Goal: Task Accomplishment & Management: Manage account settings

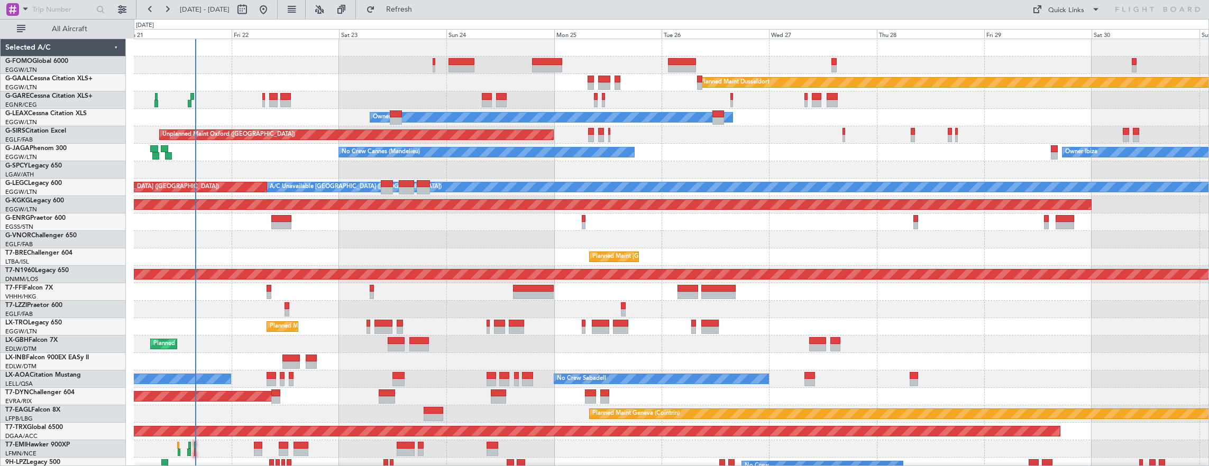
click at [108, 208] on div "Planned Maint Dusseldorf Unplanned Maint Chester Owner Owner Unplanned Maint Ox…" at bounding box center [604, 242] width 1209 height 447
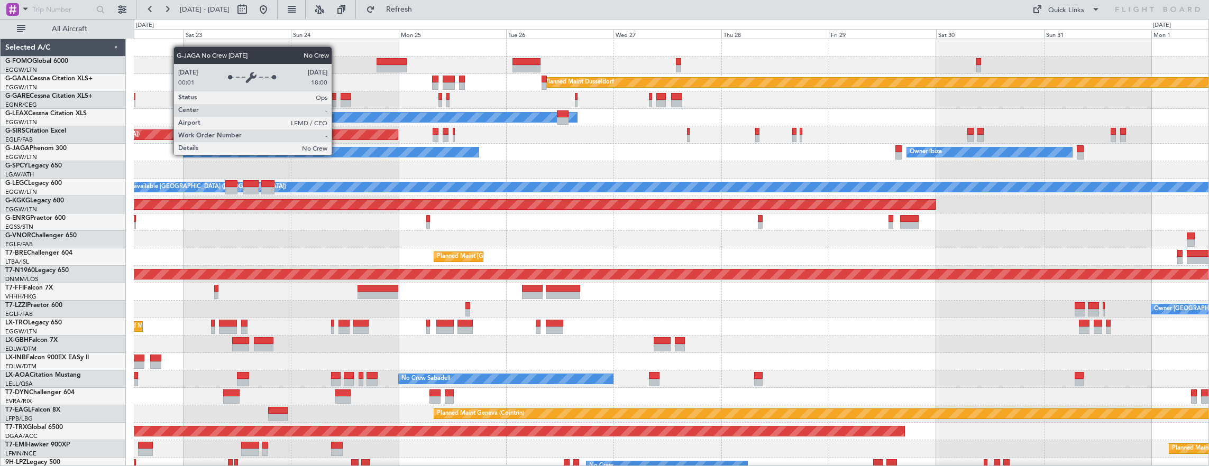
click at [479, 151] on div "No Crew Cannes (Mandelieu)" at bounding box center [331, 153] width 295 height 10
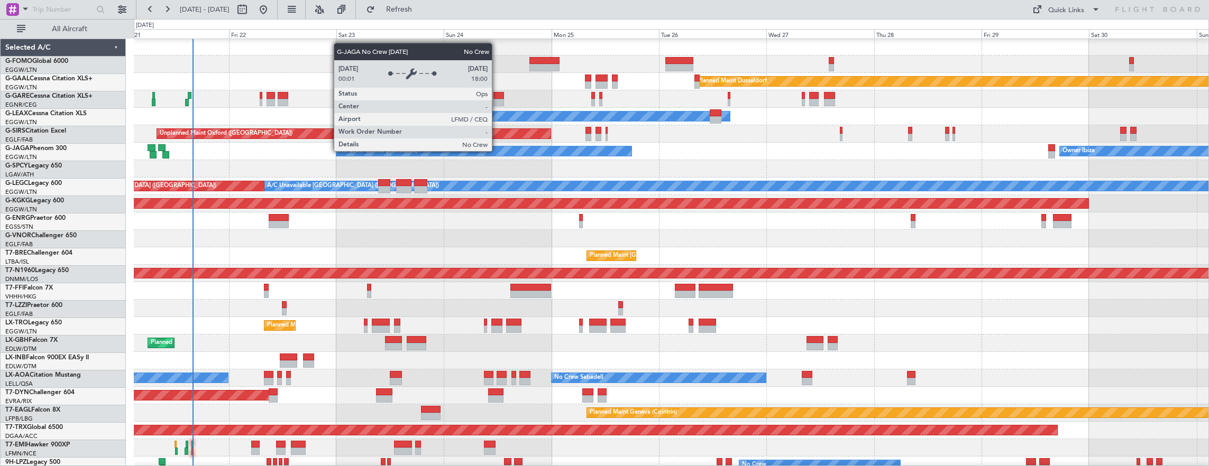
scroll to position [1, 0]
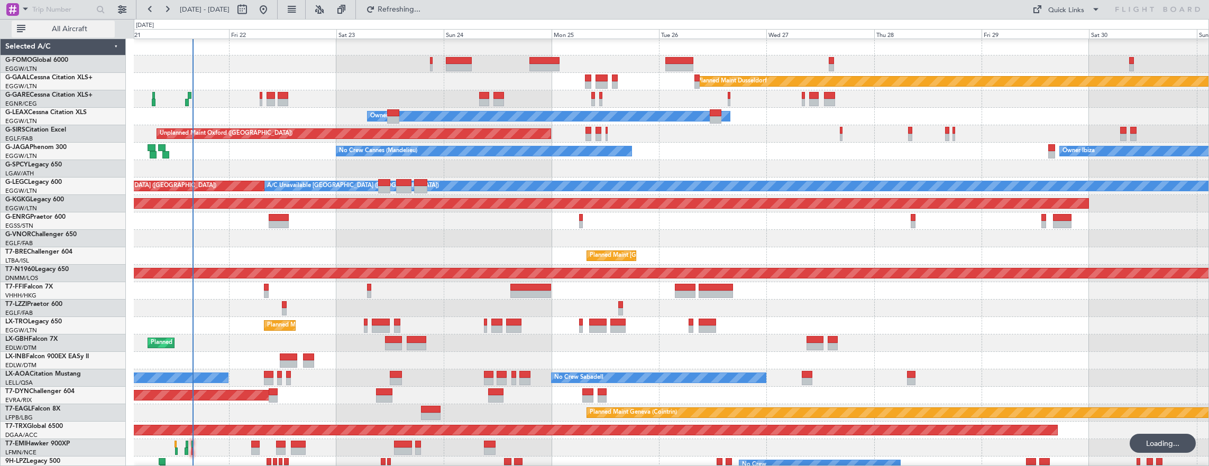
click at [85, 30] on span "All Aircraft" at bounding box center [69, 28] width 84 height 7
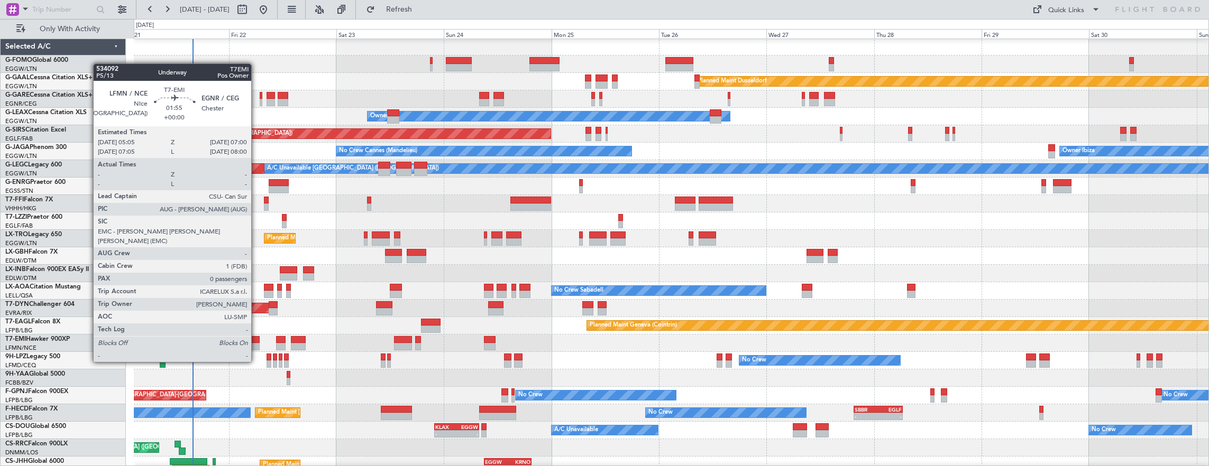
click at [256, 342] on div at bounding box center [255, 339] width 9 height 7
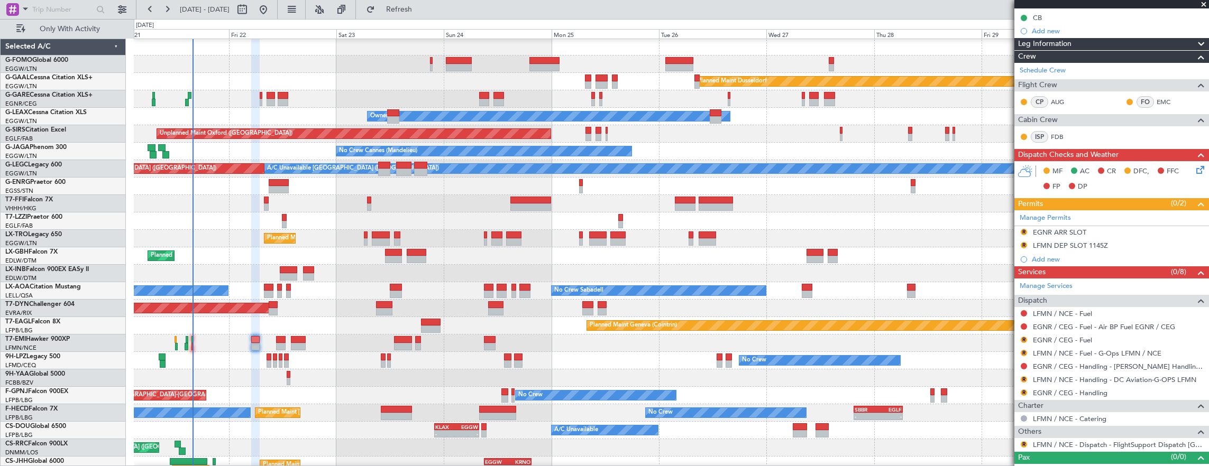
scroll to position [130, 0]
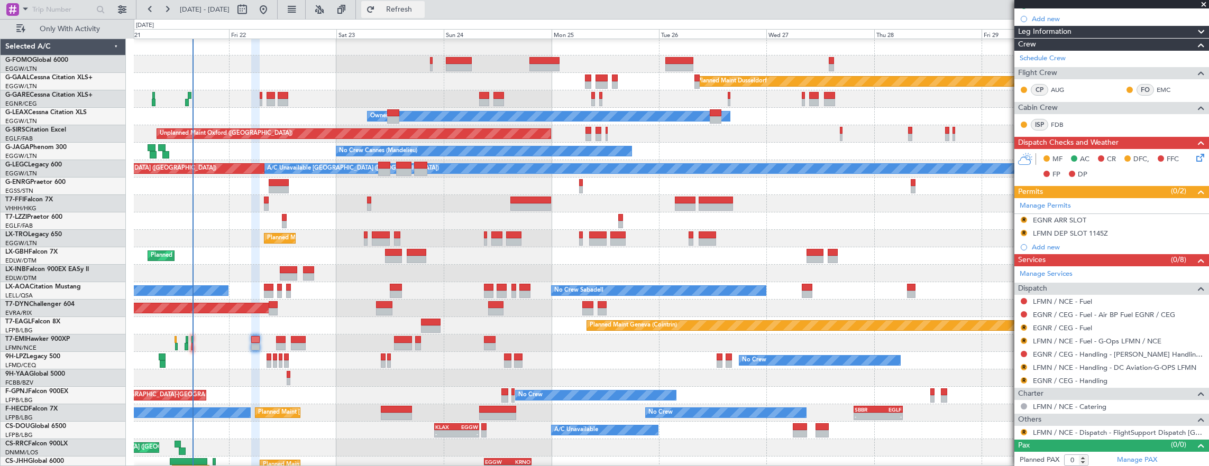
click at [414, 4] on button "Refresh" at bounding box center [392, 9] width 63 height 17
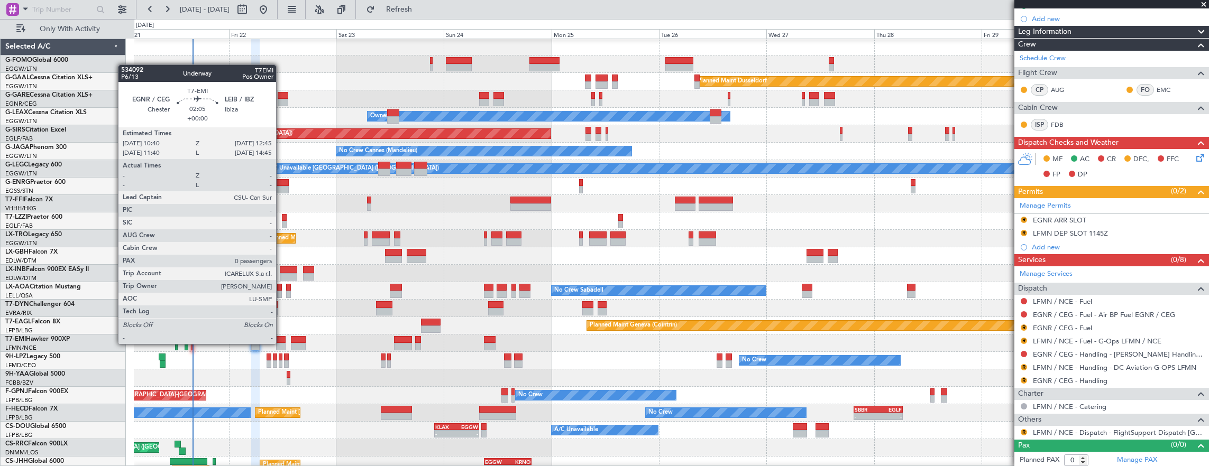
click at [281, 343] on div at bounding box center [281, 346] width 10 height 7
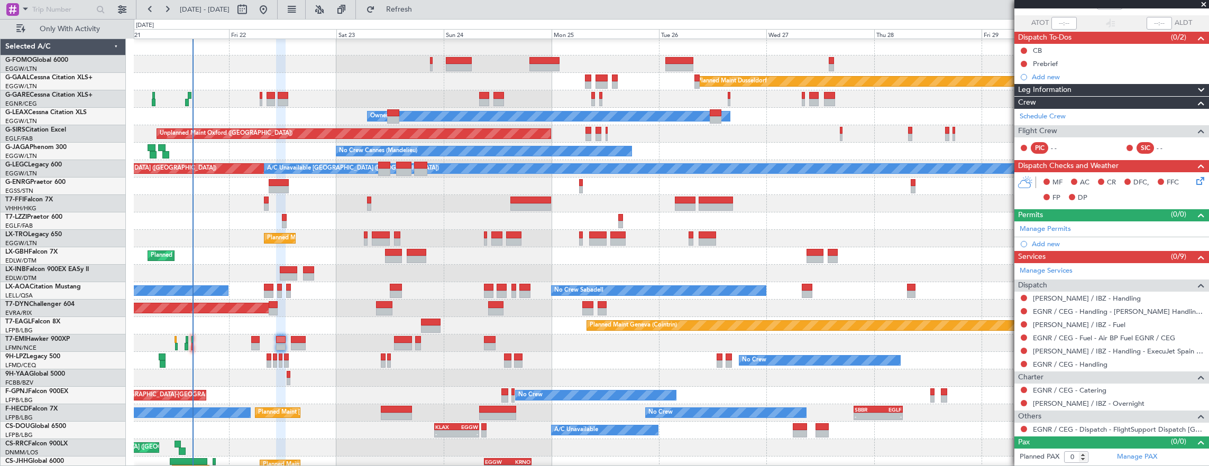
scroll to position [0, 0]
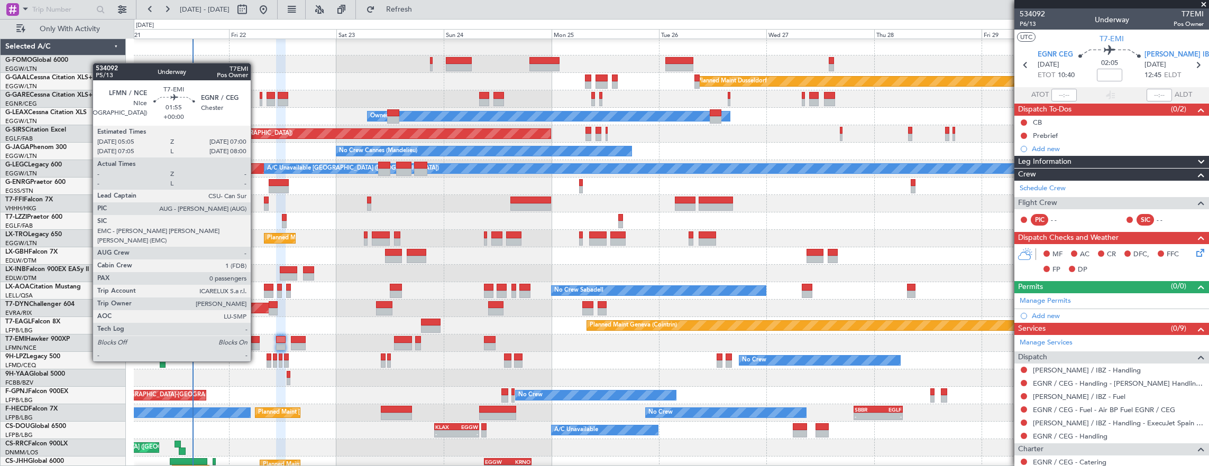
click at [256, 342] on div at bounding box center [255, 339] width 9 height 7
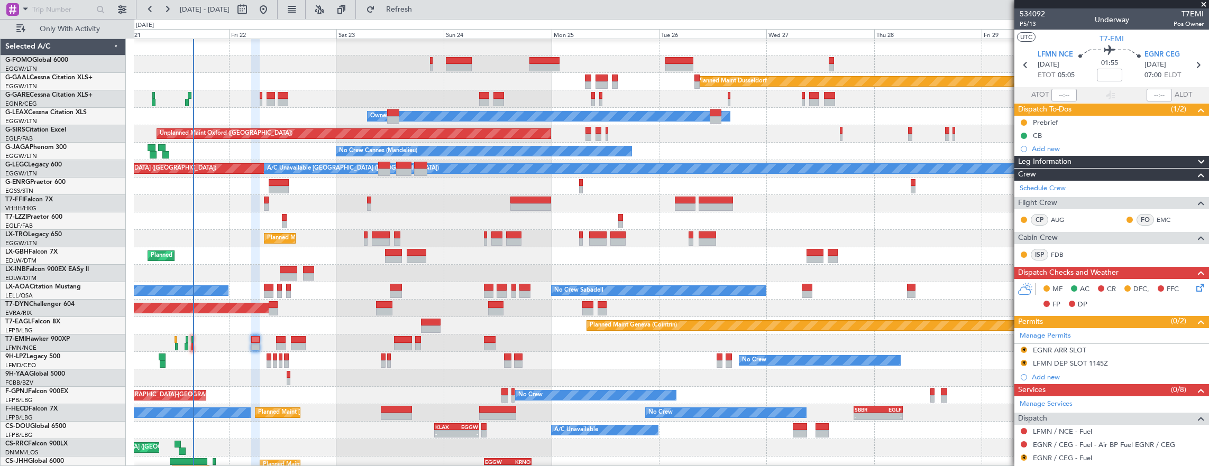
click at [432, 60] on div at bounding box center [431, 60] width 3 height 7
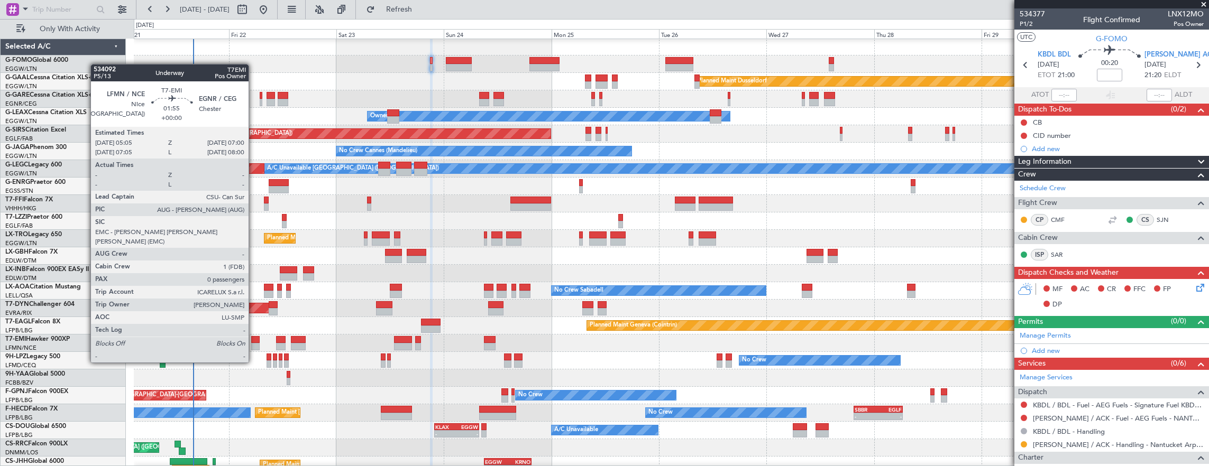
click at [254, 343] on div at bounding box center [255, 346] width 9 height 7
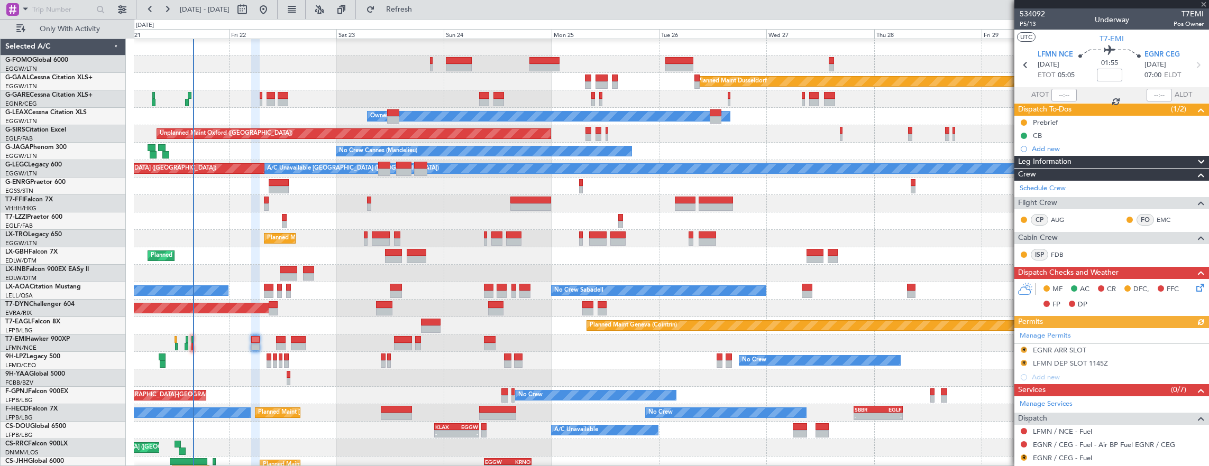
click at [1116, 76] on input at bounding box center [1109, 75] width 25 height 13
type input "+00:05"
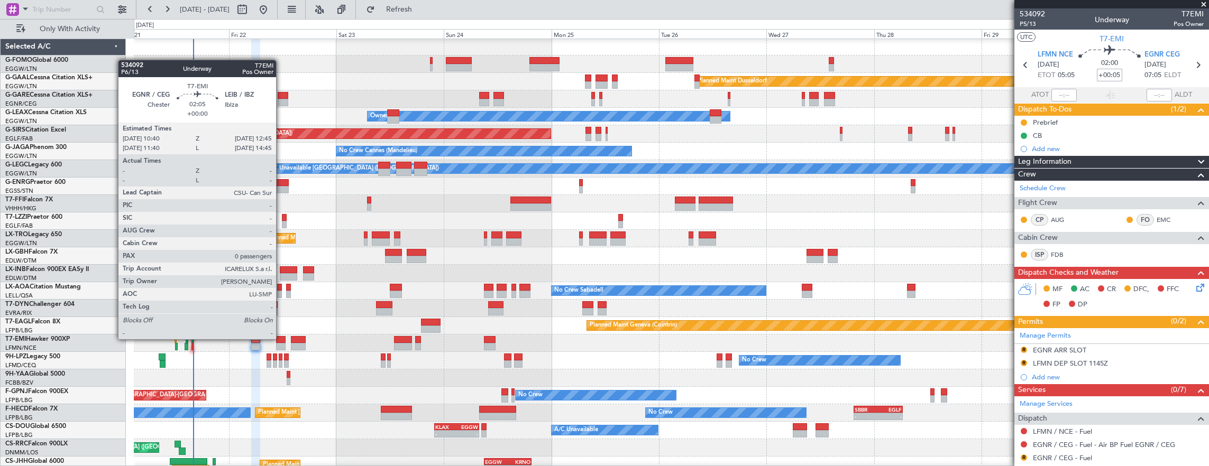
click at [281, 338] on div at bounding box center [281, 339] width 10 height 7
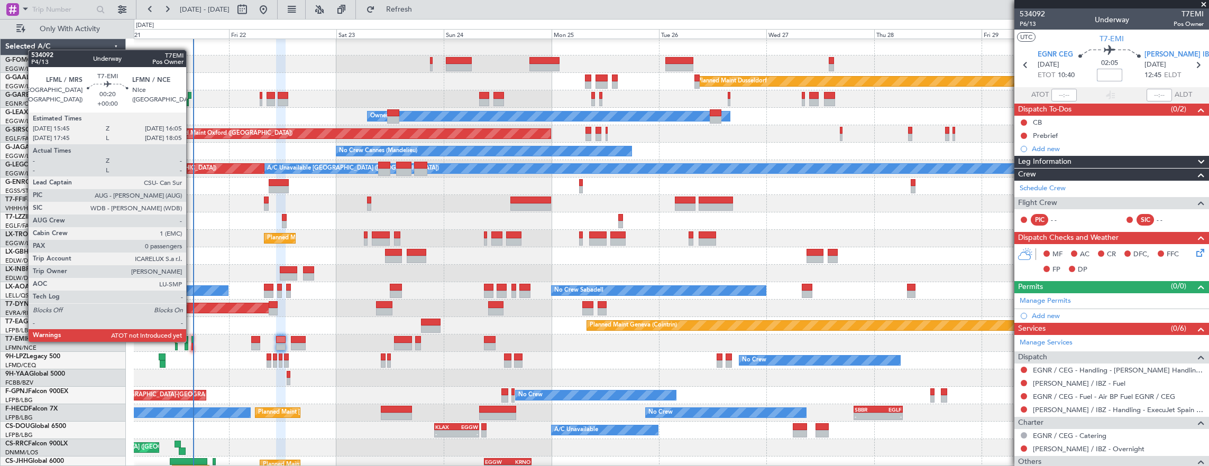
click at [191, 341] on div at bounding box center [192, 339] width 2 height 7
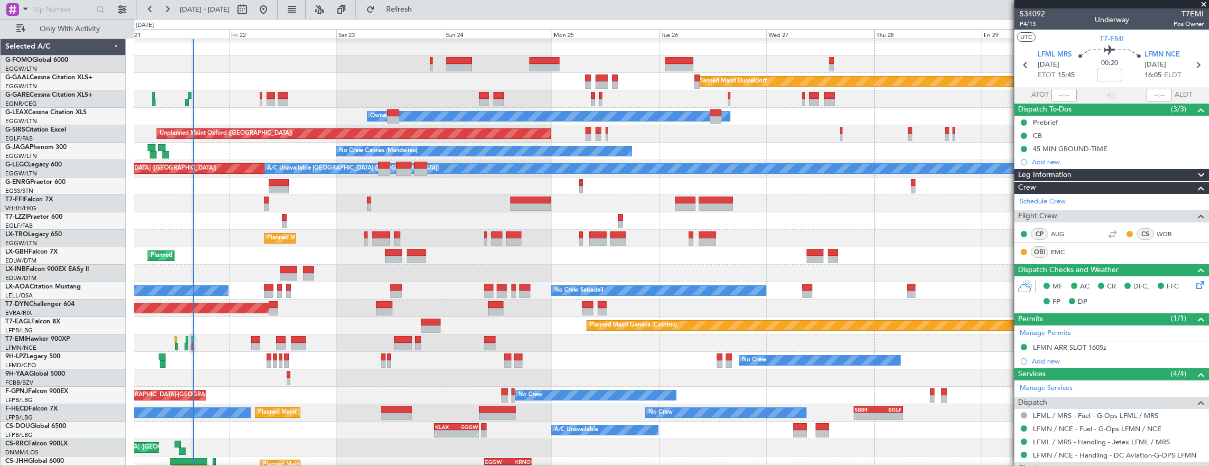
click at [275, 343] on div "Planned Maint Chester" at bounding box center [671, 343] width 1075 height 17
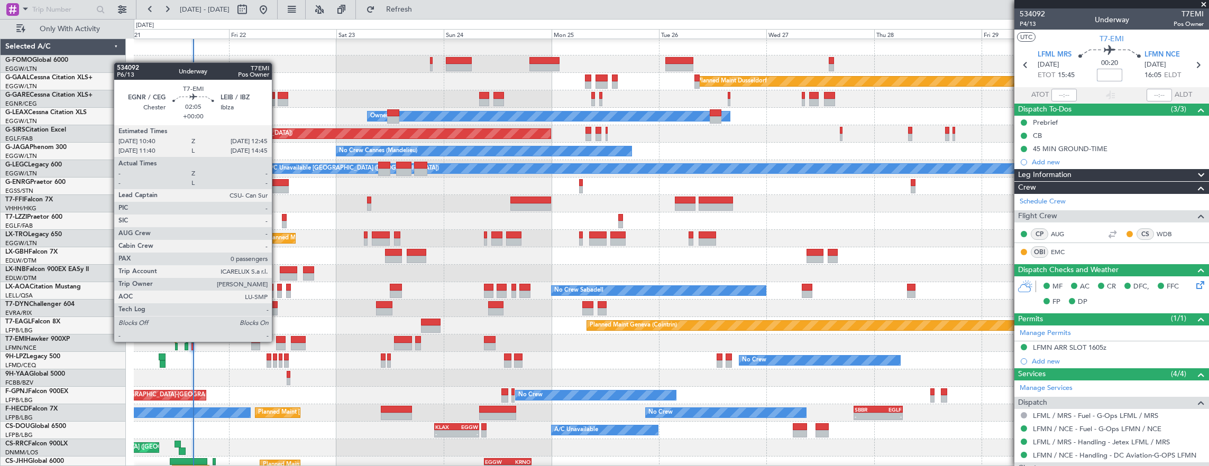
click at [283, 337] on div at bounding box center [281, 339] width 10 height 7
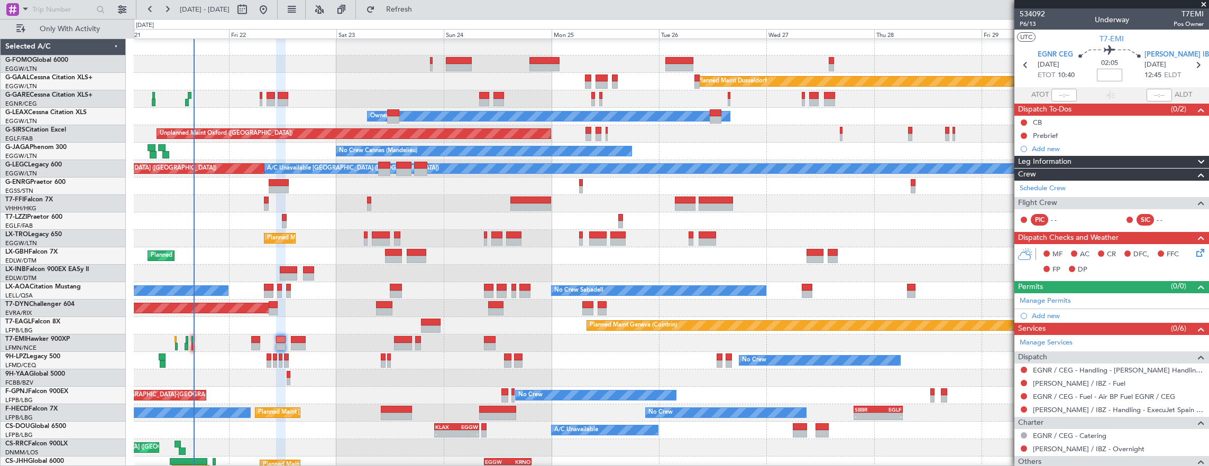
click at [1106, 71] on input at bounding box center [1109, 75] width 25 height 13
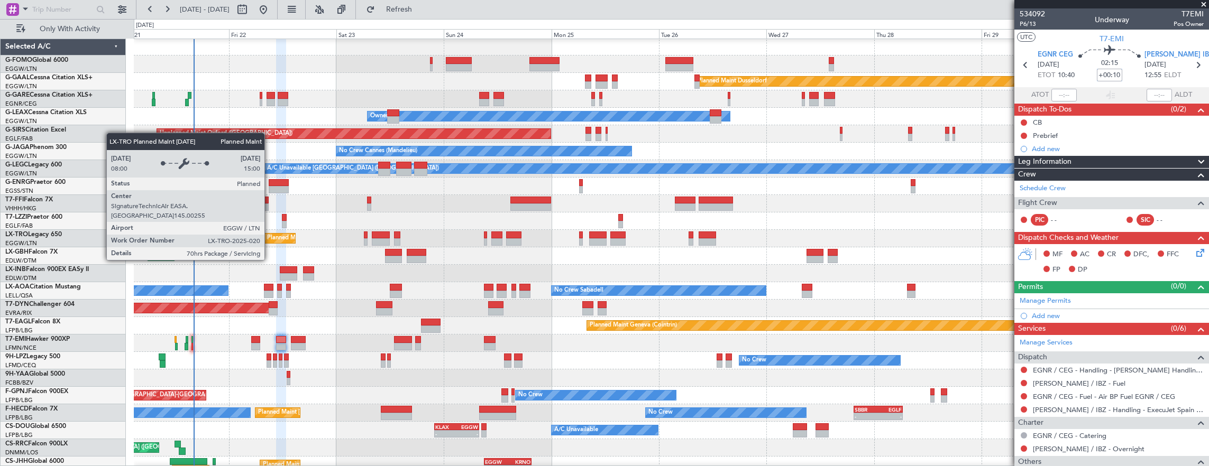
click at [272, 242] on div "Planned Maint [GEOGRAPHIC_DATA] ([GEOGRAPHIC_DATA])" at bounding box center [350, 239] width 167 height 16
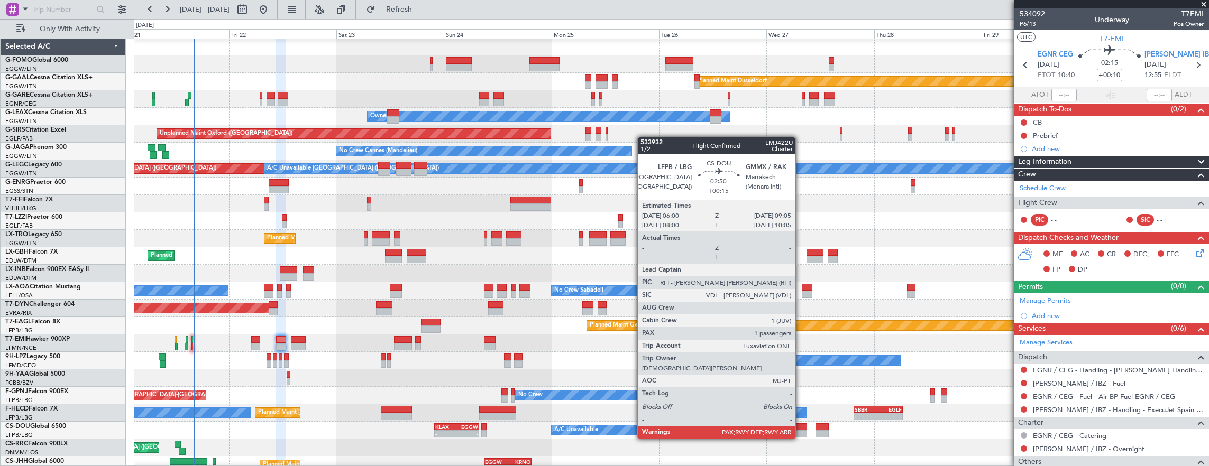
click at [801, 428] on div at bounding box center [800, 427] width 14 height 7
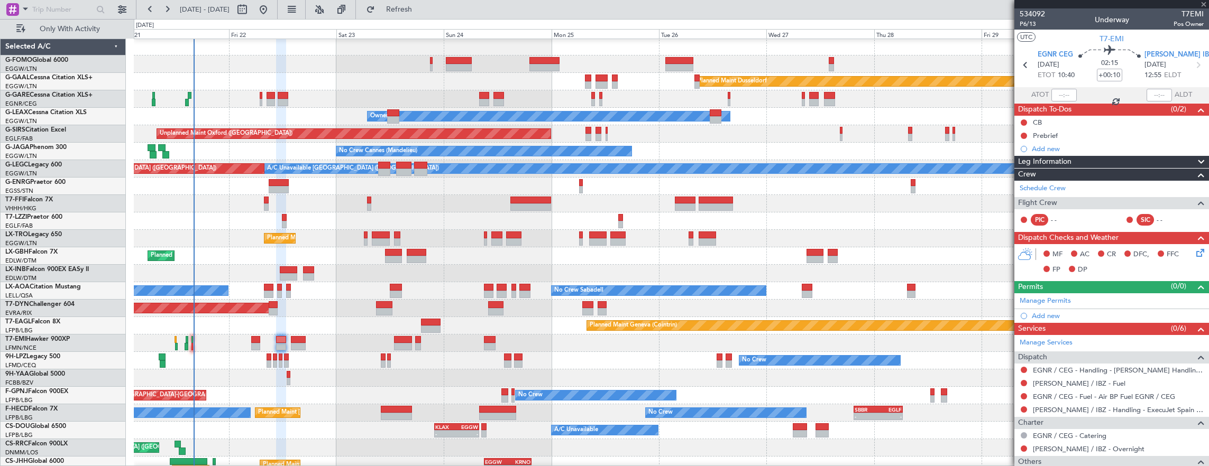
type input "+00:15"
type input "1"
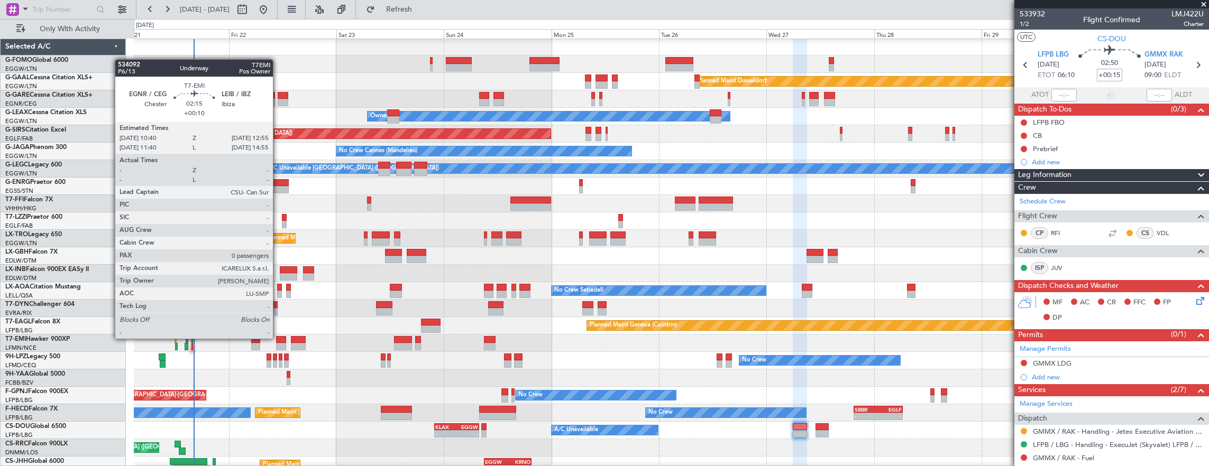
click at [278, 338] on div at bounding box center [281, 339] width 11 height 7
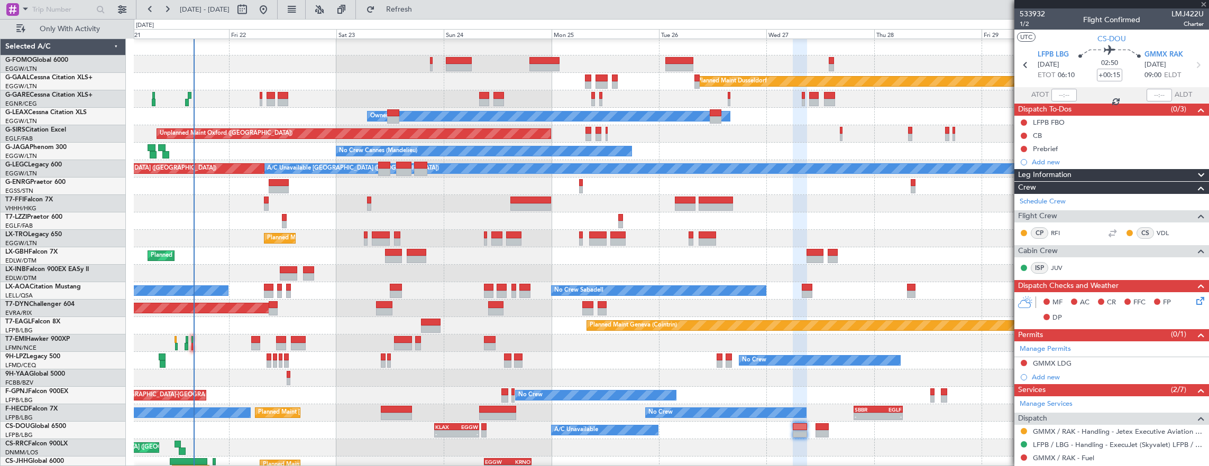
type input "+00:10"
type input "0"
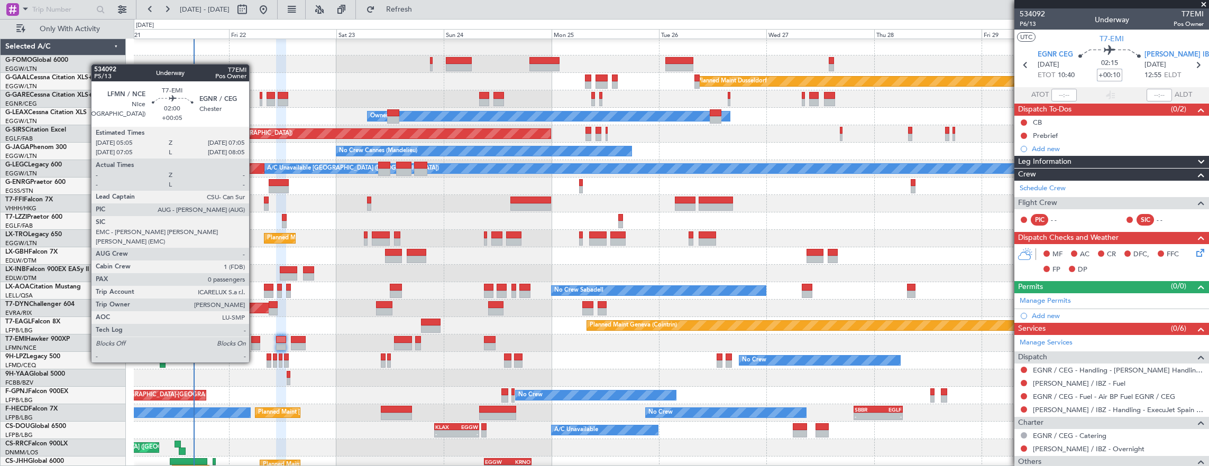
click at [254, 343] on div at bounding box center [255, 346] width 9 height 7
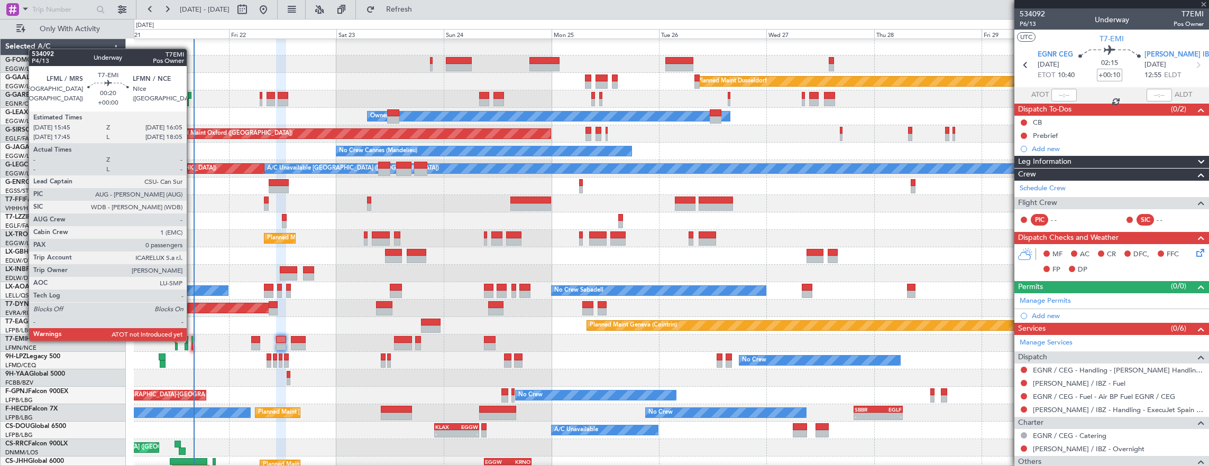
click at [192, 340] on div at bounding box center [192, 339] width 2 height 7
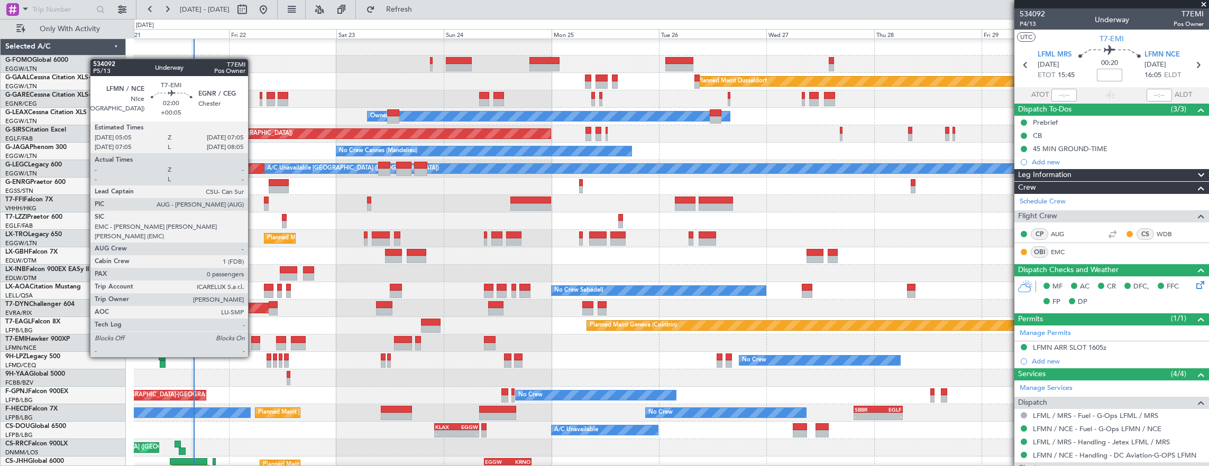
click at [253, 337] on div at bounding box center [255, 339] width 9 height 7
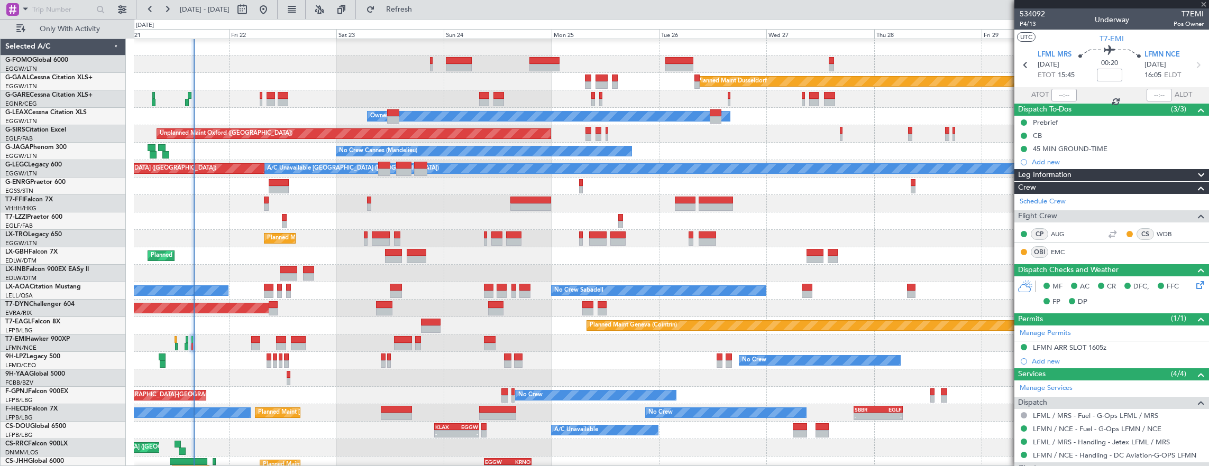
type input "+00:05"
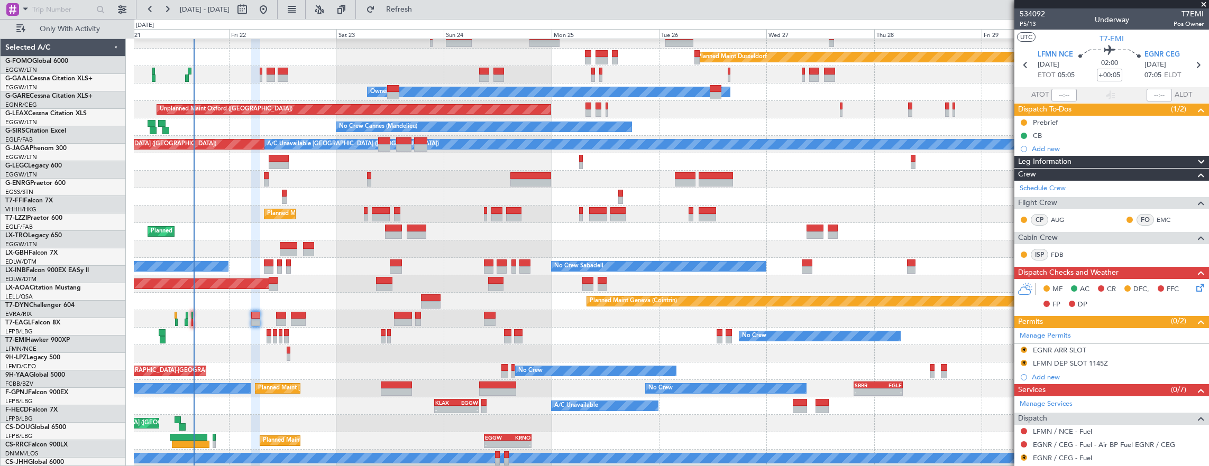
scroll to position [25, 0]
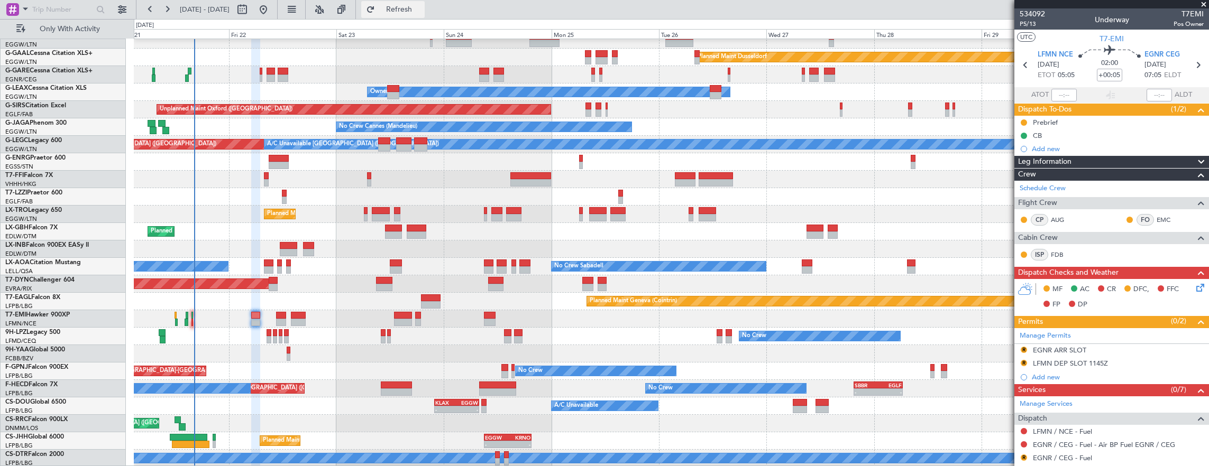
click at [425, 14] on button "Refresh" at bounding box center [392, 9] width 63 height 17
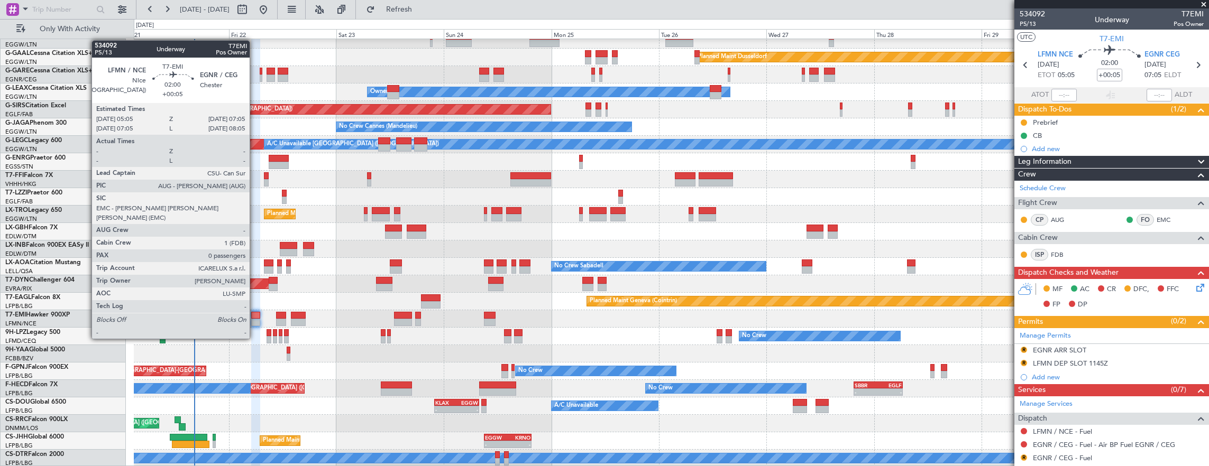
click at [255, 319] on div at bounding box center [255, 322] width 9 height 7
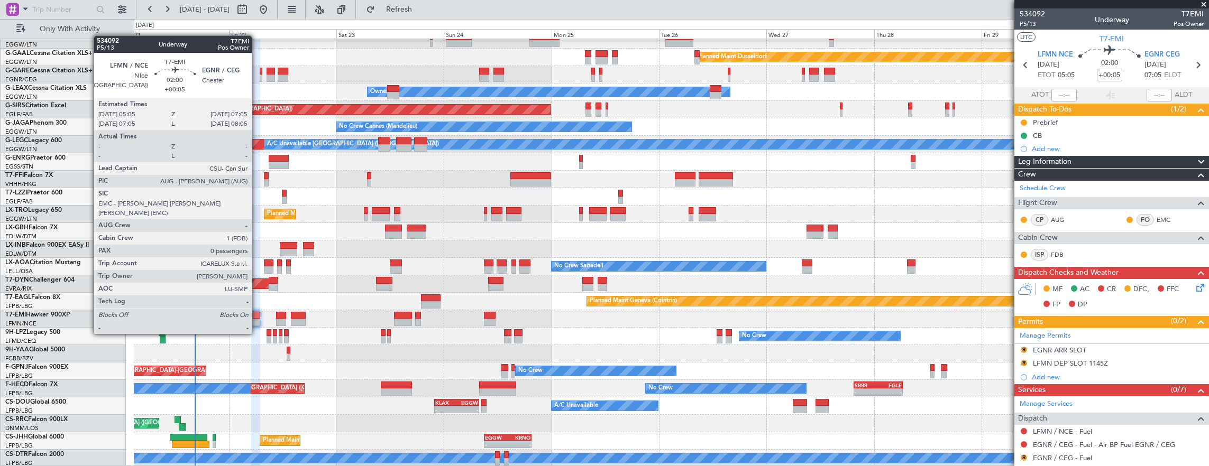
click at [255, 314] on div at bounding box center [255, 315] width 9 height 7
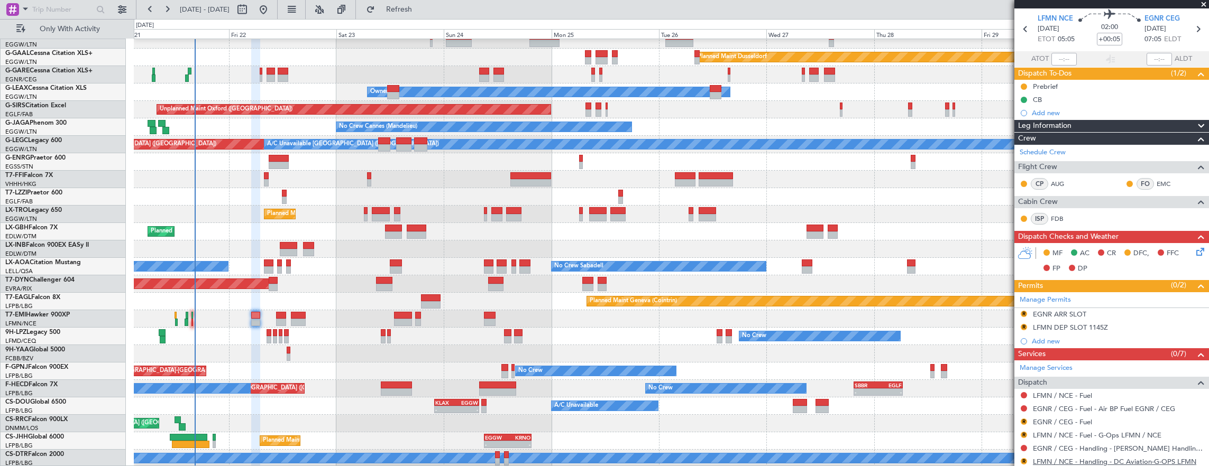
scroll to position [53, 0]
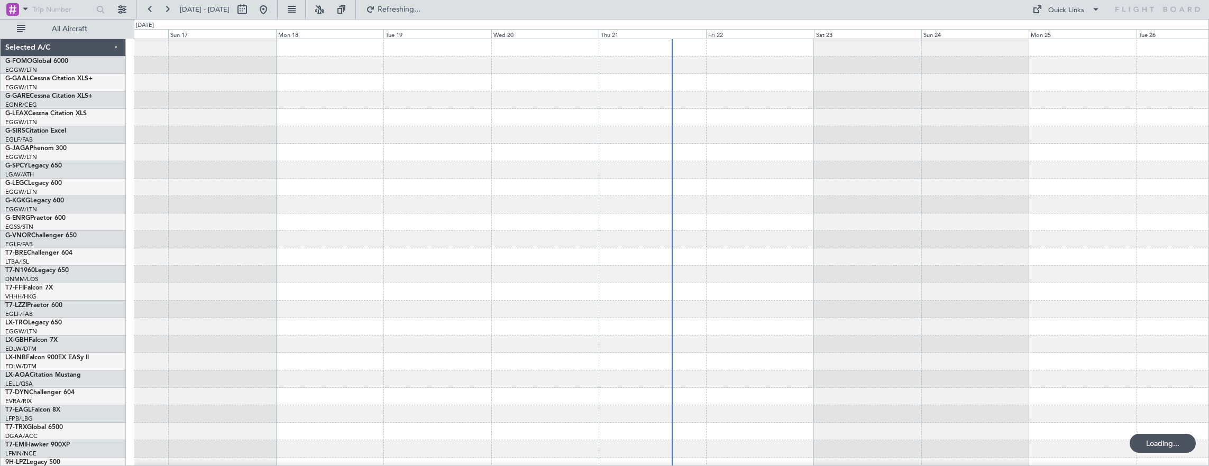
drag, startPoint x: 74, startPoint y: 31, endPoint x: 220, endPoint y: 461, distance: 454.7
click at [74, 31] on span "All Aircraft" at bounding box center [69, 28] width 84 height 7
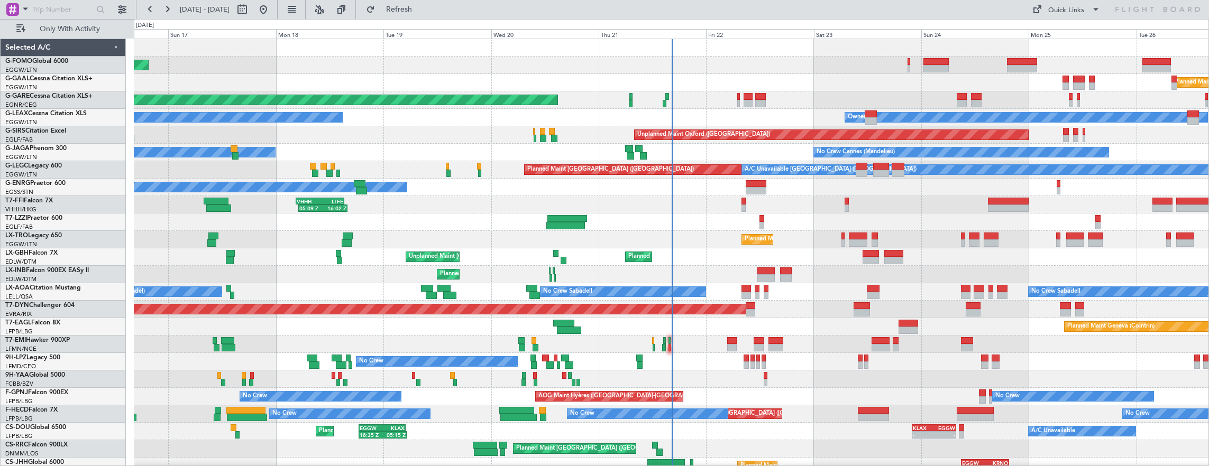
click at [348, 250] on div "Unplanned Maint Paris (Le Bourget) Planned Maint Nice (Côte d'Azur Airport)" at bounding box center [671, 257] width 1075 height 17
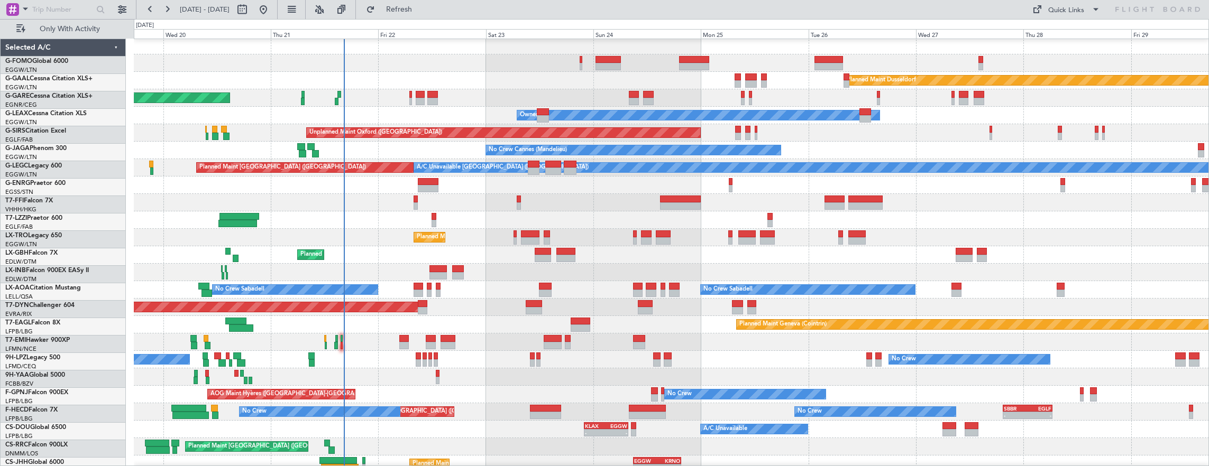
scroll to position [2, 0]
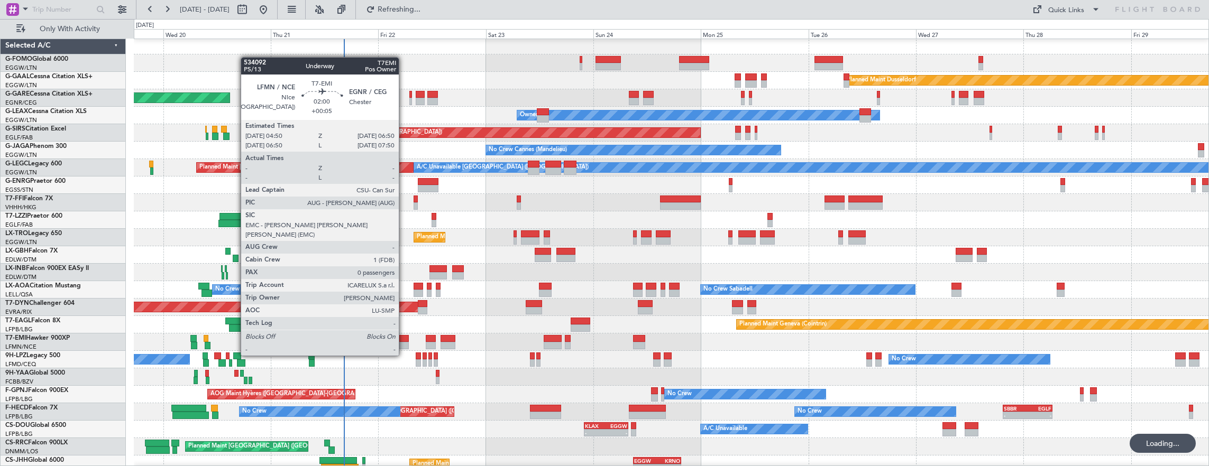
click at [404, 336] on div at bounding box center [403, 338] width 9 height 7
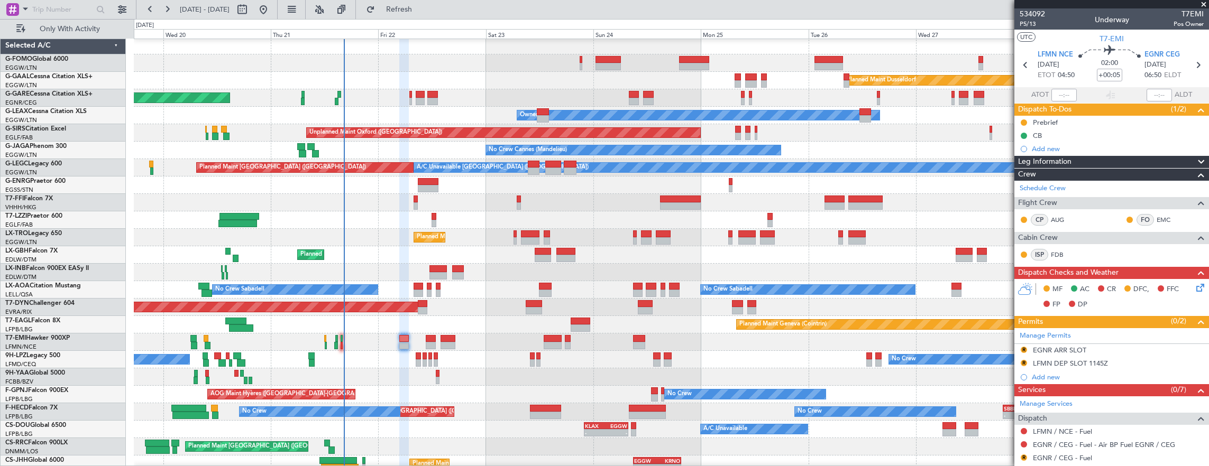
scroll to position [116, 0]
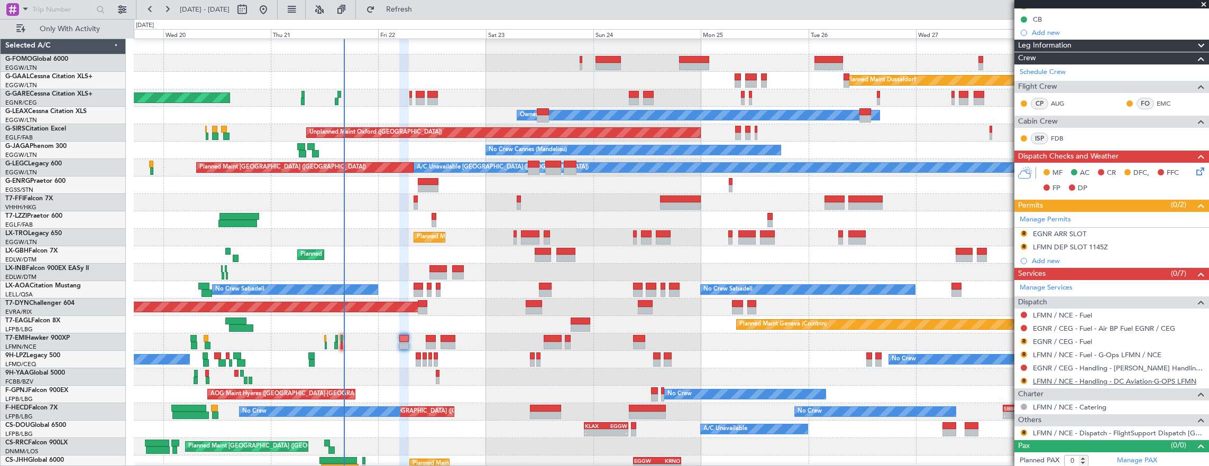
click at [1110, 377] on link "LFMN / NCE - Handling - DC Aviation-G-OPS LFMN" at bounding box center [1114, 381] width 163 height 9
click at [1160, 366] on link "EGNR / CEG - Handling - Chester Handling Services EGNR / CEG" at bounding box center [1118, 368] width 171 height 9
click at [1023, 430] on button "R" at bounding box center [1024, 433] width 6 height 6
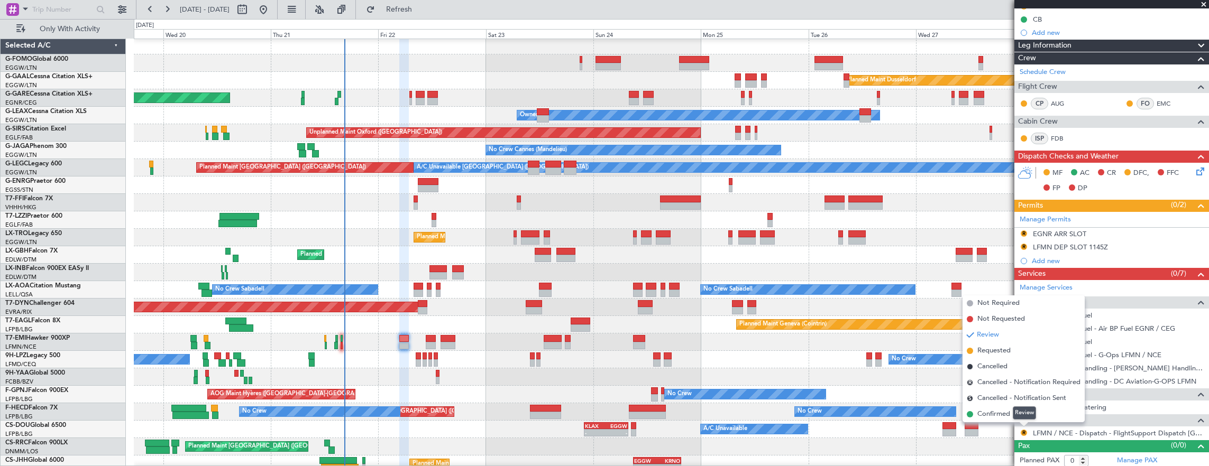
click at [1009, 410] on mat-tooltip-component "Review" at bounding box center [1024, 413] width 38 height 28
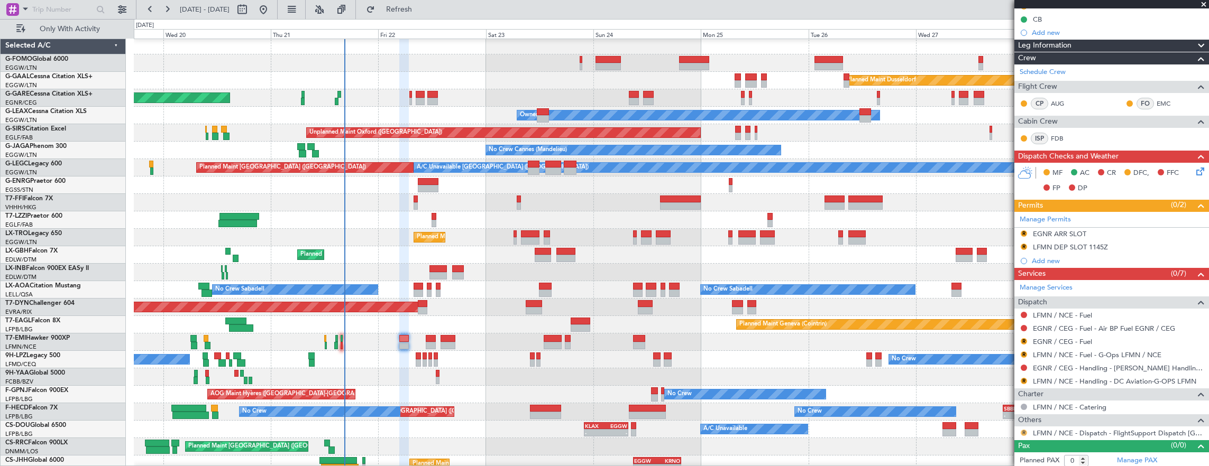
click at [1024, 430] on button "R" at bounding box center [1024, 433] width 6 height 6
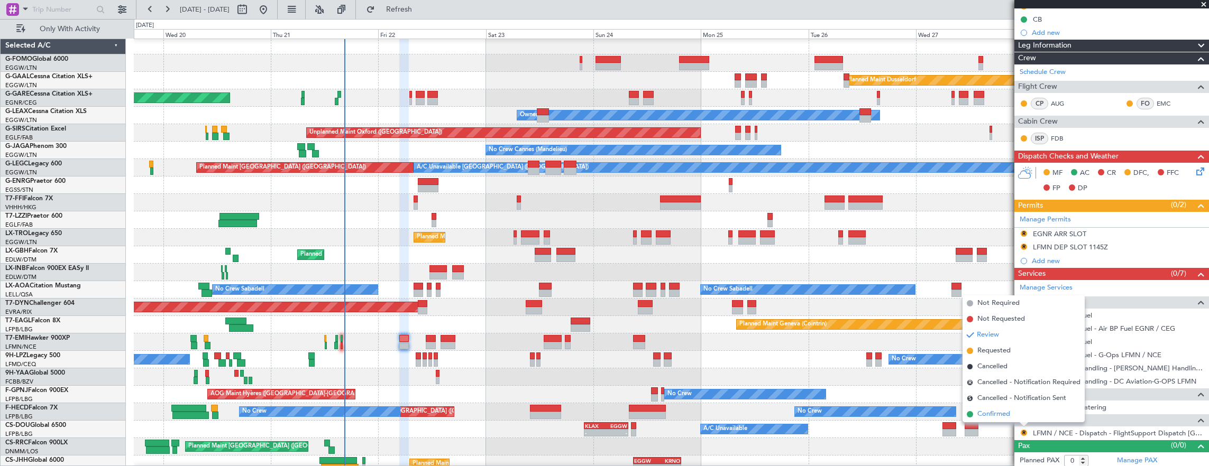
click at [1004, 415] on span "Confirmed" at bounding box center [993, 414] width 33 height 11
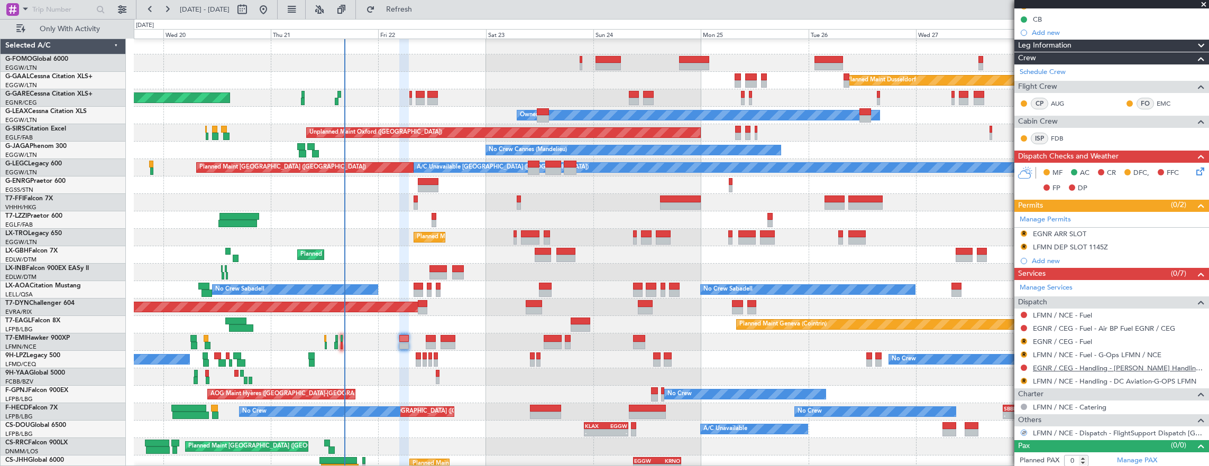
click at [1080, 365] on link "EGNR / CEG - Handling - Chester Handling Services EGNR / CEG" at bounding box center [1118, 368] width 171 height 9
click at [1114, 351] on link "LFMN / NCE - Fuel - G-Ops LFMN / NCE" at bounding box center [1097, 355] width 129 height 9
click at [1138, 241] on div "R LFMN DEP SLOT 1145Z" at bounding box center [1111, 247] width 195 height 13
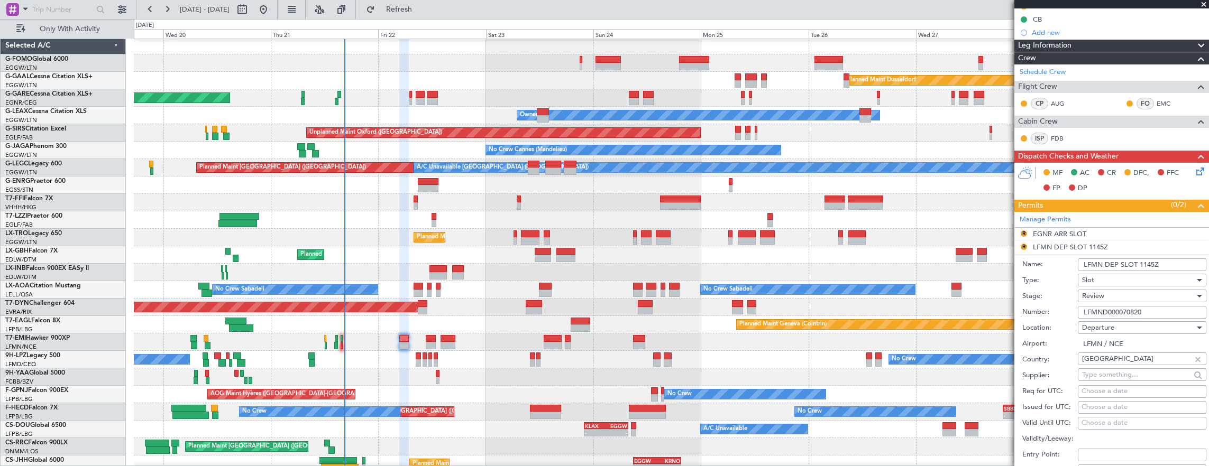
drag, startPoint x: 1170, startPoint y: 266, endPoint x: 1139, endPoint y: 262, distance: 31.4
click at [1139, 262] on input "LFMN DEP SLOT 1145Z" at bounding box center [1142, 265] width 129 height 13
type input "LFMN DEP SLOT 0450Z"
click at [1126, 291] on div "Review" at bounding box center [1138, 296] width 113 height 16
click at [1114, 361] on span "Requested" at bounding box center [1138, 363] width 111 height 16
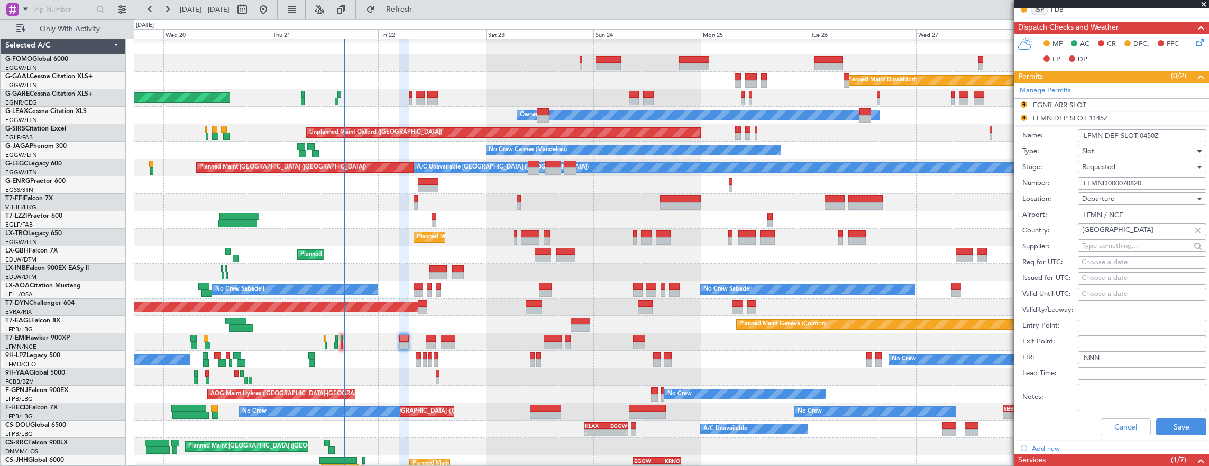
scroll to position [275, 0]
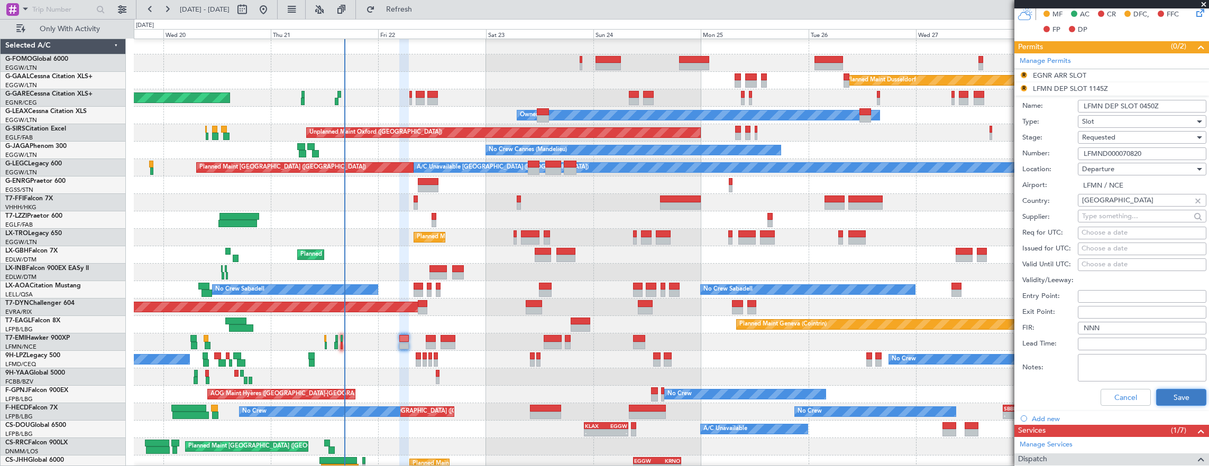
click at [1169, 400] on button "Save" at bounding box center [1181, 397] width 50 height 17
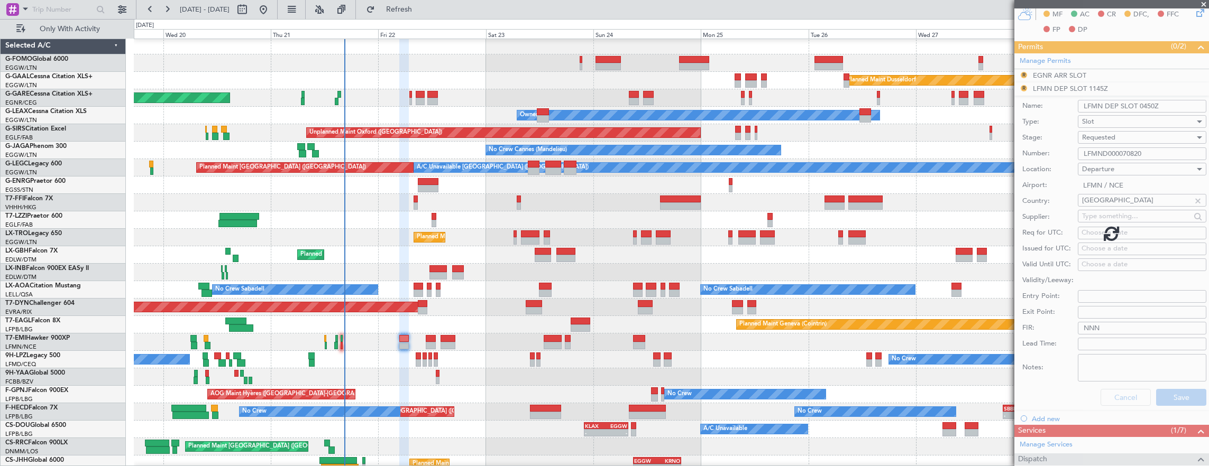
scroll to position [116, 0]
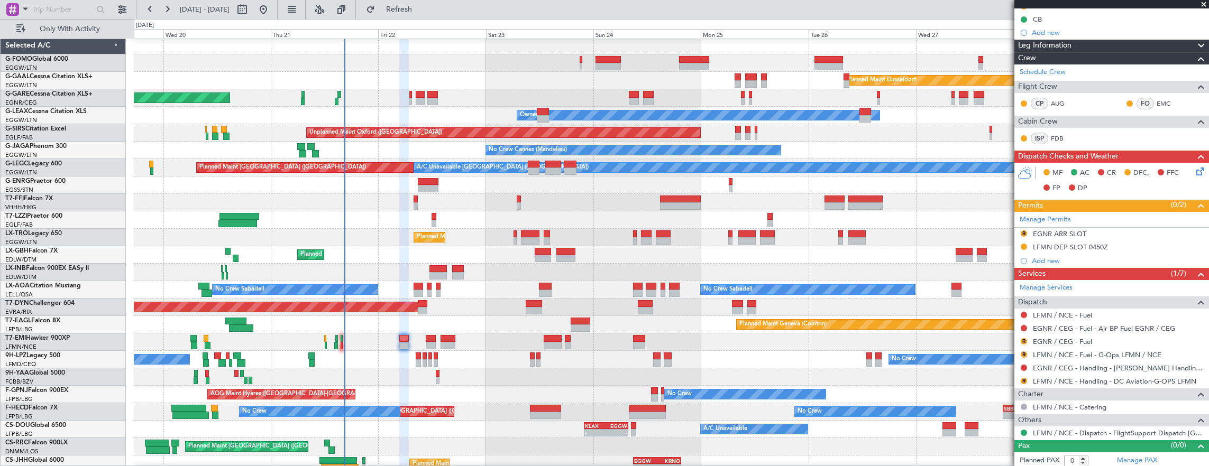
click at [723, 234] on div "Planned Maint [GEOGRAPHIC_DATA] ([GEOGRAPHIC_DATA])" at bounding box center [671, 237] width 1075 height 17
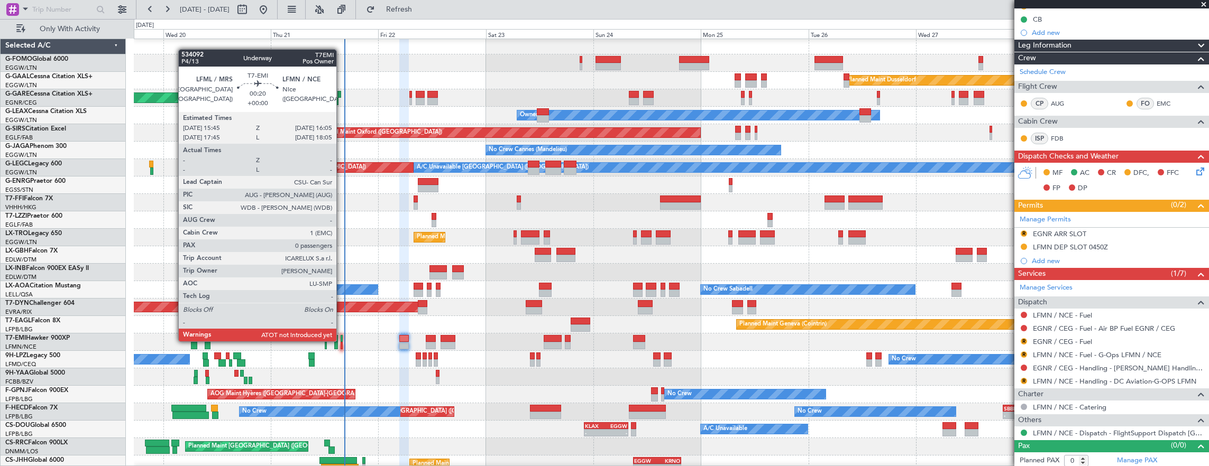
click at [342, 341] on div at bounding box center [342, 338] width 2 height 7
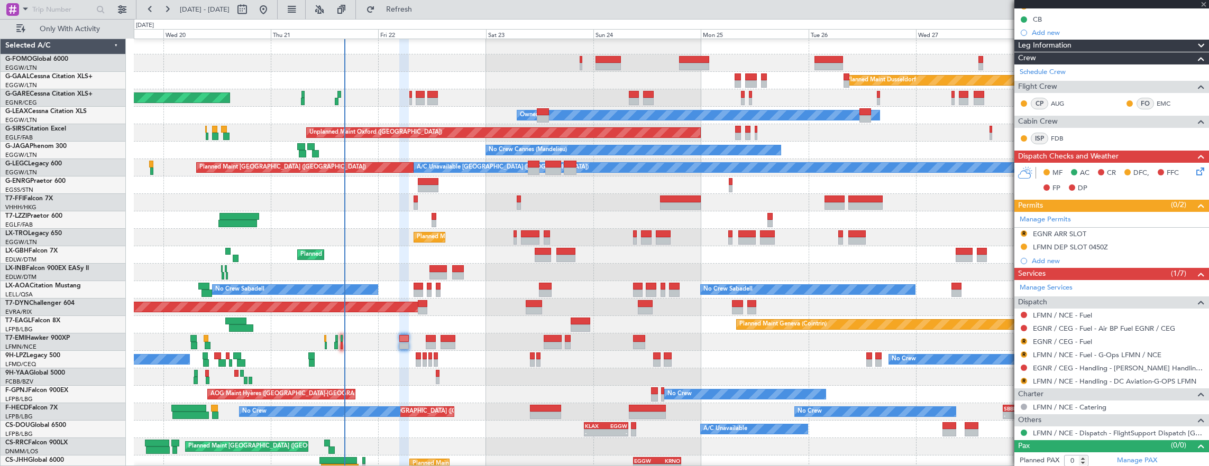
scroll to position [0, 0]
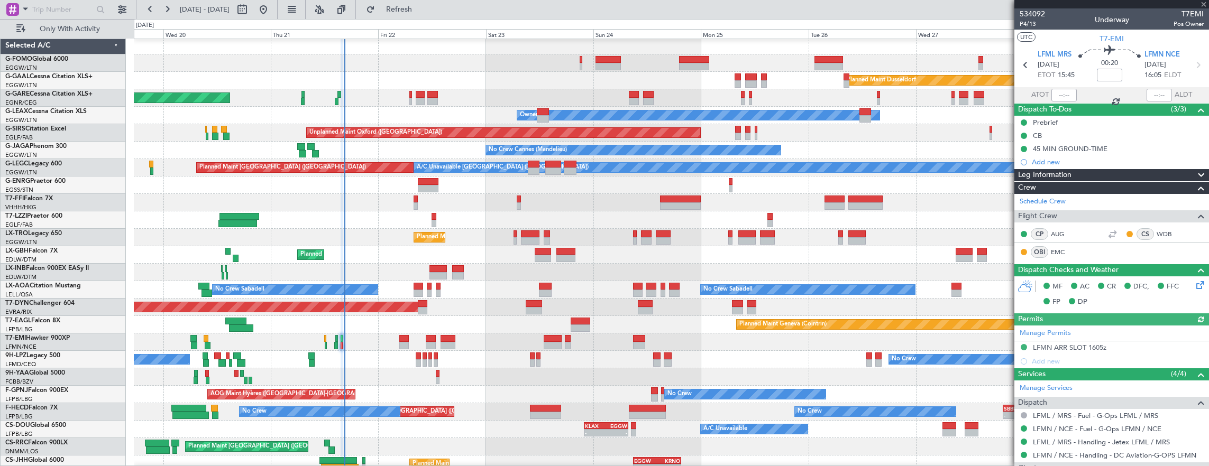
click at [1103, 71] on input at bounding box center [1109, 75] width 25 height 13
click at [1055, 95] on div at bounding box center [1063, 95] width 25 height 13
click at [1062, 94] on div at bounding box center [1063, 95] width 25 height 13
click at [1054, 95] on div at bounding box center [1063, 95] width 25 height 13
click at [1058, 96] on input "text" at bounding box center [1063, 95] width 25 height 13
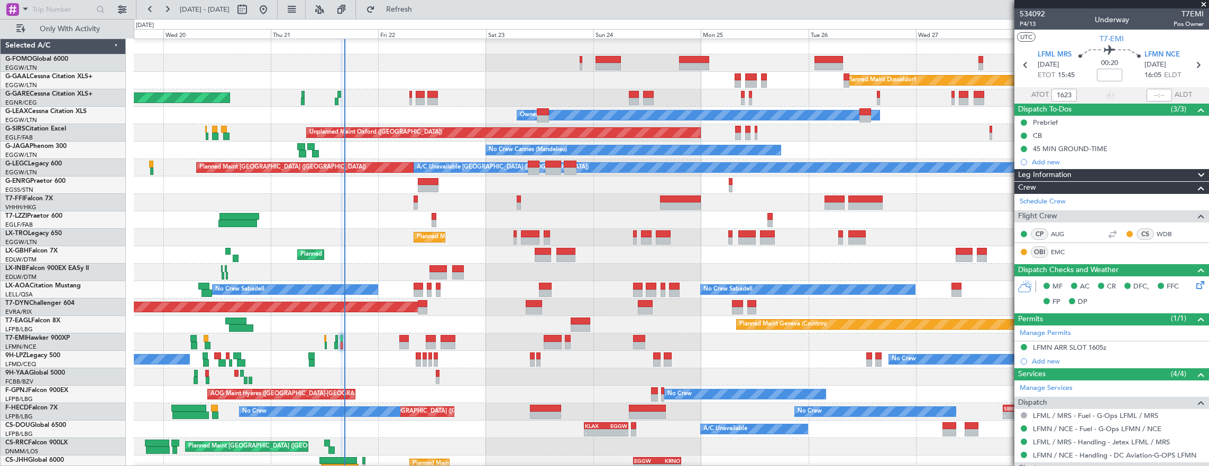
type input "16:23"
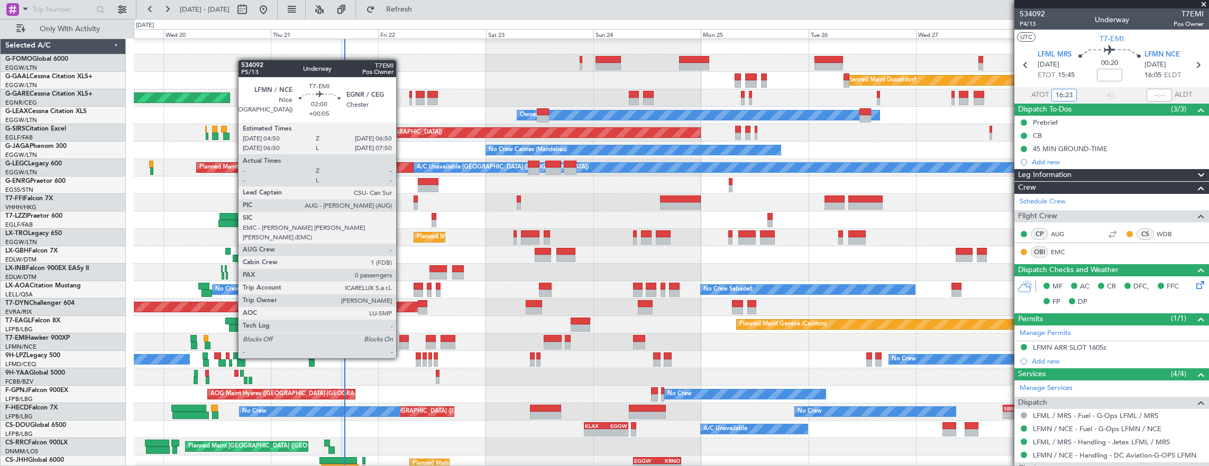
click at [401, 338] on div at bounding box center [403, 338] width 9 height 7
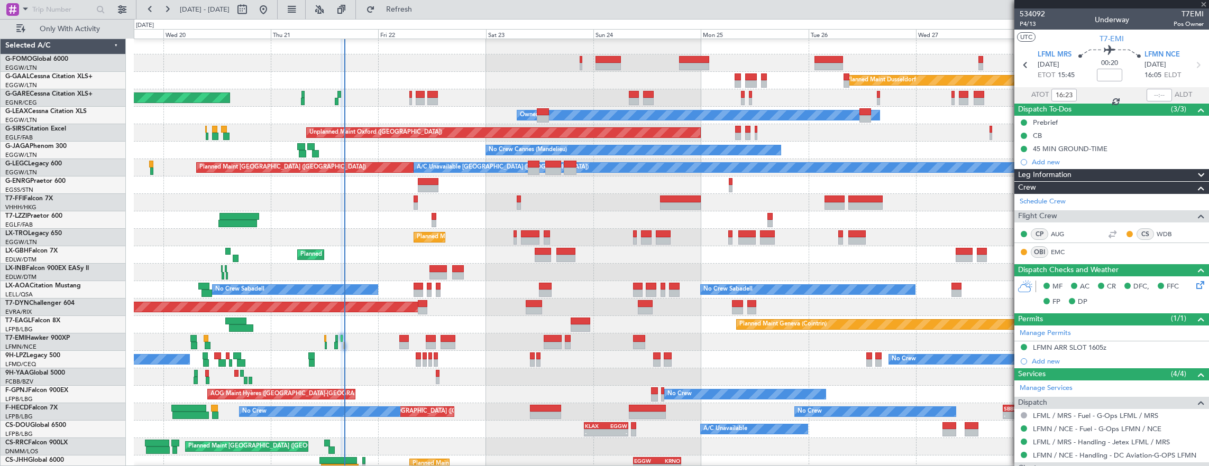
type input "+00:05"
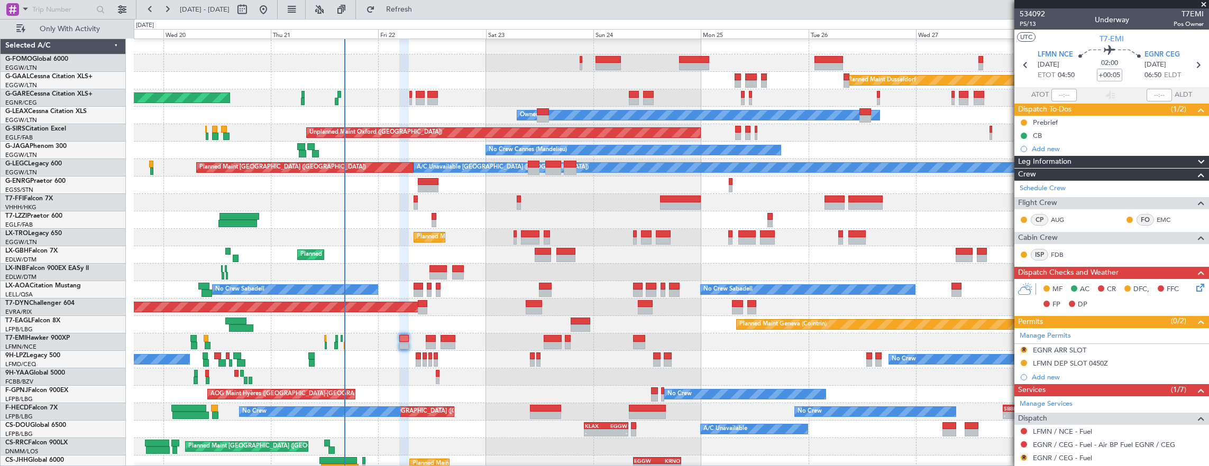
scroll to position [116, 0]
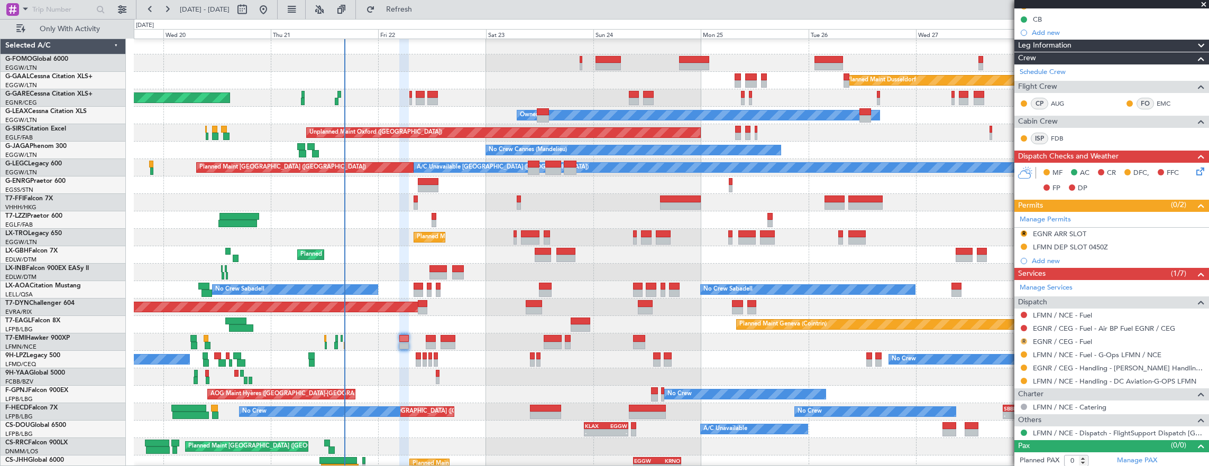
click at [1022, 338] on button "R" at bounding box center [1024, 341] width 6 height 6
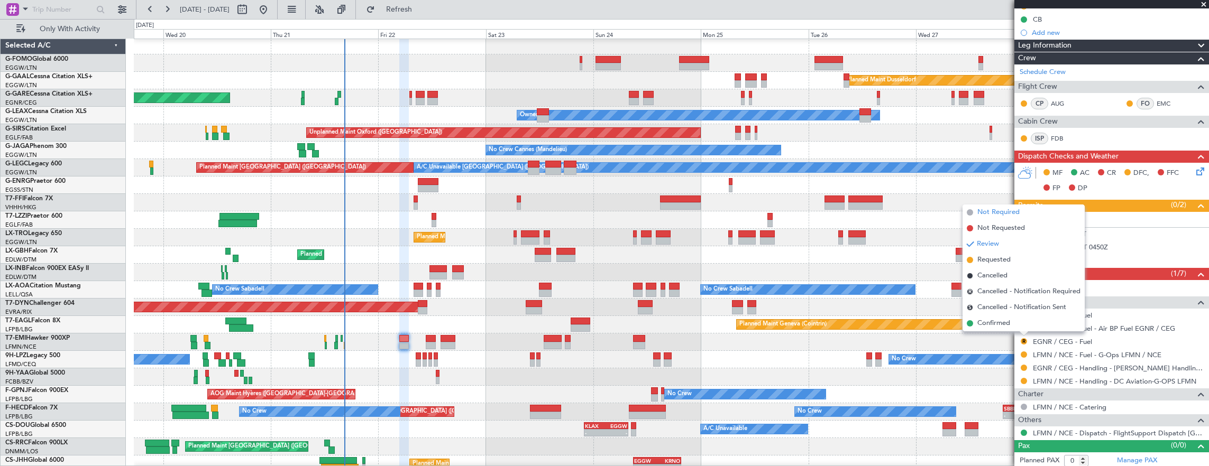
click at [1004, 214] on span "Not Required" at bounding box center [998, 212] width 42 height 11
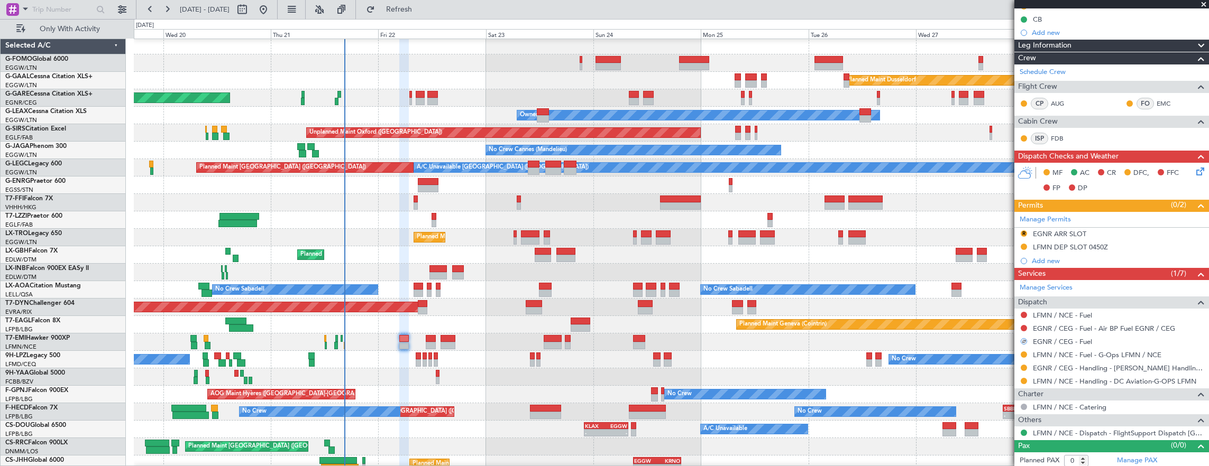
click at [438, 340] on div "Planned Maint Chester" at bounding box center [671, 342] width 1075 height 17
click at [1083, 217] on div "Manage Permits" at bounding box center [1111, 220] width 195 height 16
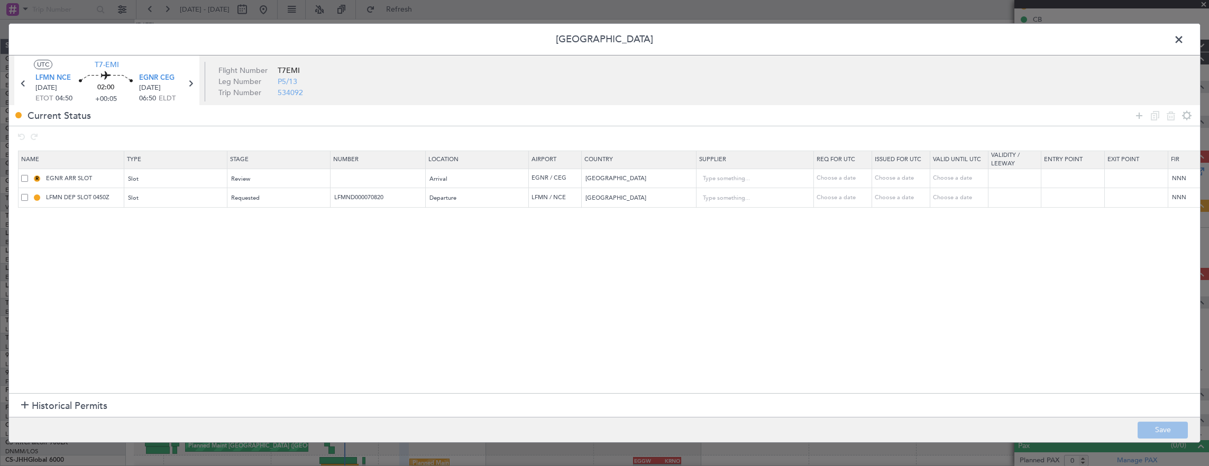
click at [23, 179] on span at bounding box center [24, 178] width 7 height 7
click at [29, 175] on input "checkbox" at bounding box center [29, 175] width 0 height 0
click at [1173, 116] on icon at bounding box center [1171, 115] width 13 height 13
type input "LFMN DEP SLOT 0450Z"
type input "LFMND000070820"
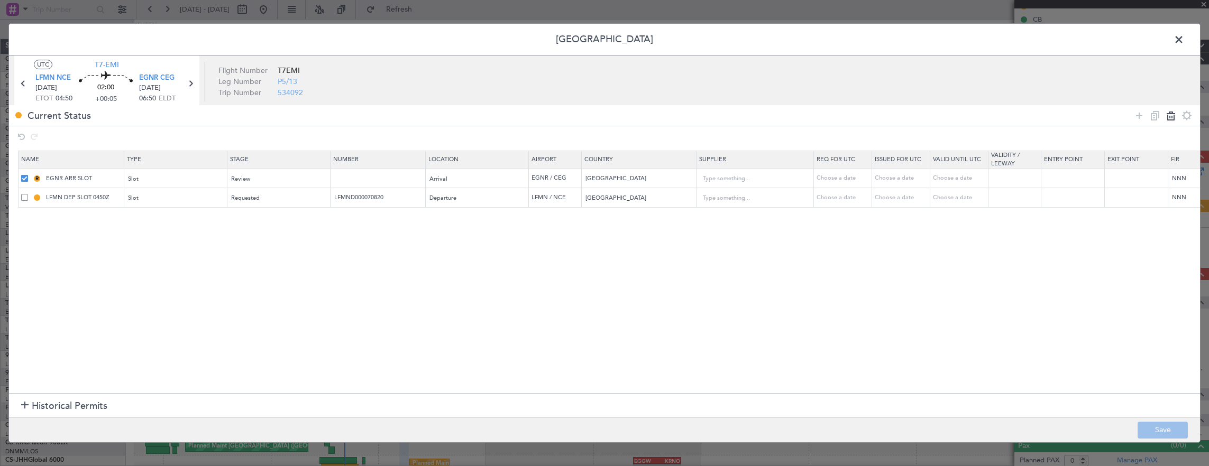
type input "[GEOGRAPHIC_DATA]"
click at [1169, 432] on button "Save" at bounding box center [1163, 430] width 50 height 17
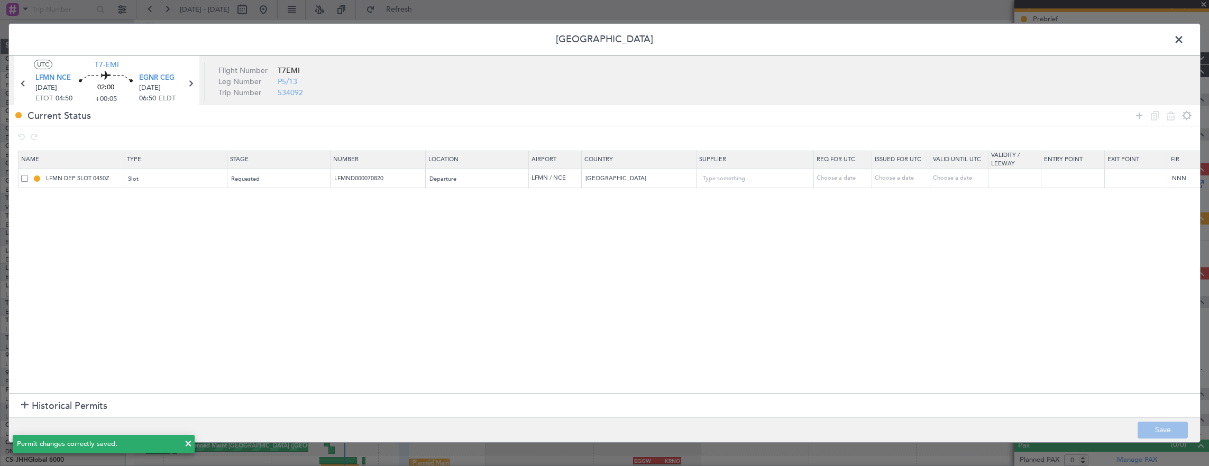
click at [1184, 42] on span at bounding box center [1184, 42] width 0 height 21
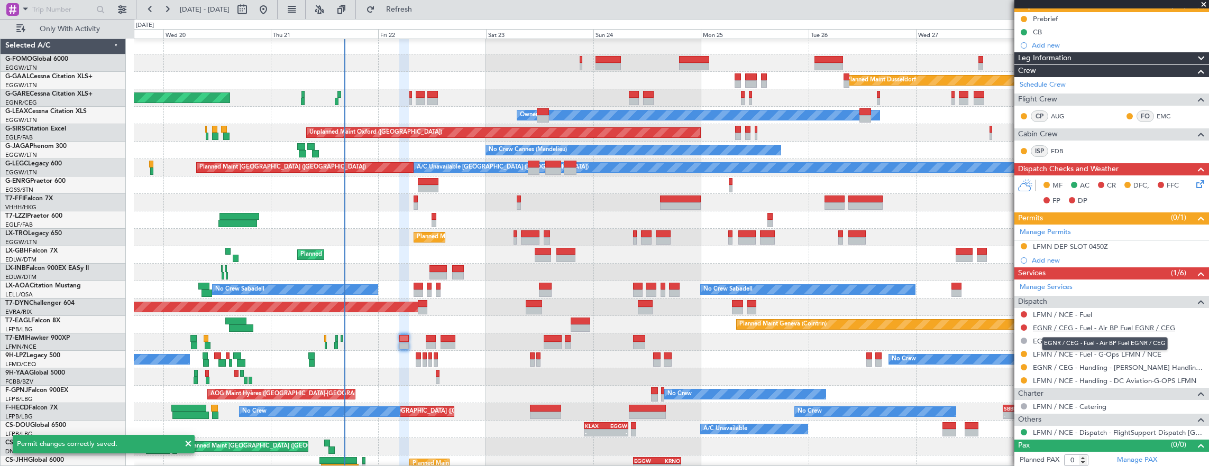
click at [1124, 326] on link "EGNR / CEG - Fuel - Air BP Fuel EGNR / CEG" at bounding box center [1104, 328] width 142 height 9
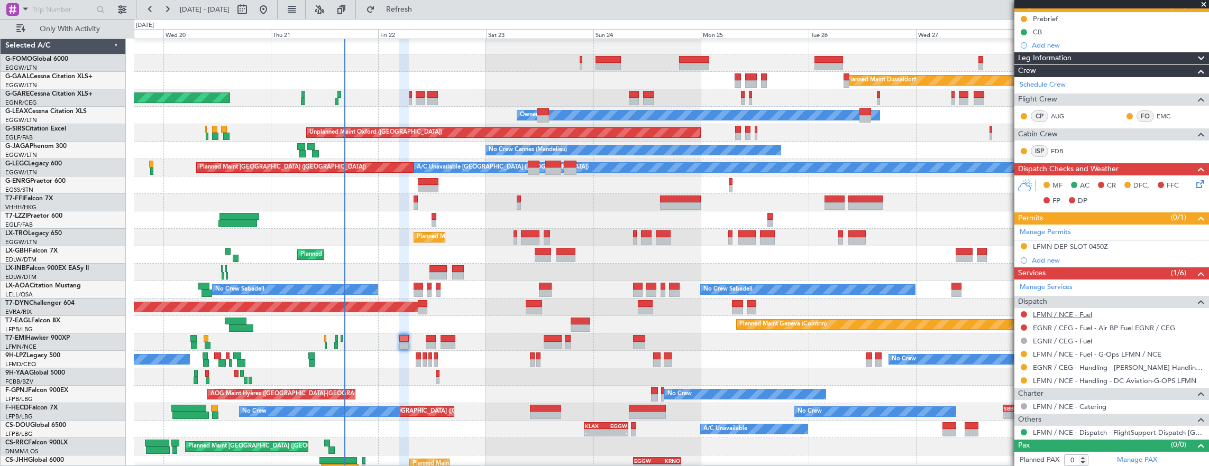
click at [1060, 310] on link "LFMN / NCE - Fuel" at bounding box center [1062, 314] width 59 height 9
click at [1023, 311] on button at bounding box center [1024, 314] width 6 height 6
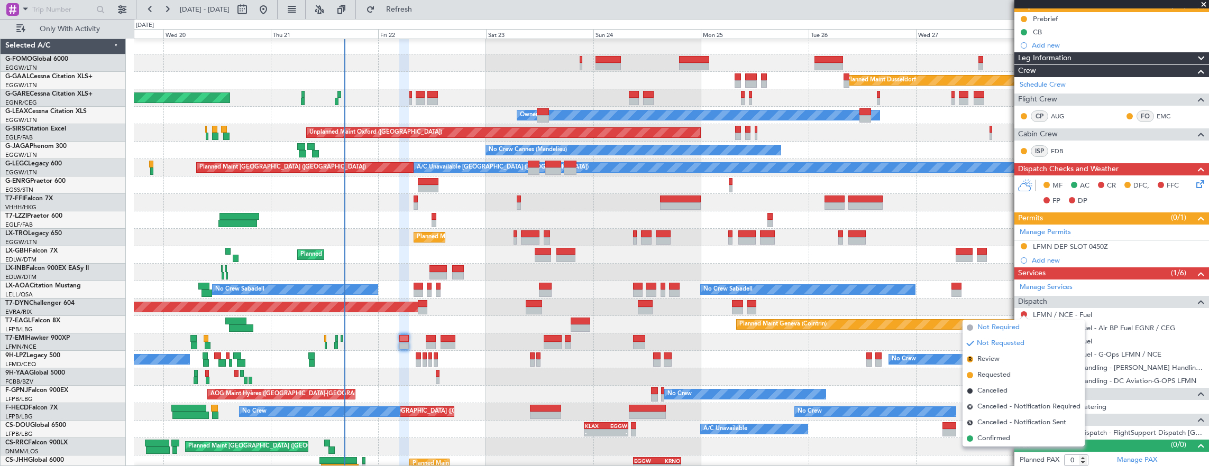
click at [996, 328] on span "Not Required" at bounding box center [998, 328] width 42 height 11
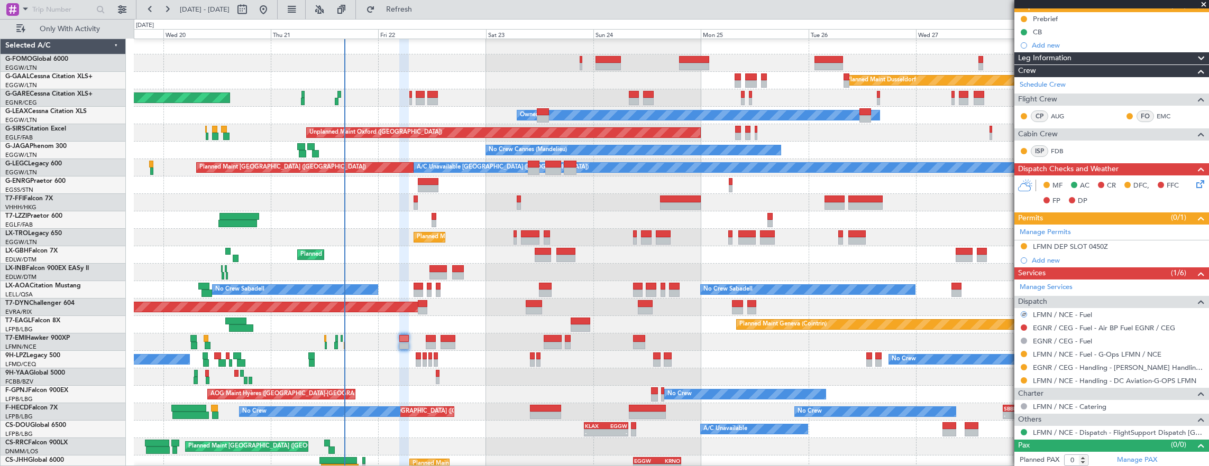
click at [432, 340] on div at bounding box center [431, 338] width 11 height 7
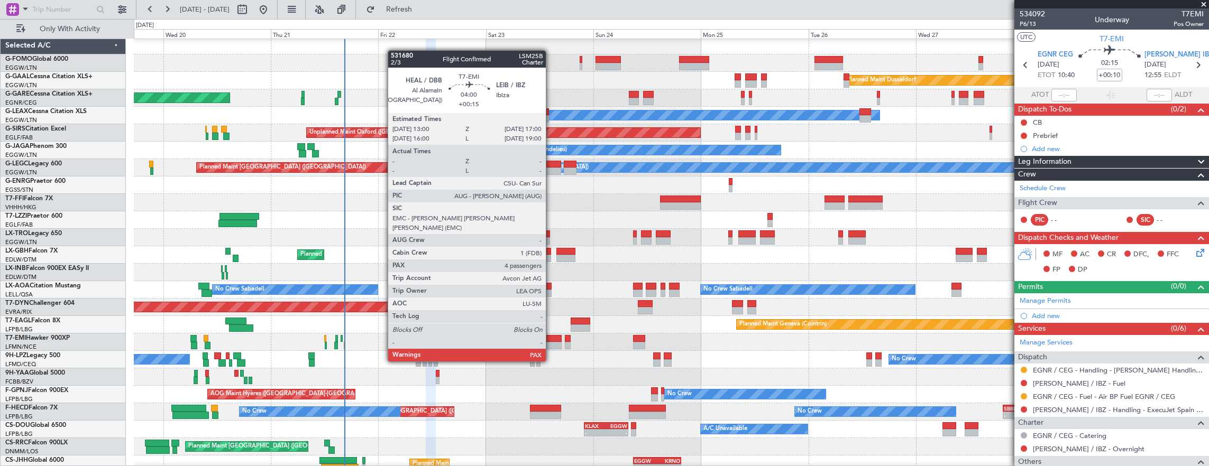
click at [551, 342] on div at bounding box center [553, 345] width 18 height 7
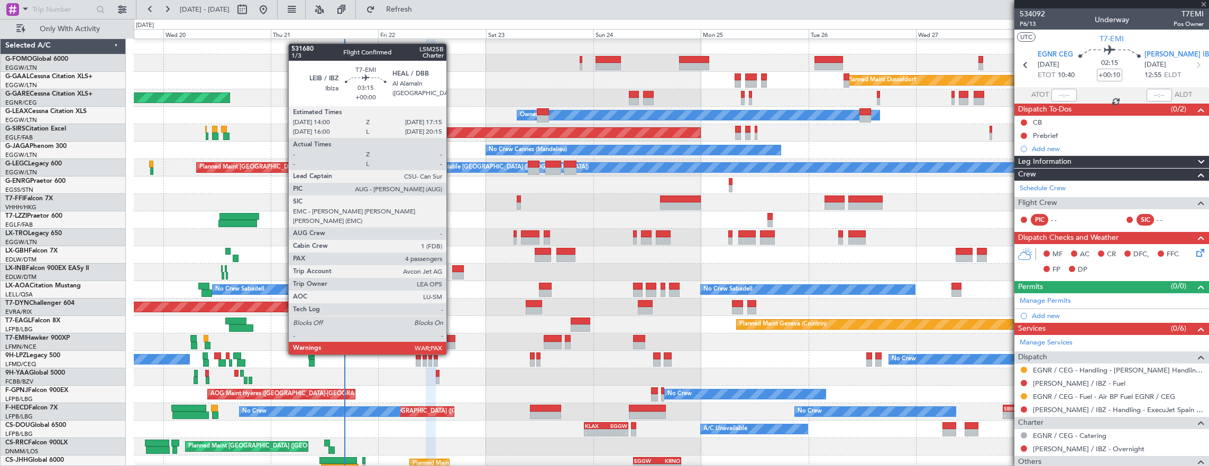
type input "+00:15"
type input "4"
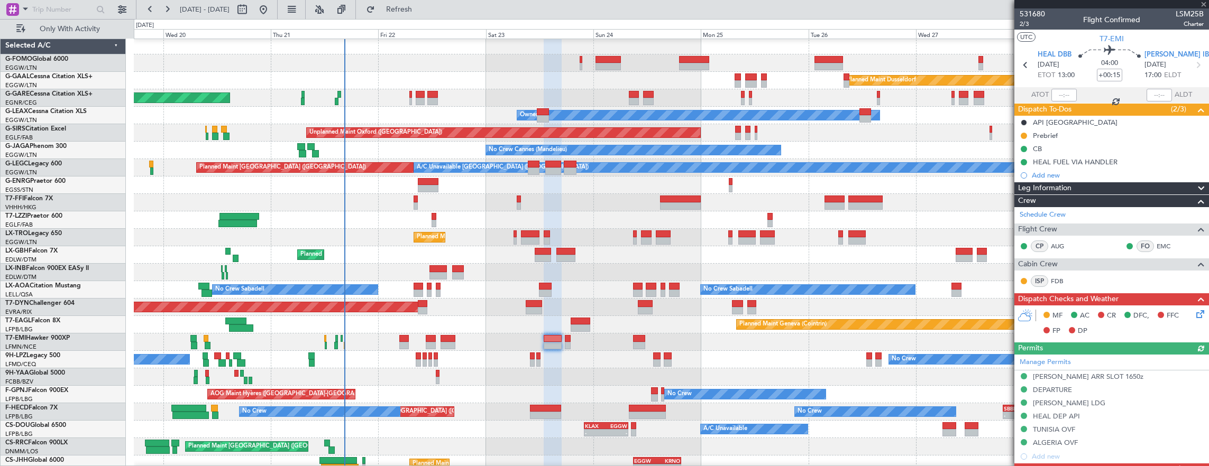
scroll to position [264, 0]
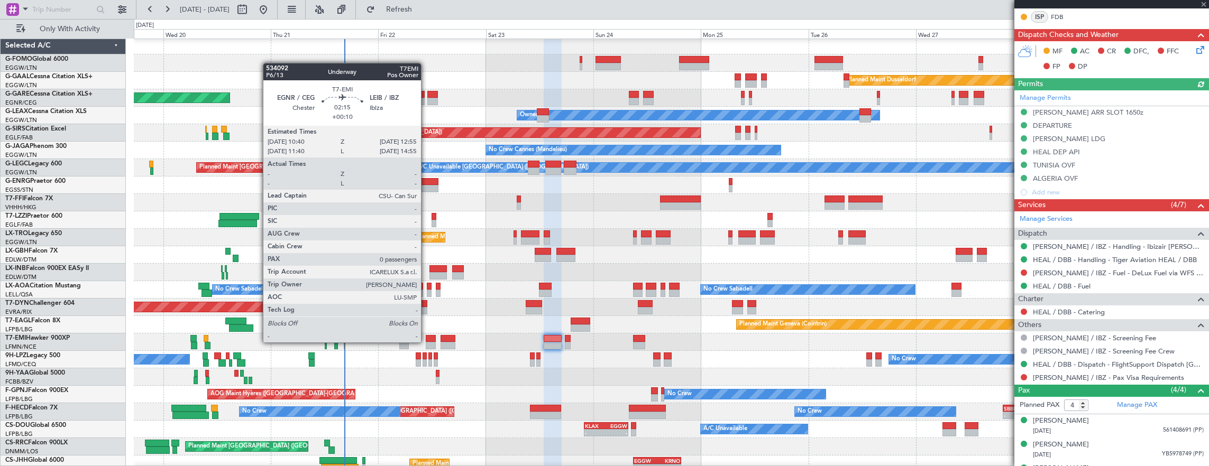
click at [428, 341] on div at bounding box center [431, 338] width 11 height 7
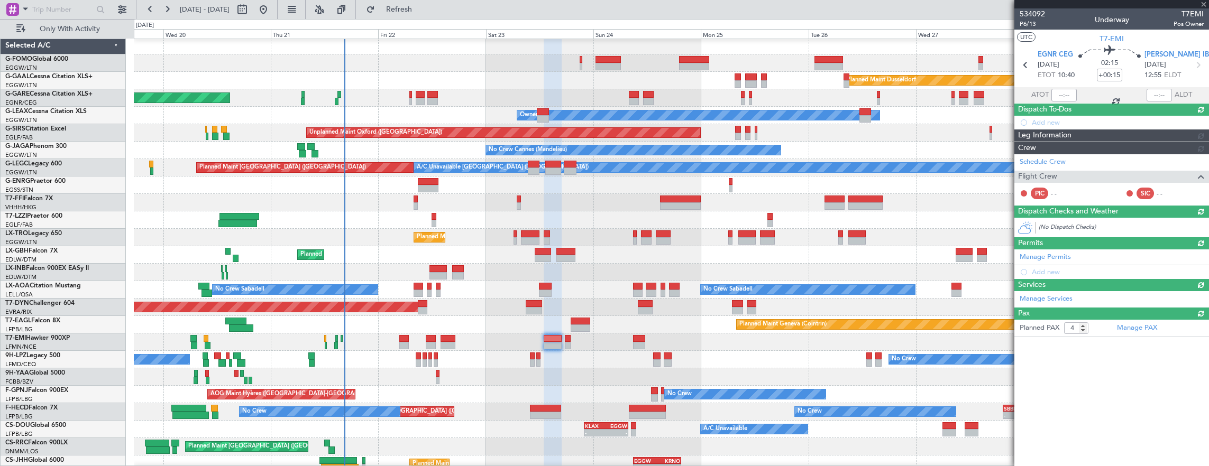
type input "+00:10"
type input "0"
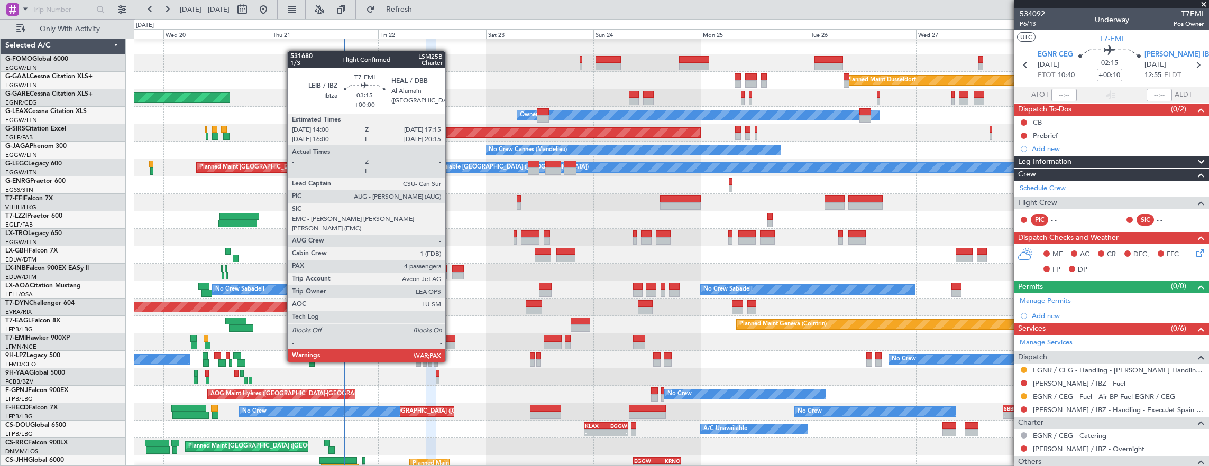
click at [451, 342] on div at bounding box center [448, 345] width 15 height 7
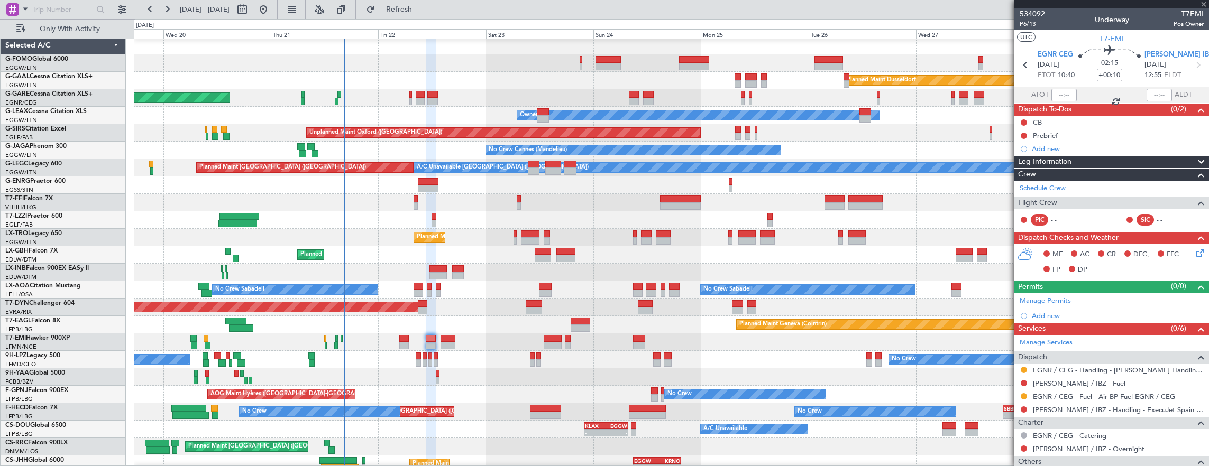
type input "4"
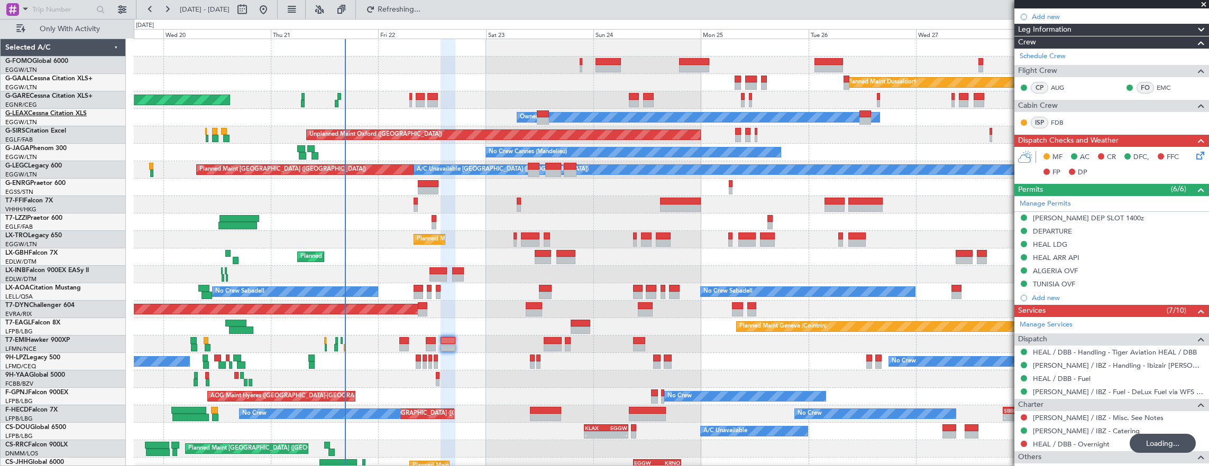
click at [54, 111] on link "G-LEAX Cessna Citation XLS" at bounding box center [45, 114] width 81 height 6
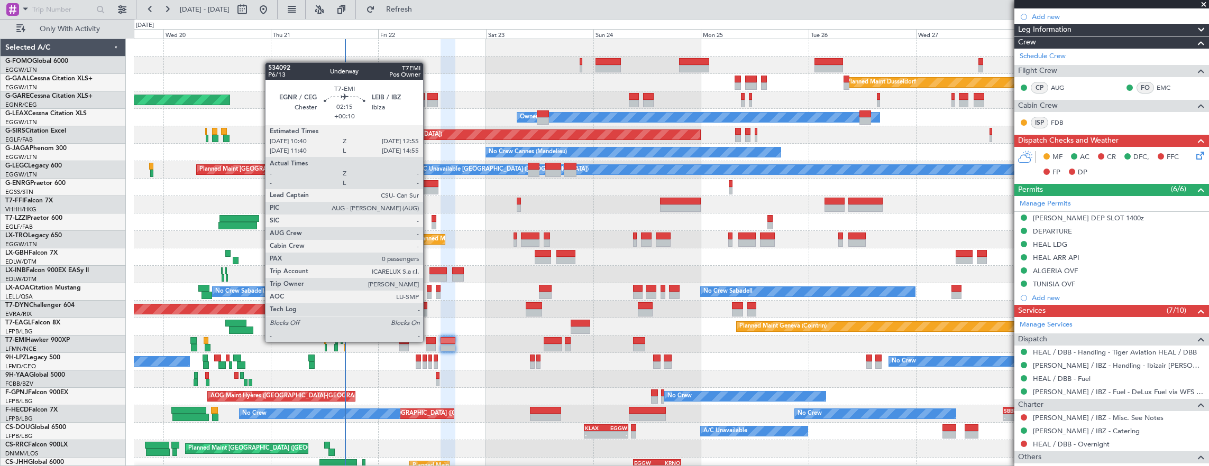
click at [428, 341] on div at bounding box center [431, 340] width 11 height 7
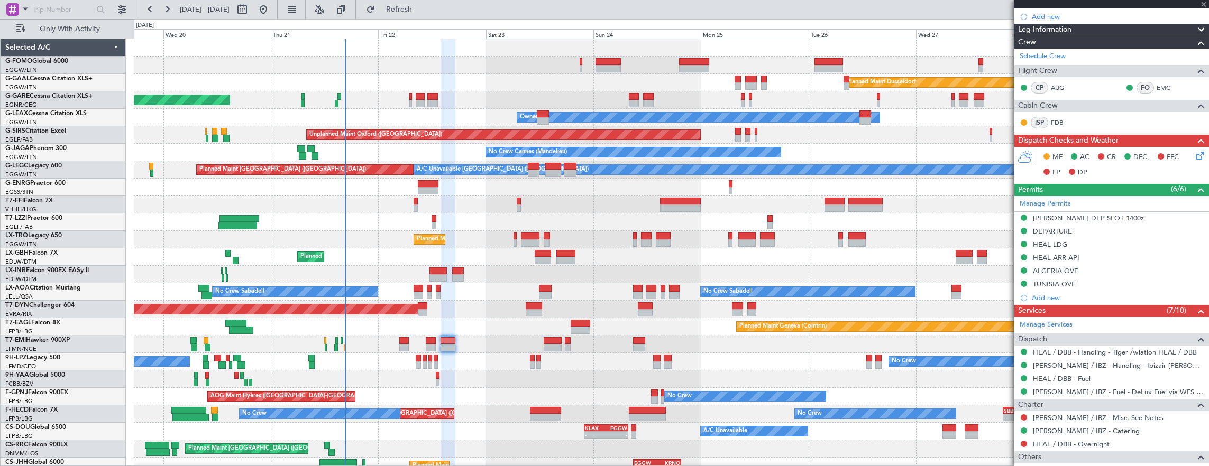
type input "+00:10"
type input "0"
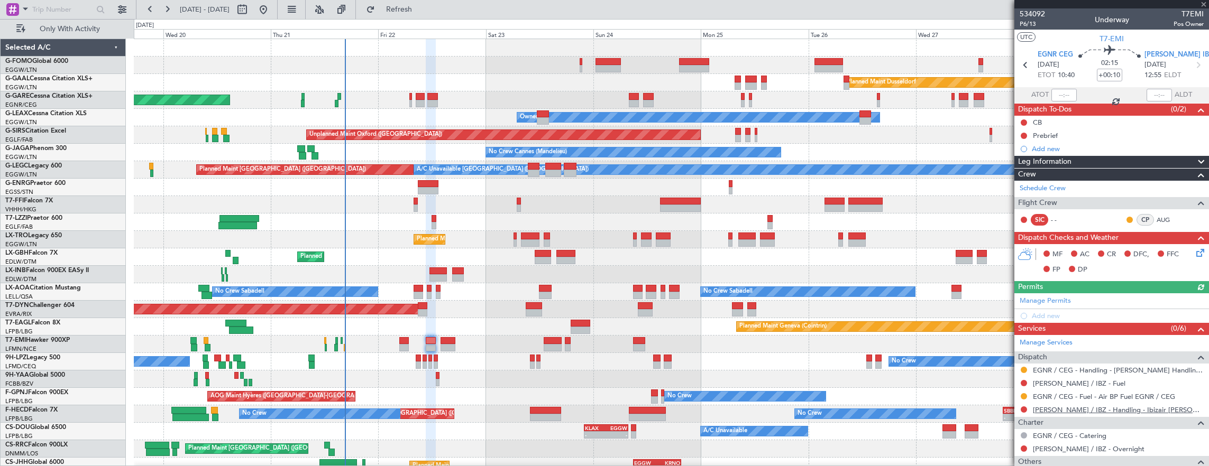
click at [1096, 407] on link "LEIB / IBZ - Handling - Ibizair LEIB / IBZ" at bounding box center [1118, 410] width 171 height 9
click at [1064, 299] on link "Manage Permits" at bounding box center [1045, 301] width 51 height 11
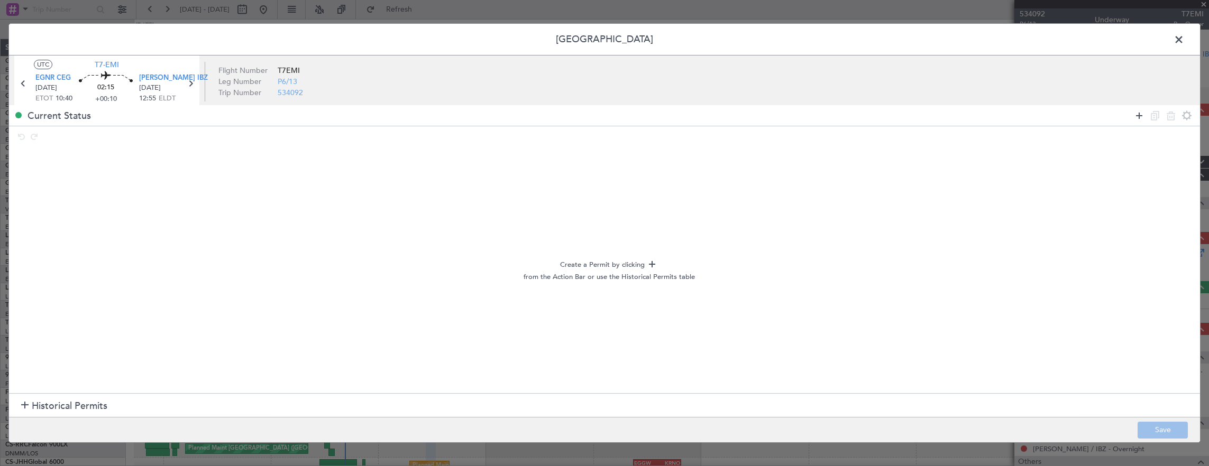
click at [1138, 112] on icon at bounding box center [1139, 115] width 13 height 13
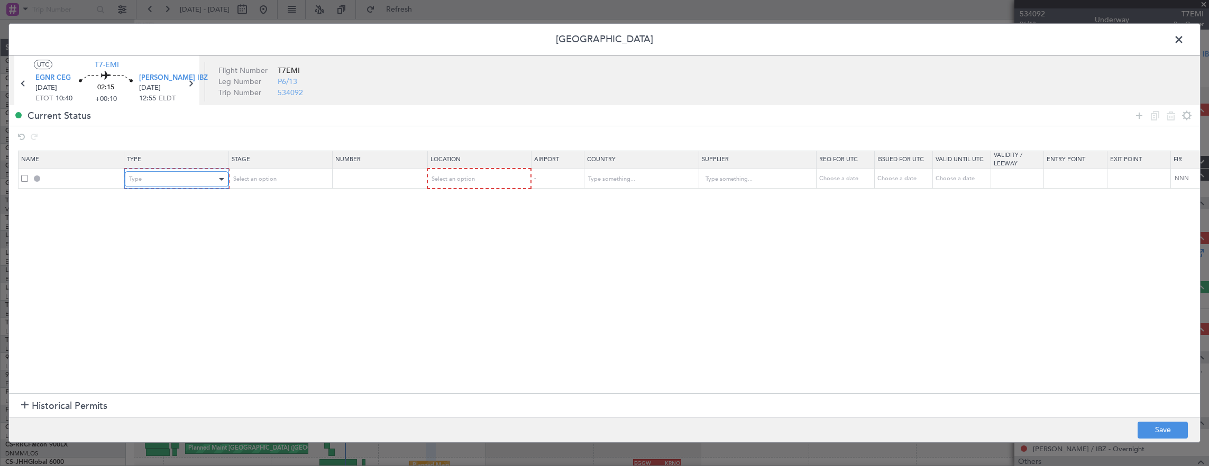
click at [215, 180] on div "Type" at bounding box center [173, 179] width 88 height 16
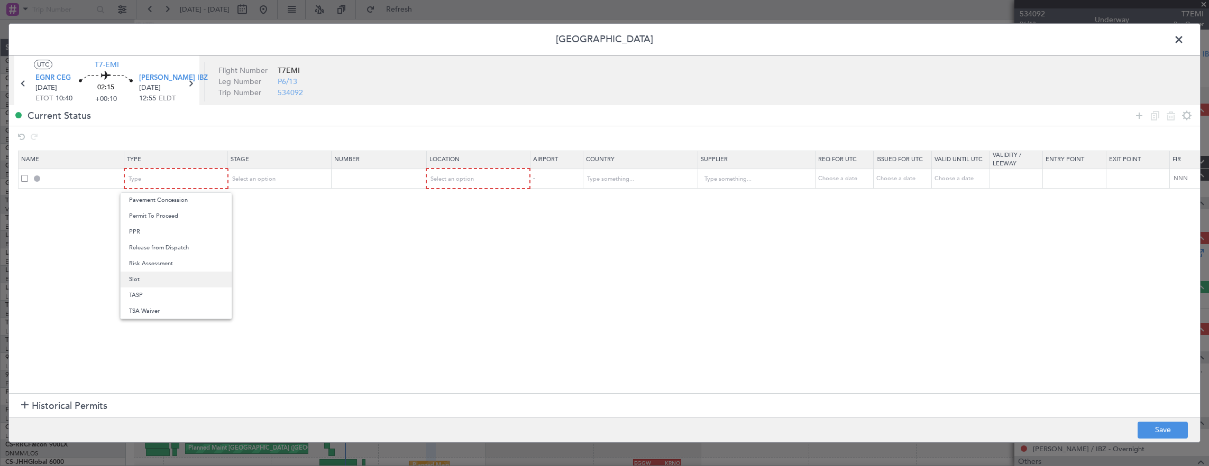
click at [166, 280] on span "Slot" at bounding box center [176, 280] width 94 height 16
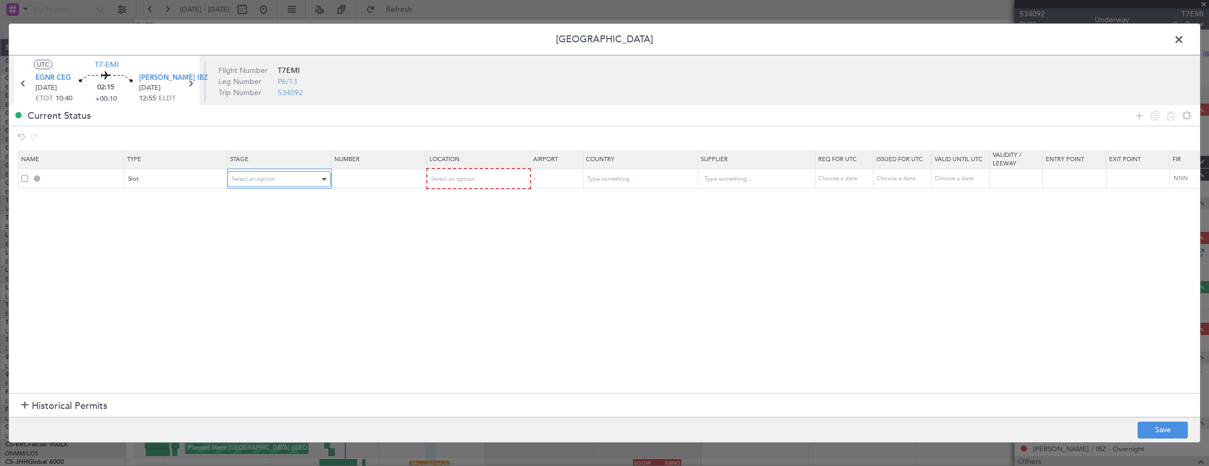
click at [277, 176] on div "Select an option" at bounding box center [276, 179] width 88 height 16
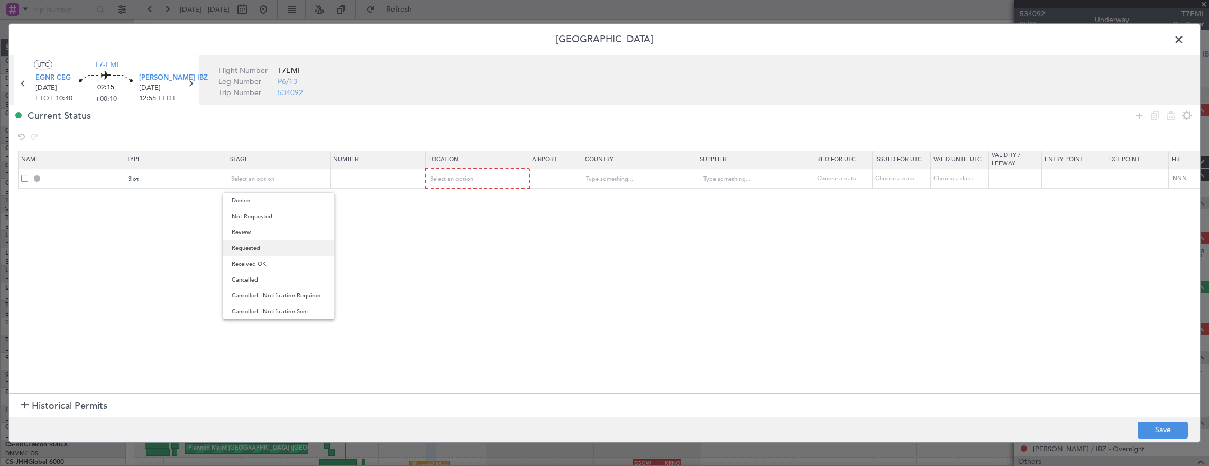
click at [274, 244] on span "Requested" at bounding box center [279, 249] width 94 height 16
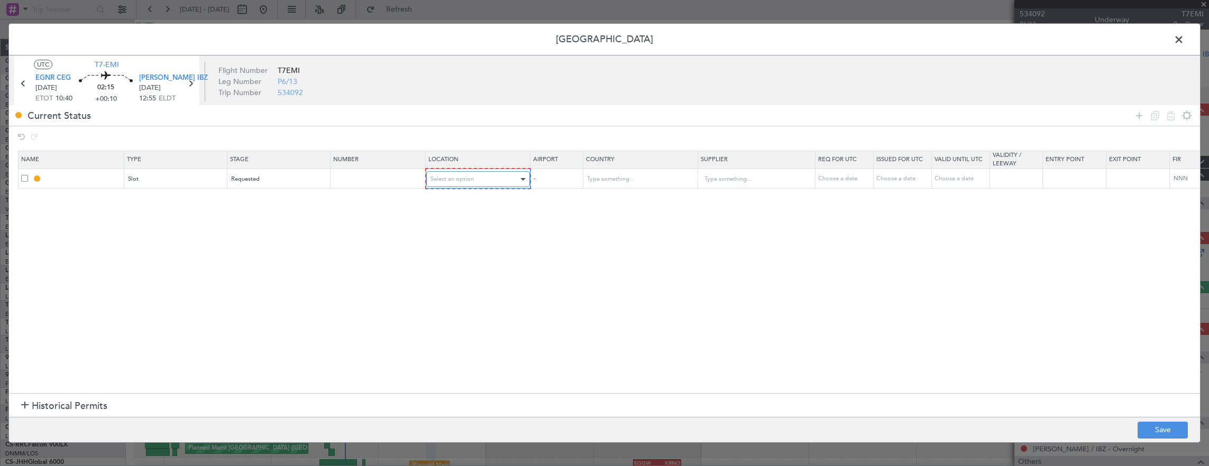
click at [489, 177] on div "Select an option" at bounding box center [474, 179] width 88 height 16
click at [452, 231] on span "Arrival" at bounding box center [477, 233] width 94 height 16
click at [1167, 436] on button "Save" at bounding box center [1163, 430] width 50 height 17
type input "LEIB ARR SLOT"
type input "Spain"
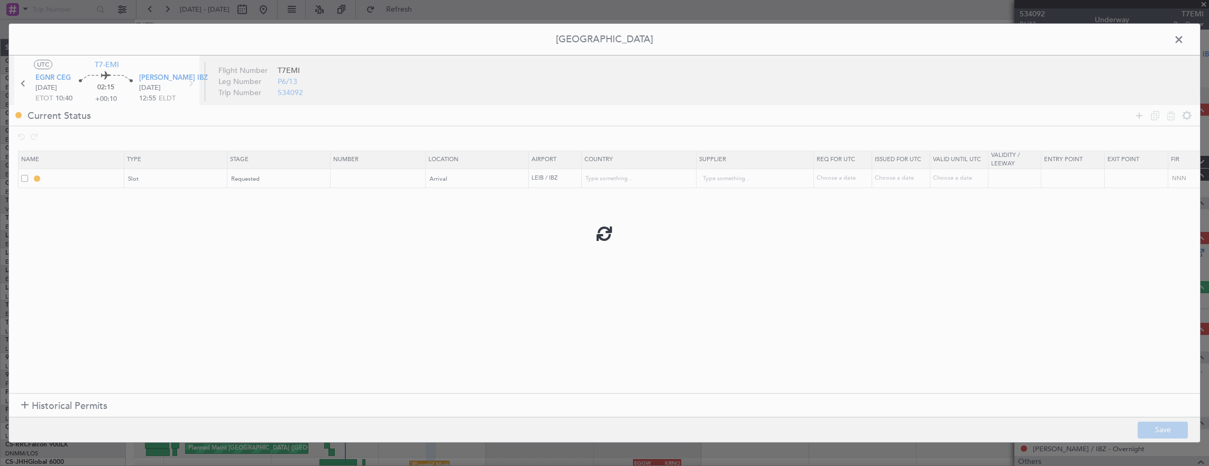
type input "NNN"
click at [104, 179] on input "LEIB ARR SLOT" at bounding box center [83, 178] width 79 height 9
type input "LEIB ARR SLOT 1255z"
click at [1162, 430] on button "Save" at bounding box center [1163, 430] width 50 height 17
click at [1184, 38] on span at bounding box center [1184, 42] width 0 height 21
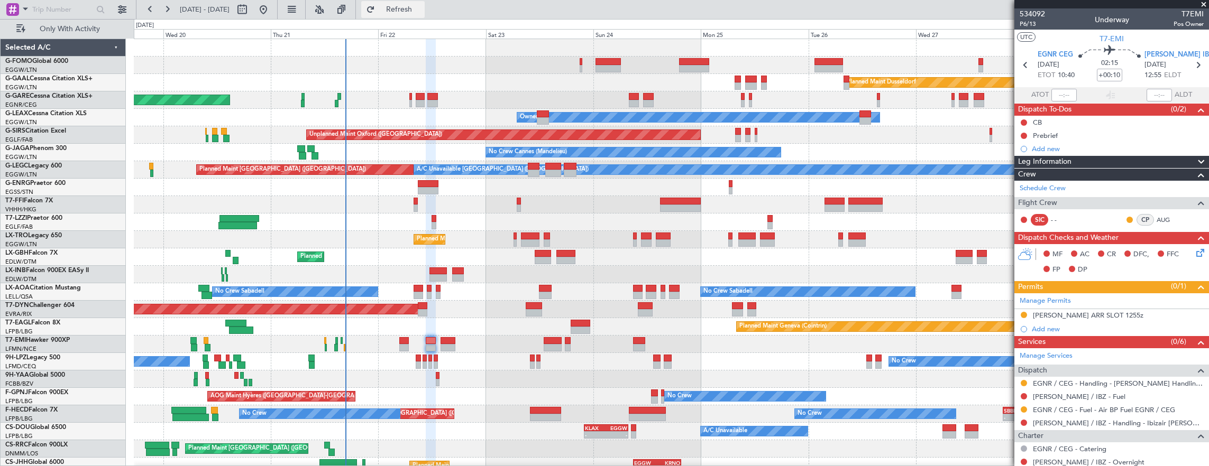
click at [421, 7] on span "Refresh" at bounding box center [399, 9] width 44 height 7
click at [1058, 396] on link "LEIB / IBZ - Fuel" at bounding box center [1079, 396] width 93 height 9
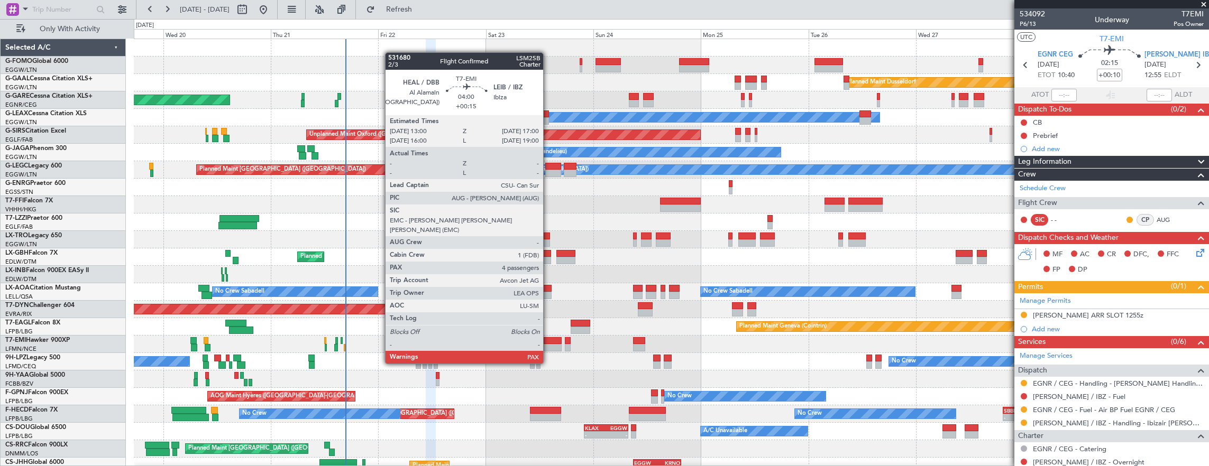
click at [548, 344] on div at bounding box center [553, 347] width 18 height 7
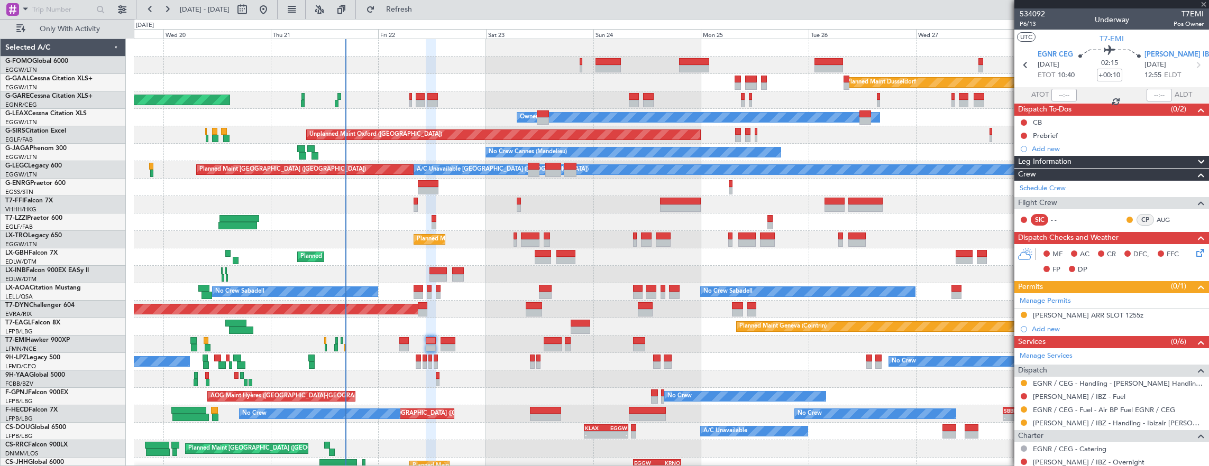
type input "+00:15"
type input "4"
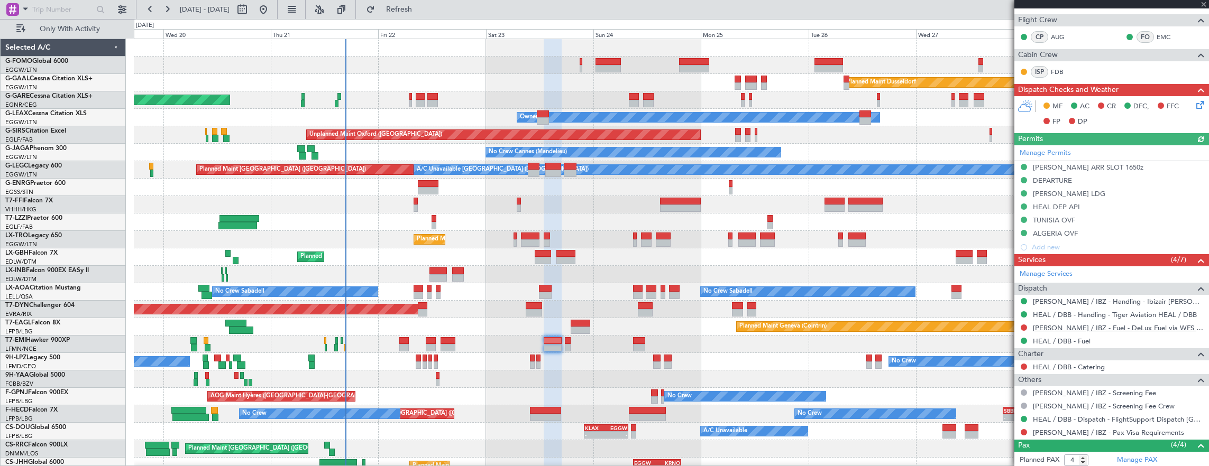
scroll to position [264, 0]
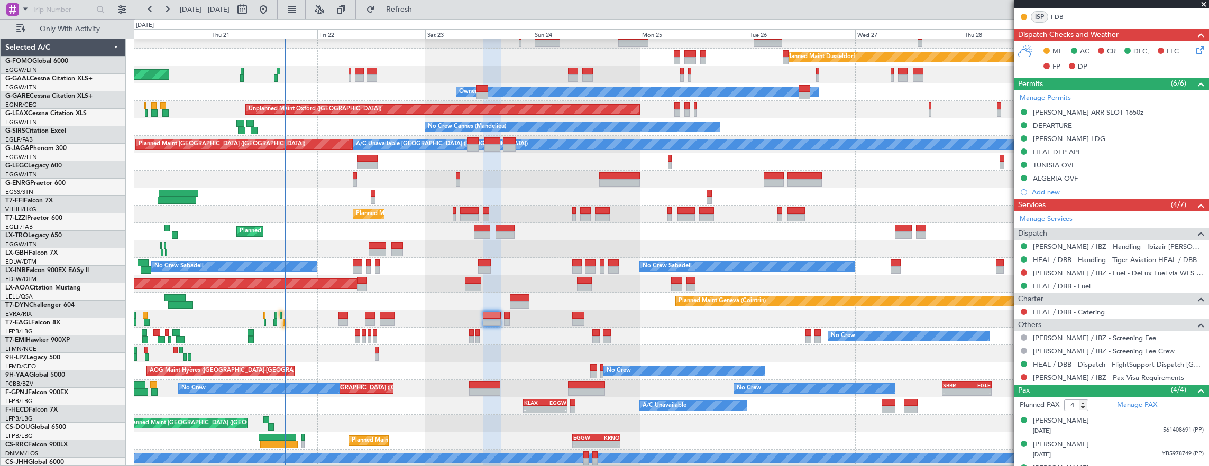
click at [438, 254] on div "Planned Maint Geneva (Cointrin)" at bounding box center [671, 249] width 1075 height 17
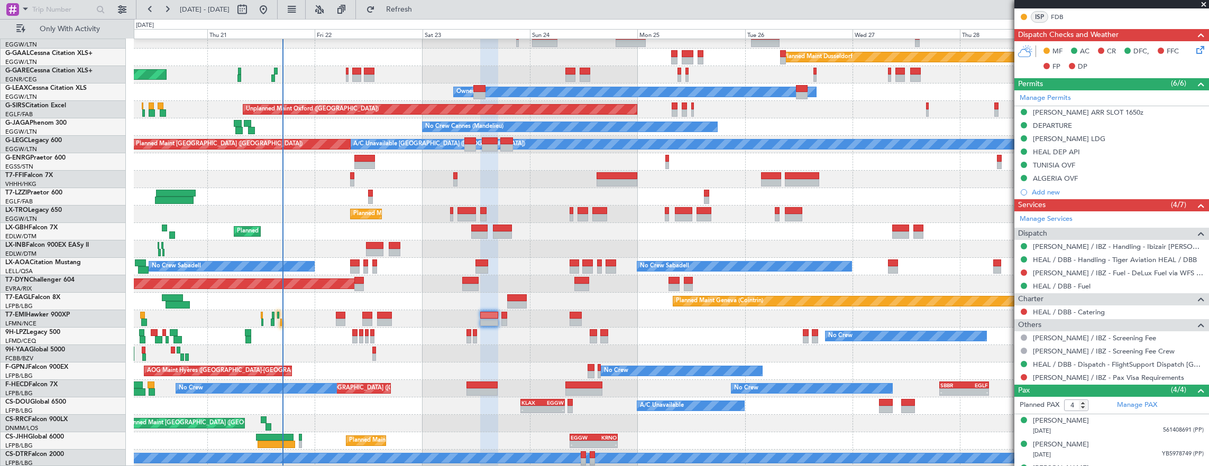
scroll to position [25, 0]
click at [677, 233] on div "Planned Maint Nice (Côte d'Azur Airport) Unplanned Maint Paris (Le Bourget)" at bounding box center [671, 231] width 1075 height 17
click at [279, 319] on div "Planned Maint Chester" at bounding box center [671, 318] width 1075 height 17
click at [278, 322] on div "Planned Maint Chester" at bounding box center [671, 318] width 1075 height 17
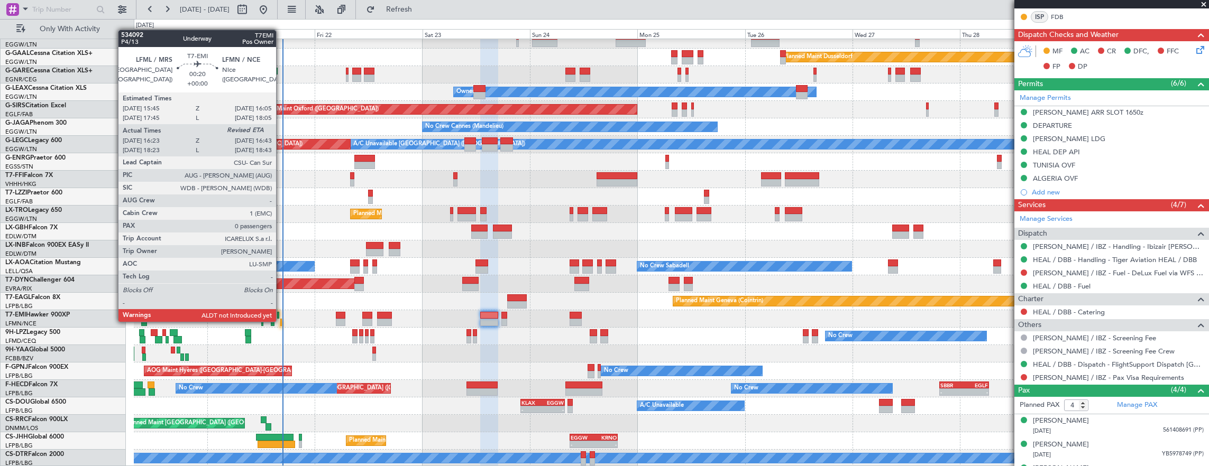
click at [281, 321] on div at bounding box center [281, 322] width 2 height 7
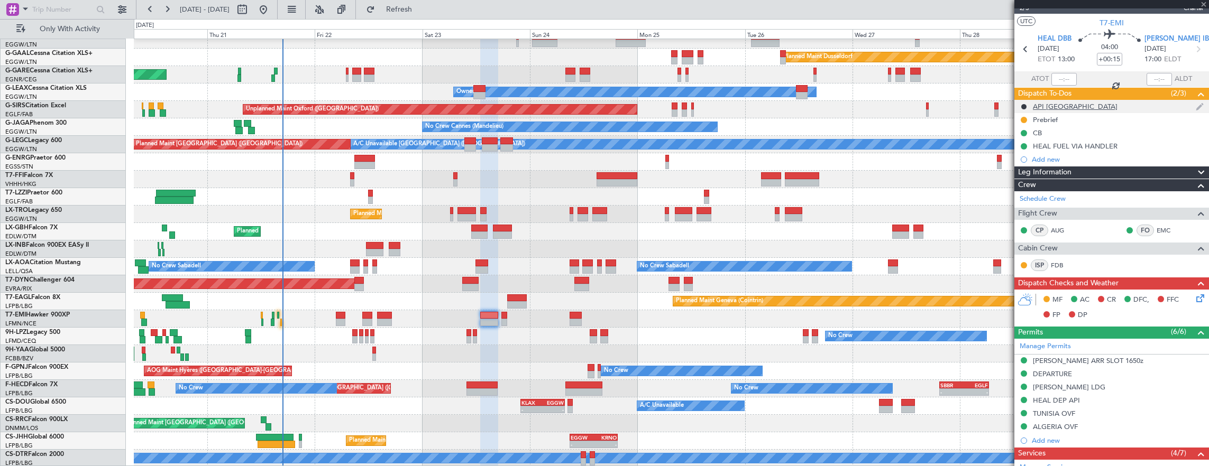
scroll to position [0, 0]
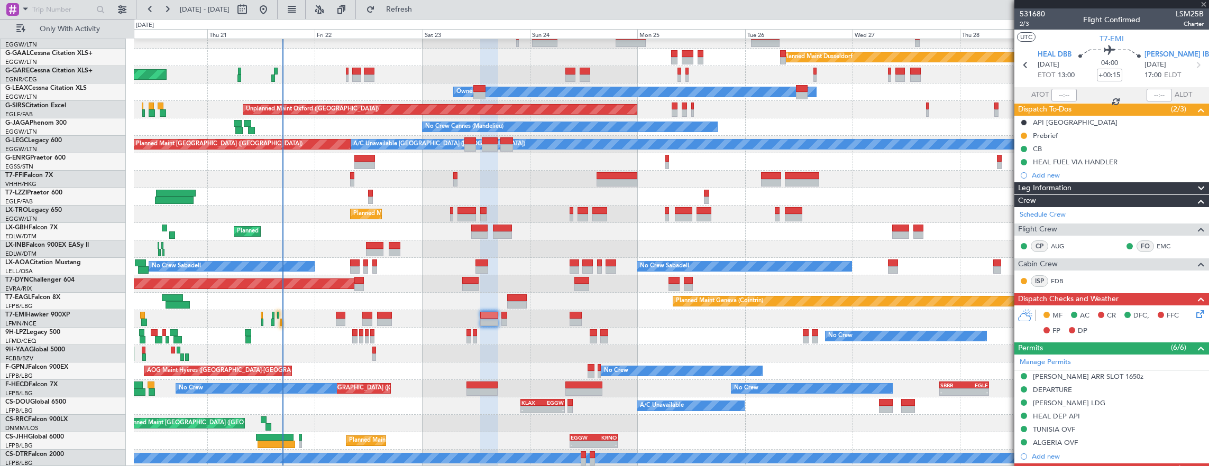
type input "16:23"
type input "0"
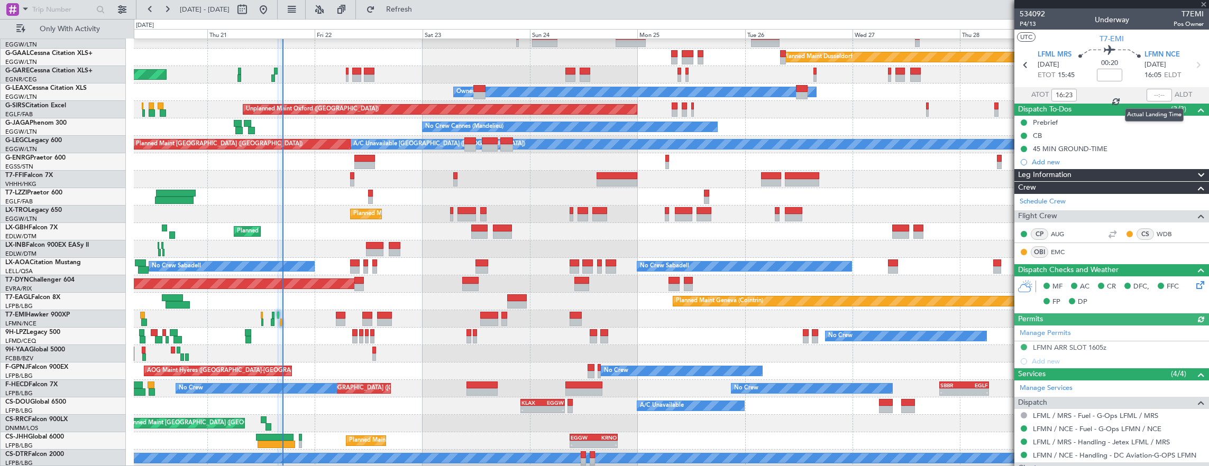
click at [1147, 91] on div at bounding box center [1159, 95] width 25 height 13
click at [1149, 97] on div at bounding box center [1159, 95] width 25 height 13
click at [1151, 89] on input "text" at bounding box center [1159, 95] width 25 height 13
type input "16:50"
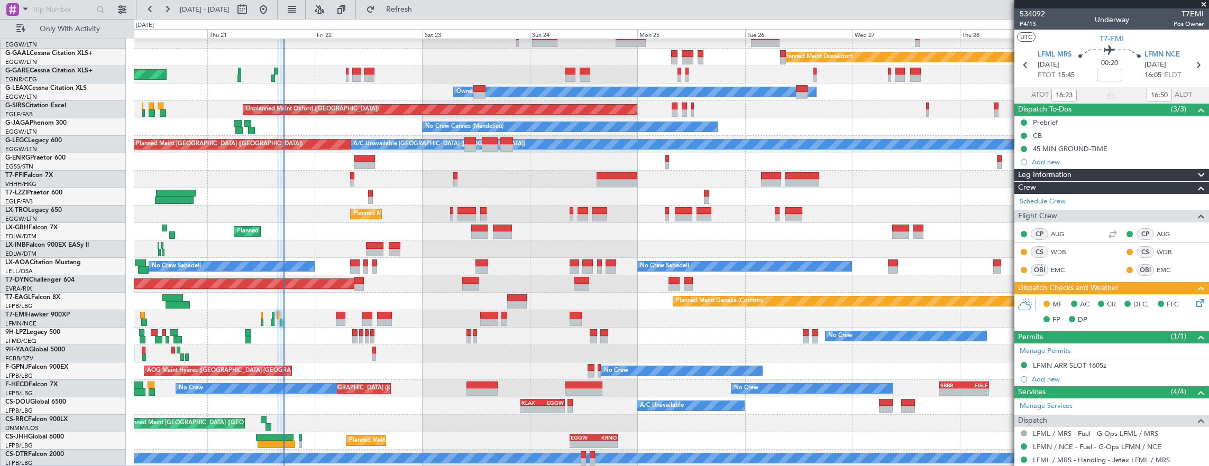
click at [473, 375] on div "Planned Maint Dusseldorf Unplanned Maint Chester Owner Owner Unplanned Maint Ox…" at bounding box center [671, 241] width 1075 height 454
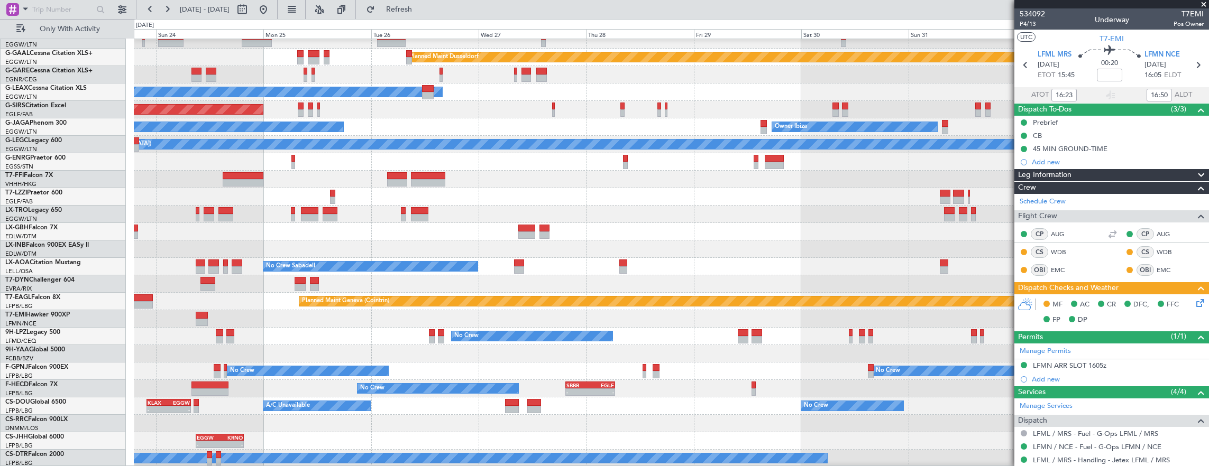
scroll to position [25, 0]
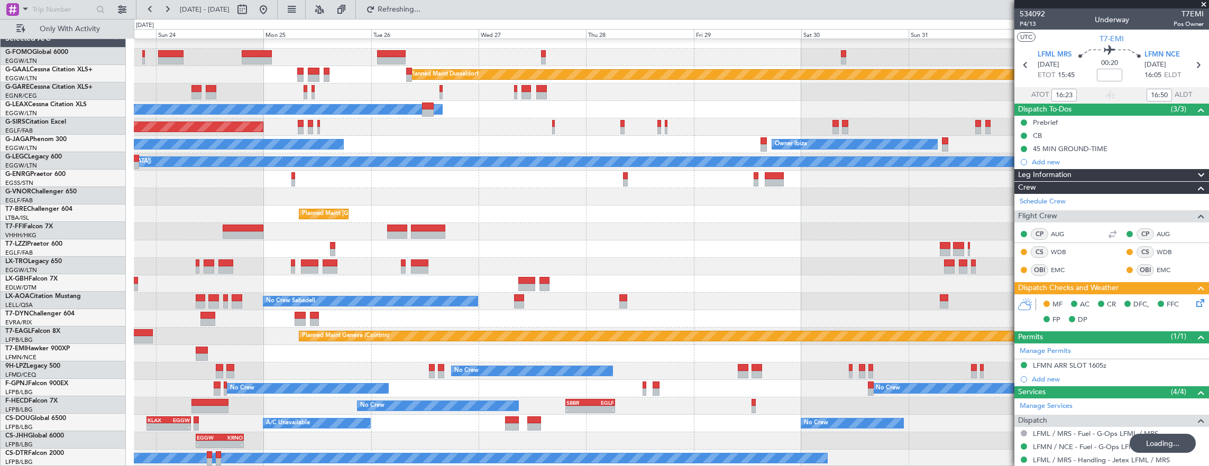
click at [796, 351] on div "Planned Maint Dusseldorf Owner Unplanned Maint Oxford (Kidlington) No Crew Cann…" at bounding box center [671, 249] width 1075 height 436
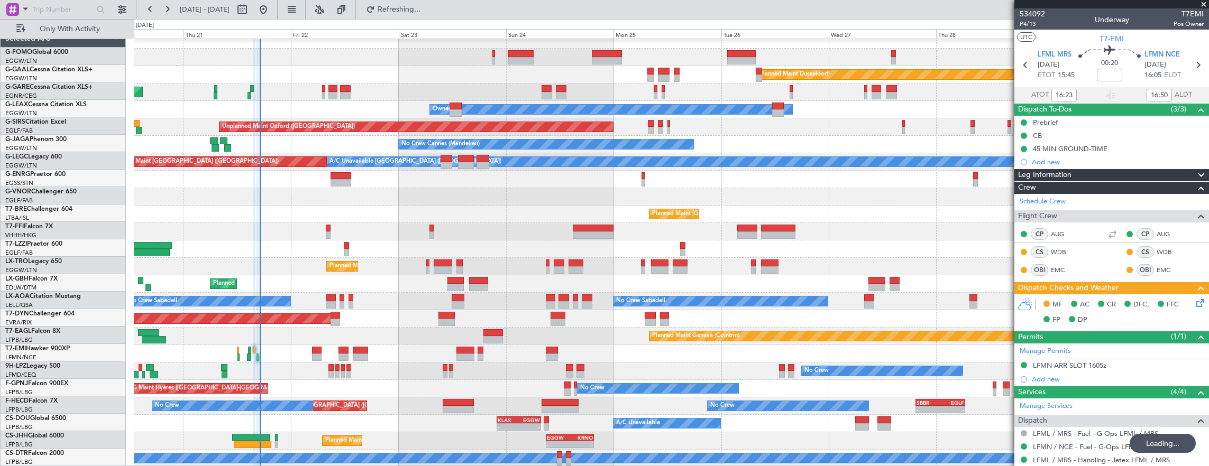
scroll to position [8, 0]
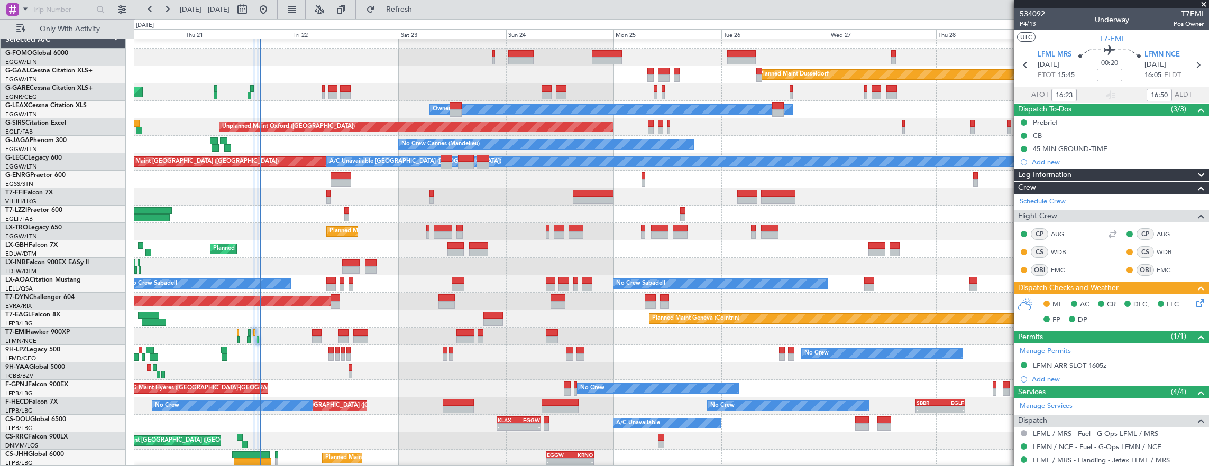
click at [351, 242] on div "Planned Maint Dusseldorf Unplanned Maint Chester Owner Owner Unplanned Maint Ox…" at bounding box center [671, 258] width 1075 height 454
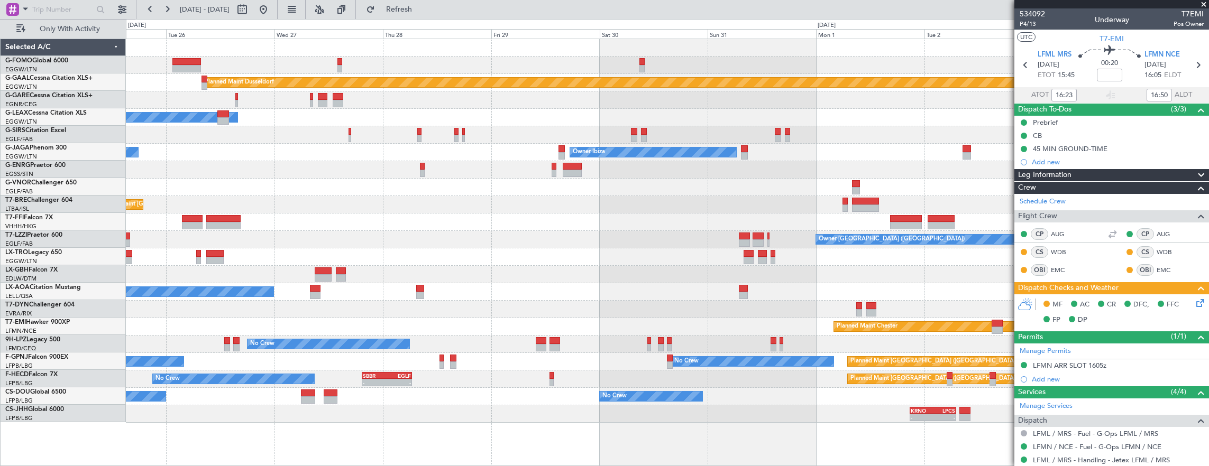
scroll to position [0, 0]
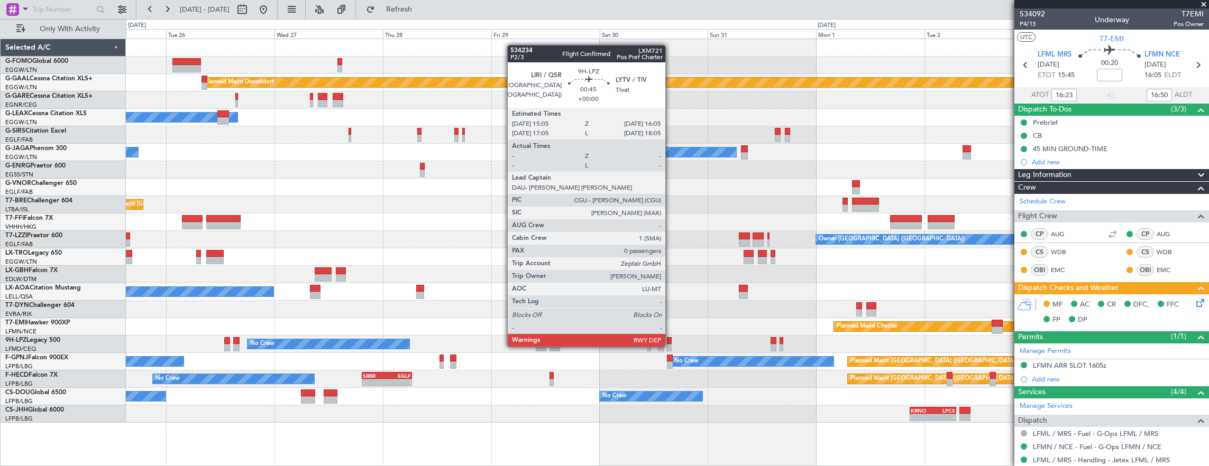
click at [671, 337] on div at bounding box center [669, 340] width 5 height 7
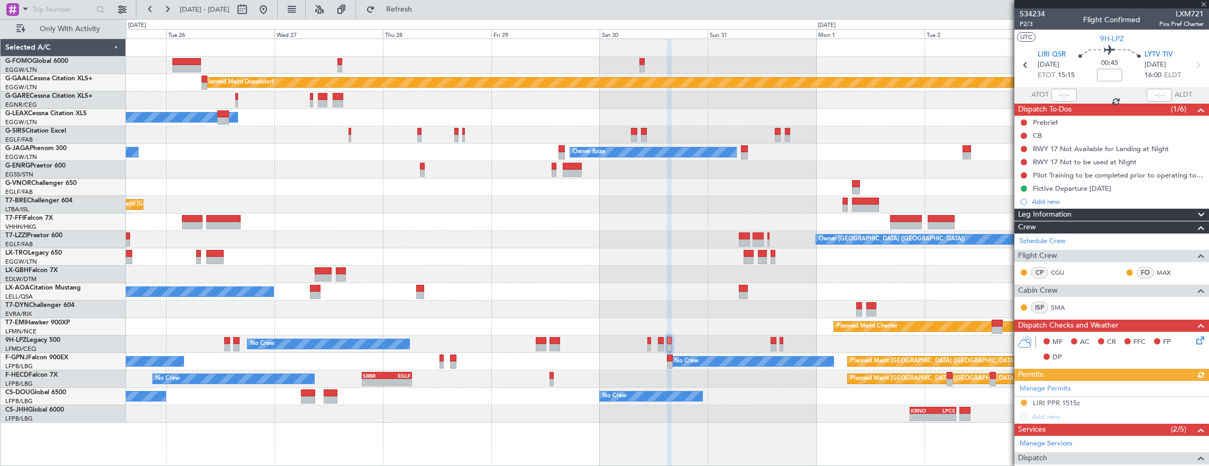
click at [679, 225] on div "Planned Maint Dusseldorf Owner Unplanned Maint Oxford (Kidlington) No Crew Cann…" at bounding box center [667, 231] width 1083 height 384
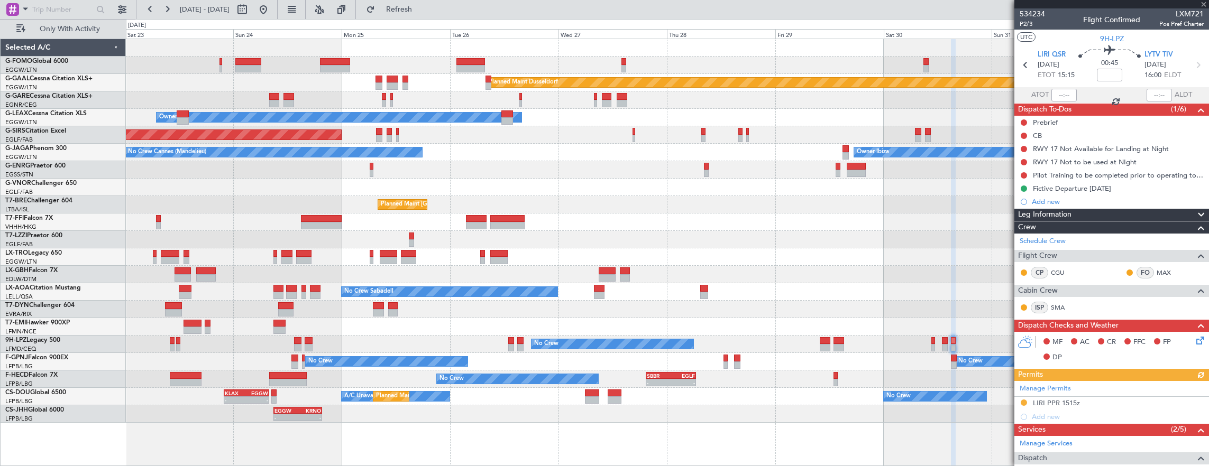
click at [726, 222] on div at bounding box center [667, 222] width 1083 height 17
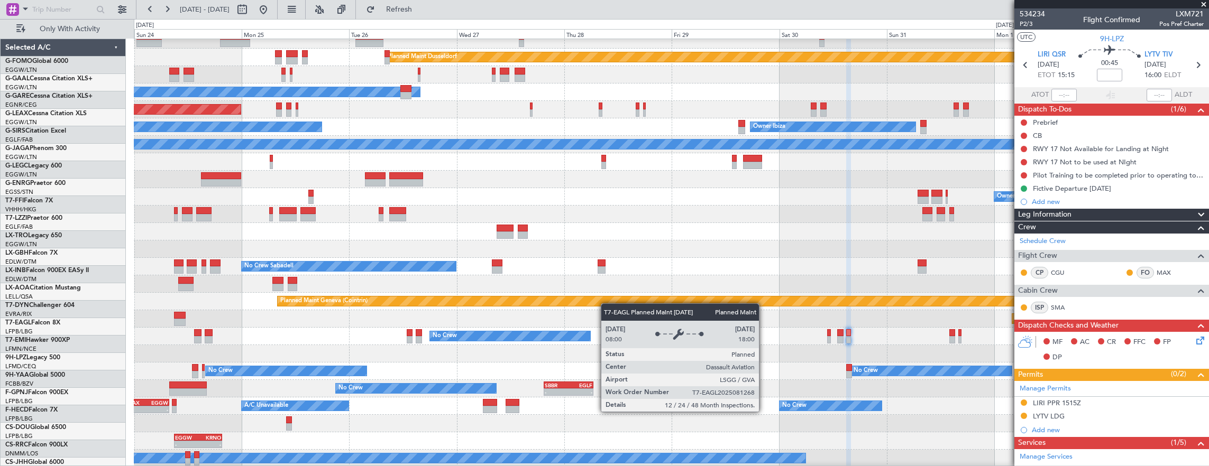
click at [544, 293] on div "Planned Maint Dusseldorf Owner Unplanned Maint Oxford (Kidlington) Owner Ibiza …" at bounding box center [671, 241] width 1075 height 454
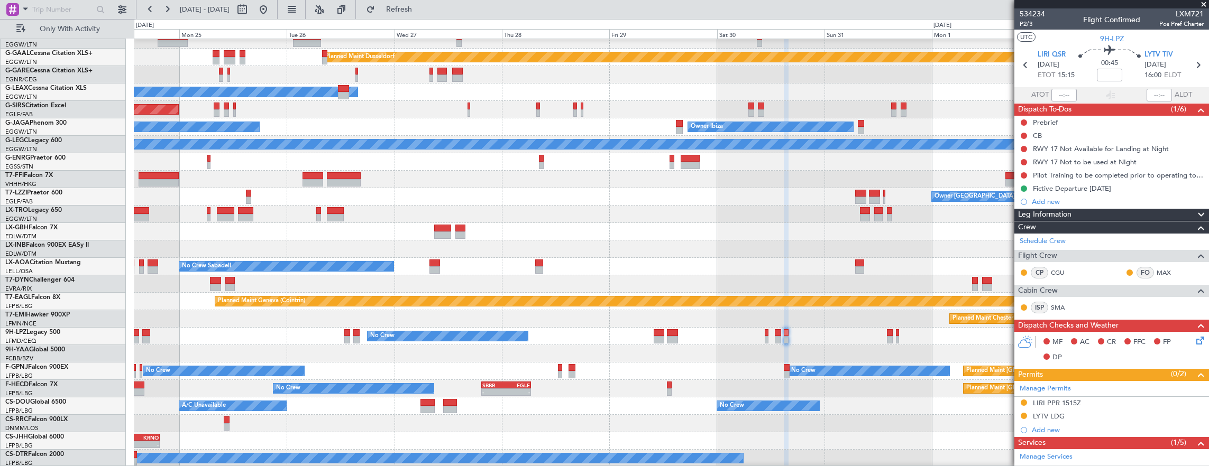
click at [717, 289] on div "Planned Maint [GEOGRAPHIC_DATA]-[GEOGRAPHIC_DATA]" at bounding box center [671, 284] width 1075 height 17
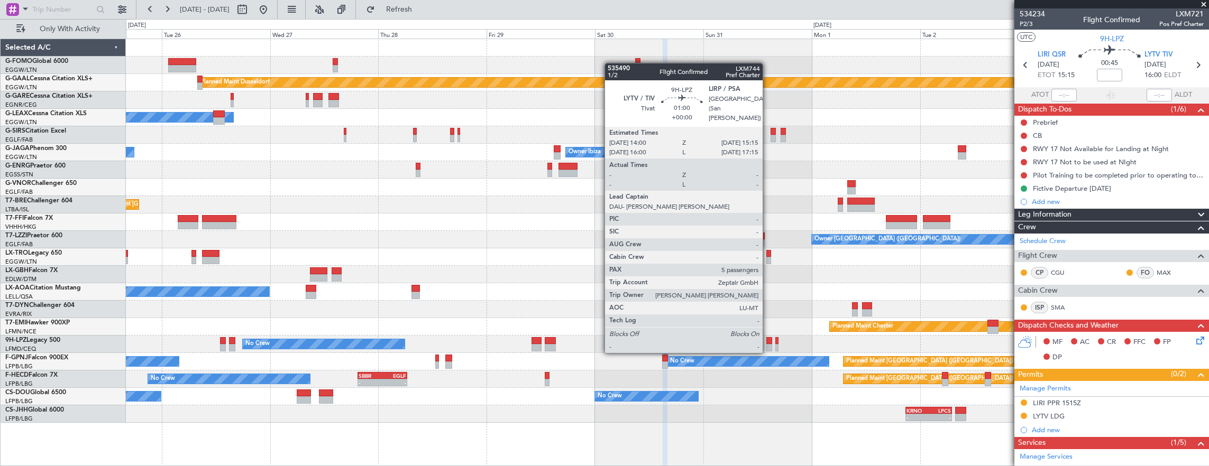
click at [768, 342] on div at bounding box center [769, 340] width 6 height 7
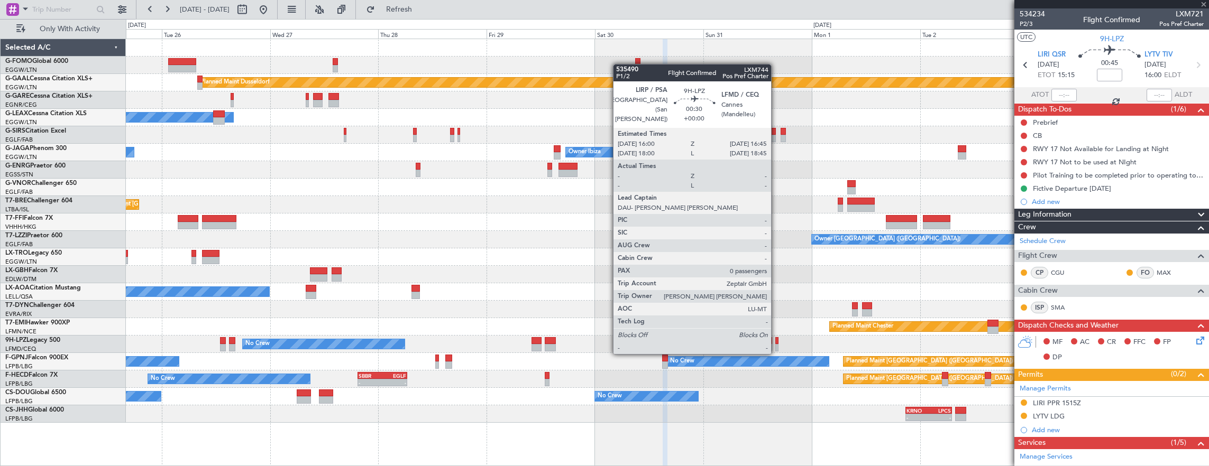
click at [776, 343] on div at bounding box center [777, 340] width 4 height 7
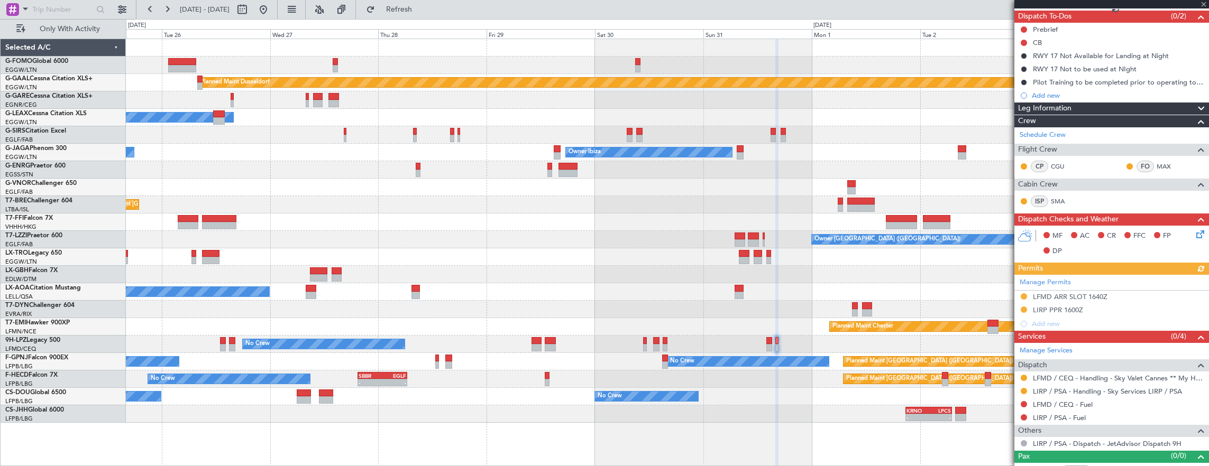
scroll to position [104, 0]
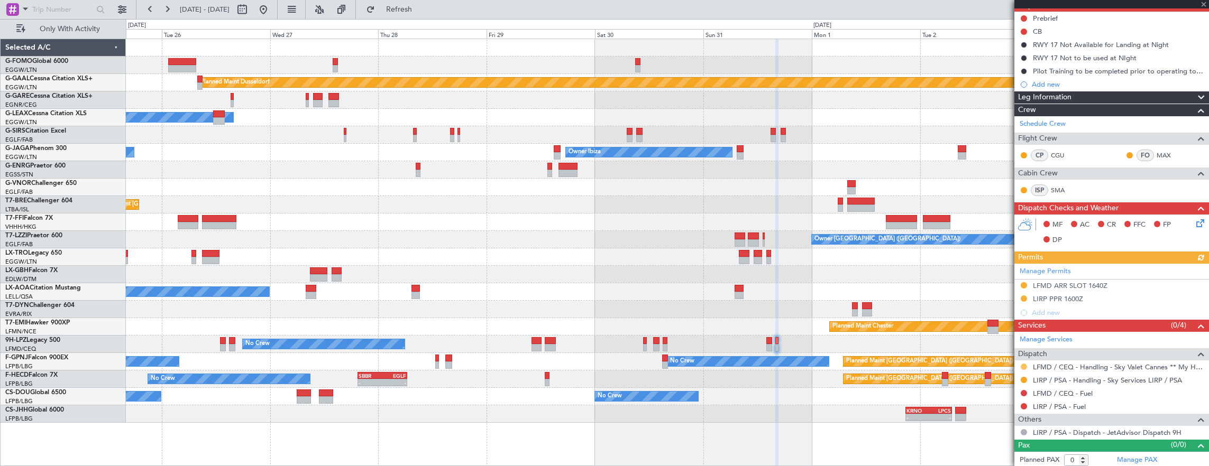
click at [1024, 366] on button at bounding box center [1024, 367] width 6 height 6
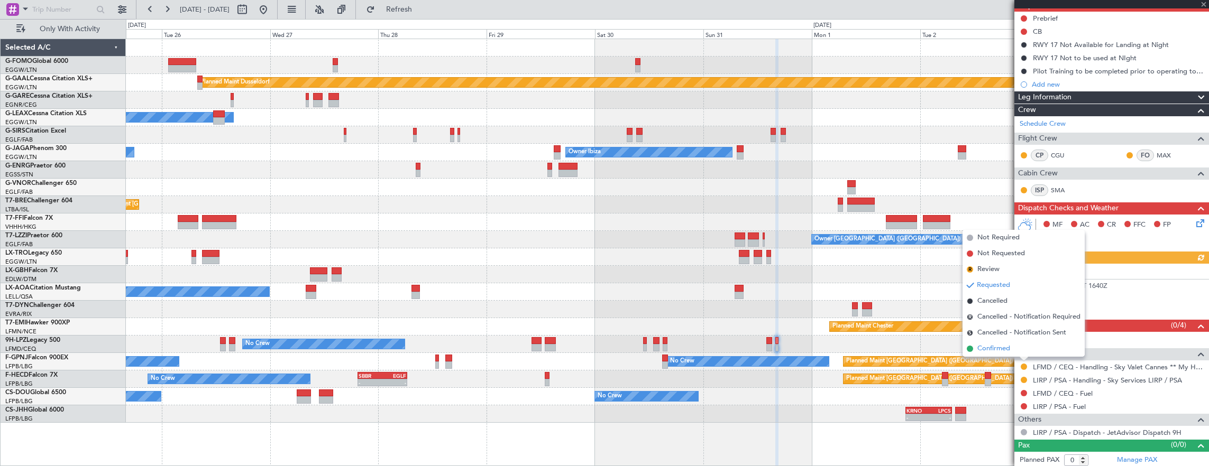
click at [1019, 350] on li "Confirmed" at bounding box center [1023, 349] width 122 height 16
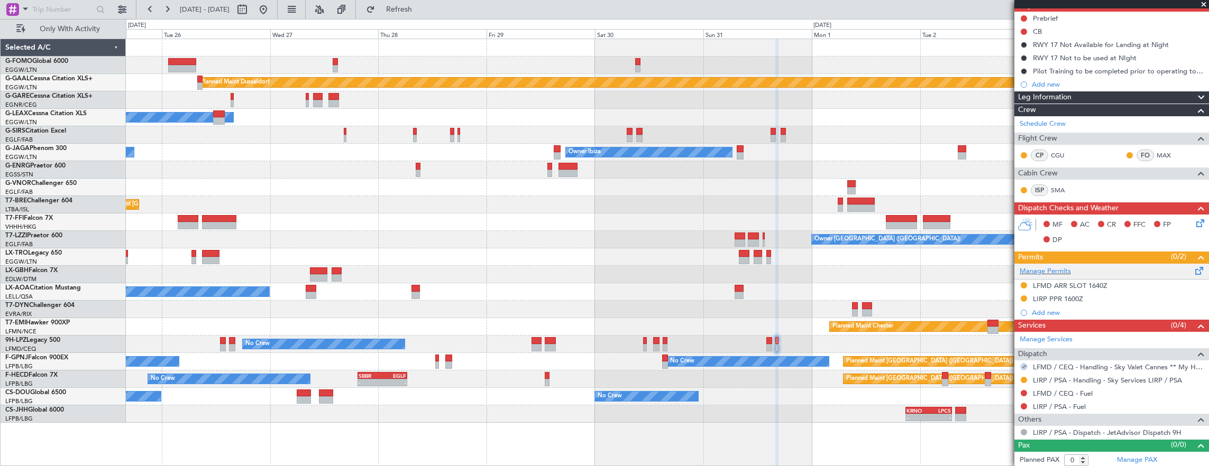
click at [1160, 274] on div "Manage Permits" at bounding box center [1111, 272] width 195 height 16
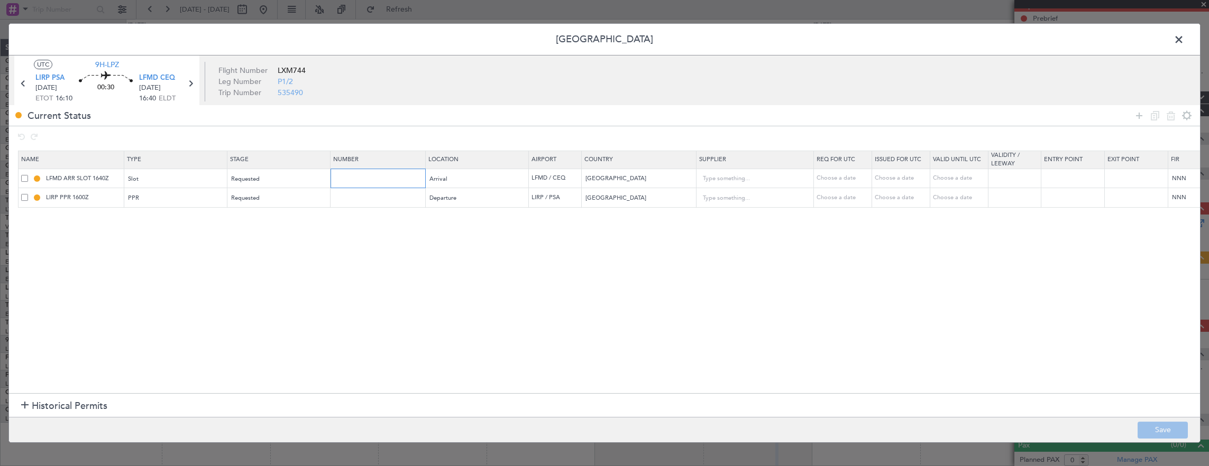
click at [364, 174] on input "text" at bounding box center [379, 178] width 92 height 9
paste input "LFMDA000011641"
click at [298, 179] on div "Requested" at bounding box center [276, 179] width 88 height 16
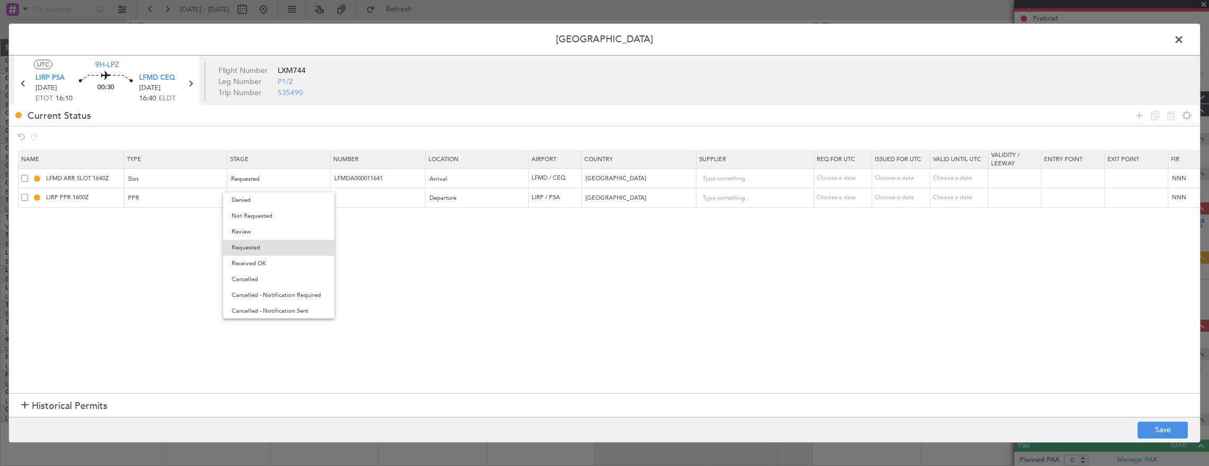
drag, startPoint x: 281, startPoint y: 265, endPoint x: 468, endPoint y: 288, distance: 188.0
click at [281, 265] on span "Received OK" at bounding box center [279, 264] width 94 height 16
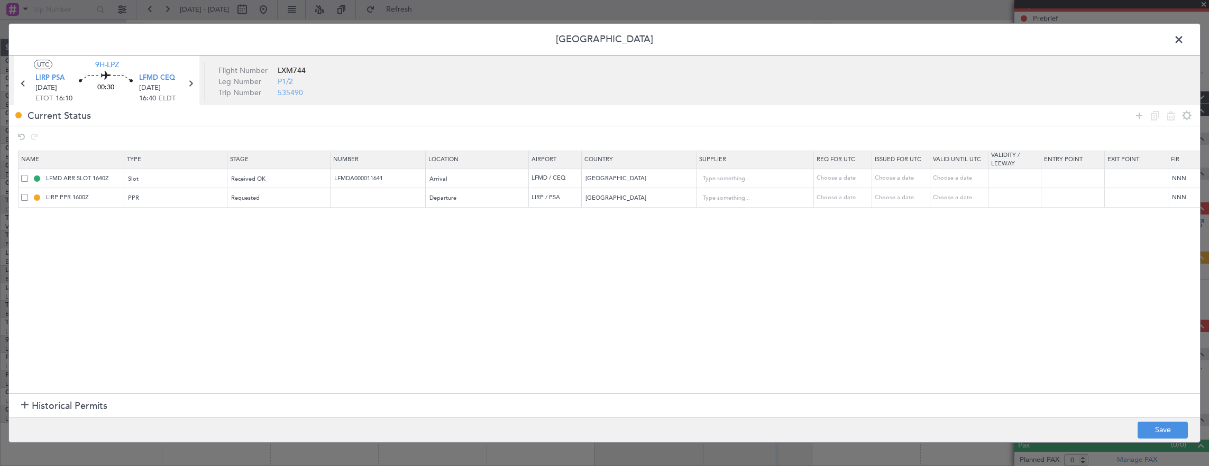
click at [1134, 427] on footer "Save" at bounding box center [604, 429] width 1191 height 25
click at [1157, 429] on button "Save" at bounding box center [1163, 430] width 50 height 17
type input "LFMDA000011641"
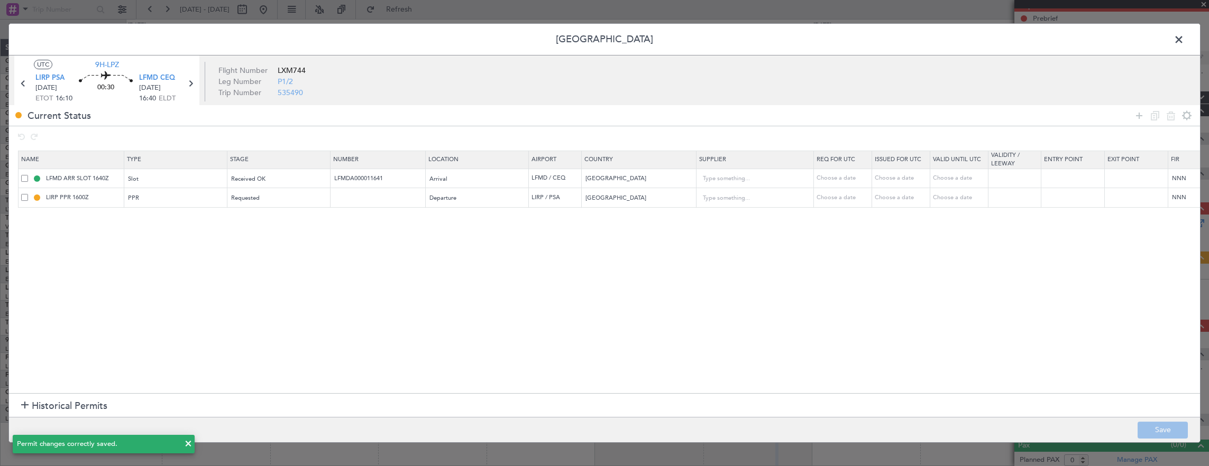
drag, startPoint x: 1178, startPoint y: 37, endPoint x: 1160, endPoint y: 60, distance: 29.0
click at [1184, 37] on span at bounding box center [1184, 42] width 0 height 21
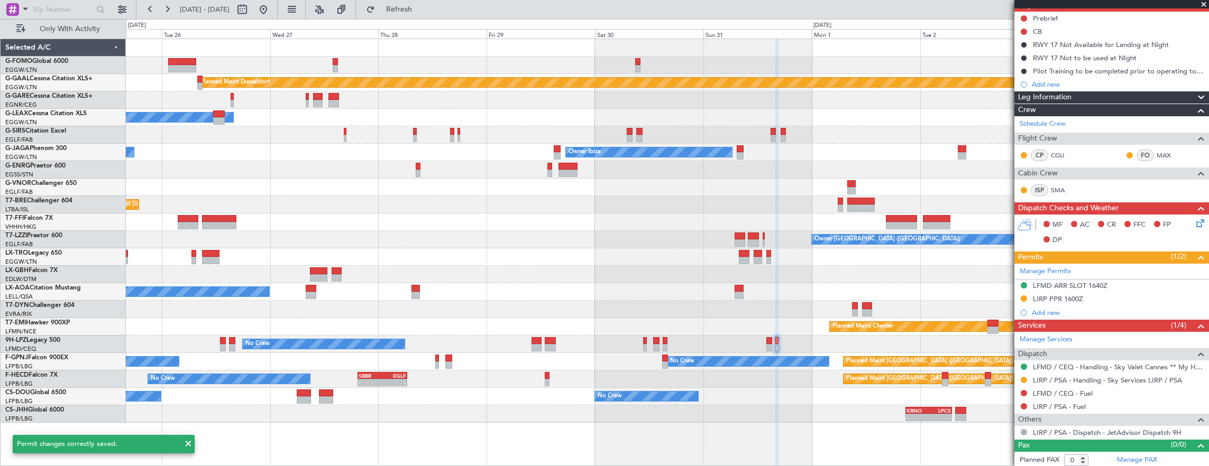
click at [730, 345] on div "No Crew No Crew" at bounding box center [667, 344] width 1083 height 17
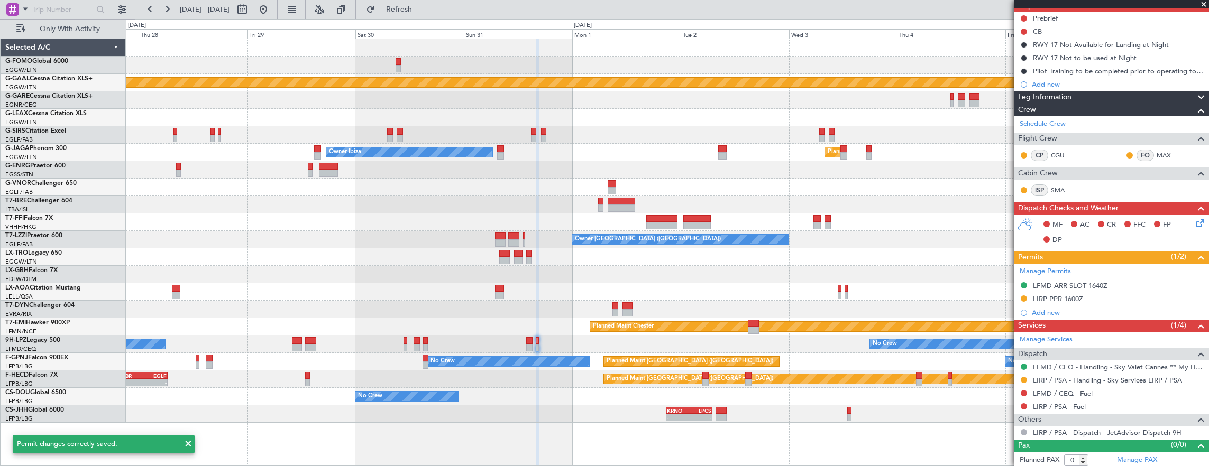
click at [873, 340] on div "No Crew" at bounding box center [885, 344] width 24 height 16
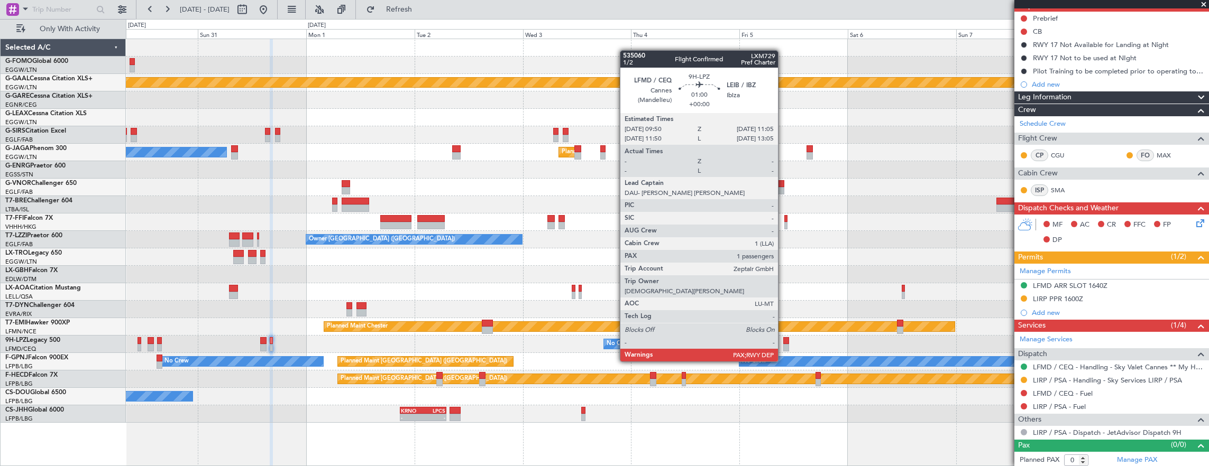
click at [783, 342] on div at bounding box center [786, 340] width 6 height 7
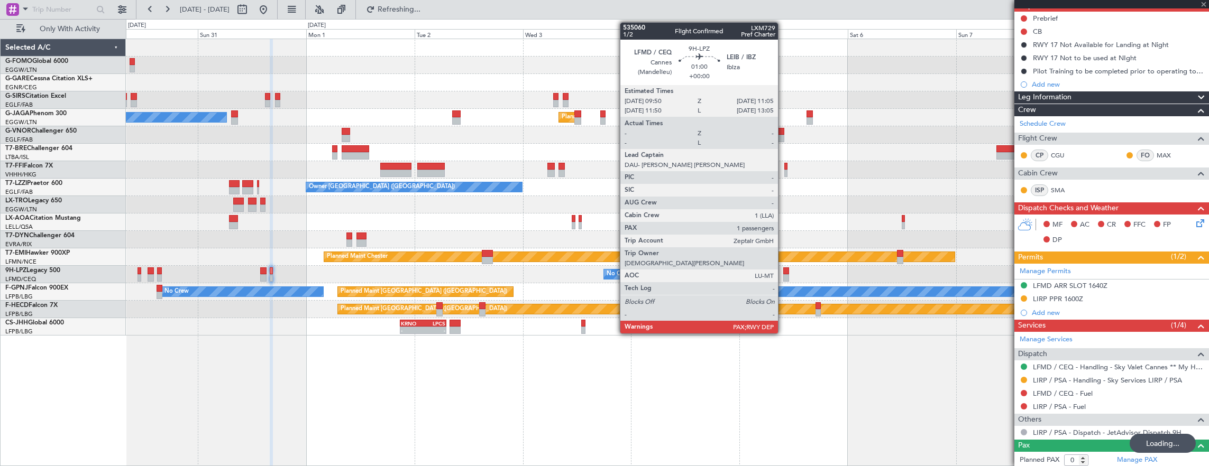
click at [785, 271] on div at bounding box center [786, 271] width 6 height 7
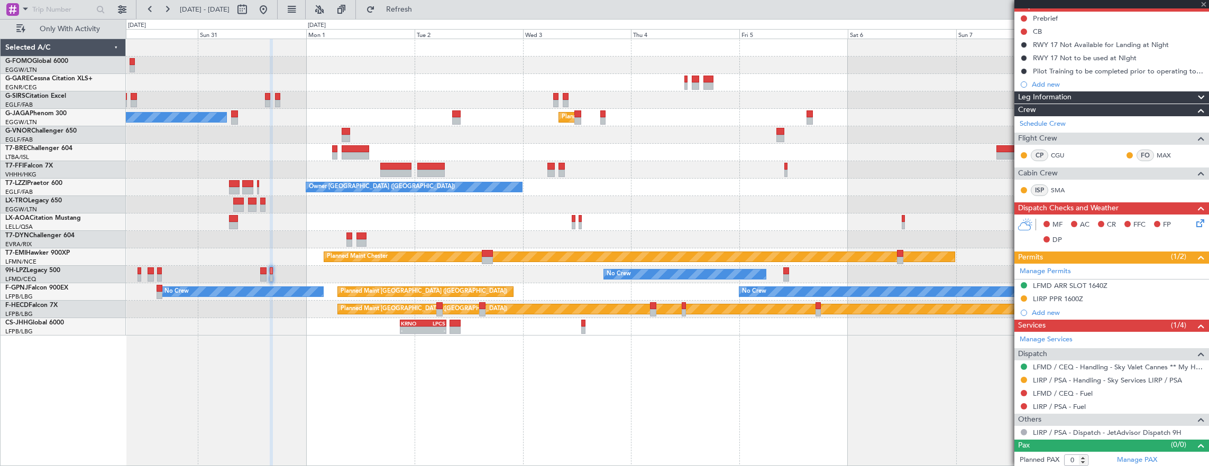
type input "1"
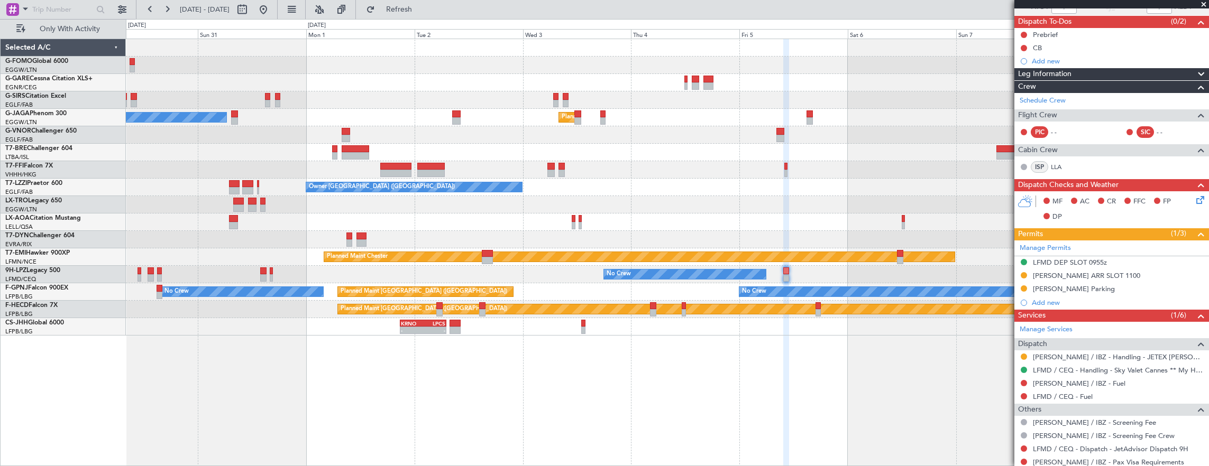
scroll to position [106, 0]
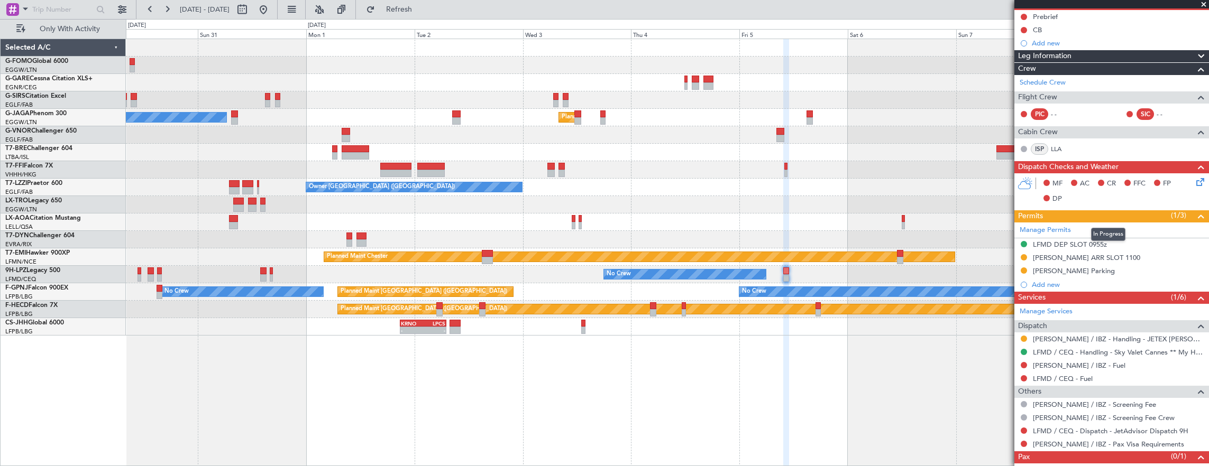
drag, startPoint x: 1124, startPoint y: 247, endPoint x: 1127, endPoint y: 241, distance: 6.6
click at [1124, 247] on mat-tooltip-component "In Progress" at bounding box center [1108, 235] width 49 height 28
click at [1142, 244] on div "LFMD DEP SLOT 0955z" at bounding box center [1111, 245] width 195 height 13
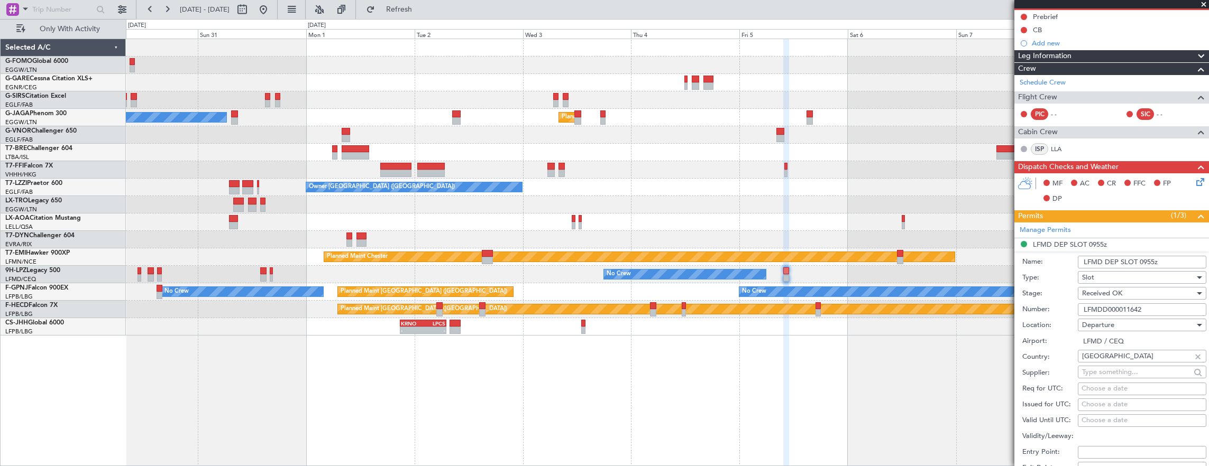
click at [1157, 307] on input "LFMDD000011642" at bounding box center [1142, 310] width 129 height 13
paste input "text"
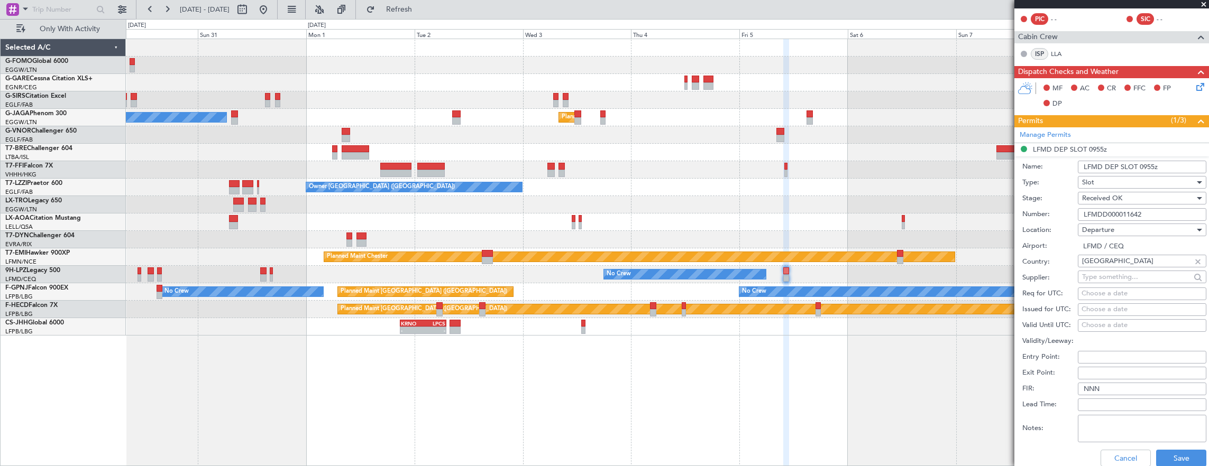
scroll to position [212, 0]
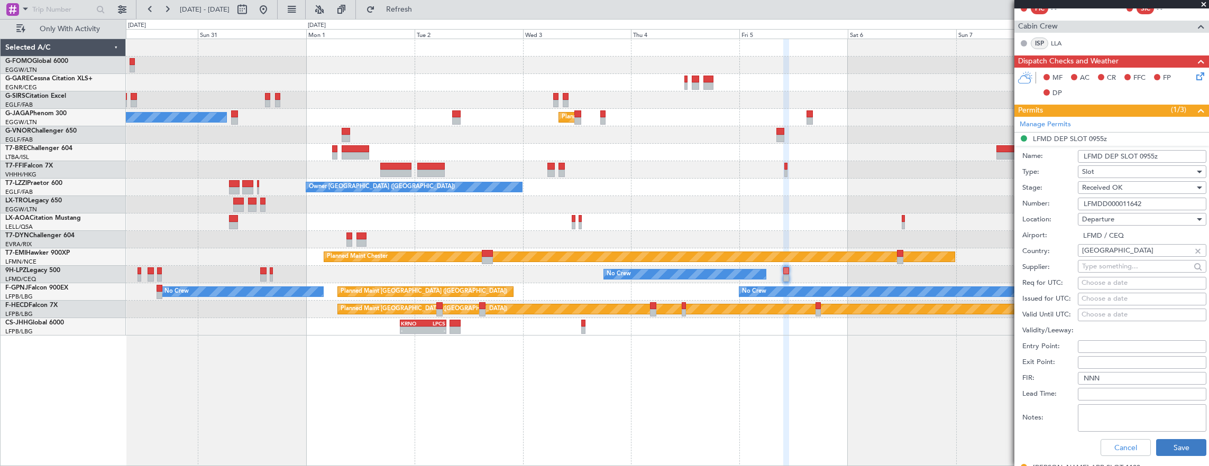
type input "LFMDD000011642"
click at [1170, 446] on button "Save" at bounding box center [1181, 447] width 50 height 17
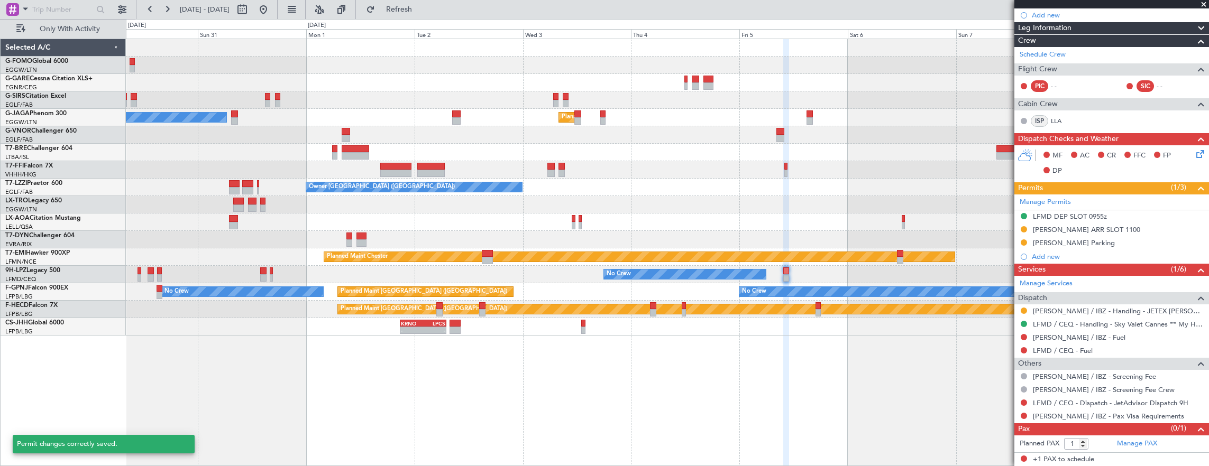
scroll to position [131, 0]
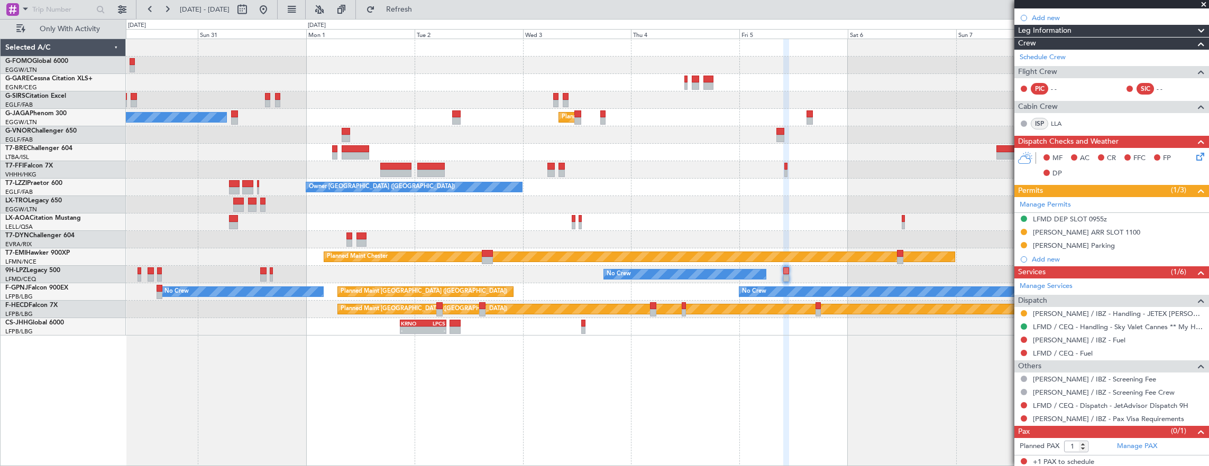
click at [924, 151] on div "Planned Maint London (Luton) Owner Ibiza - - LIEO 17:00 Z ZBAA 02:35 Z Planned …" at bounding box center [667, 187] width 1083 height 297
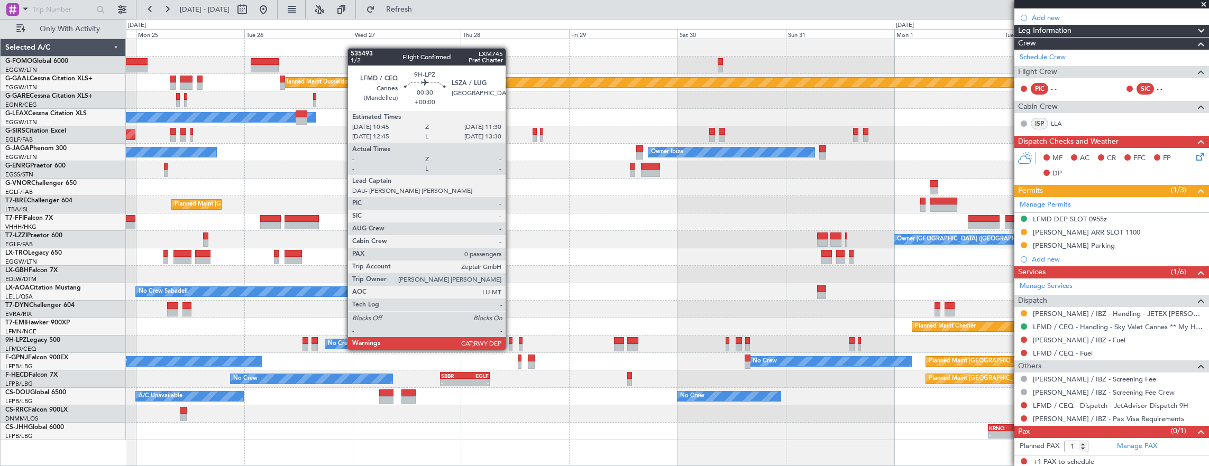
click at [511, 340] on div at bounding box center [511, 340] width 4 height 7
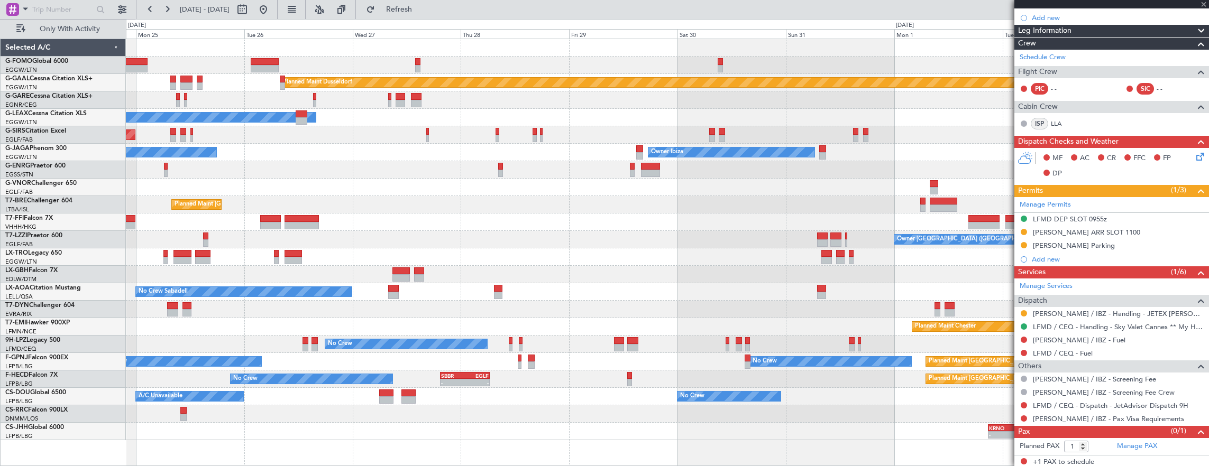
type input "0"
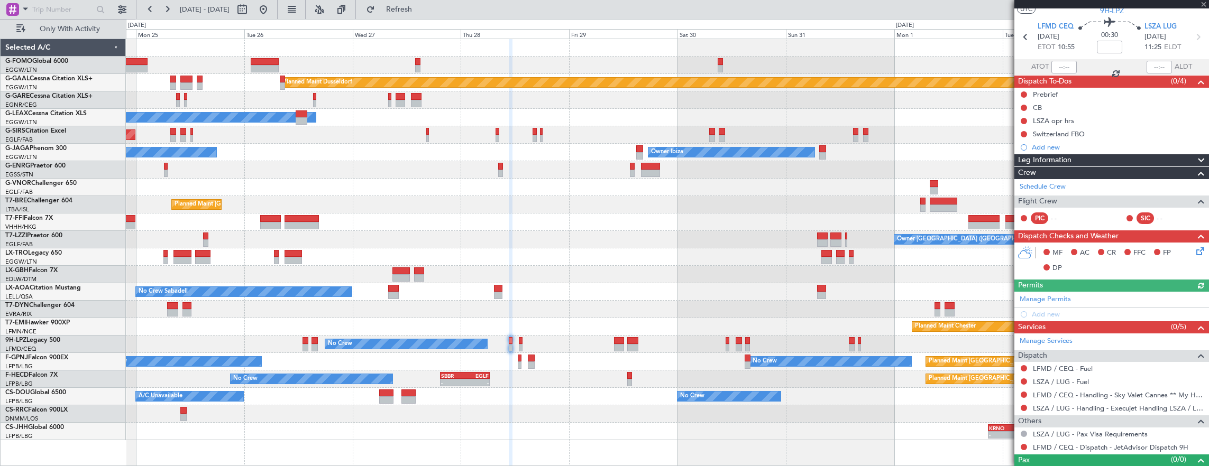
scroll to position [43, 0]
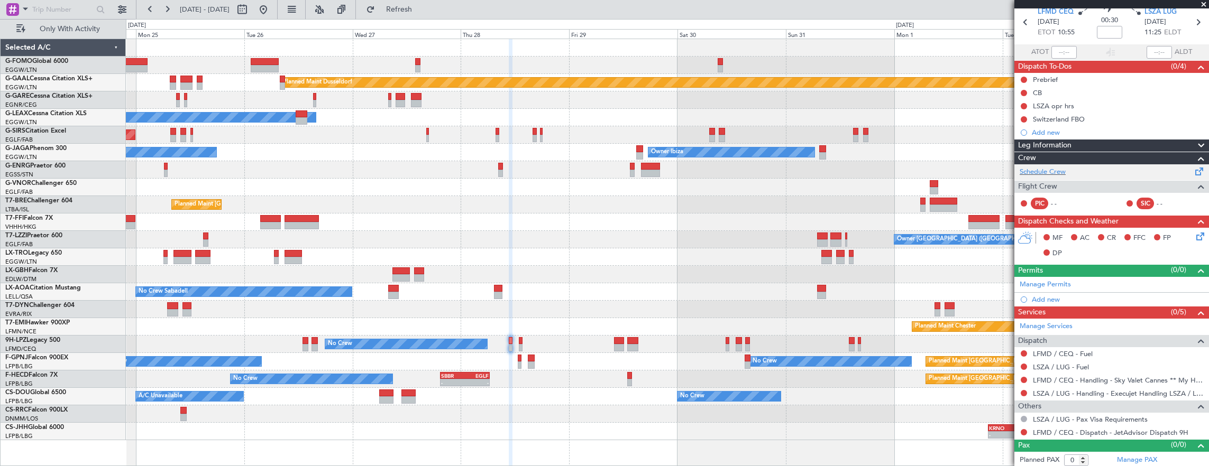
click at [1076, 175] on div "Schedule Crew" at bounding box center [1111, 172] width 195 height 16
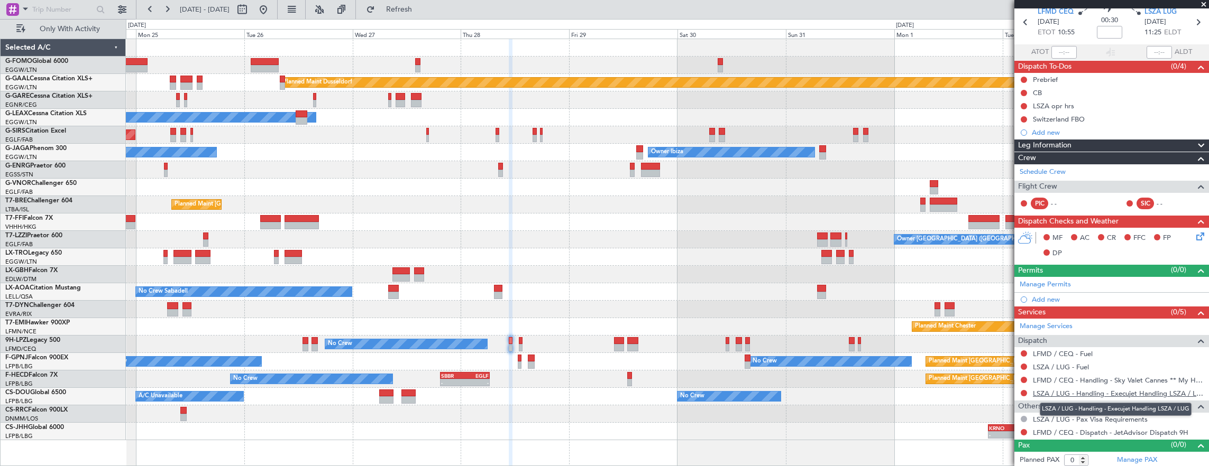
click at [1120, 392] on link "LSZA / LUG - Handling - Execujet Handling LSZA / LUG" at bounding box center [1118, 393] width 171 height 9
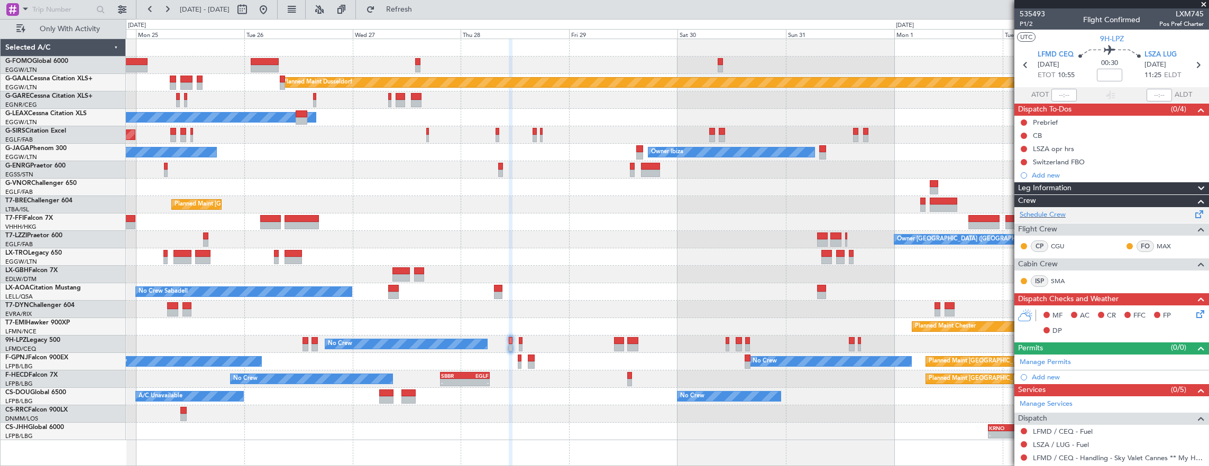
scroll to position [78, 0]
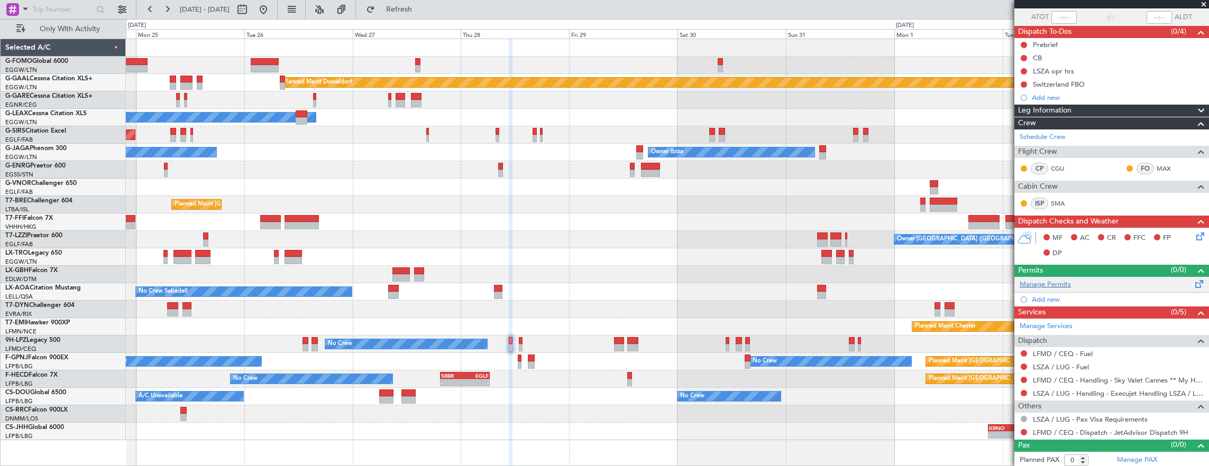
click at [1081, 278] on div "Manage Permits" at bounding box center [1111, 285] width 195 height 16
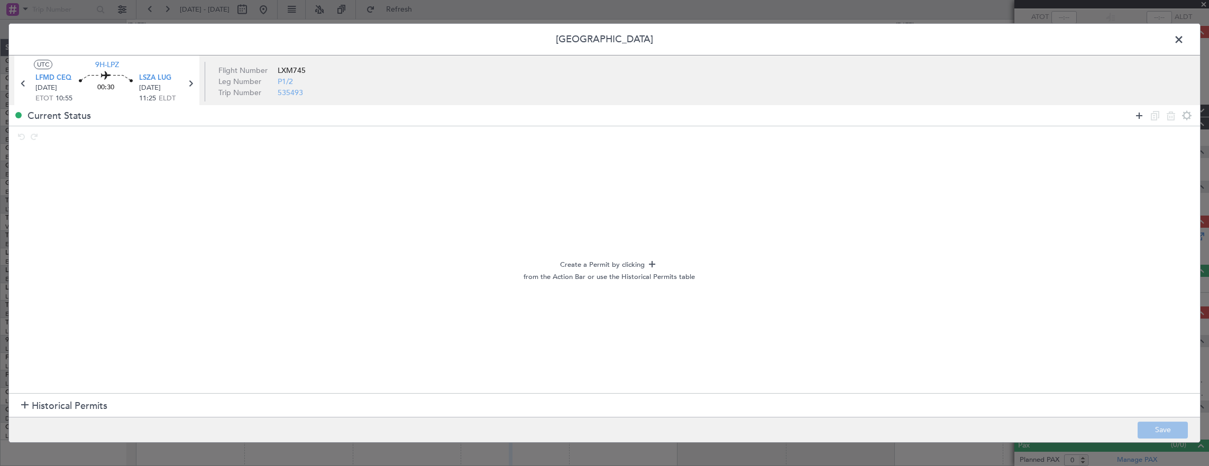
click at [1140, 111] on icon at bounding box center [1139, 115] width 13 height 13
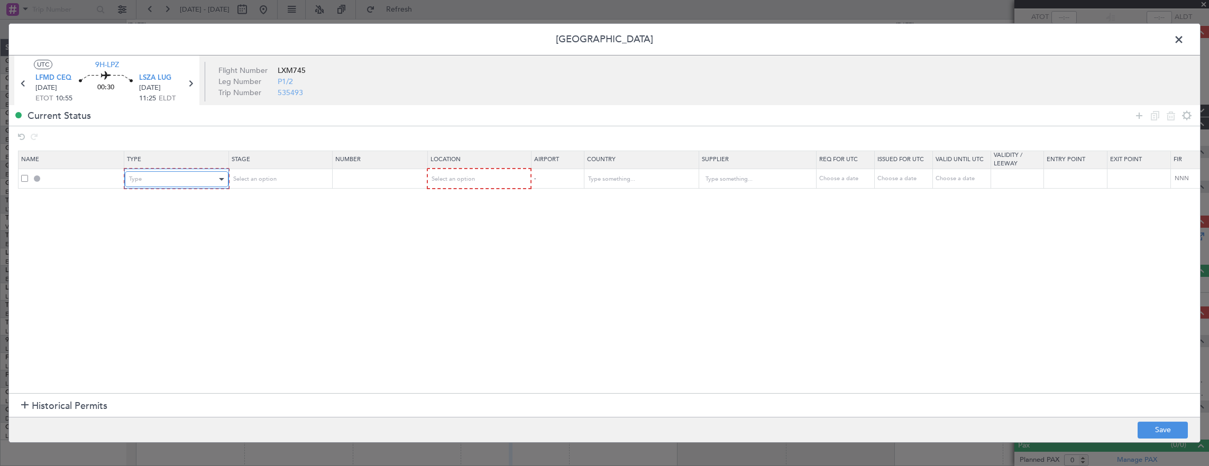
click at [188, 176] on div "Type" at bounding box center [173, 179] width 88 height 16
click at [179, 281] on span "Slot" at bounding box center [176, 280] width 94 height 16
click at [271, 181] on span "Select an option" at bounding box center [253, 179] width 43 height 8
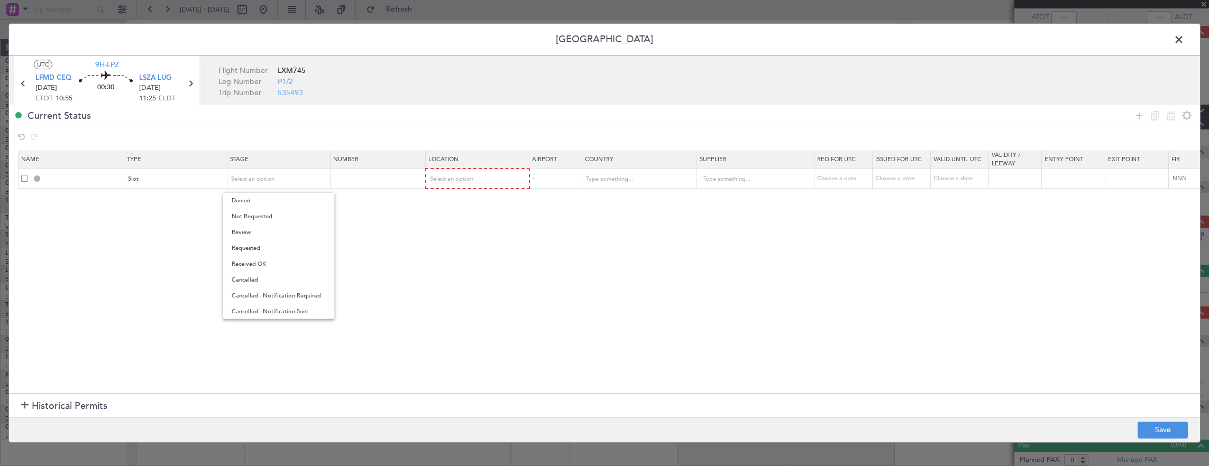
drag, startPoint x: 267, startPoint y: 249, endPoint x: 296, endPoint y: 243, distance: 29.1
click at [268, 249] on span "Requested" at bounding box center [279, 249] width 94 height 16
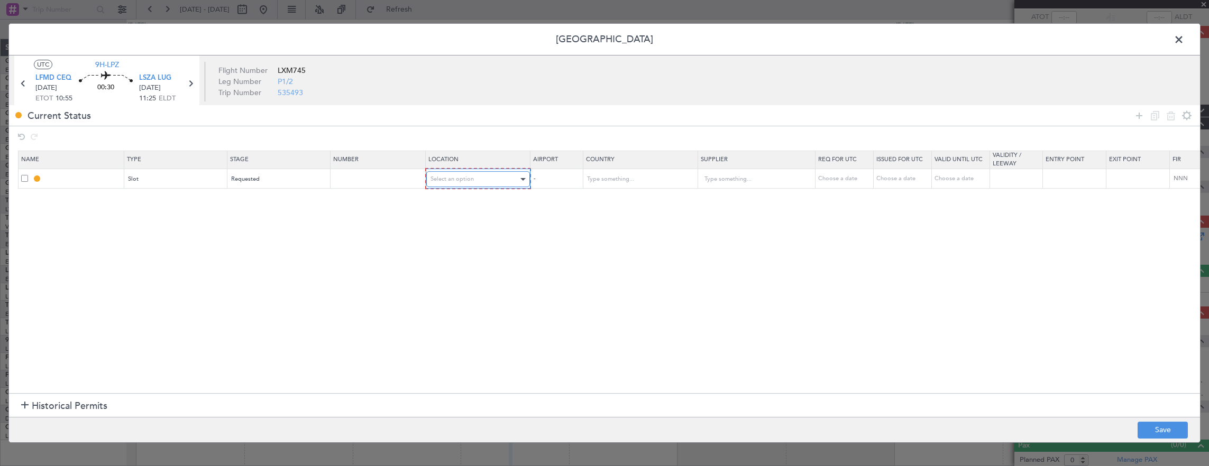
click at [469, 180] on span "Select an option" at bounding box center [451, 179] width 43 height 8
click at [463, 200] on span "Departure" at bounding box center [477, 201] width 94 height 16
click at [1172, 427] on button "Save" at bounding box center [1163, 430] width 50 height 17
type input "LFMD DEP SLOT"
type input "[GEOGRAPHIC_DATA]"
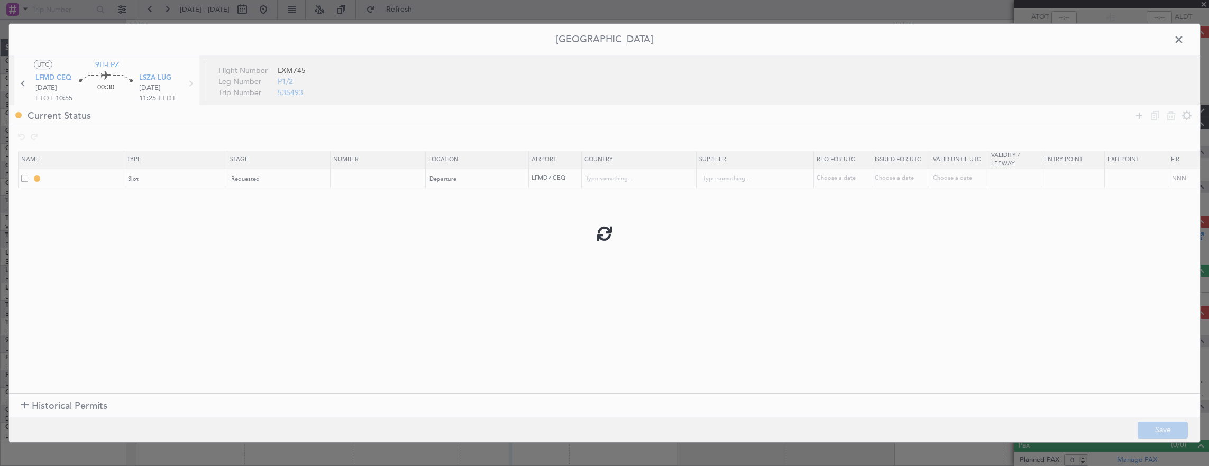
type input "NNN"
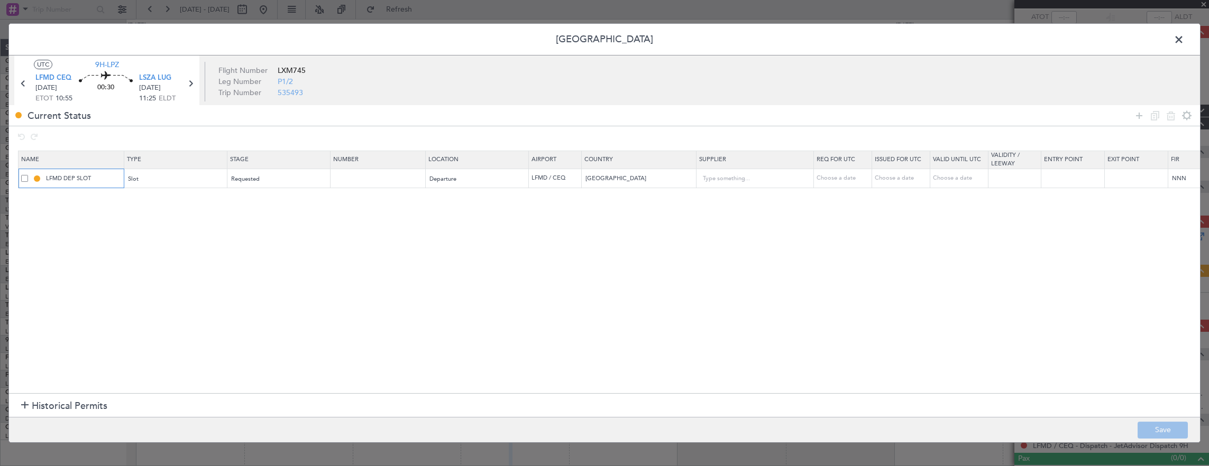
drag, startPoint x: 104, startPoint y: 182, endPoint x: 123, endPoint y: 192, distance: 22.2
click at [104, 182] on input "LFMD DEP SLOT" at bounding box center [83, 178] width 79 height 9
type input "LFMD DEP SLOT 1045z"
click at [1145, 422] on button "Save" at bounding box center [1163, 430] width 50 height 17
click at [191, 82] on icon at bounding box center [191, 84] width 14 height 14
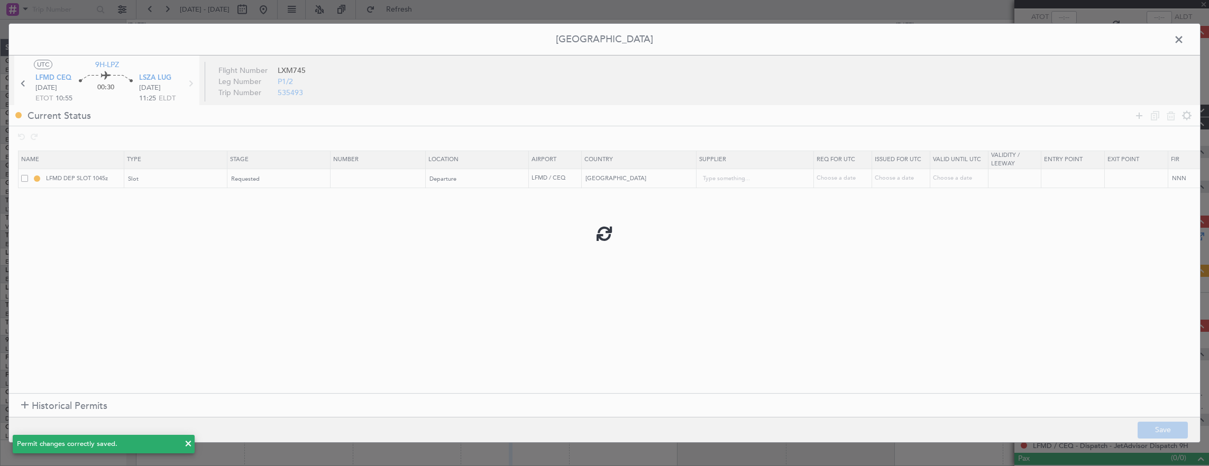
type input "2"
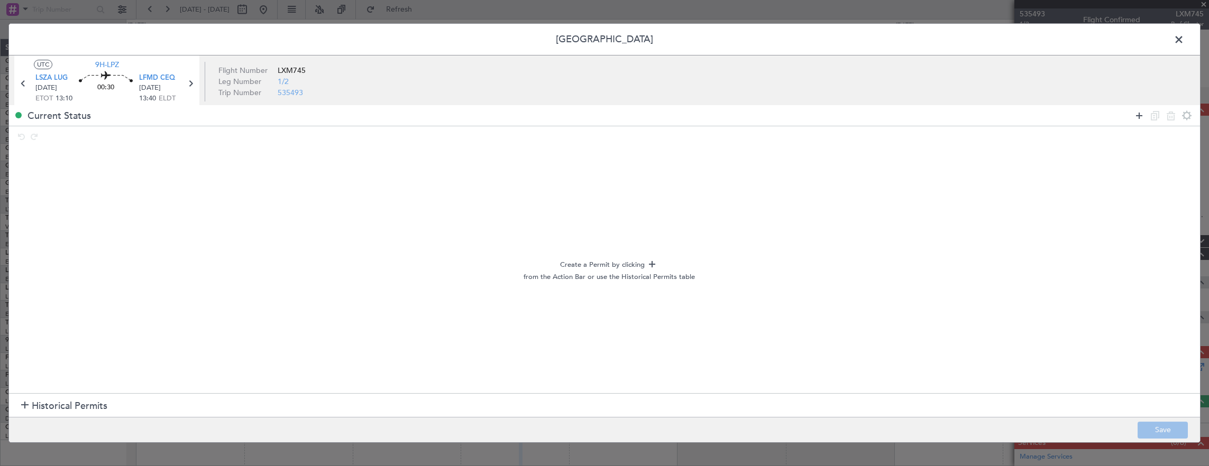
click at [1141, 116] on icon at bounding box center [1139, 115] width 13 height 13
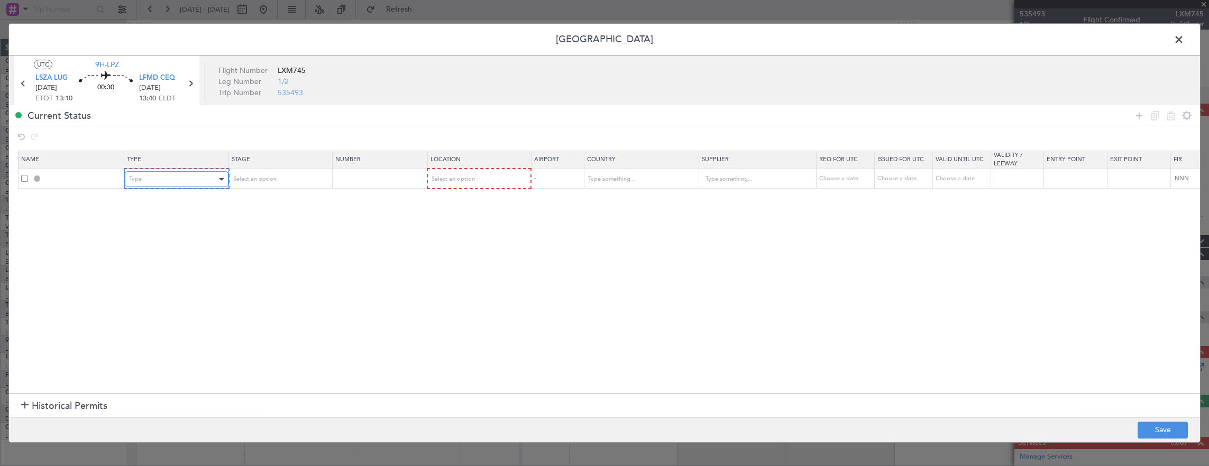
click at [208, 176] on div "Type" at bounding box center [173, 179] width 88 height 16
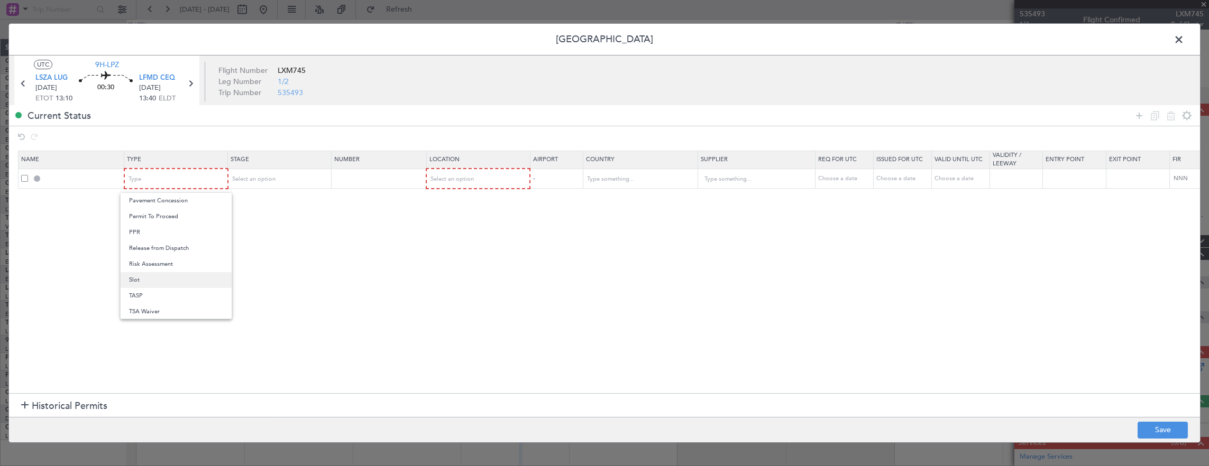
click at [155, 275] on span "Slot" at bounding box center [176, 280] width 94 height 16
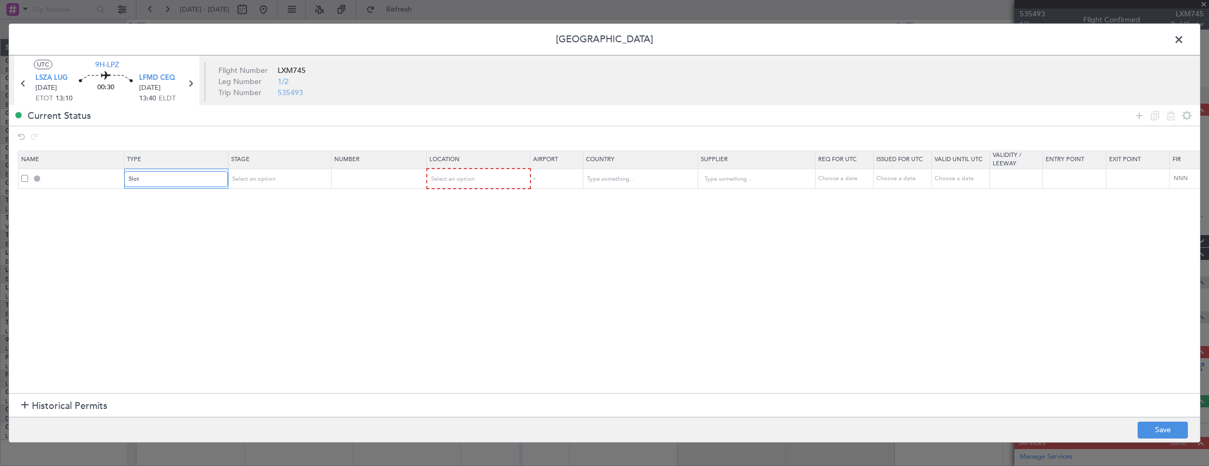
scroll to position [318, 0]
click at [268, 176] on span "Select an option" at bounding box center [253, 179] width 43 height 8
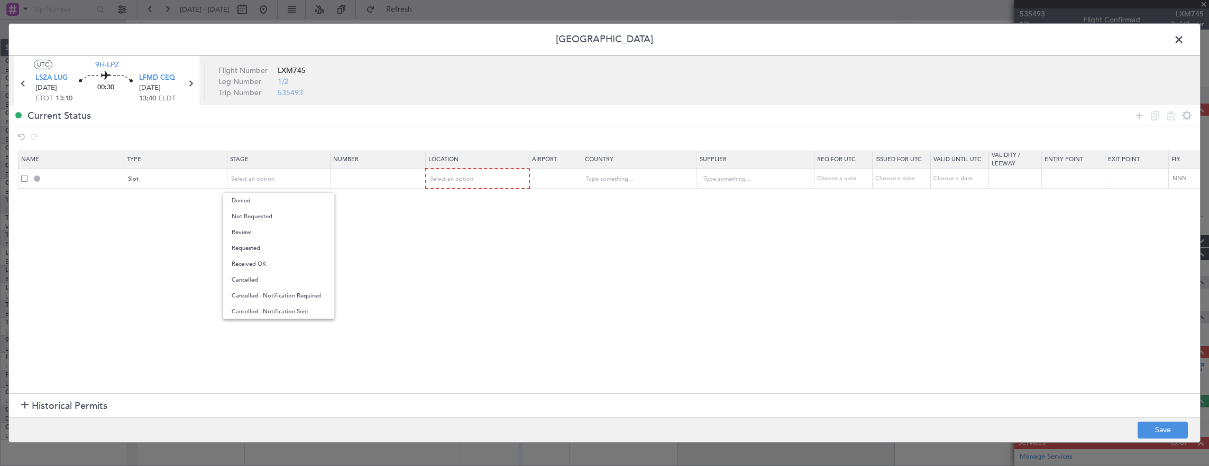
click at [264, 246] on span "Requested" at bounding box center [279, 249] width 94 height 16
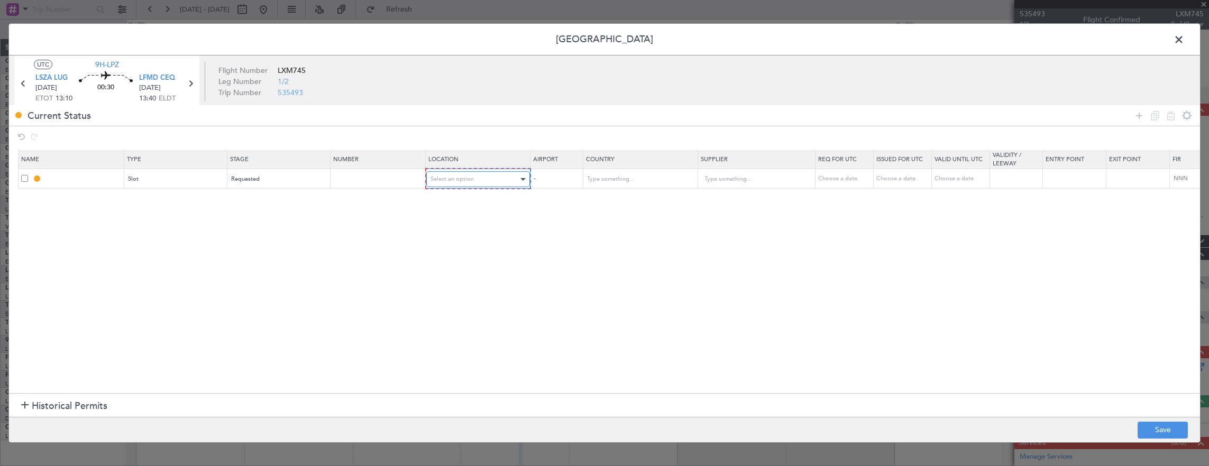
click at [475, 176] on div "Select an option" at bounding box center [474, 179] width 88 height 16
click at [450, 232] on span "Arrival" at bounding box center [477, 233] width 94 height 16
click at [1179, 424] on button "Save" at bounding box center [1163, 430] width 50 height 17
type input "LFMD ARR SLOT"
type input "[GEOGRAPHIC_DATA]"
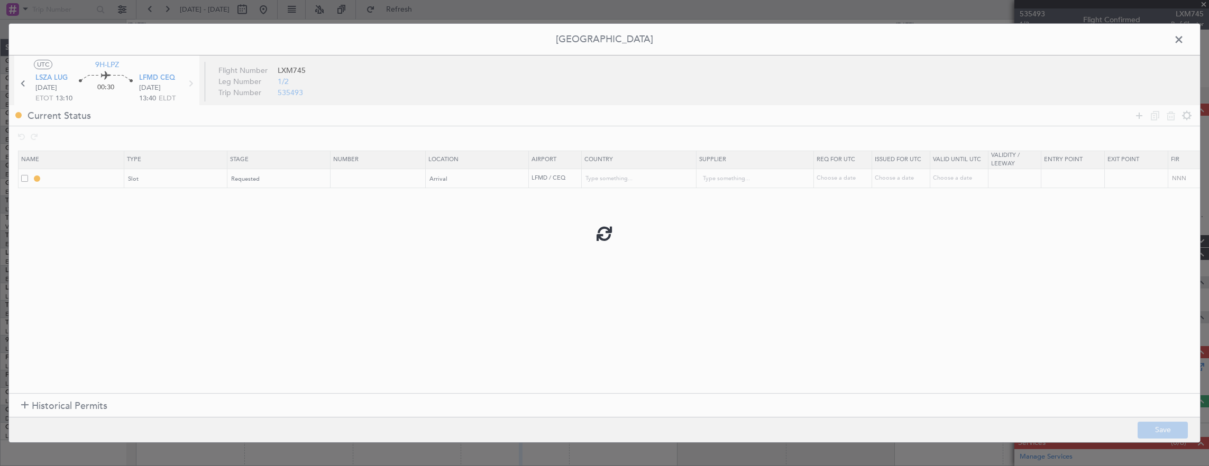
type input "NNN"
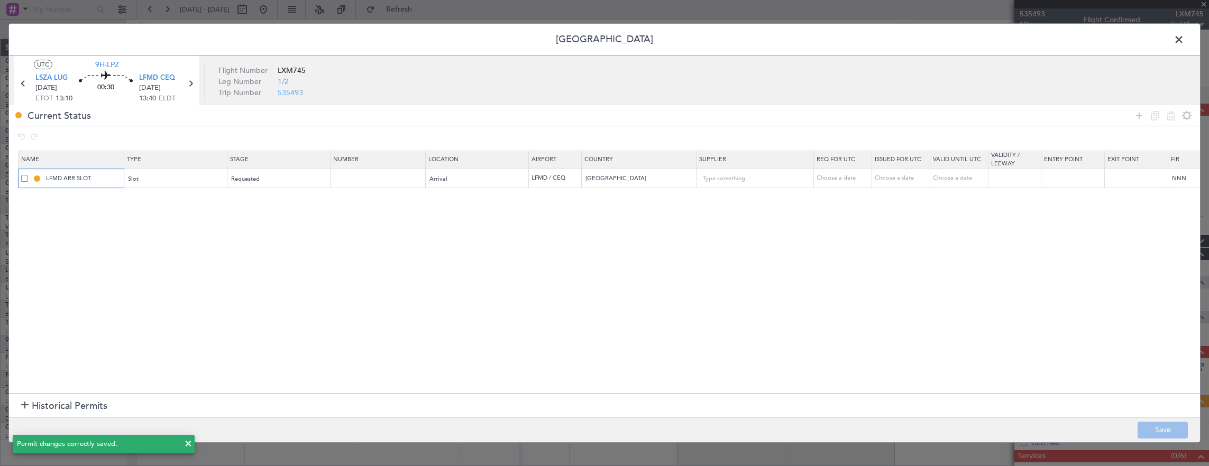
click at [110, 181] on input "LFMD ARR SLOT" at bounding box center [83, 178] width 79 height 9
type input "LFMD ARR SLOT 1300z"
click at [1171, 430] on button "Save" at bounding box center [1163, 430] width 50 height 17
click at [1184, 35] on span at bounding box center [1184, 42] width 0 height 21
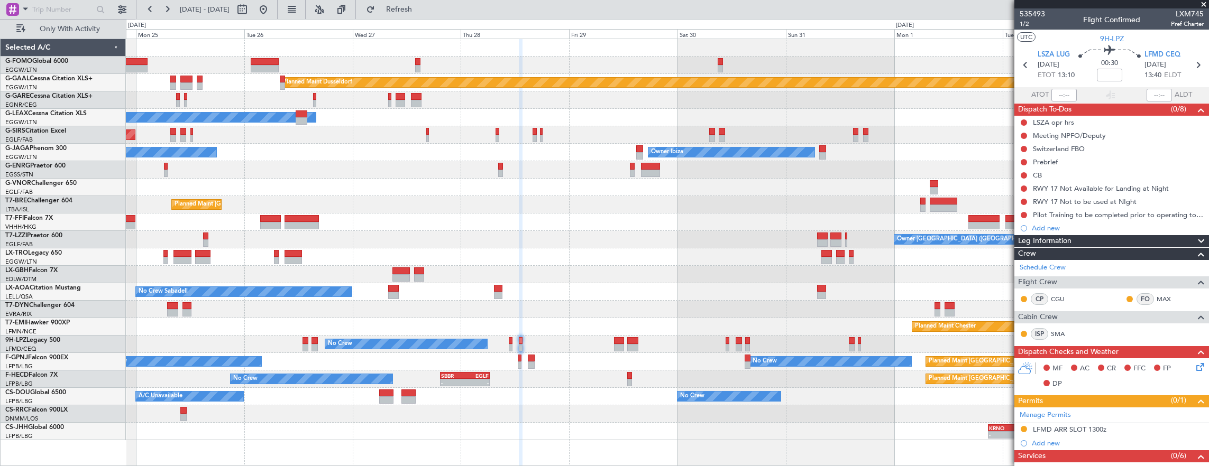
scroll to position [159, 0]
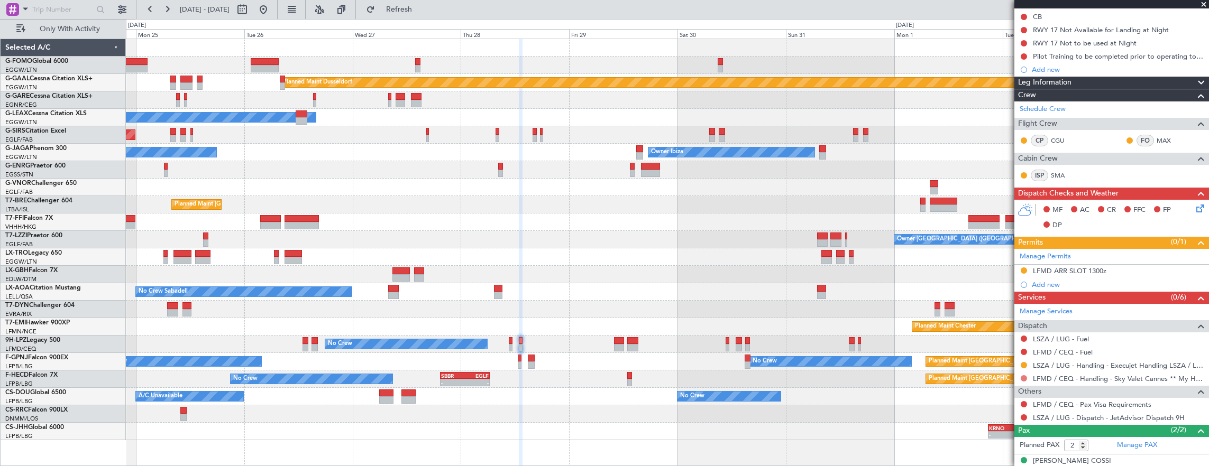
click at [1025, 379] on button at bounding box center [1024, 378] width 6 height 6
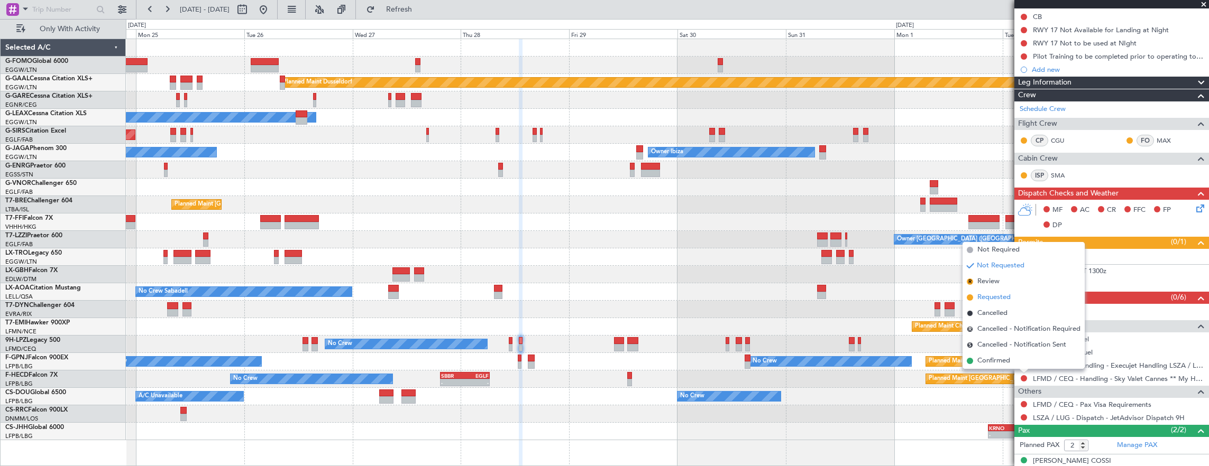
click at [1004, 298] on span "Requested" at bounding box center [993, 297] width 33 height 11
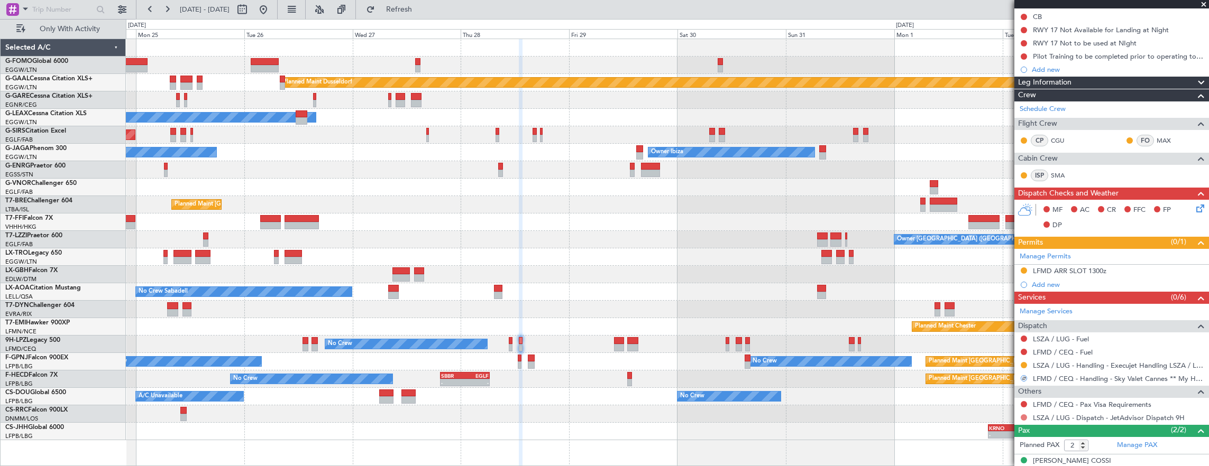
click at [1024, 417] on button at bounding box center [1024, 418] width 6 height 6
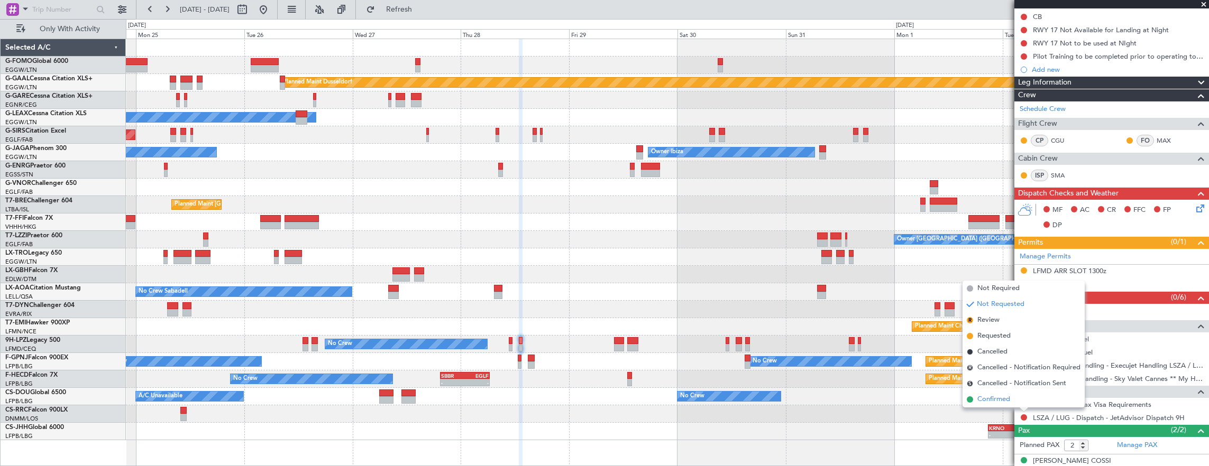
click at [1014, 398] on li "Confirmed" at bounding box center [1023, 400] width 122 height 16
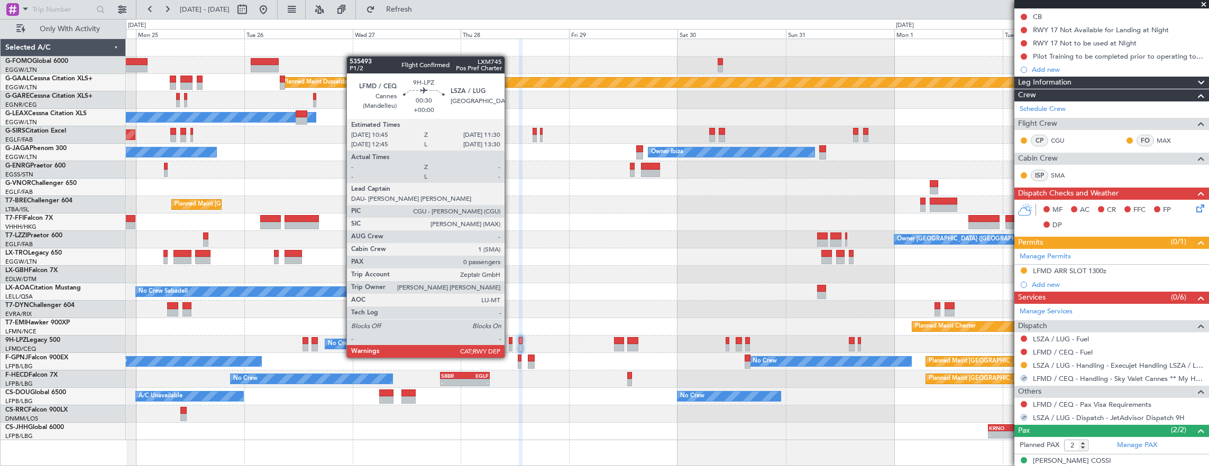
click at [510, 347] on div at bounding box center [511, 347] width 4 height 7
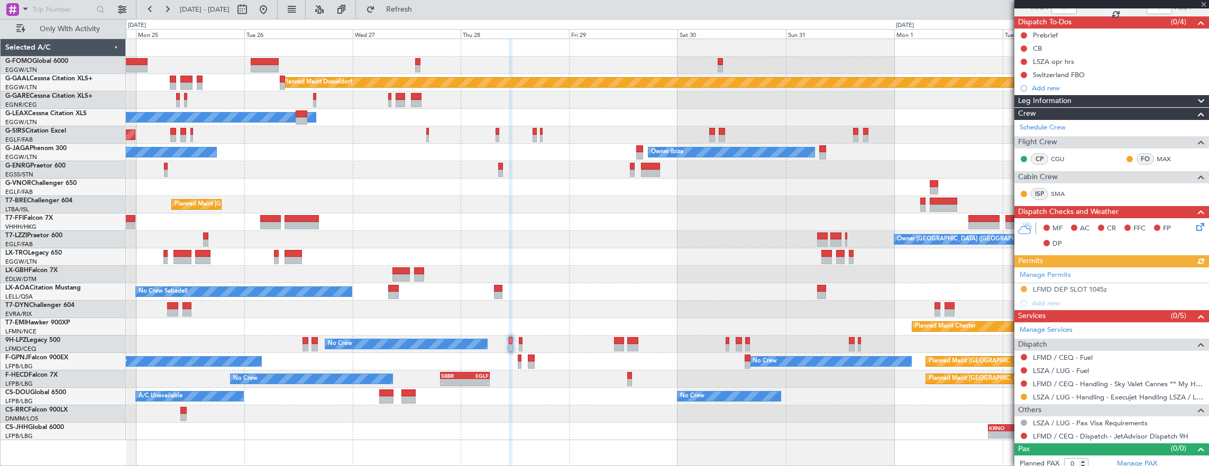
scroll to position [91, 0]
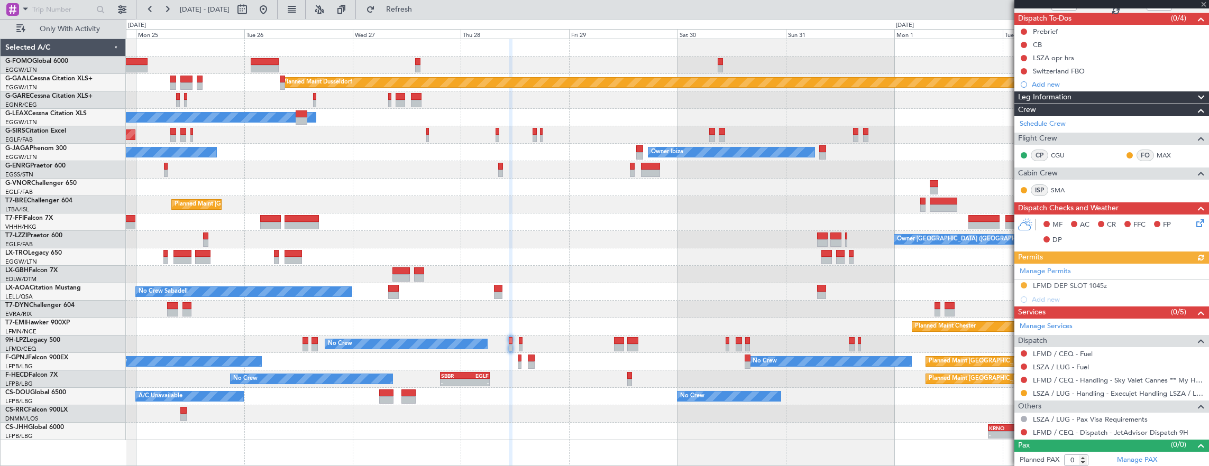
click at [1025, 429] on mat-tooltip-component "Not Required" at bounding box center [1025, 434] width 56 height 28
click at [1024, 429] on div "Not Required" at bounding box center [1024, 433] width 41 height 13
click at [1024, 430] on button at bounding box center [1024, 432] width 6 height 6
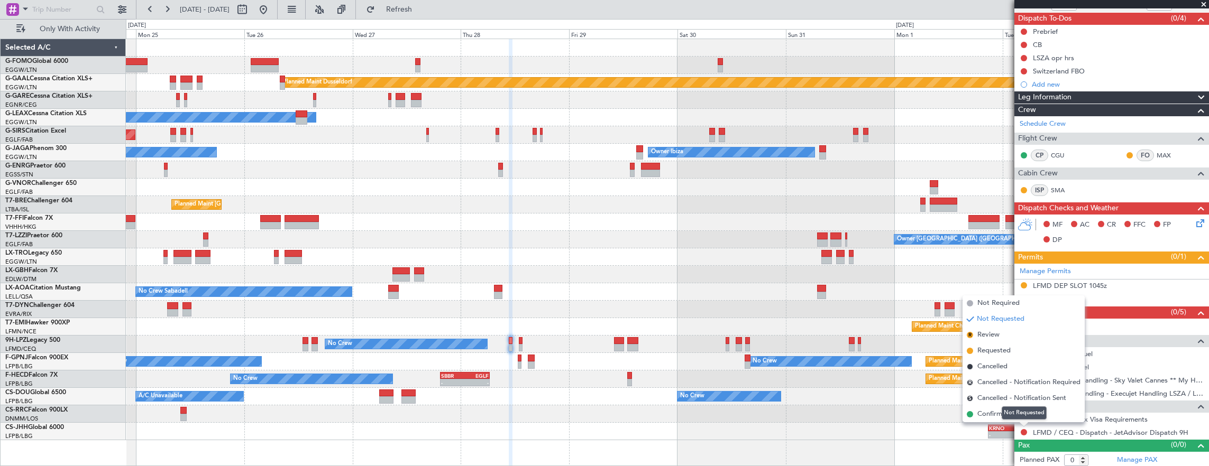
click at [1015, 412] on div "Not Requested" at bounding box center [1024, 413] width 45 height 13
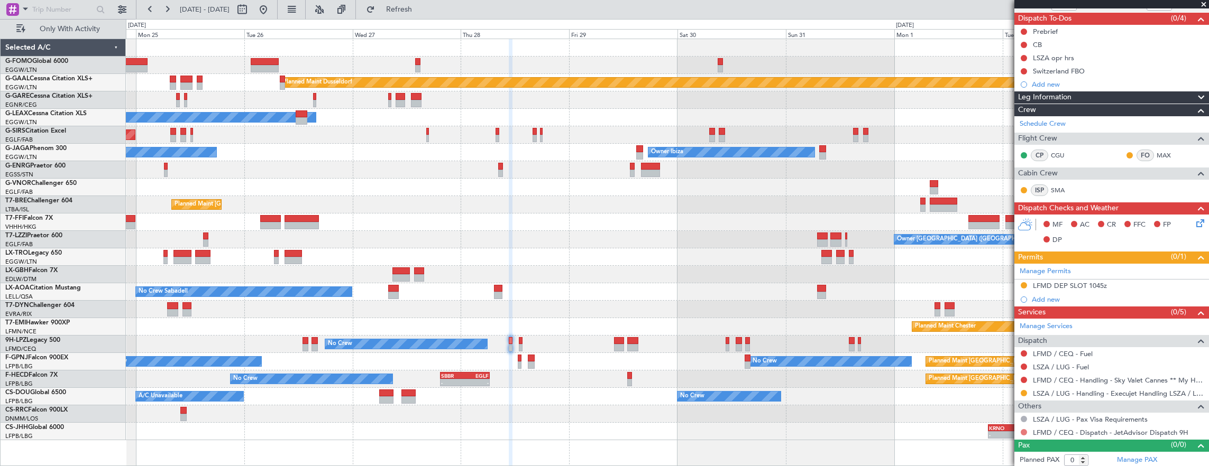
click at [1025, 429] on button at bounding box center [1024, 432] width 6 height 6
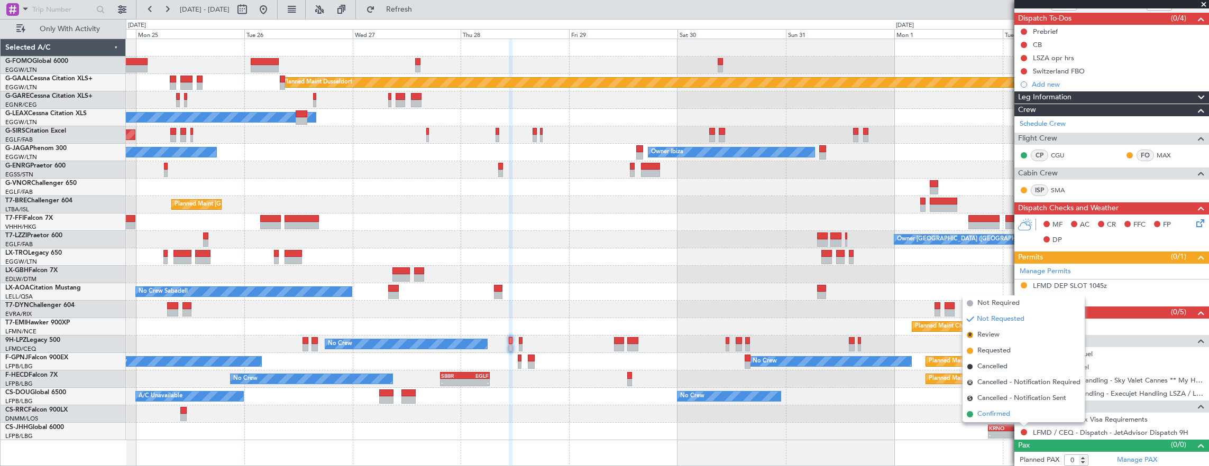
click at [978, 411] on span "Confirmed" at bounding box center [993, 414] width 33 height 11
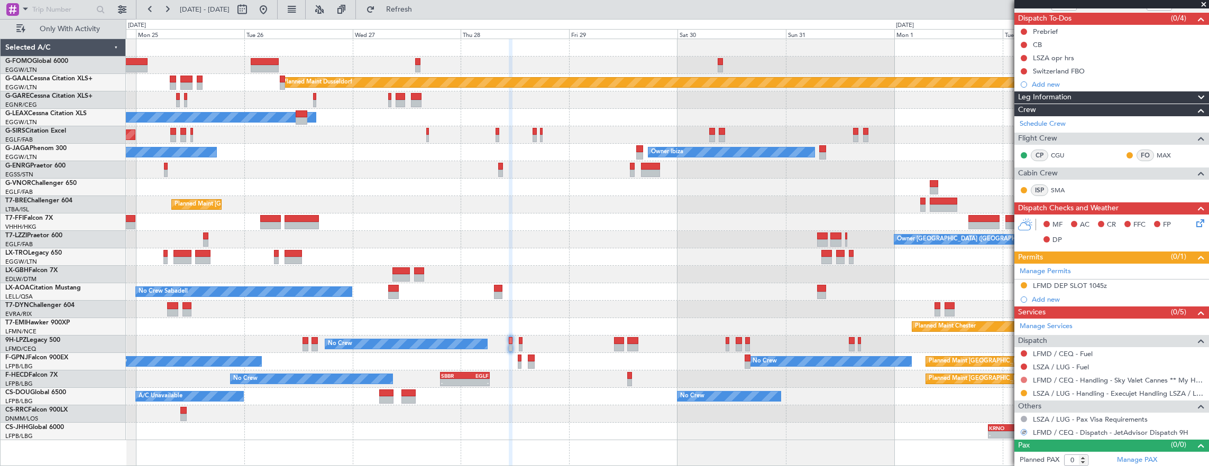
click at [1022, 378] on button at bounding box center [1024, 380] width 6 height 6
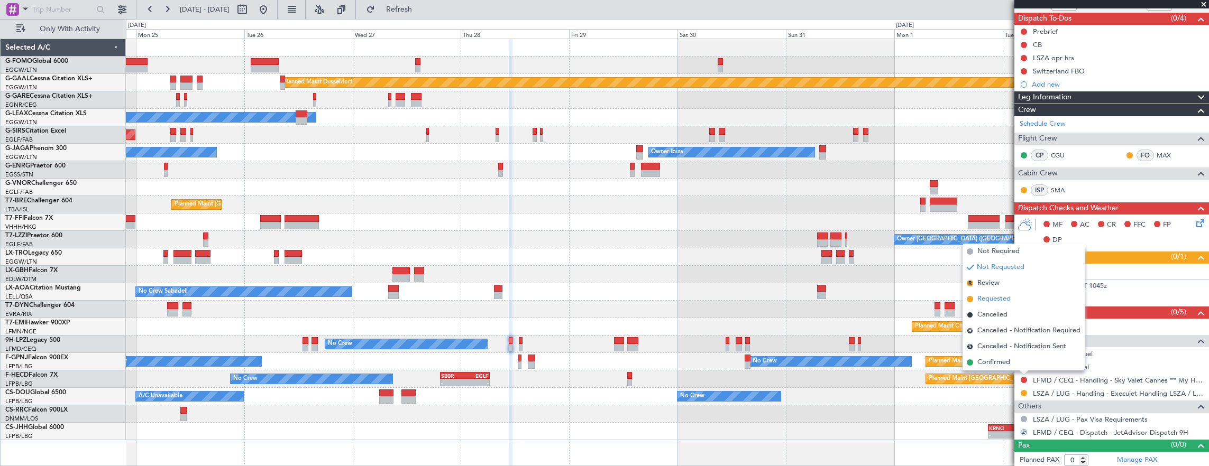
click at [1004, 299] on span "Requested" at bounding box center [993, 299] width 33 height 11
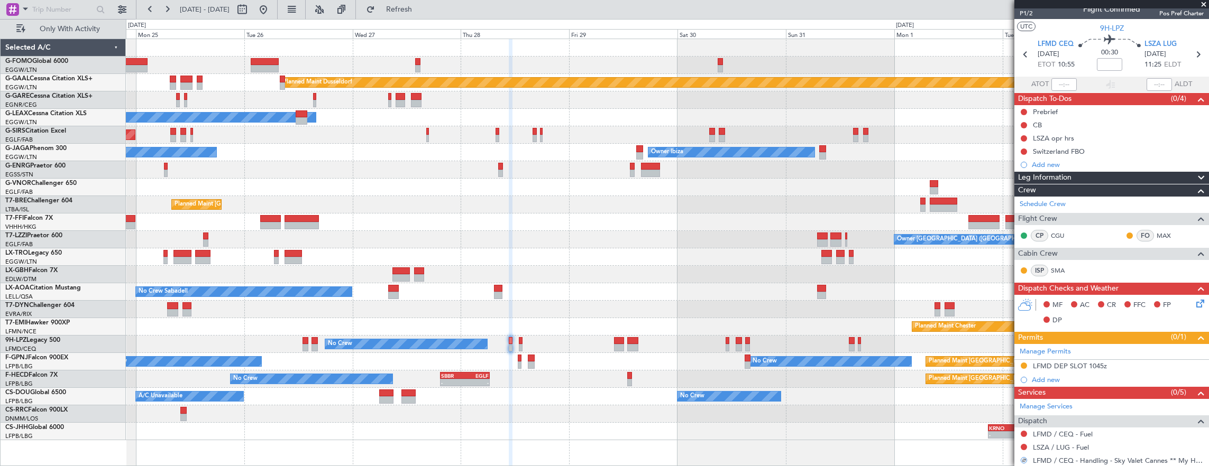
scroll to position [0, 0]
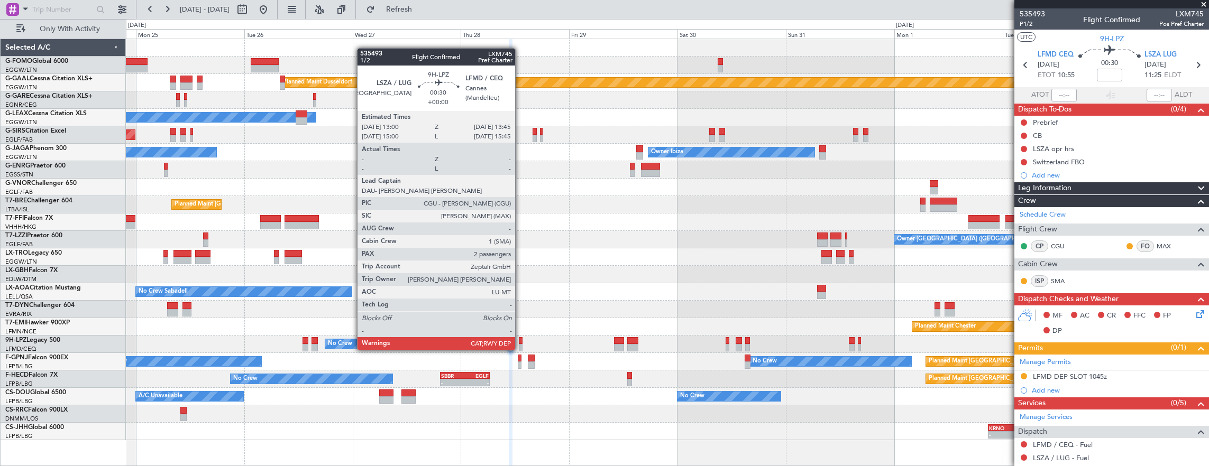
click at [520, 340] on div at bounding box center [521, 340] width 4 height 7
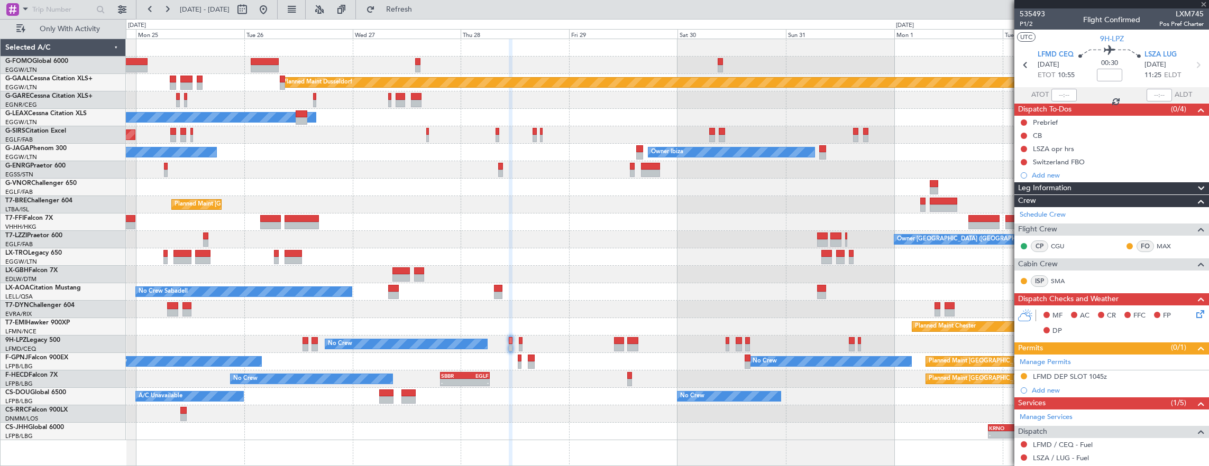
type input "2"
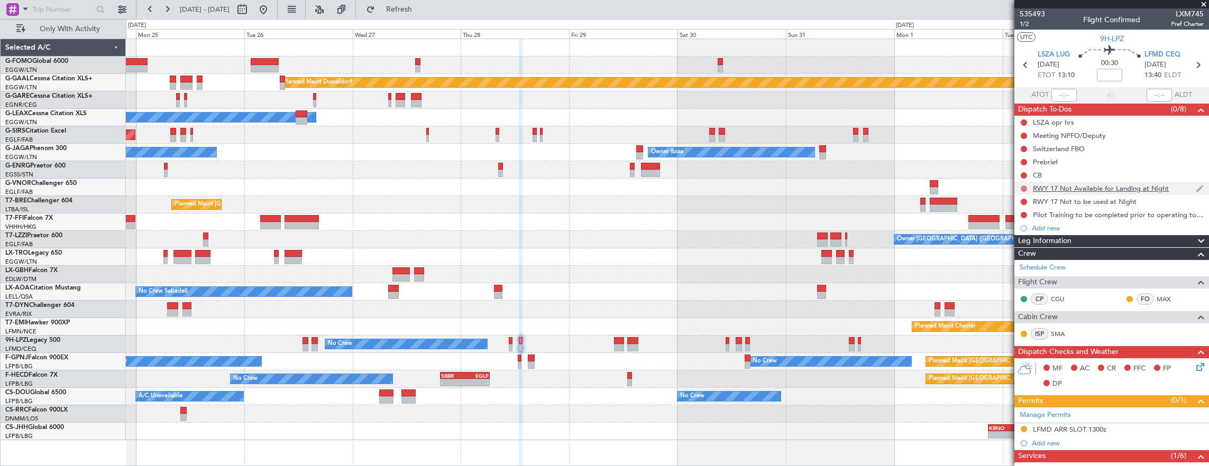
click at [1022, 186] on button at bounding box center [1024, 189] width 6 height 6
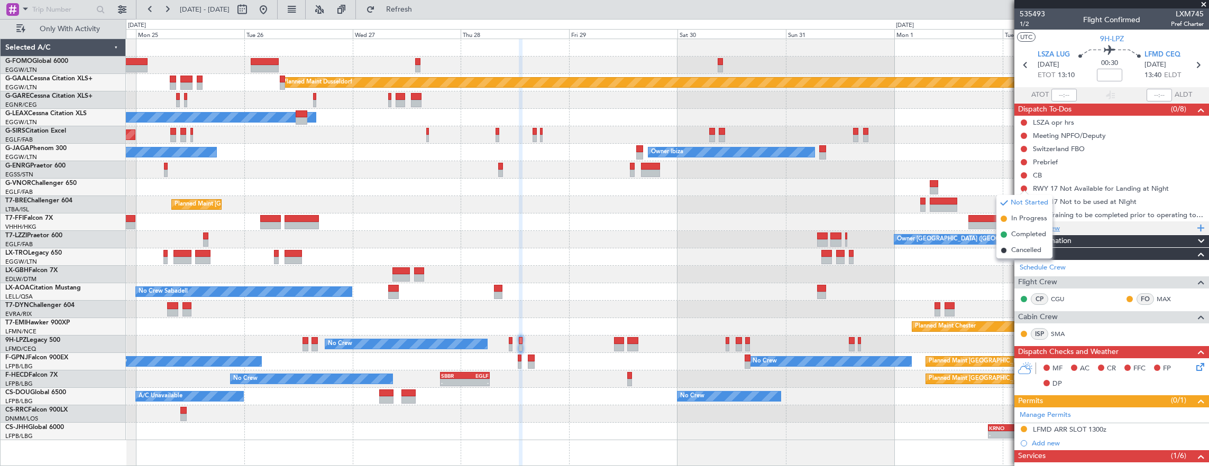
click at [1025, 247] on span "Cancelled" at bounding box center [1026, 250] width 30 height 11
drag, startPoint x: 1025, startPoint y: 198, endPoint x: 1024, endPoint y: 217, distance: 19.0
click at [1025, 199] on button at bounding box center [1024, 202] width 6 height 6
click at [1027, 264] on span "Cancelled" at bounding box center [1026, 264] width 30 height 11
click at [1024, 212] on button at bounding box center [1024, 215] width 6 height 6
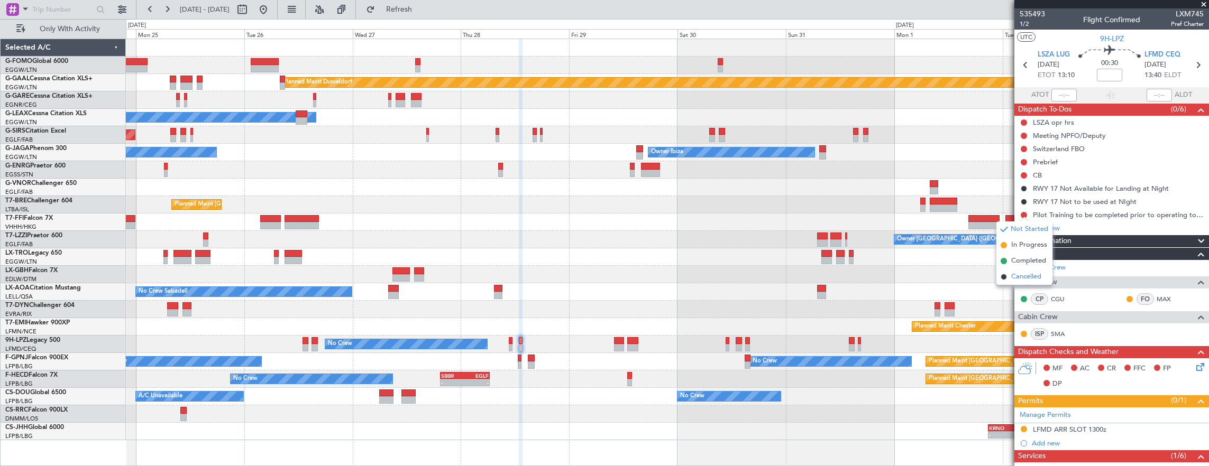
click at [1020, 276] on span "Cancelled" at bounding box center [1026, 277] width 30 height 11
click at [1142, 430] on div "LFMD ARR SLOT 1300z" at bounding box center [1111, 430] width 195 height 13
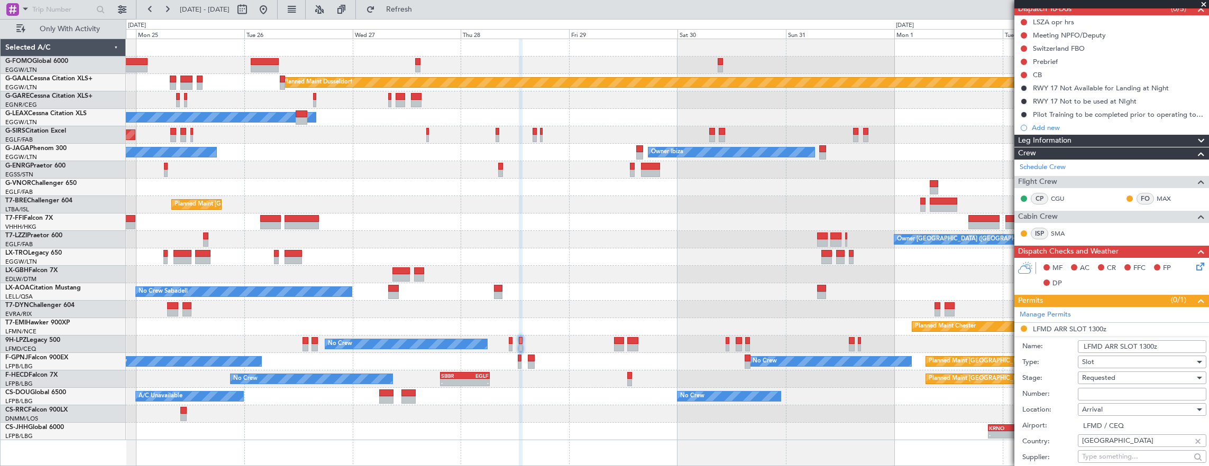
scroll to position [159, 0]
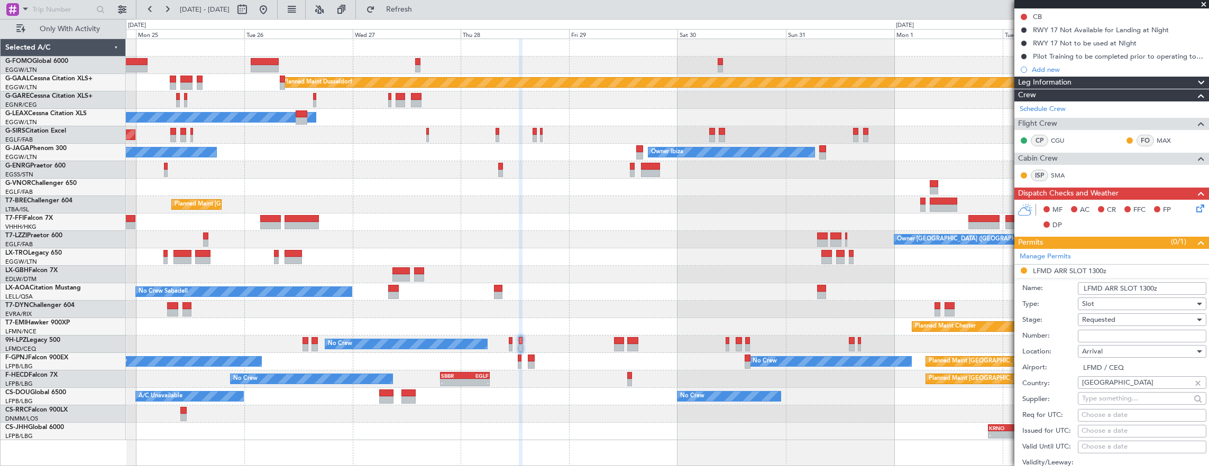
click at [1147, 288] on input "LFMD ARR SLOT 1300z" at bounding box center [1142, 288] width 129 height 13
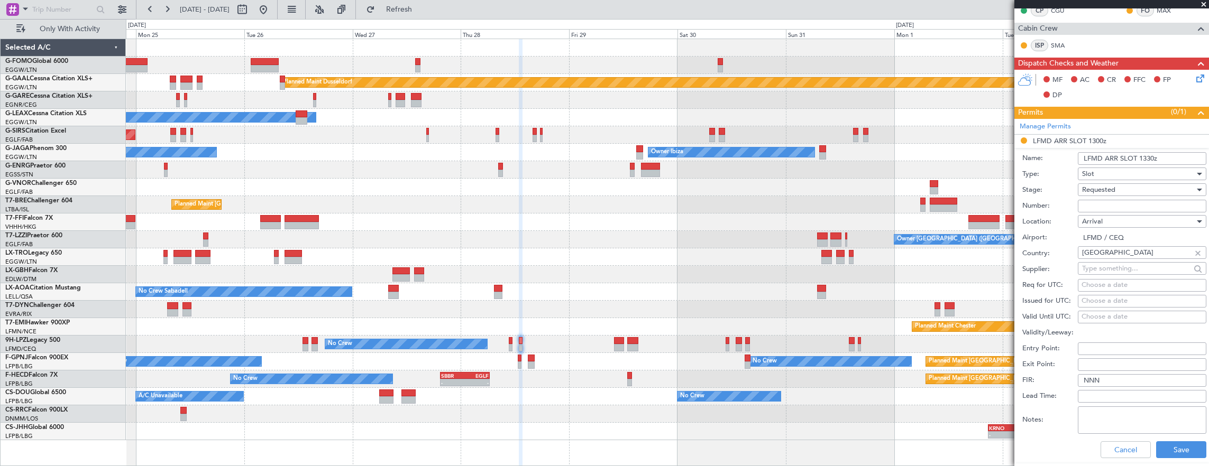
scroll to position [317, 0]
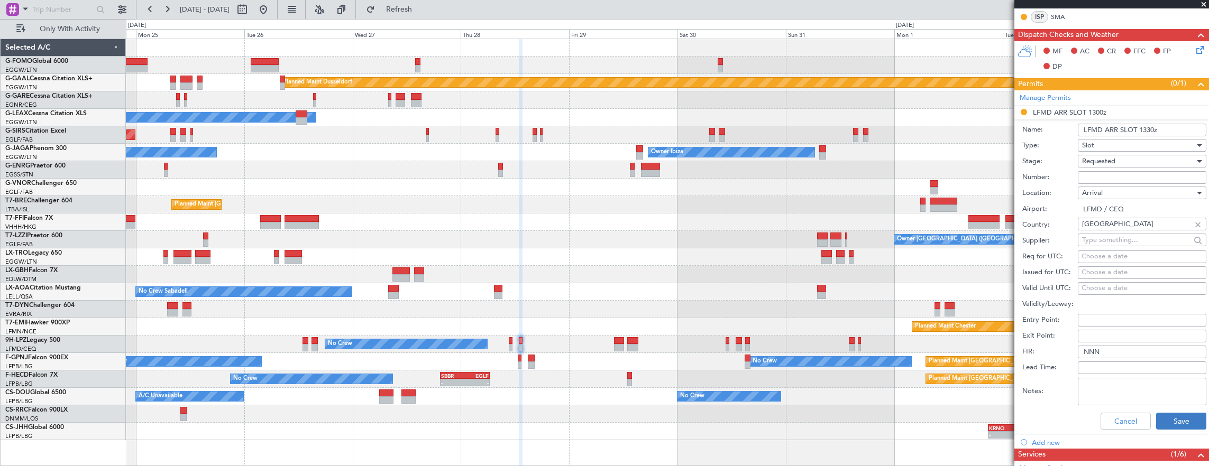
type input "LFMD ARR SLOT 1330z"
click at [1171, 416] on button "Save" at bounding box center [1181, 421] width 50 height 17
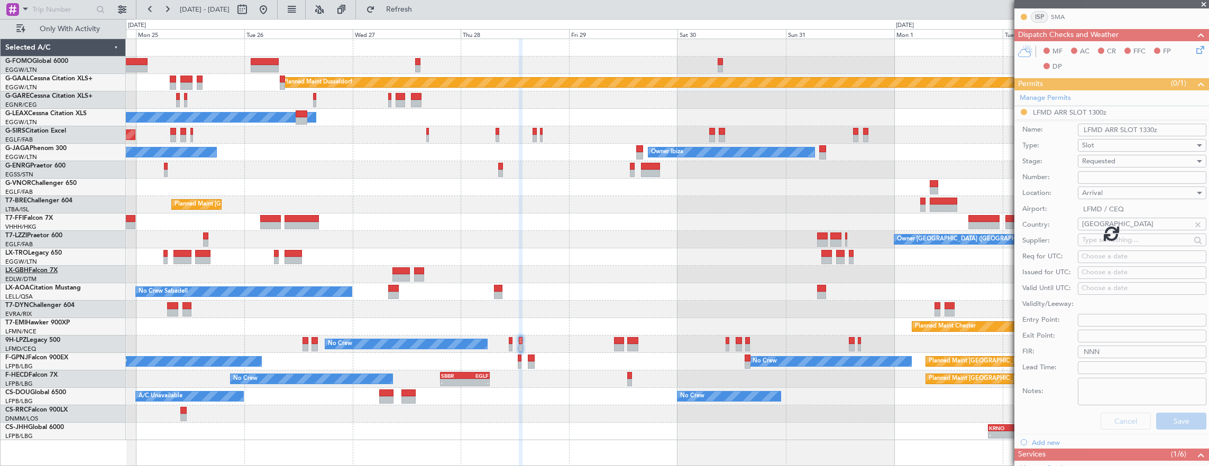
scroll to position [191, 0]
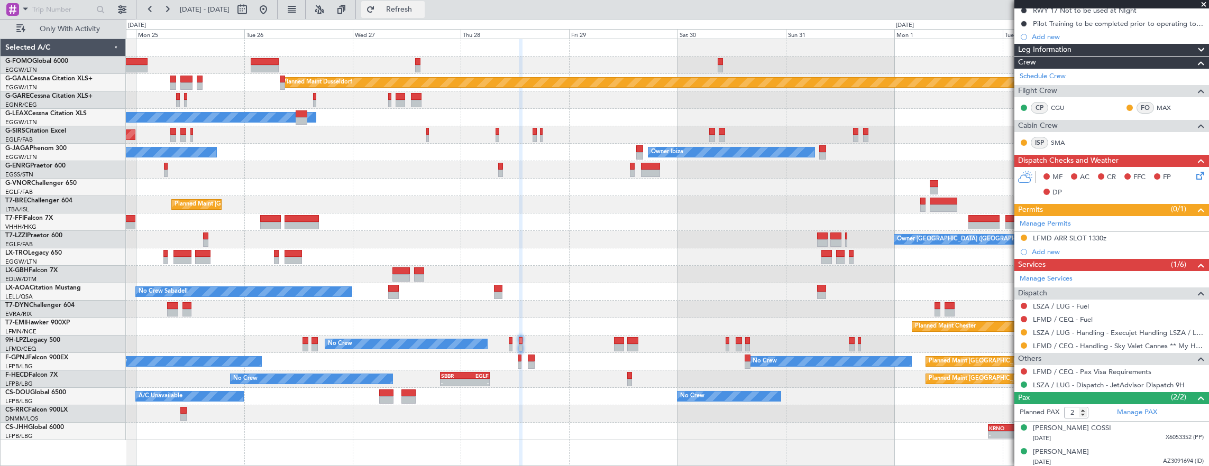
click at [409, 12] on button "Refresh" at bounding box center [392, 9] width 63 height 17
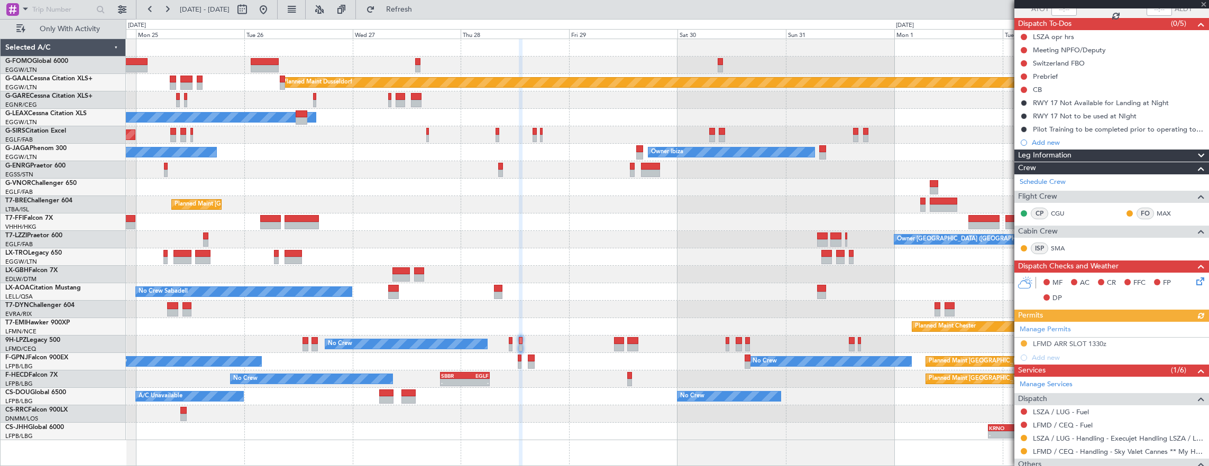
scroll to position [0, 0]
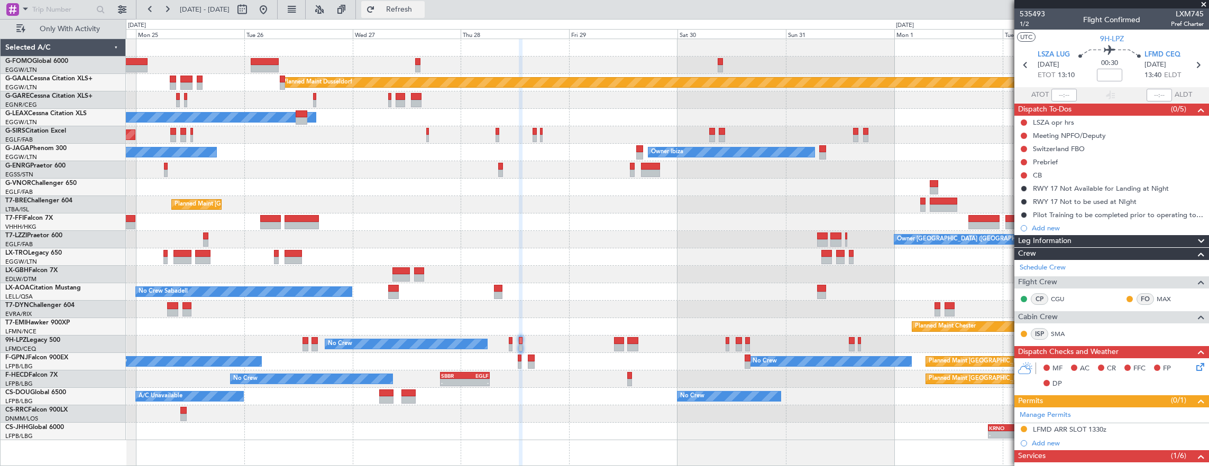
click at [410, 8] on button "Refresh" at bounding box center [392, 9] width 63 height 17
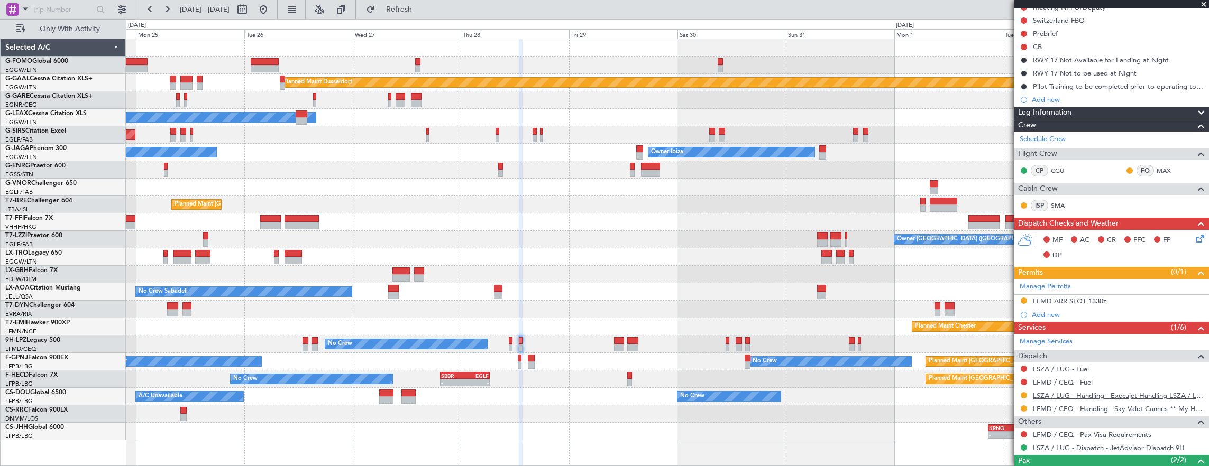
scroll to position [159, 0]
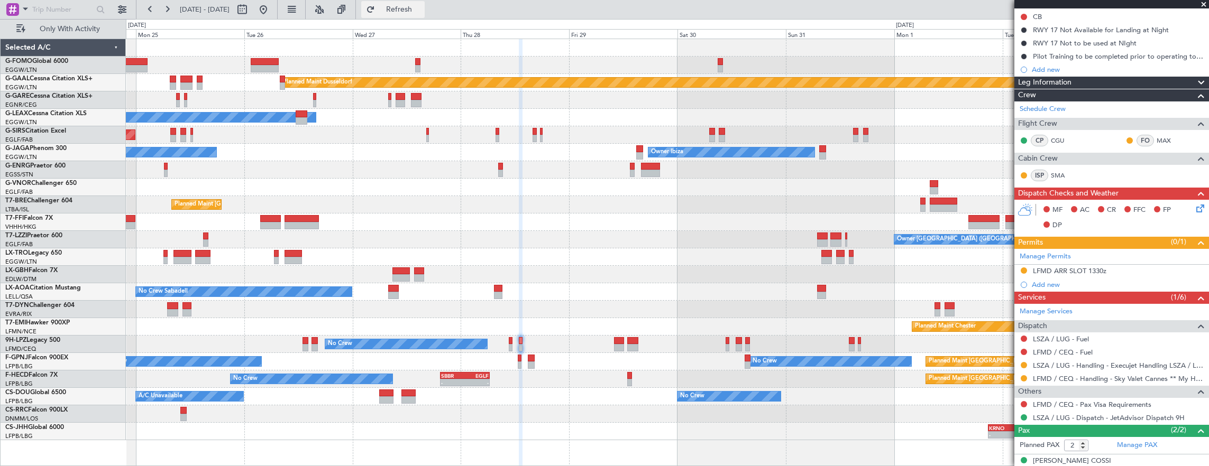
click at [421, 13] on span "Refresh" at bounding box center [399, 9] width 44 height 7
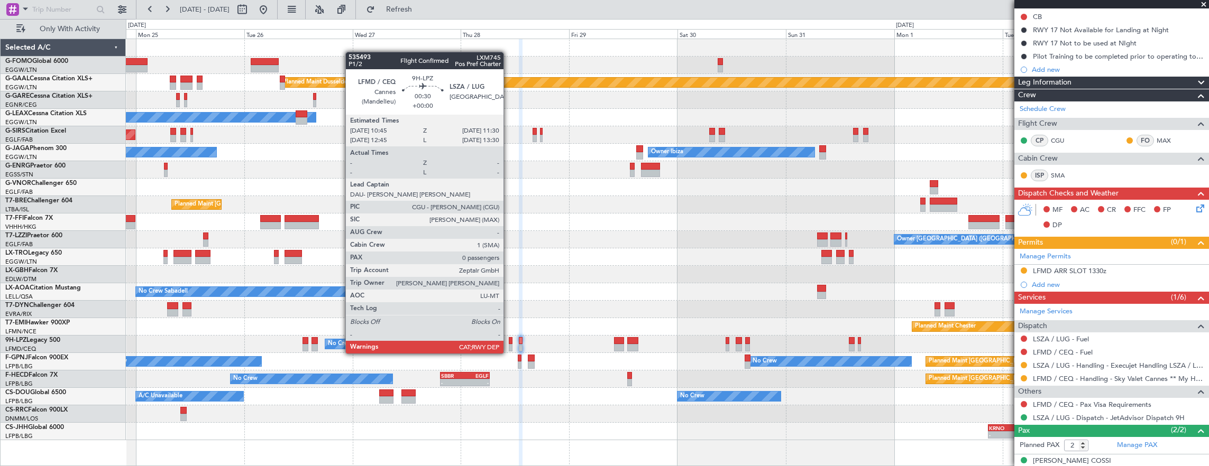
click at [509, 343] on div at bounding box center [511, 340] width 4 height 7
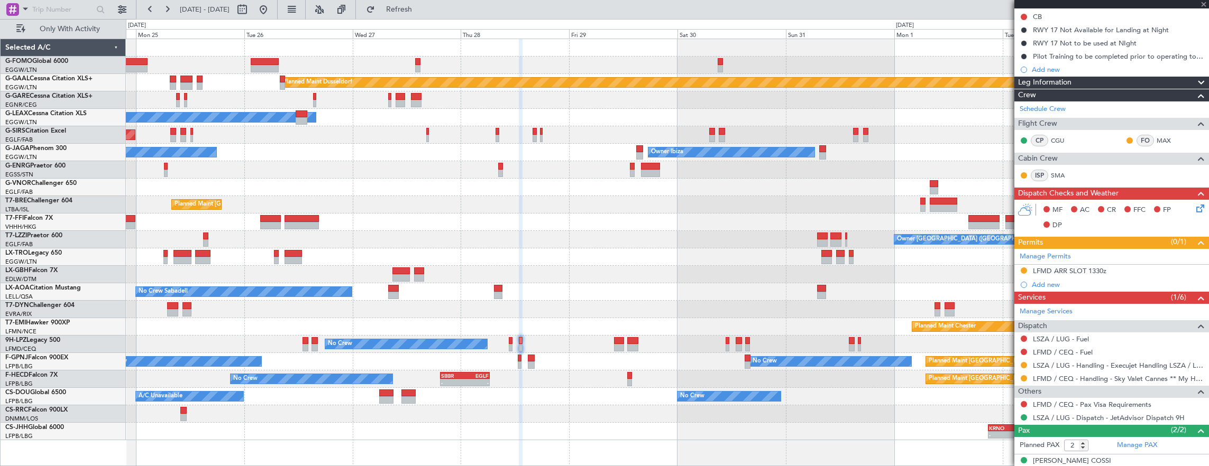
type input "0"
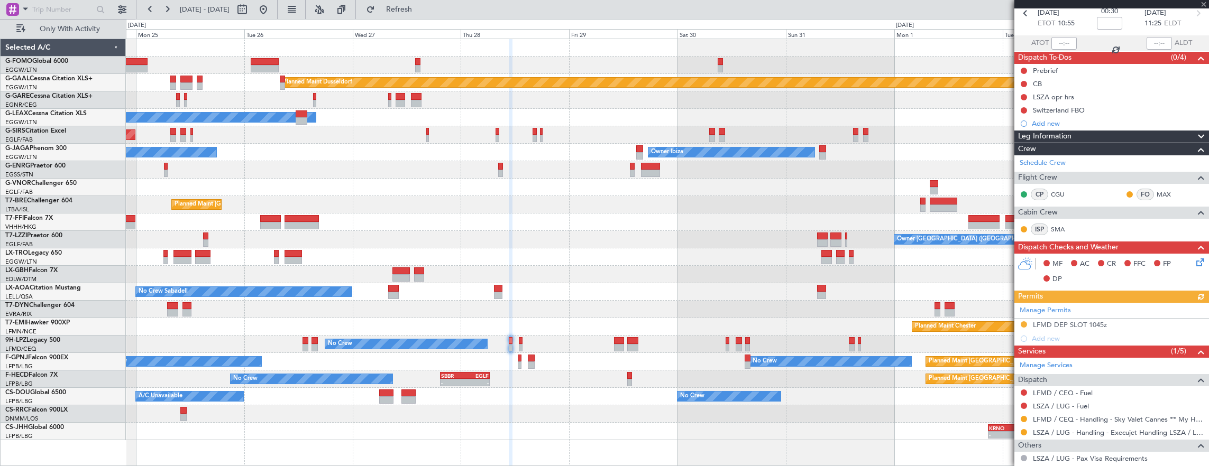
scroll to position [56, 0]
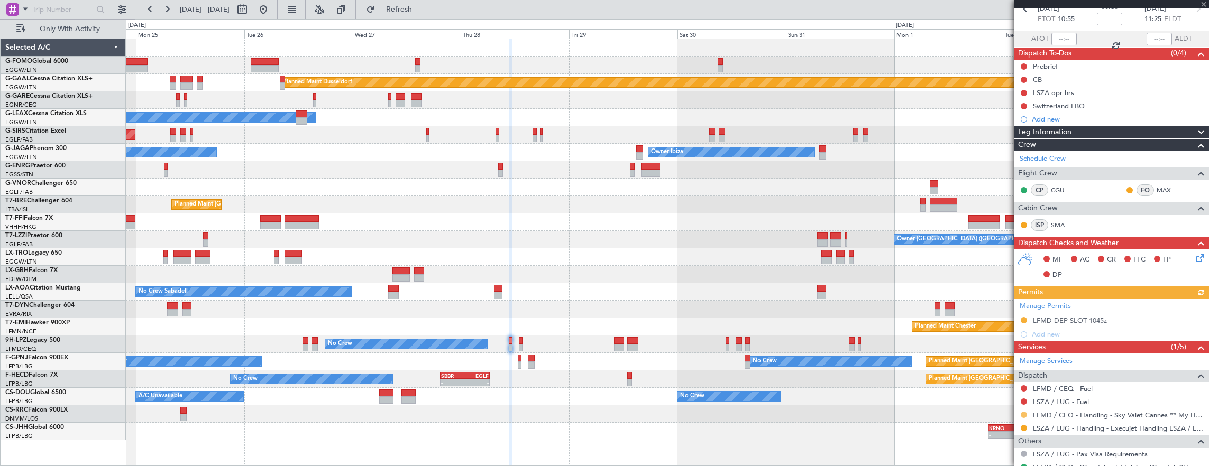
click at [1025, 414] on button at bounding box center [1024, 415] width 6 height 6
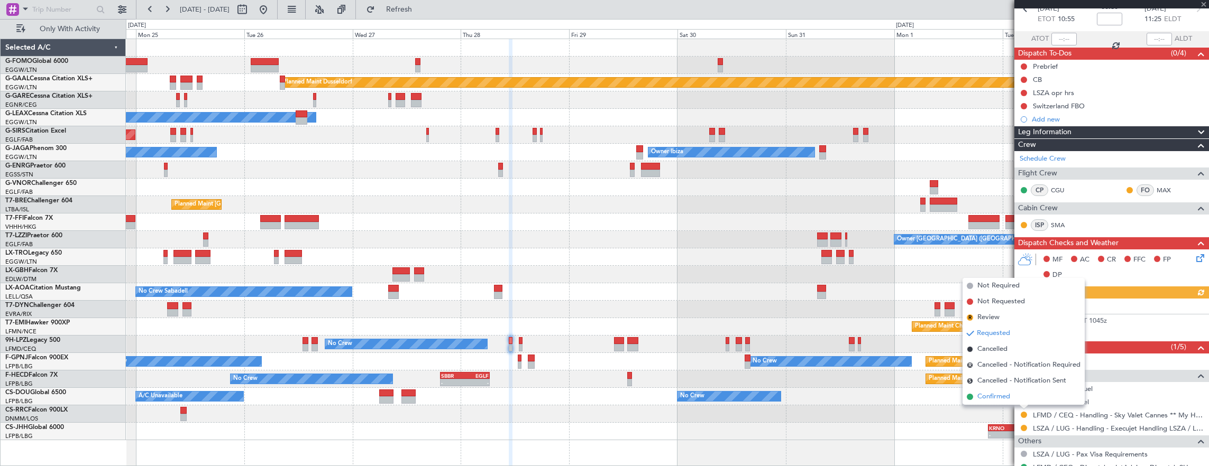
click at [1006, 396] on span "Confirmed" at bounding box center [993, 397] width 33 height 11
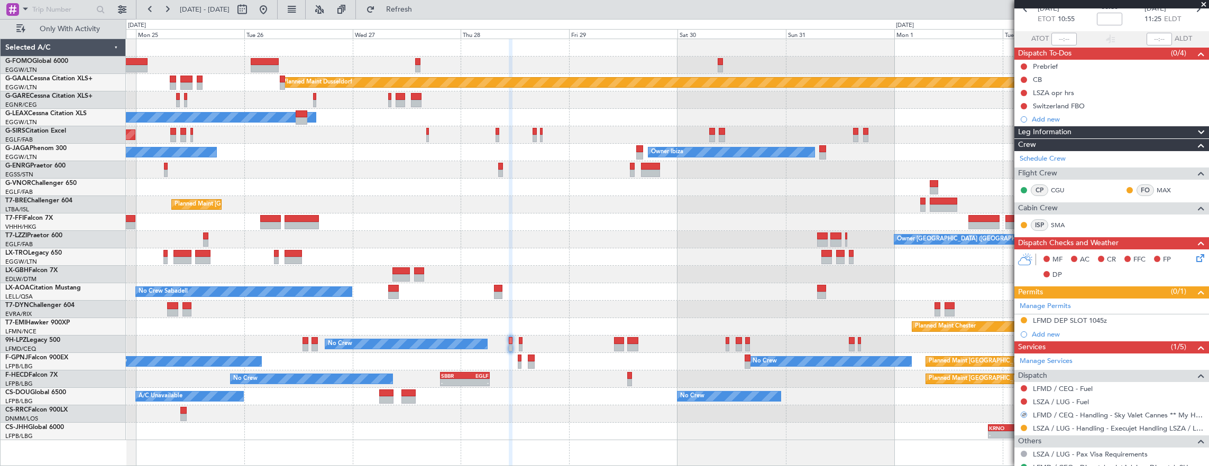
click at [1139, 319] on div "LFMD DEP SLOT 1045z" at bounding box center [1111, 321] width 195 height 13
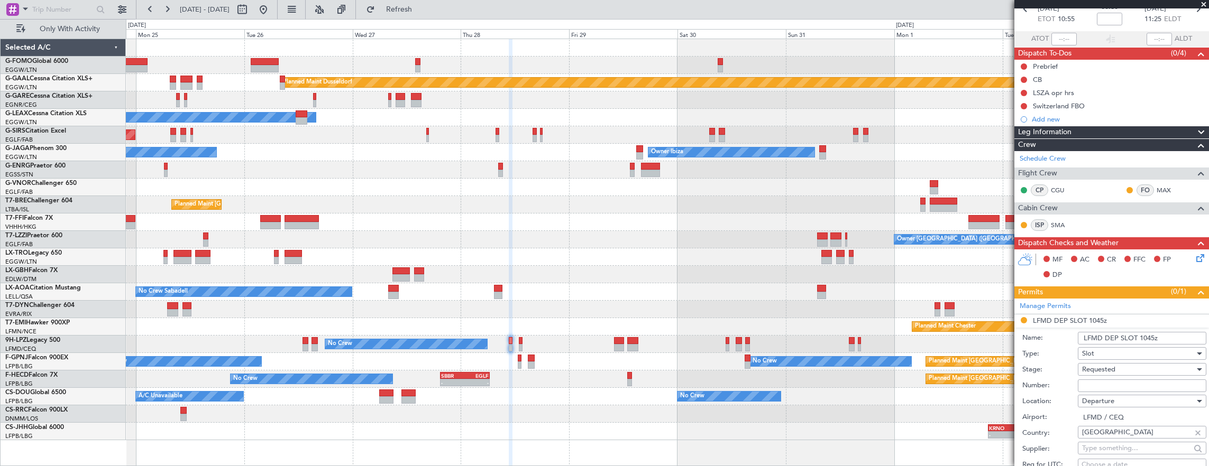
click at [1130, 380] on input "Number:" at bounding box center [1142, 386] width 129 height 13
paste input "LFMDD000012759"
type input "LFMDD000012759"
click at [1093, 365] on span "Requested" at bounding box center [1098, 370] width 33 height 10
click at [1117, 448] on span "Received OK" at bounding box center [1138, 453] width 111 height 16
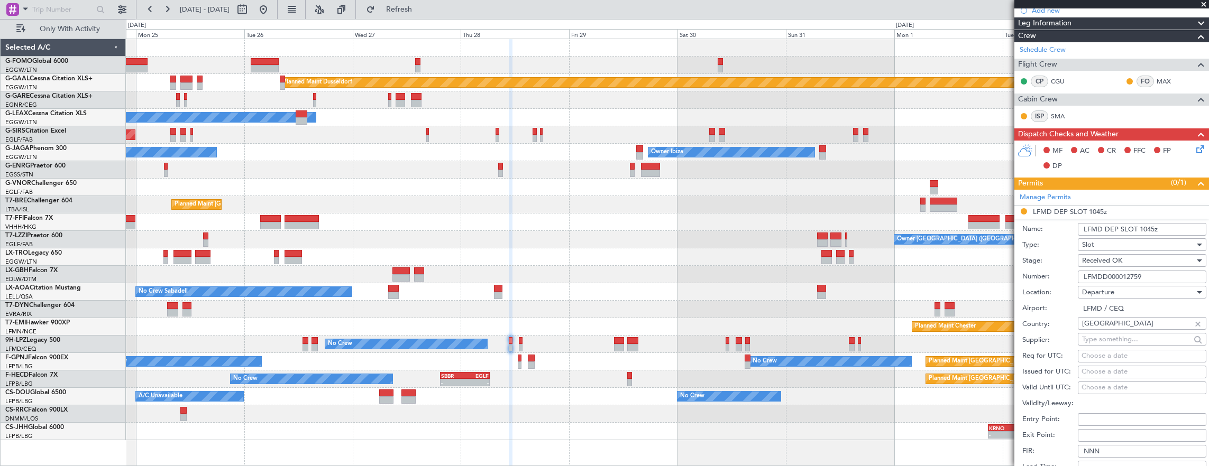
scroll to position [268, 0]
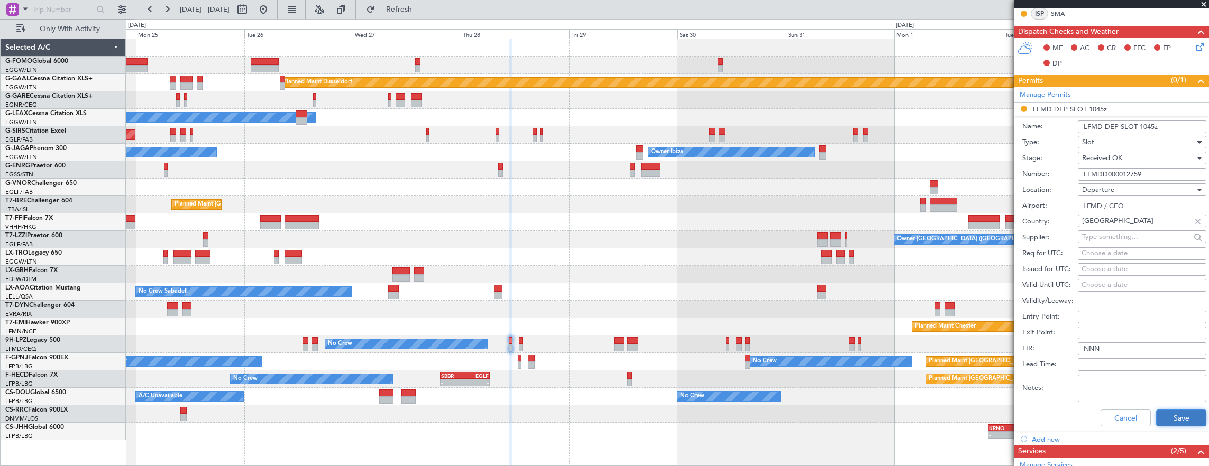
click at [1176, 415] on button "Save" at bounding box center [1181, 418] width 50 height 17
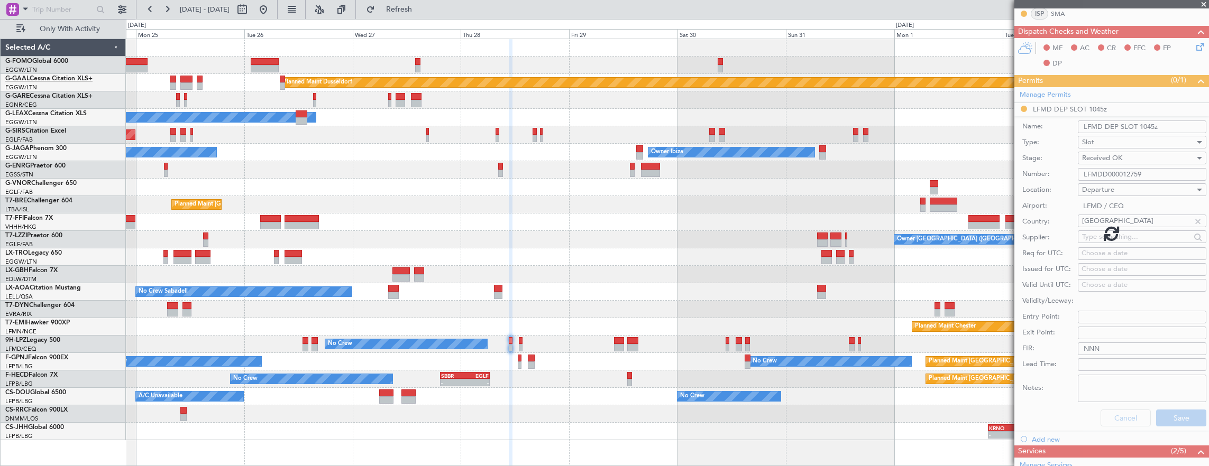
scroll to position [91, 0]
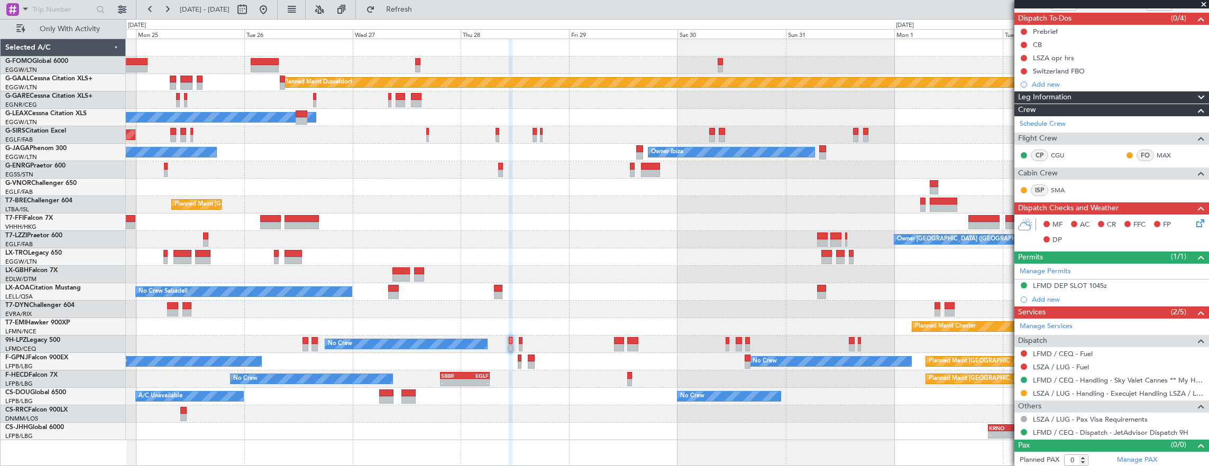
click at [420, 19] on div "Planned Maint Dusseldorf Owner Unplanned Maint [GEOGRAPHIC_DATA] ([GEOGRAPHIC_D…" at bounding box center [604, 242] width 1209 height 447
click at [419, 12] on span "Refresh" at bounding box center [399, 9] width 44 height 7
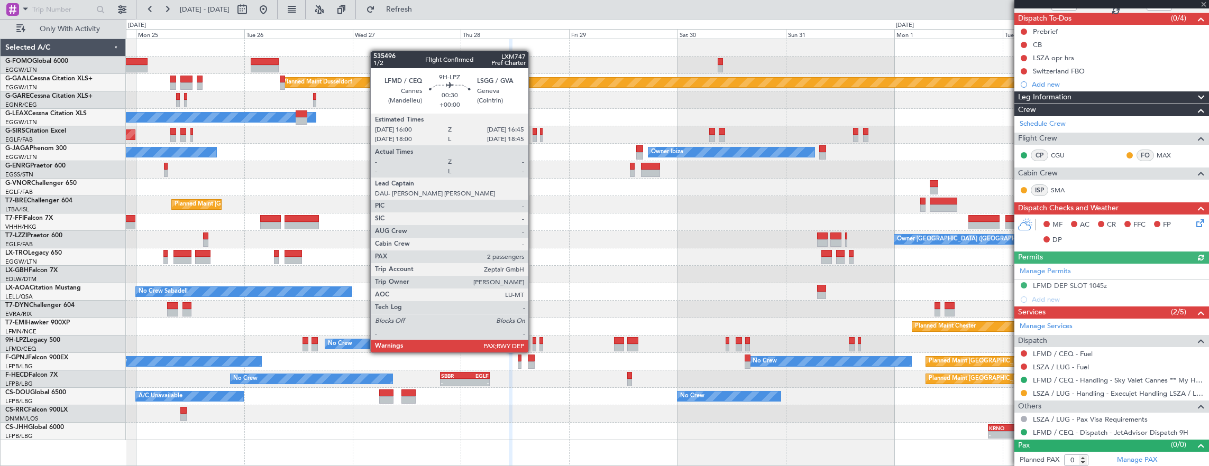
click at [534, 342] on div at bounding box center [535, 340] width 4 height 7
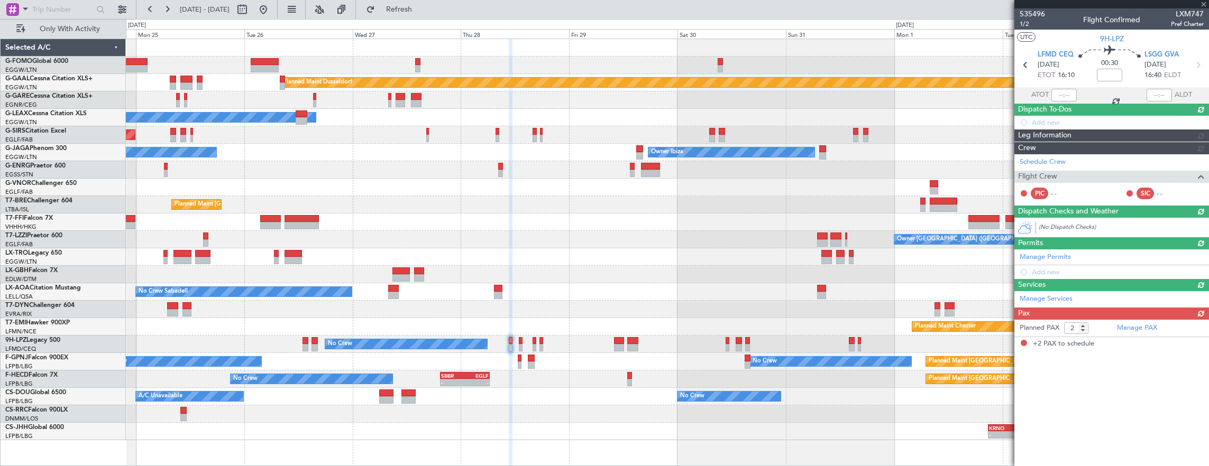
scroll to position [0, 0]
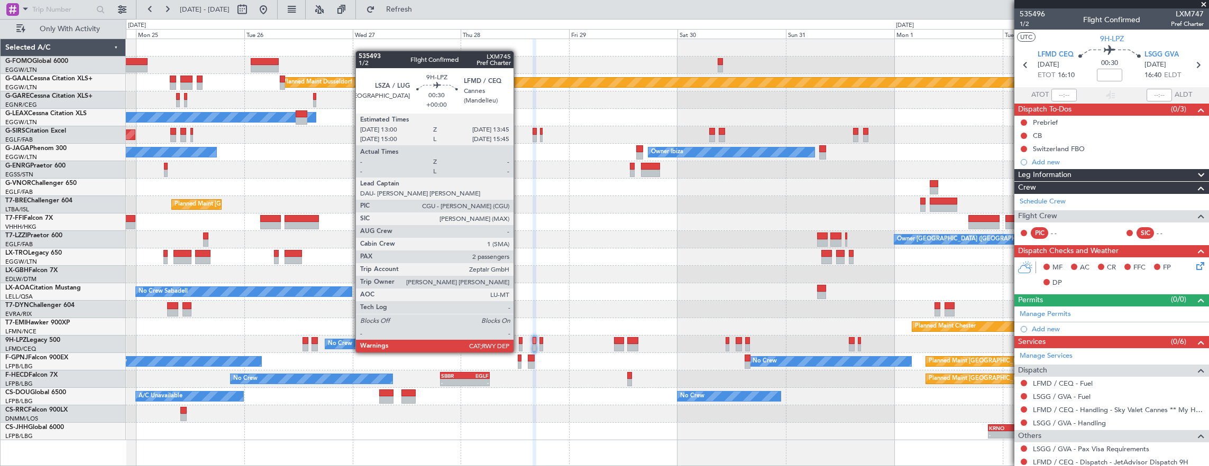
click at [519, 342] on div at bounding box center [521, 340] width 4 height 7
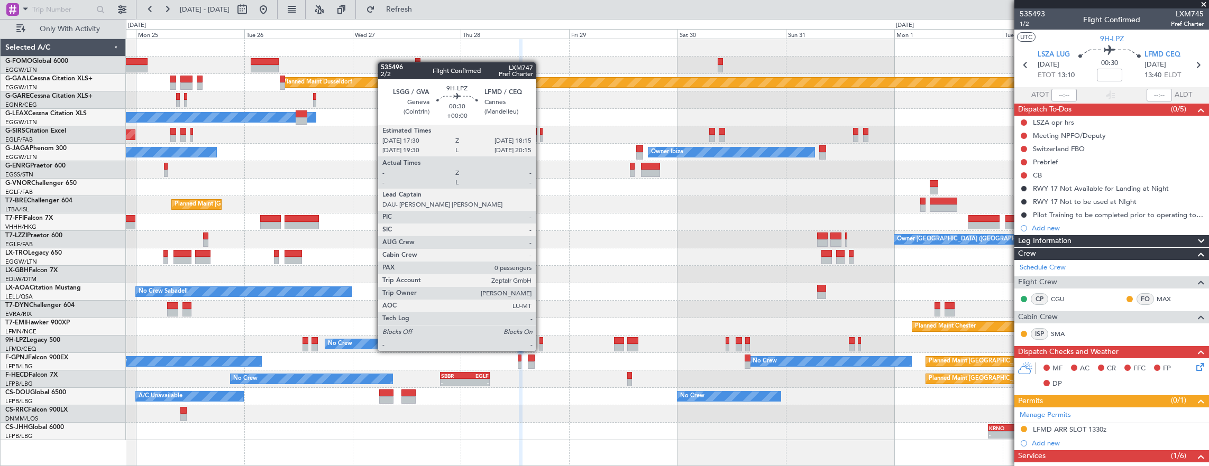
click at [541, 341] on div at bounding box center [541, 340] width 4 height 7
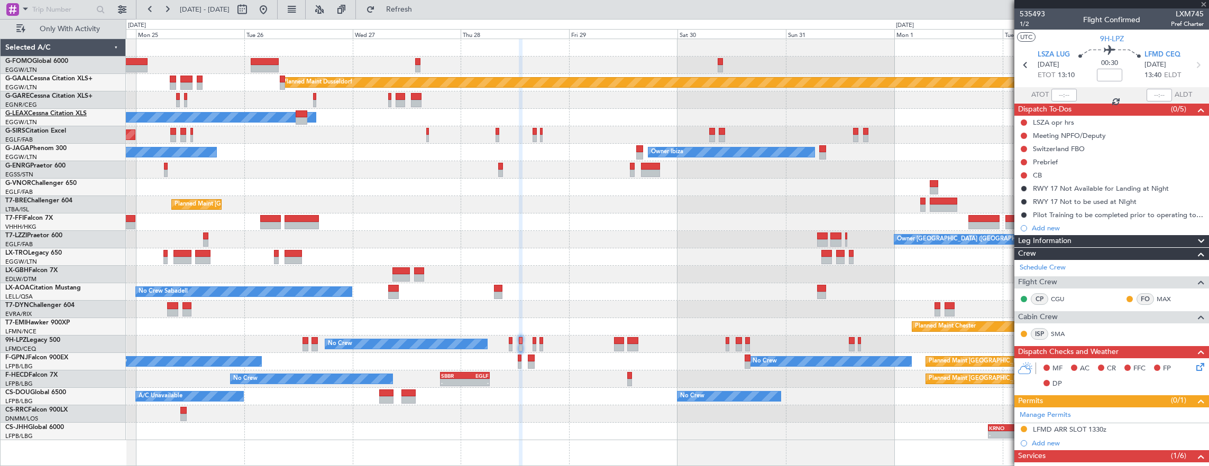
type input "0"
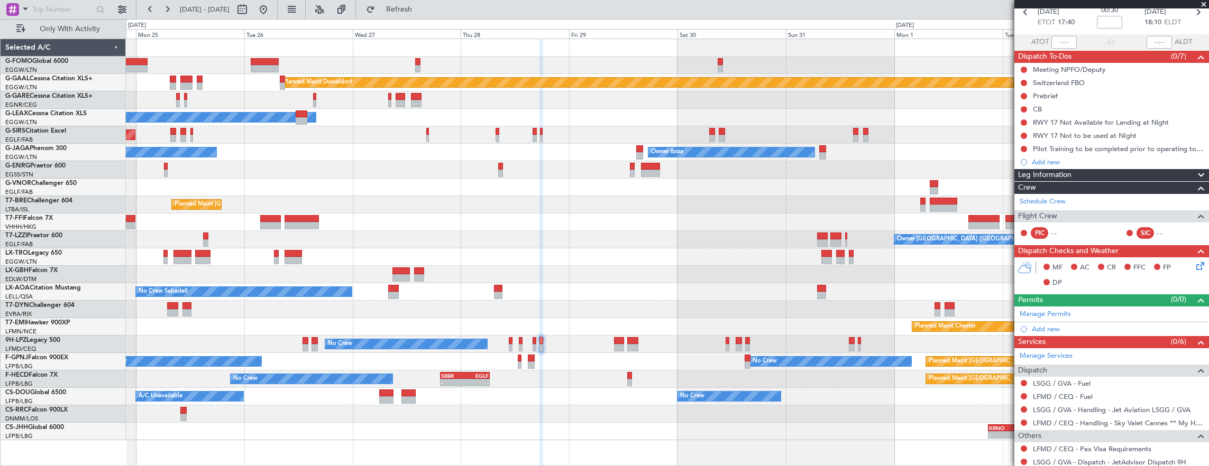
scroll to position [82, 0]
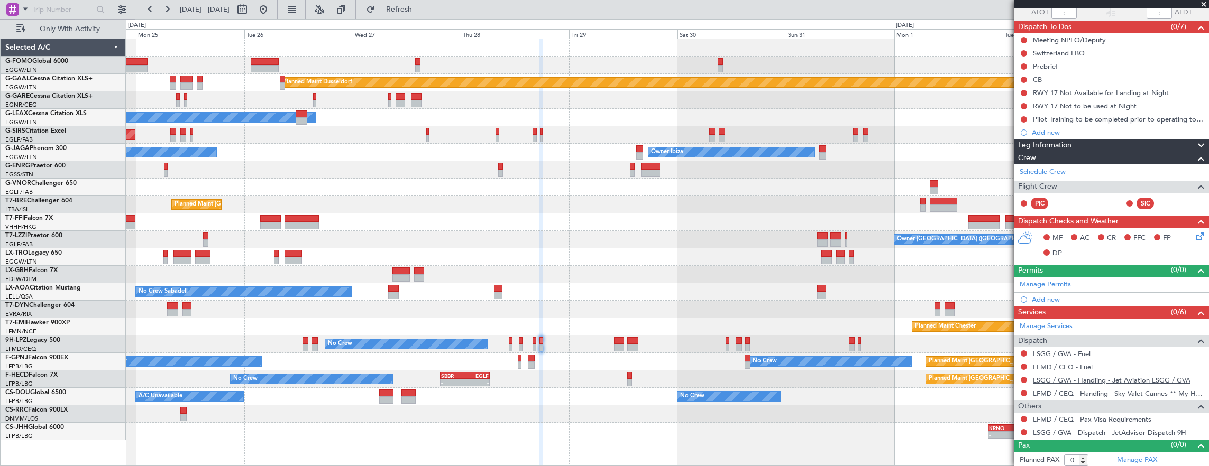
click at [1101, 376] on link "LSGG / GVA - Handling - Jet Aviation LSGG / GVA" at bounding box center [1112, 380] width 158 height 9
click at [1021, 391] on button at bounding box center [1024, 393] width 6 height 6
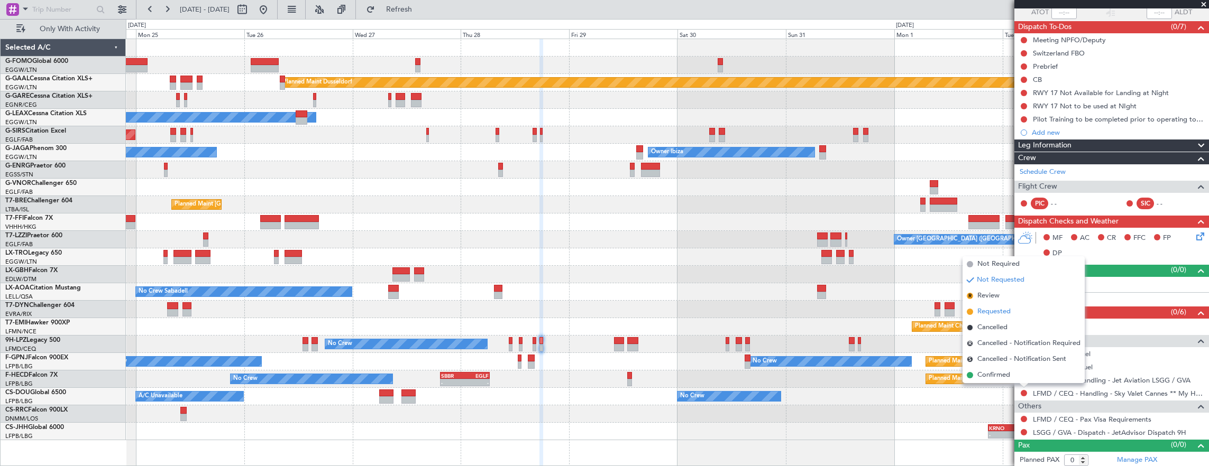
click at [1008, 314] on span "Requested" at bounding box center [993, 312] width 33 height 11
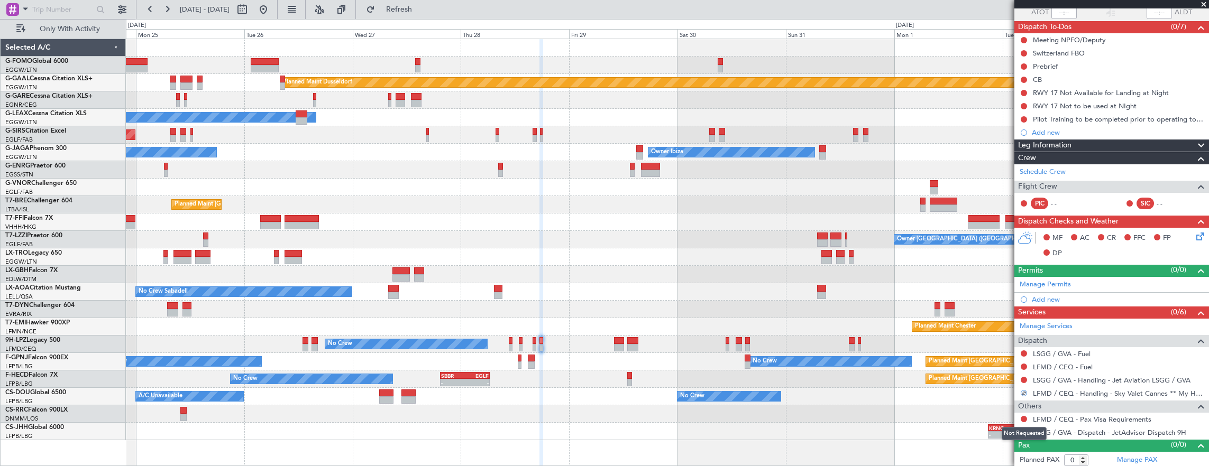
click at [1022, 428] on div "Not Requested" at bounding box center [1024, 433] width 45 height 13
click at [1024, 430] on button at bounding box center [1024, 432] width 6 height 6
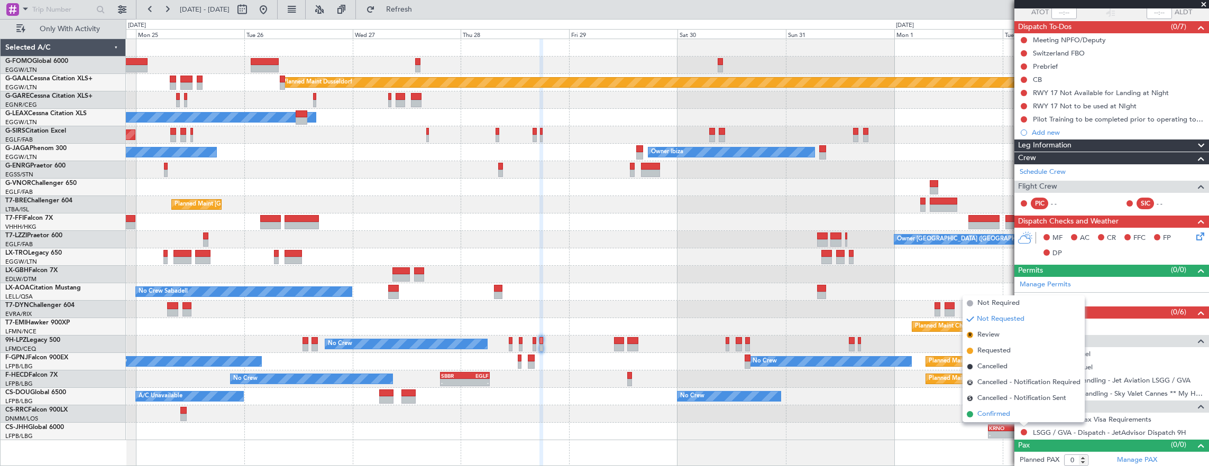
click at [973, 411] on li "Confirmed" at bounding box center [1023, 415] width 122 height 16
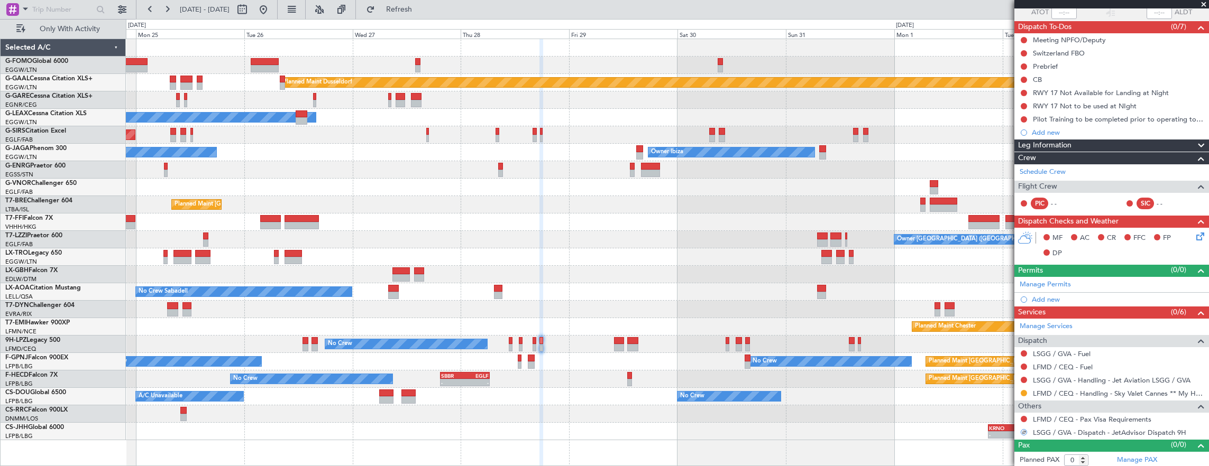
click at [1091, 280] on mat-tooltip-component "Complete" at bounding box center [1107, 289] width 45 height 28
click at [1059, 283] on link "Manage Permits" at bounding box center [1045, 285] width 51 height 11
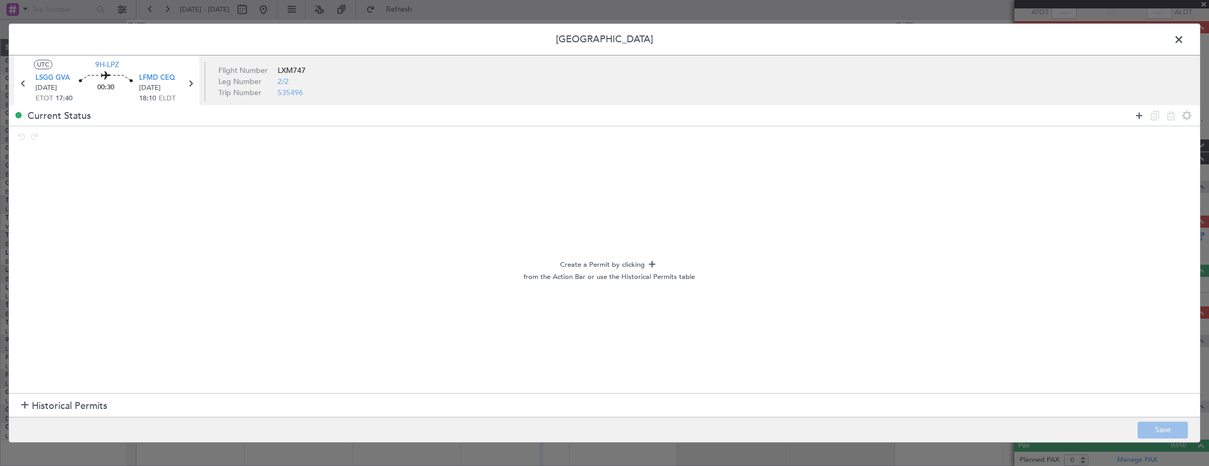
click at [1136, 117] on icon at bounding box center [1139, 115] width 13 height 13
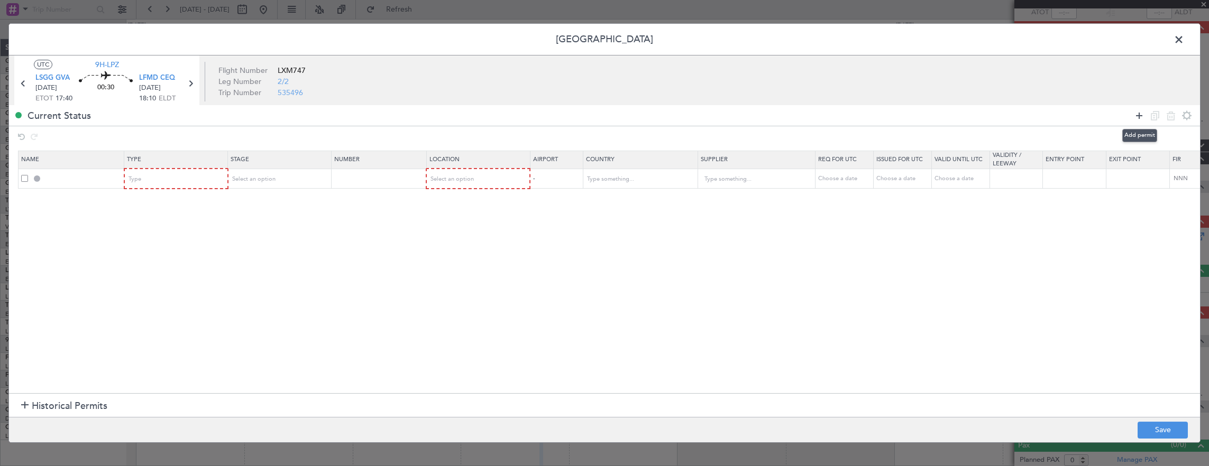
click at [1136, 117] on icon at bounding box center [1139, 115] width 13 height 13
click at [159, 178] on div "Type" at bounding box center [173, 179] width 88 height 16
click at [157, 287] on span "PPR" at bounding box center [176, 286] width 94 height 16
click at [168, 202] on div "Type" at bounding box center [173, 199] width 88 height 16
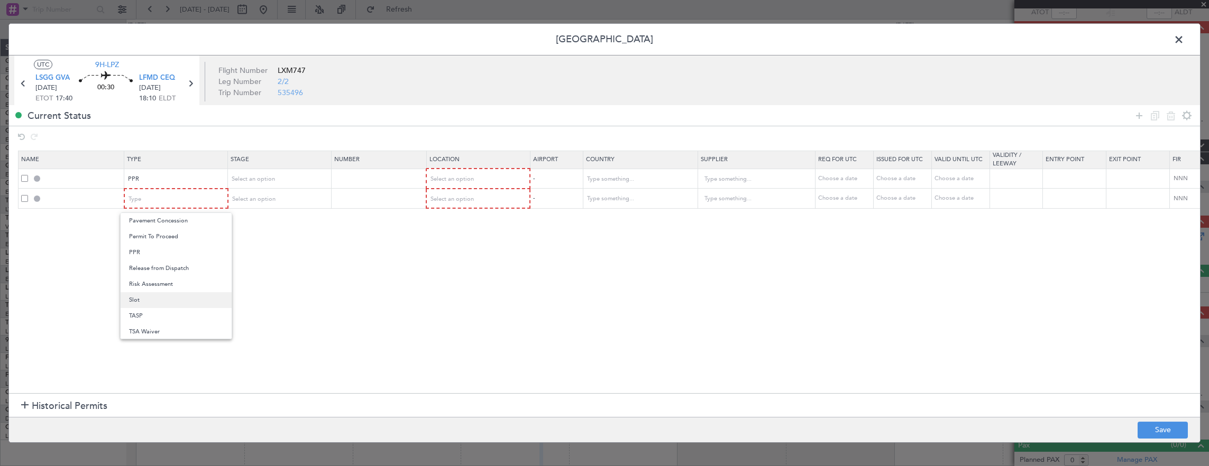
click at [164, 301] on span "Slot" at bounding box center [176, 300] width 94 height 16
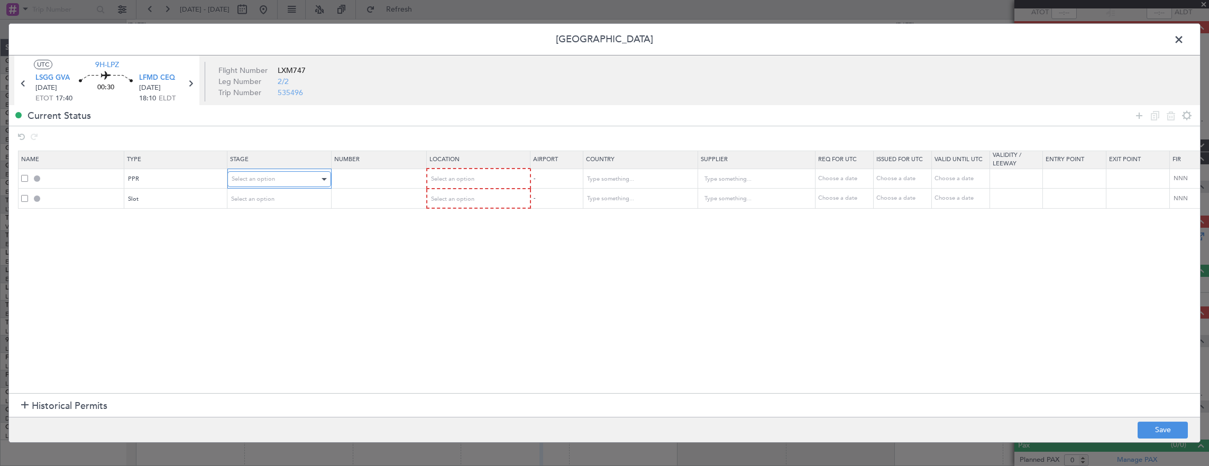
click at [278, 172] on div "Select an option" at bounding box center [276, 179] width 88 height 16
click at [259, 246] on span "Requested" at bounding box center [279, 249] width 94 height 16
click at [265, 201] on span "Select an option" at bounding box center [253, 199] width 43 height 8
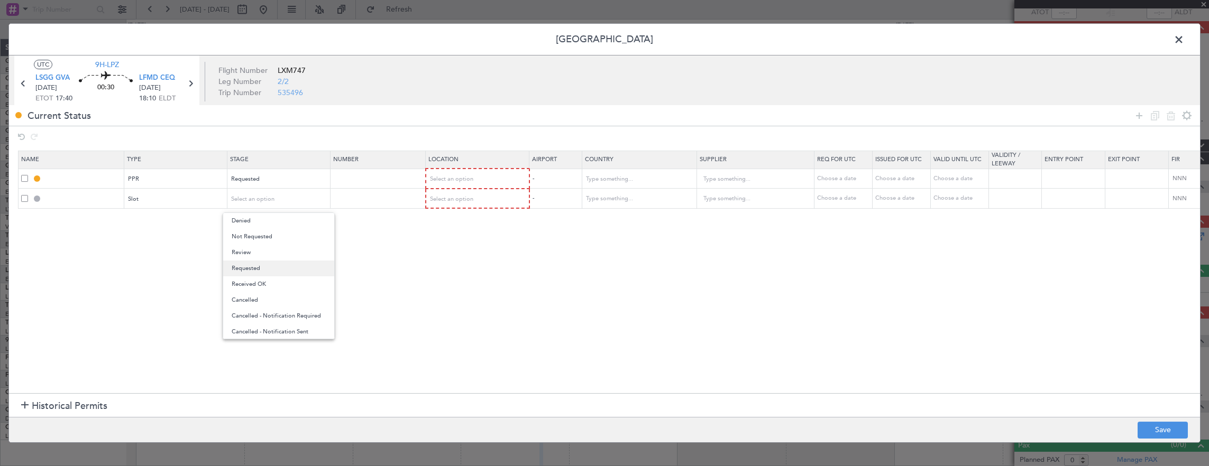
click at [261, 270] on span "Requested" at bounding box center [279, 269] width 94 height 16
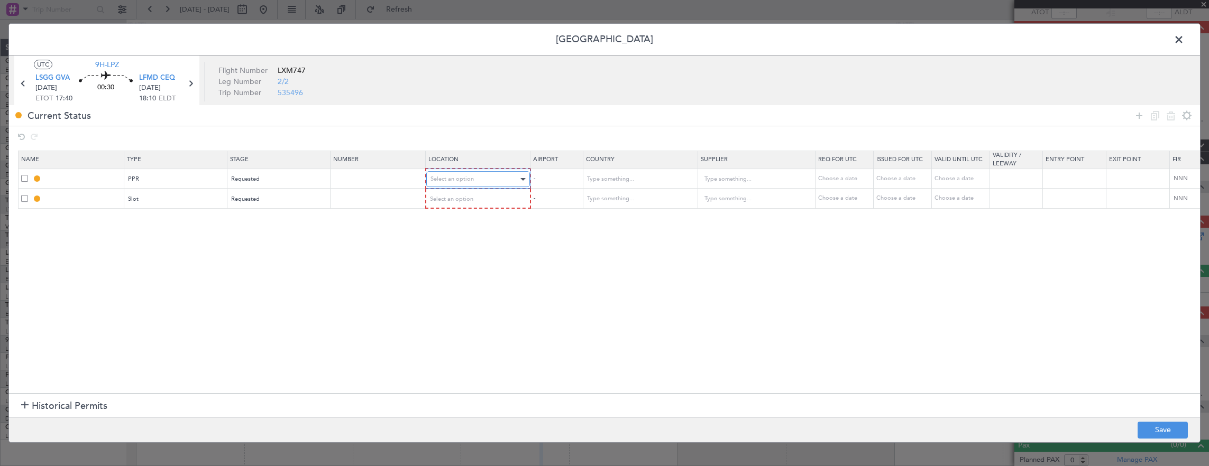
click at [463, 179] on span "Select an option" at bounding box center [451, 179] width 43 height 8
click at [459, 195] on span "Departure" at bounding box center [477, 201] width 94 height 16
click at [455, 207] on mat-form-field "Select an option" at bounding box center [477, 198] width 103 height 19
click at [453, 203] on div "Select an option" at bounding box center [474, 199] width 88 height 16
drag, startPoint x: 451, startPoint y: 254, endPoint x: 1108, endPoint y: 405, distance: 674.4
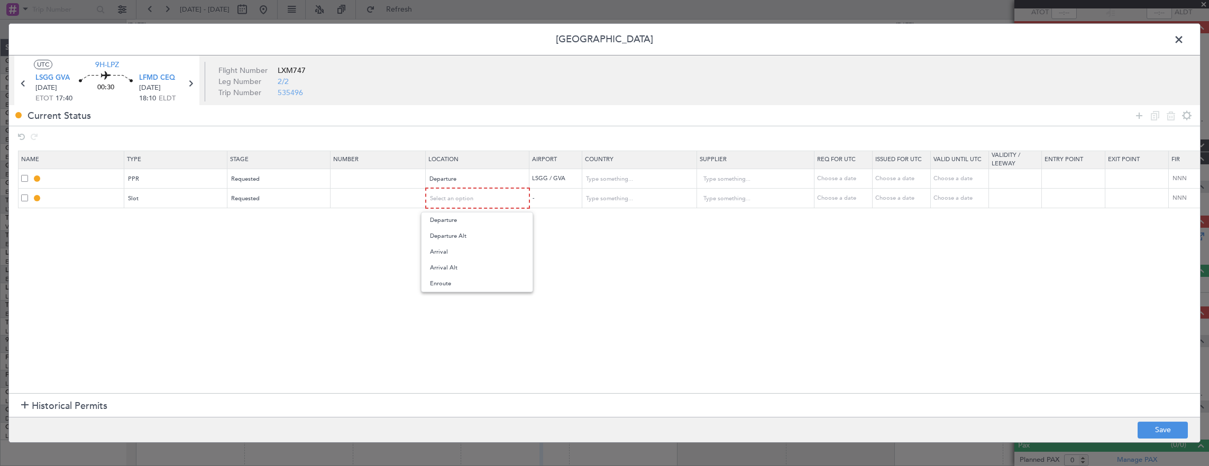
click at [453, 254] on span "Arrival" at bounding box center [477, 252] width 94 height 16
click at [1158, 430] on button "Save" at bounding box center [1163, 430] width 50 height 17
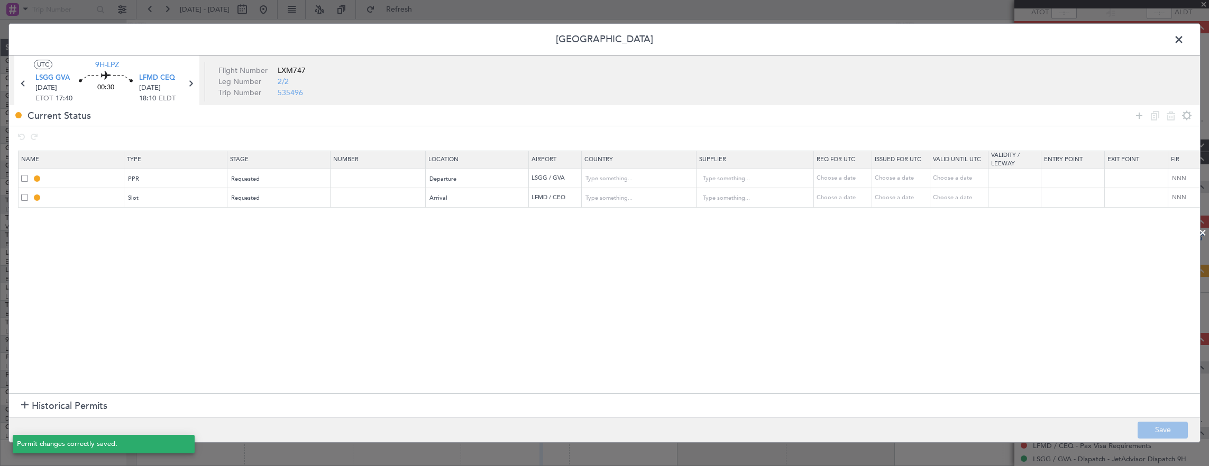
type input "LSGG PPR"
type input "[GEOGRAPHIC_DATA]"
type input "NNN"
type input "LFMD ARR SLOT"
type input "[GEOGRAPHIC_DATA]"
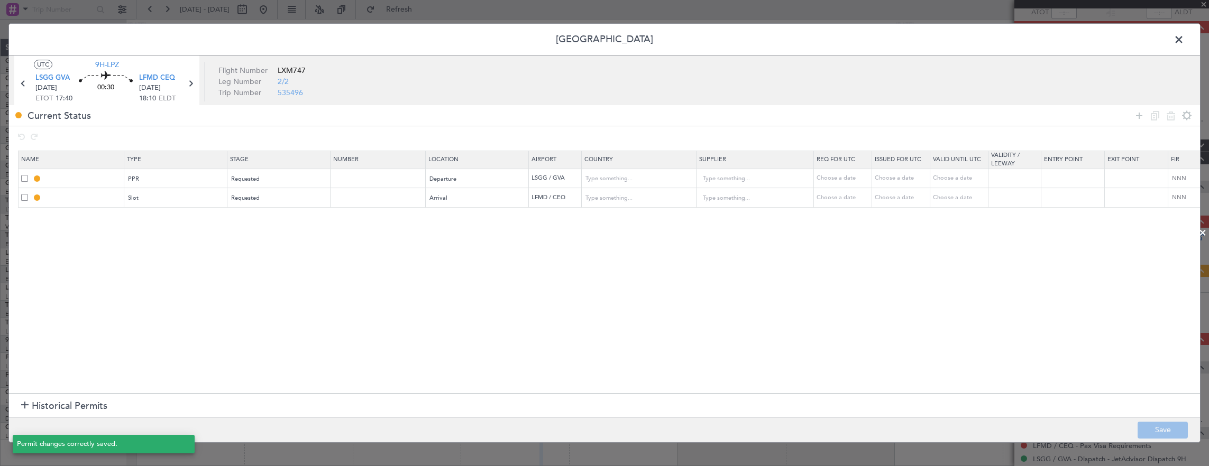
type input "NNN"
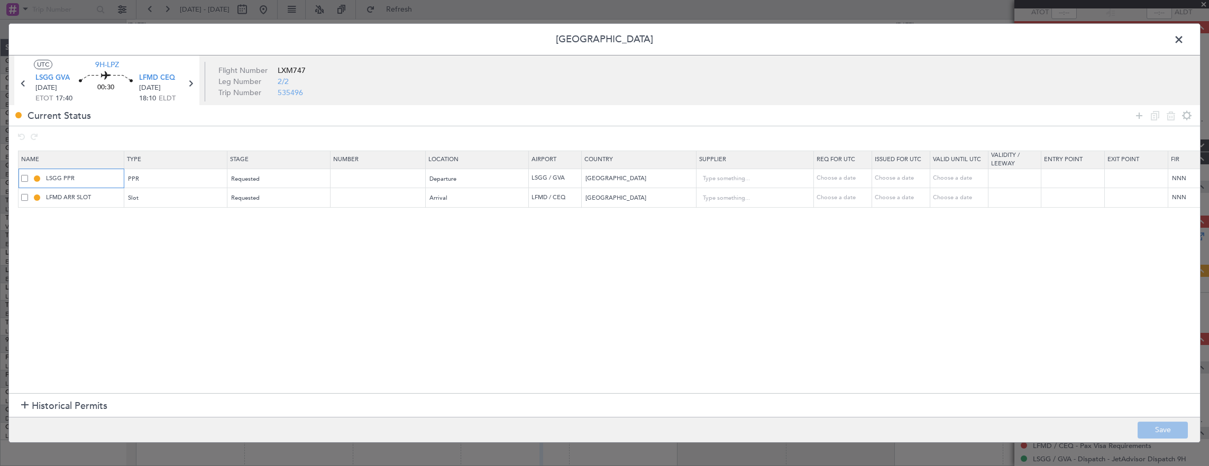
click at [105, 175] on input "LSGG PPR" at bounding box center [83, 178] width 79 height 9
type input "LSGG PPR 1730z"
click at [113, 198] on input "LFMD ARR SLOT" at bounding box center [83, 197] width 79 height 9
type input "LFMD ARR SLOT 1810z"
click at [1177, 435] on button "Save" at bounding box center [1163, 430] width 50 height 17
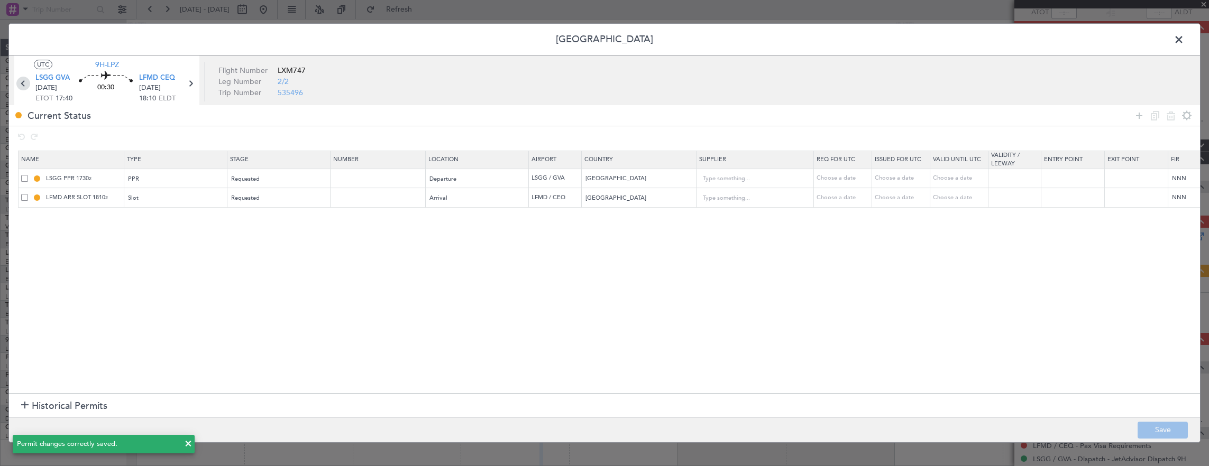
click at [21, 84] on icon at bounding box center [23, 84] width 14 height 14
type input "2"
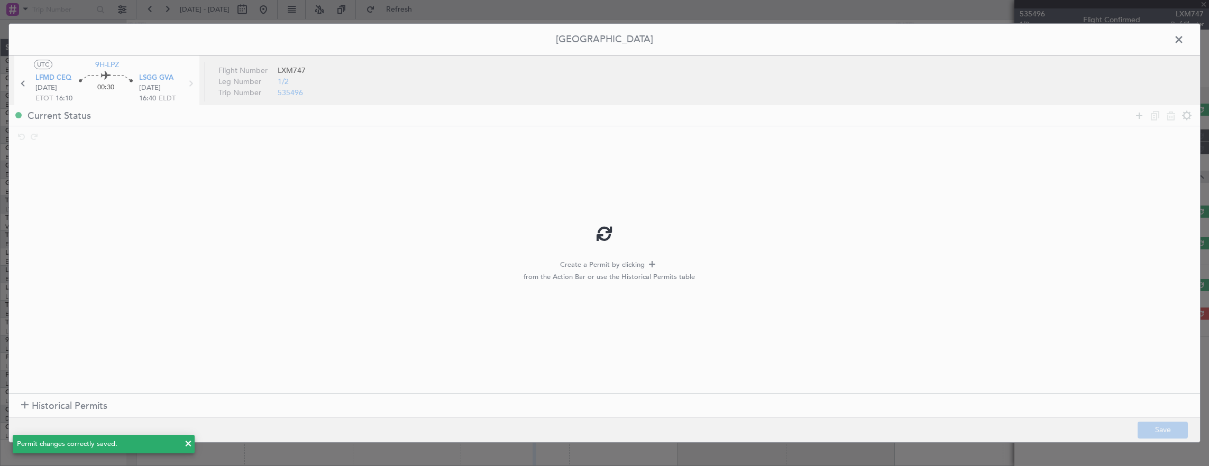
scroll to position [0, 0]
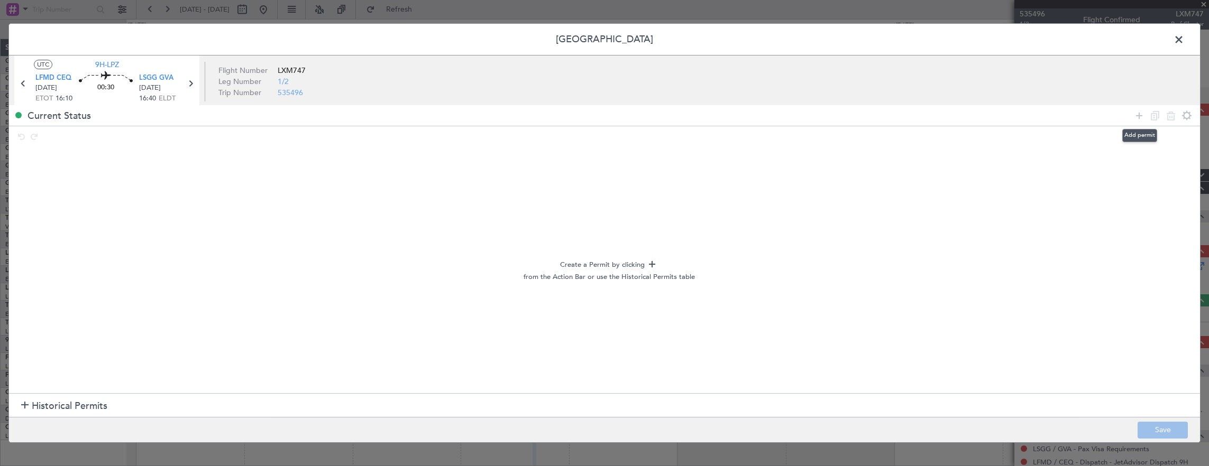
click at [1141, 115] on icon at bounding box center [1139, 115] width 13 height 13
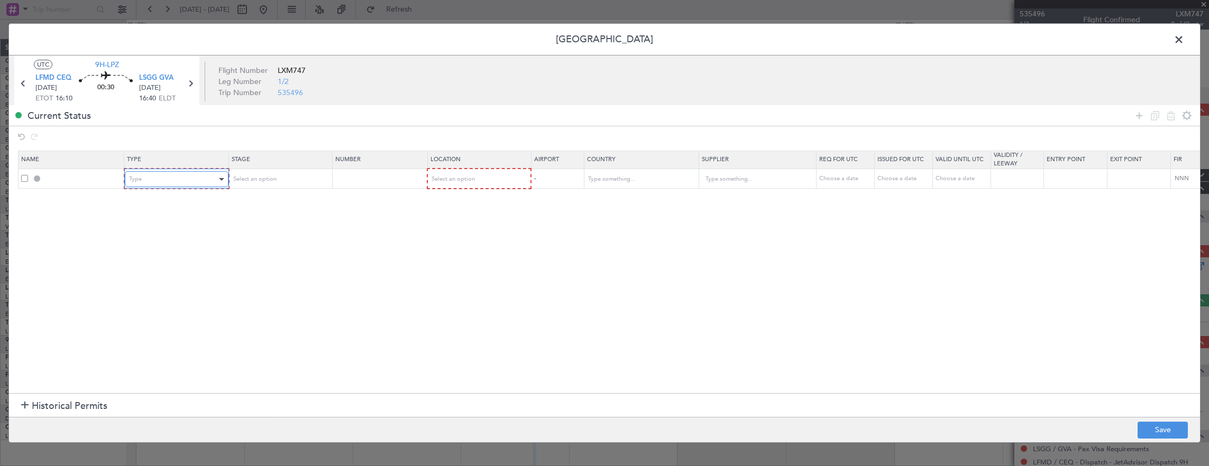
click at [142, 179] on div "Type" at bounding box center [173, 179] width 88 height 16
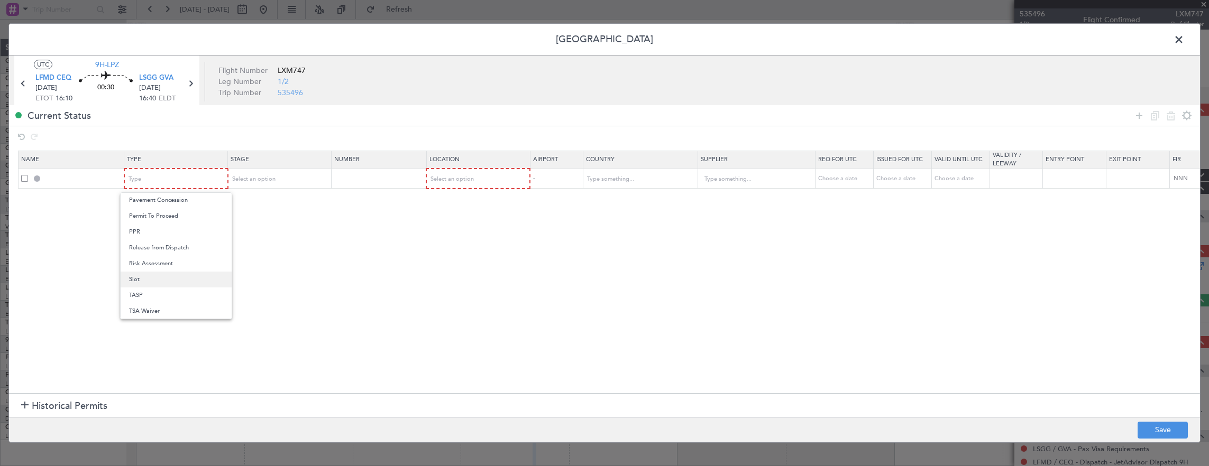
click at [155, 277] on span "Slot" at bounding box center [176, 280] width 94 height 16
click at [283, 187] on mat-form-field "Select an option" at bounding box center [278, 178] width 103 height 19
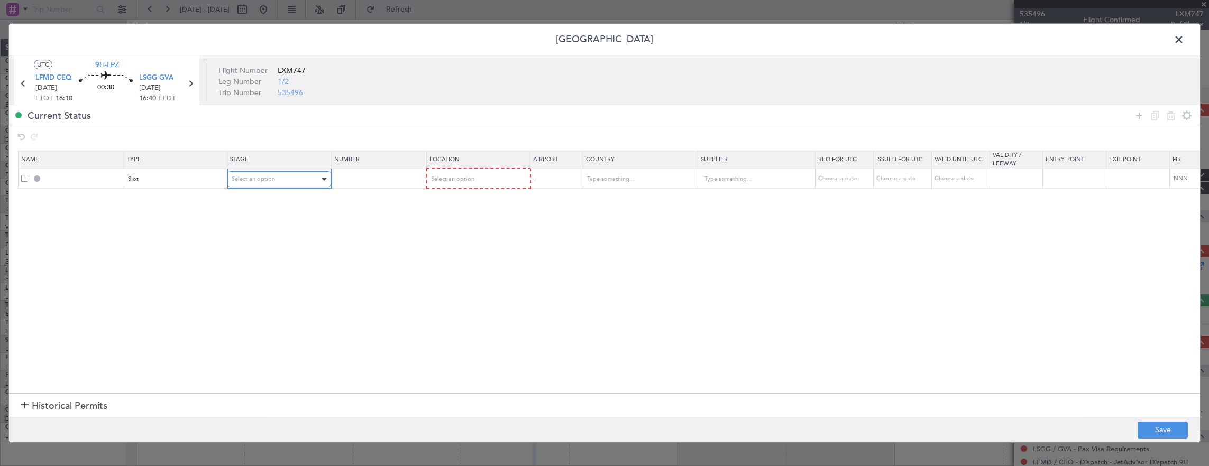
click at [279, 180] on div "Select an option" at bounding box center [276, 179] width 88 height 16
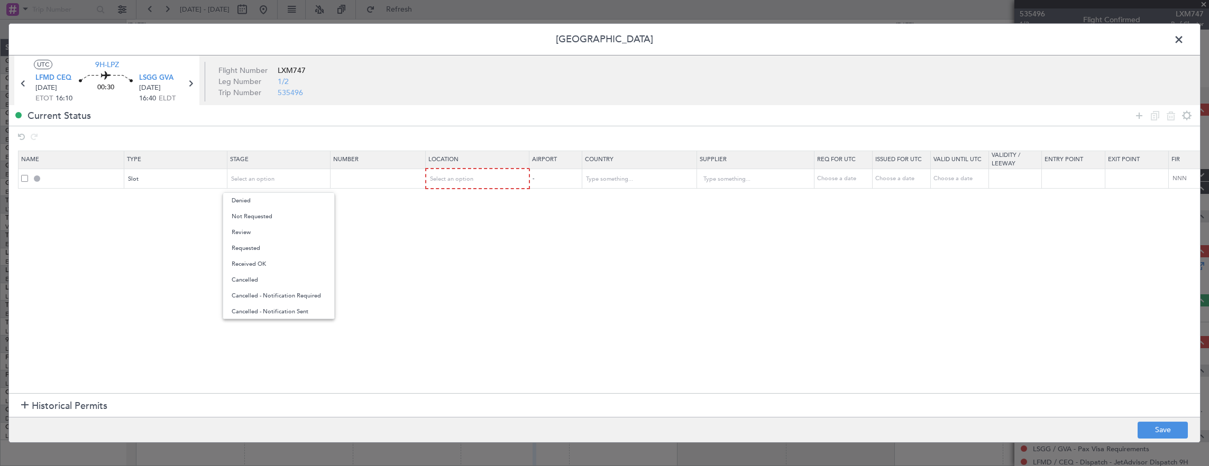
click at [271, 250] on span "Requested" at bounding box center [279, 249] width 94 height 16
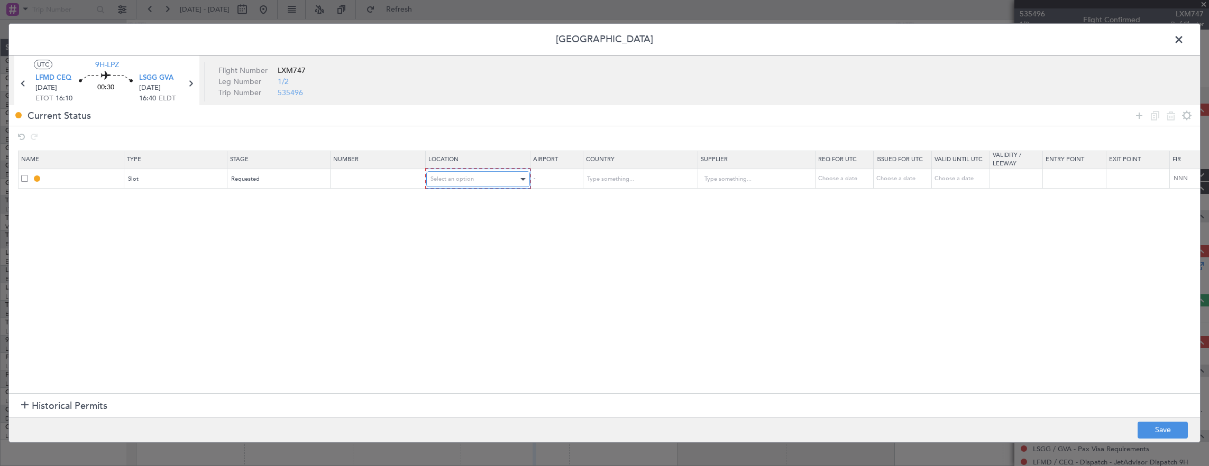
click at [478, 183] on div "Select an option" at bounding box center [474, 179] width 88 height 16
click at [458, 199] on span "Departure" at bounding box center [477, 201] width 94 height 16
click at [1140, 115] on icon at bounding box center [1139, 115] width 13 height 13
click at [169, 199] on div "Type" at bounding box center [173, 199] width 88 height 16
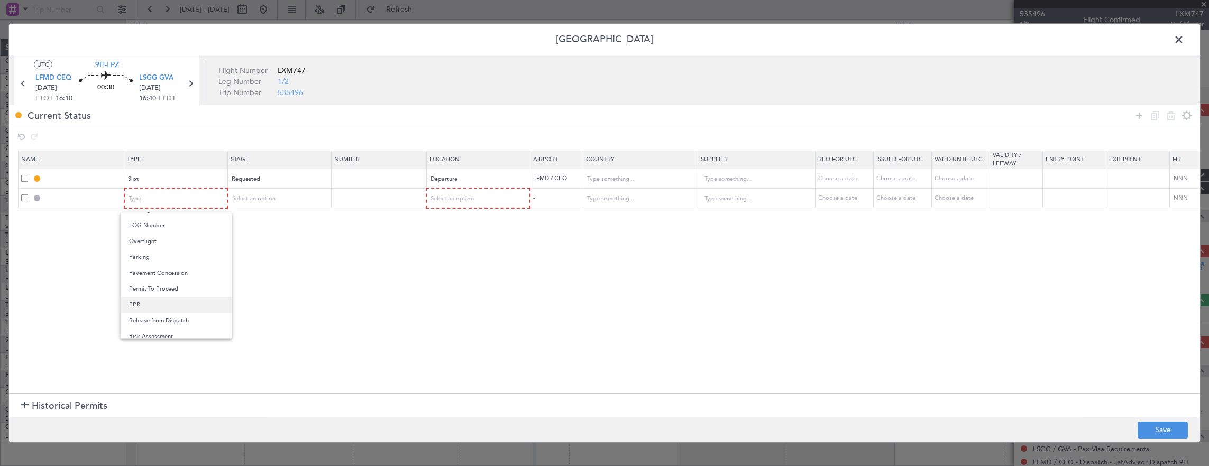
click at [154, 301] on span "PPR" at bounding box center [176, 305] width 94 height 16
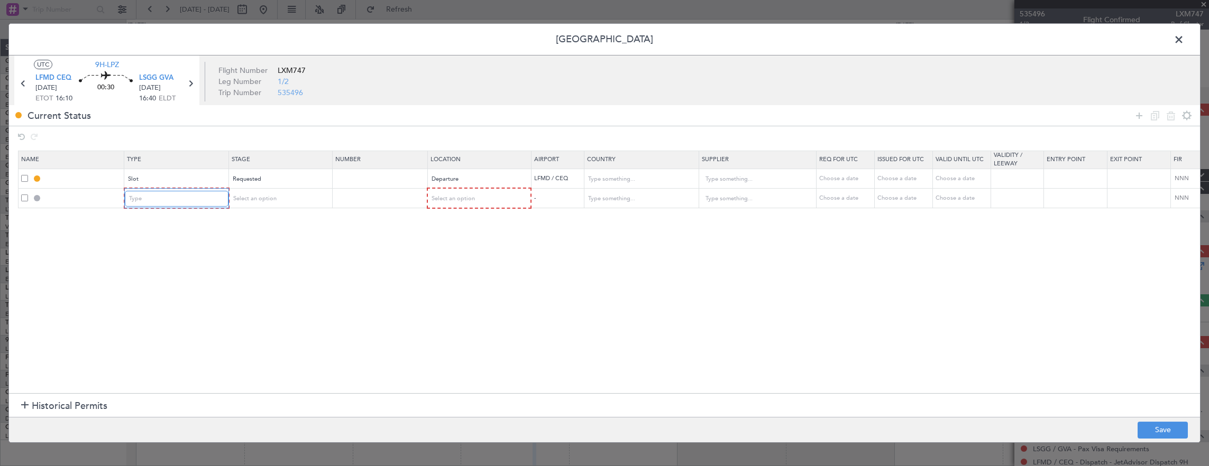
scroll to position [266, 0]
click at [274, 207] on mat-form-field "Select an option" at bounding box center [278, 198] width 103 height 19
click at [274, 203] on div "Select an option" at bounding box center [276, 199] width 88 height 16
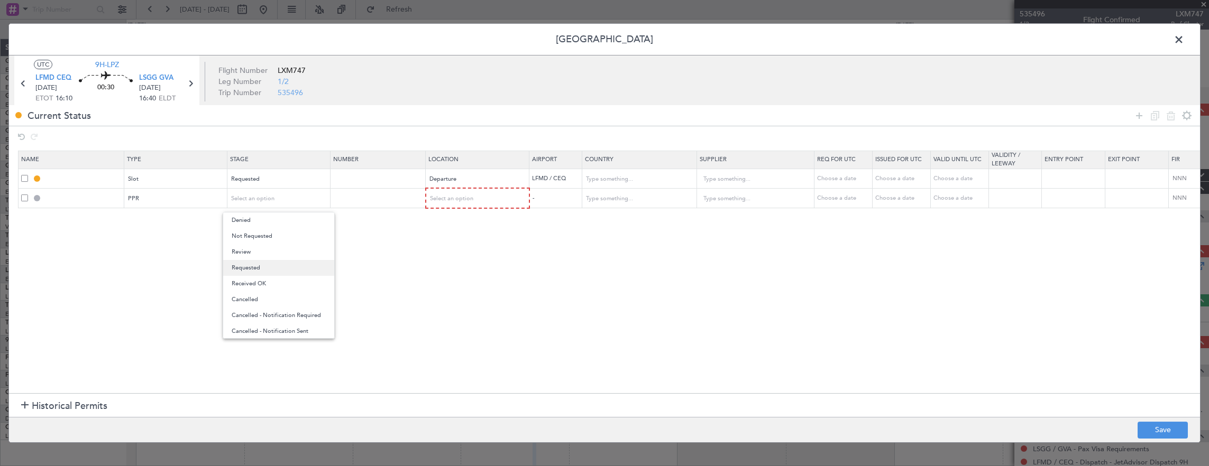
click at [264, 271] on span "Requested" at bounding box center [279, 268] width 94 height 16
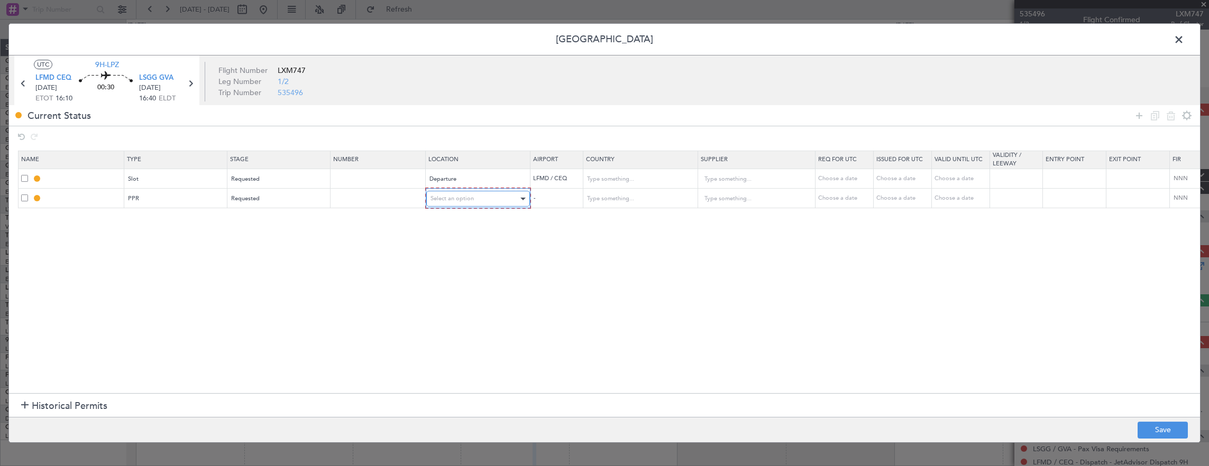
click at [499, 198] on div "Select an option" at bounding box center [474, 199] width 88 height 16
click at [458, 252] on span "Arrival" at bounding box center [477, 252] width 94 height 16
click at [1166, 428] on button "Save" at bounding box center [1163, 430] width 50 height 17
type input "LFMD DEP SLOT"
type input "[GEOGRAPHIC_DATA]"
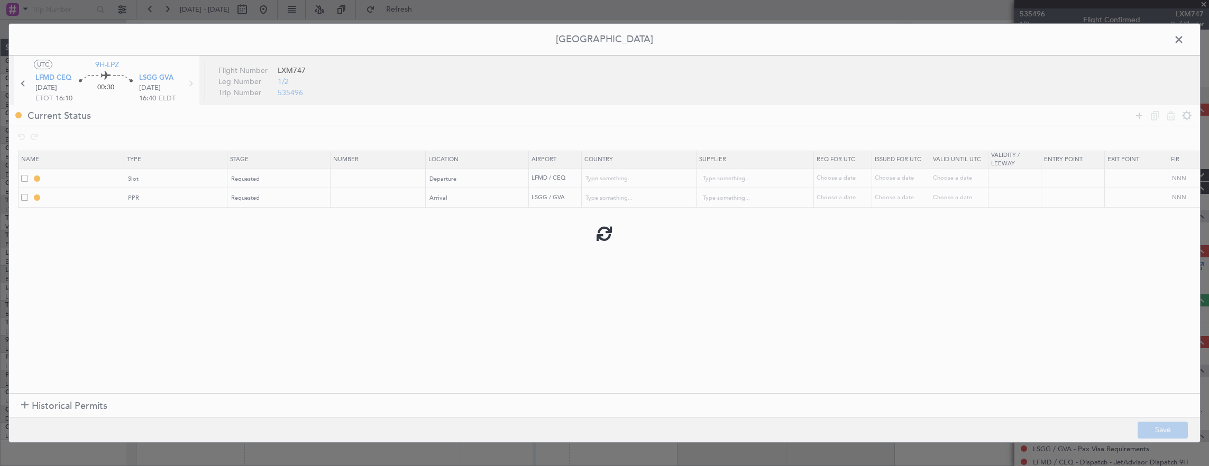
type input "NNN"
type input "LSGG PPR"
type input "[GEOGRAPHIC_DATA]"
type input "NNN"
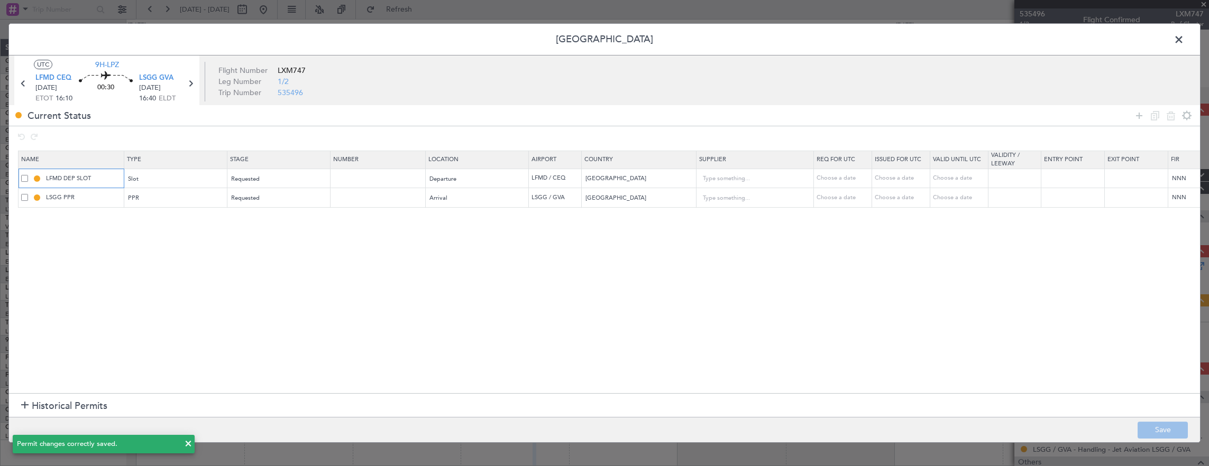
click at [109, 175] on input "LFMD DEP SLOT" at bounding box center [83, 178] width 79 height 9
type input "LFMD DEP SLOT 1600z"
click at [99, 197] on input "LSGG PPR" at bounding box center [83, 197] width 79 height 9
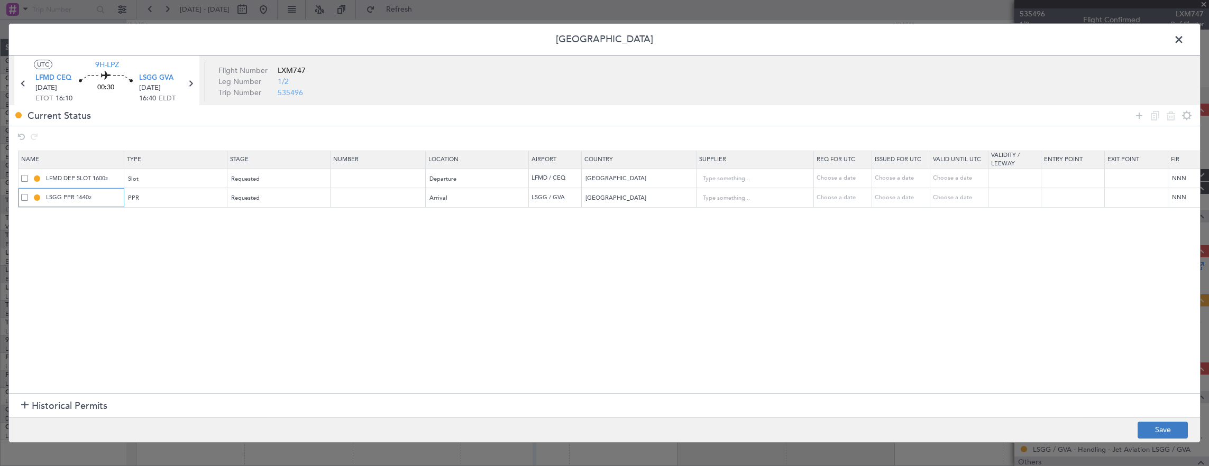
type input "LSGG PPR 1640z"
click at [1168, 432] on button "Save" at bounding box center [1163, 430] width 50 height 17
click at [1184, 34] on span at bounding box center [1184, 42] width 0 height 21
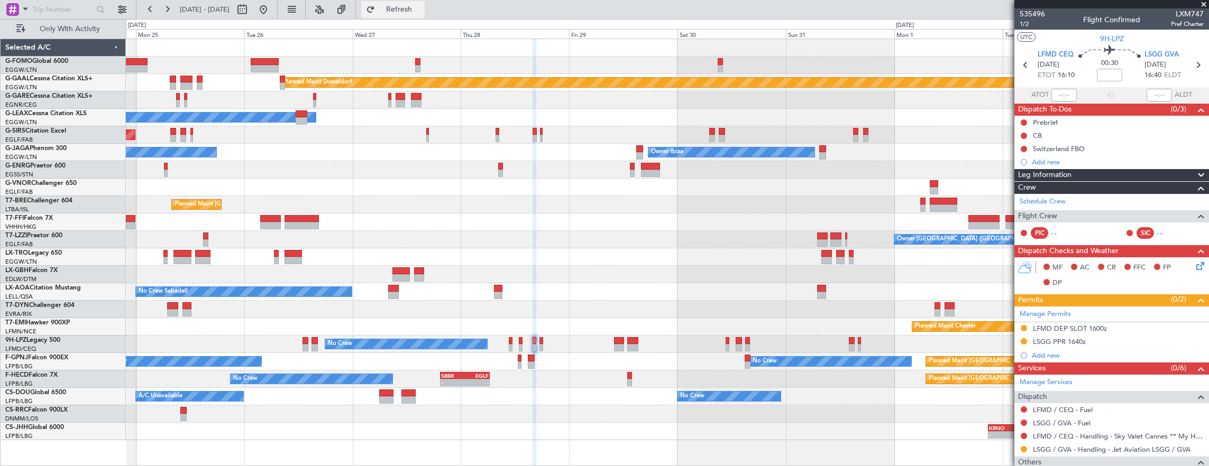
click at [425, 16] on button "Refresh" at bounding box center [392, 9] width 63 height 17
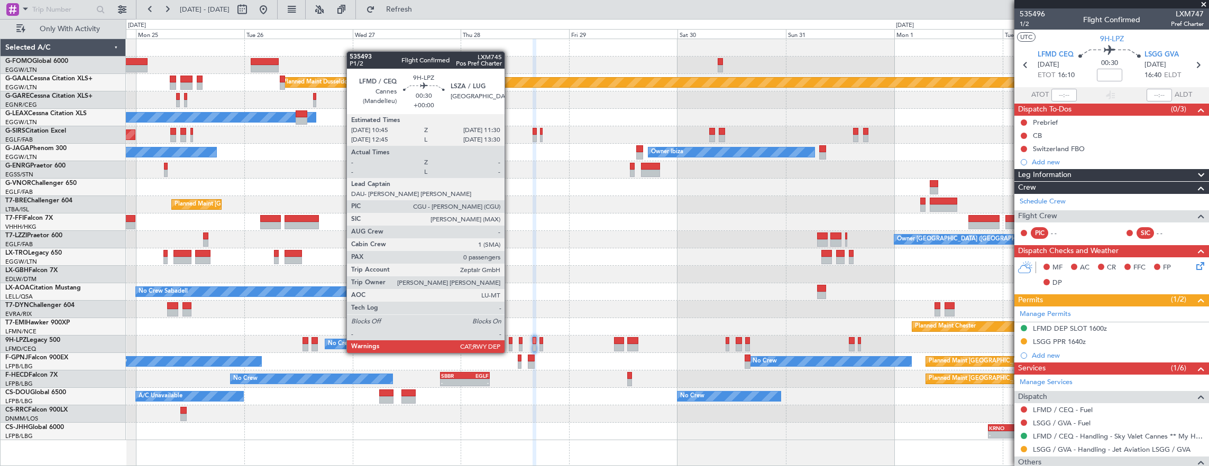
click at [510, 343] on div at bounding box center [511, 340] width 4 height 7
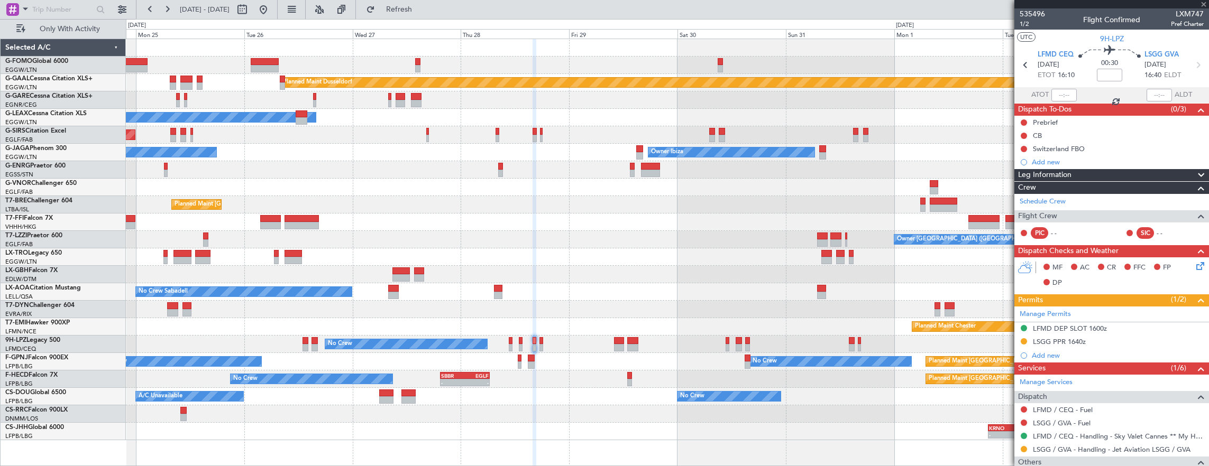
type input "0"
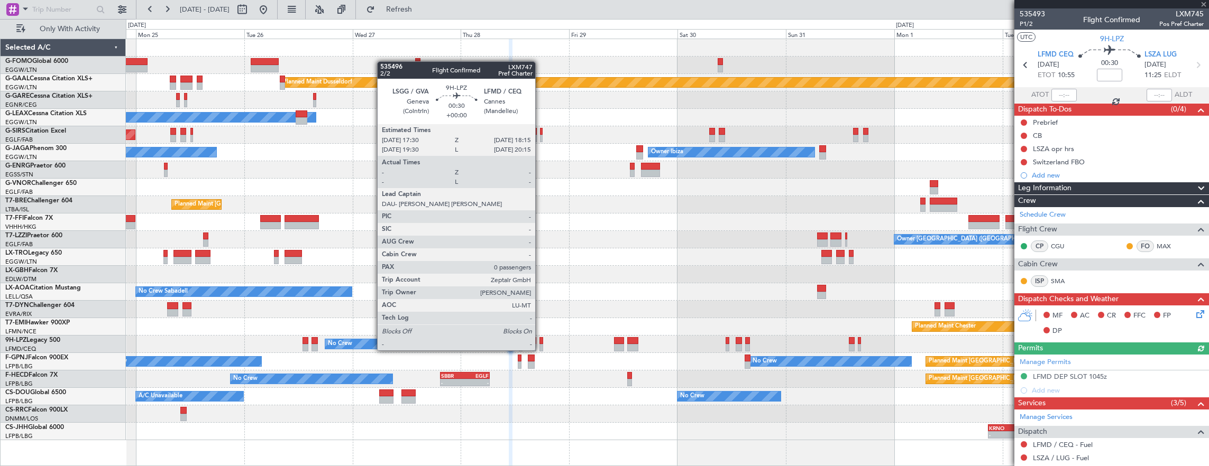
click at [540, 340] on div at bounding box center [541, 340] width 4 height 7
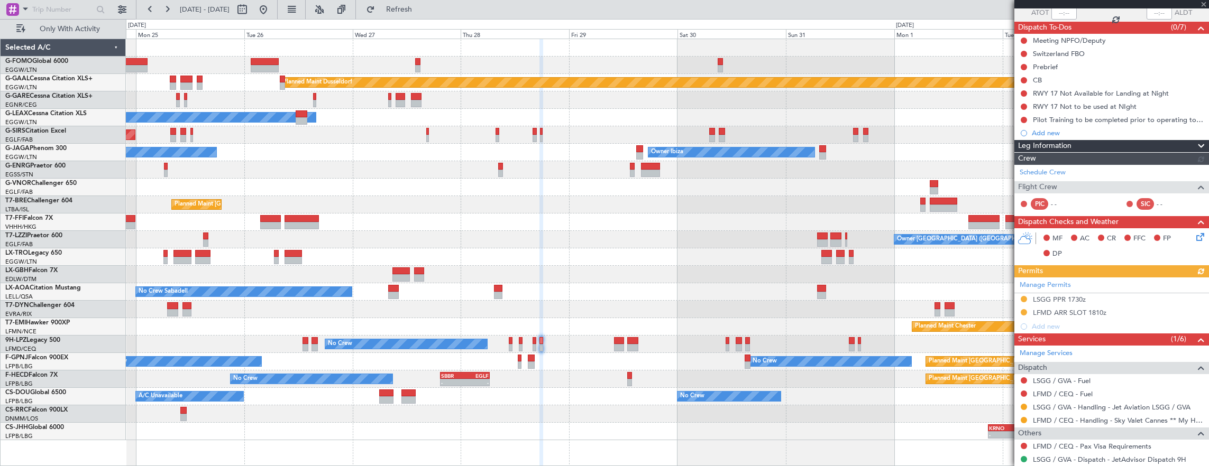
scroll to position [109, 0]
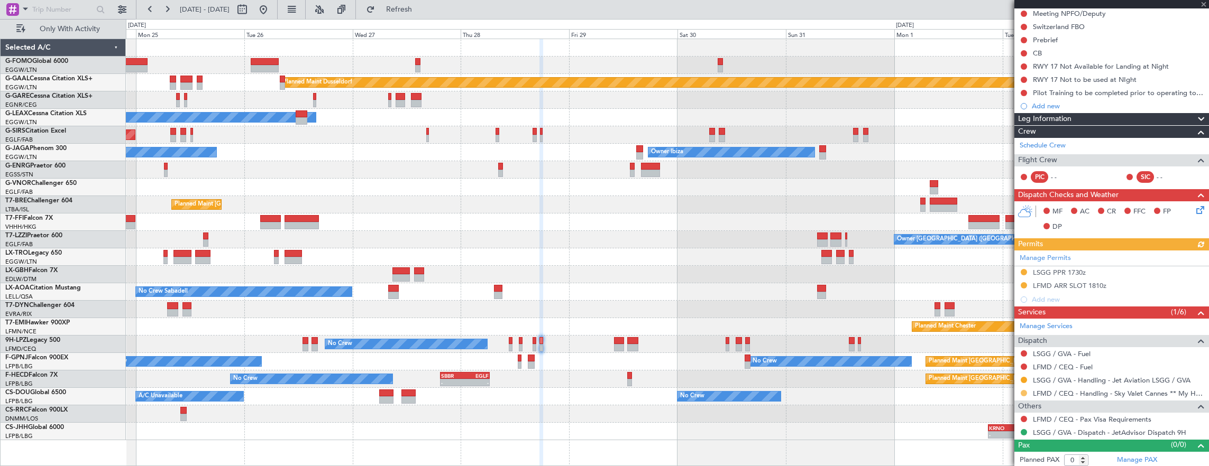
click at [1025, 391] on button at bounding box center [1024, 393] width 6 height 6
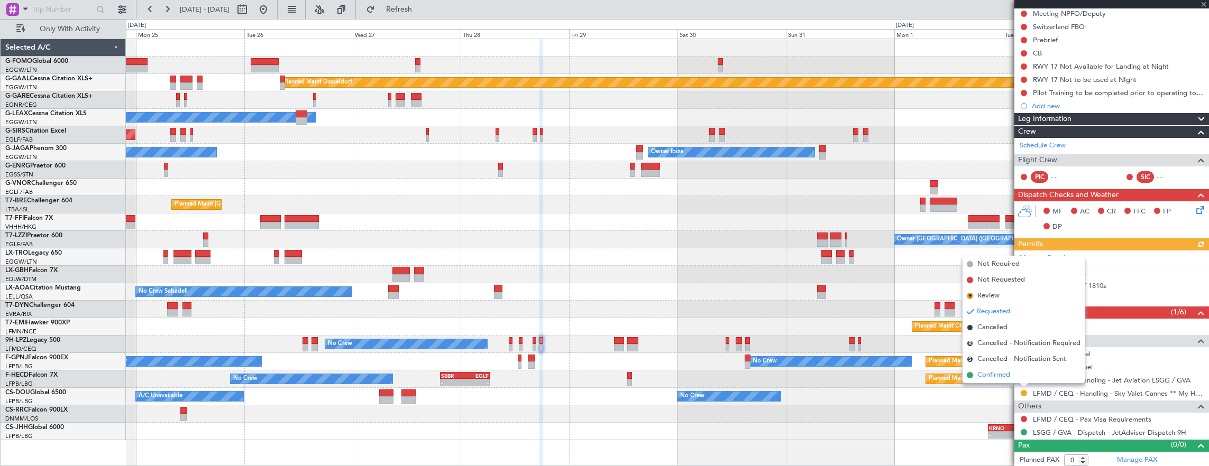
click at [1025, 377] on li "Confirmed" at bounding box center [1023, 376] width 122 height 16
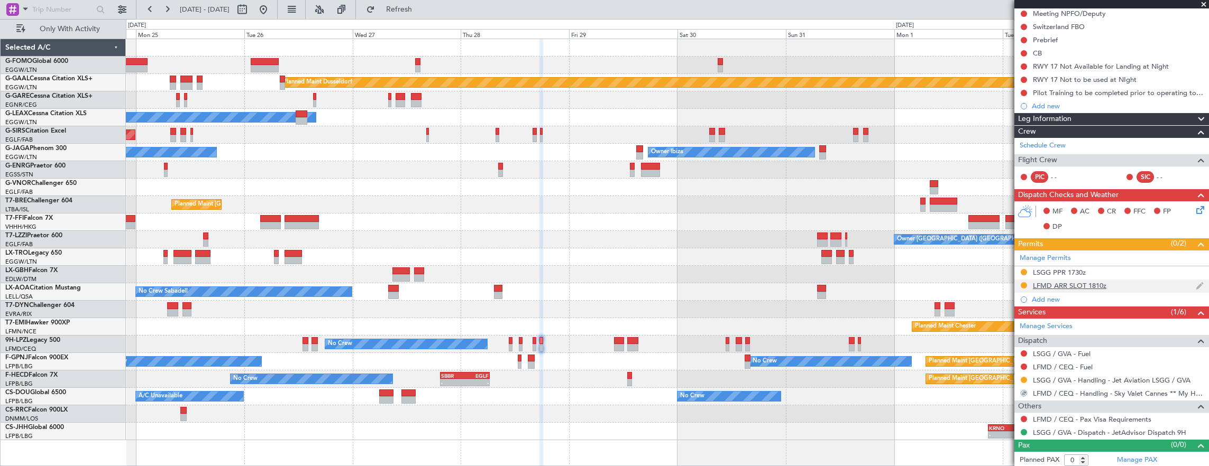
click at [1132, 287] on div "LFMD ARR SLOT 1810z" at bounding box center [1111, 286] width 195 height 13
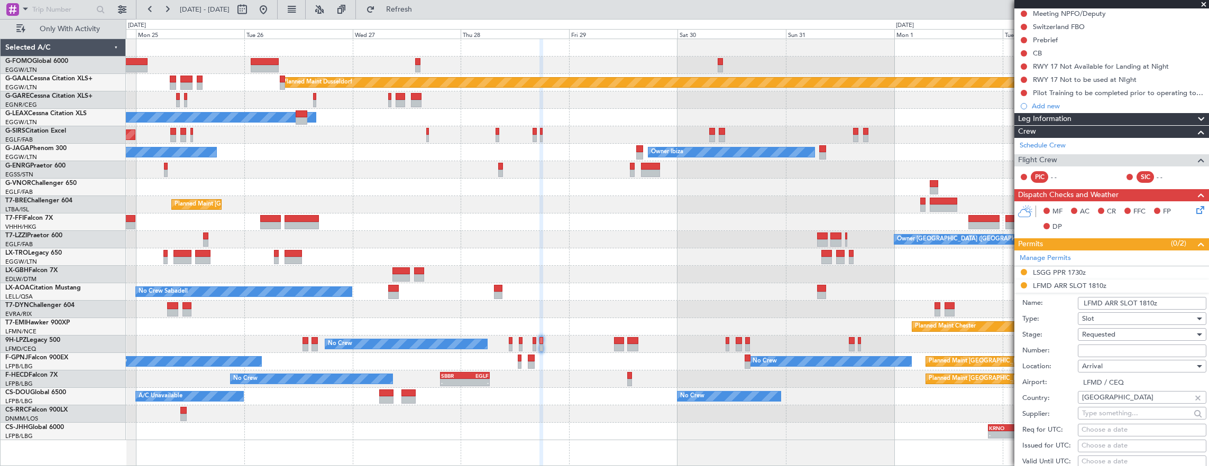
drag, startPoint x: 1138, startPoint y: 343, endPoint x: 1035, endPoint y: 334, distance: 103.5
click at [1139, 345] on input "Number:" at bounding box center [1142, 351] width 129 height 13
paste input "LFMDA000013154"
type input "LFMDA000013154"
click at [1107, 330] on span "Requested" at bounding box center [1098, 335] width 33 height 10
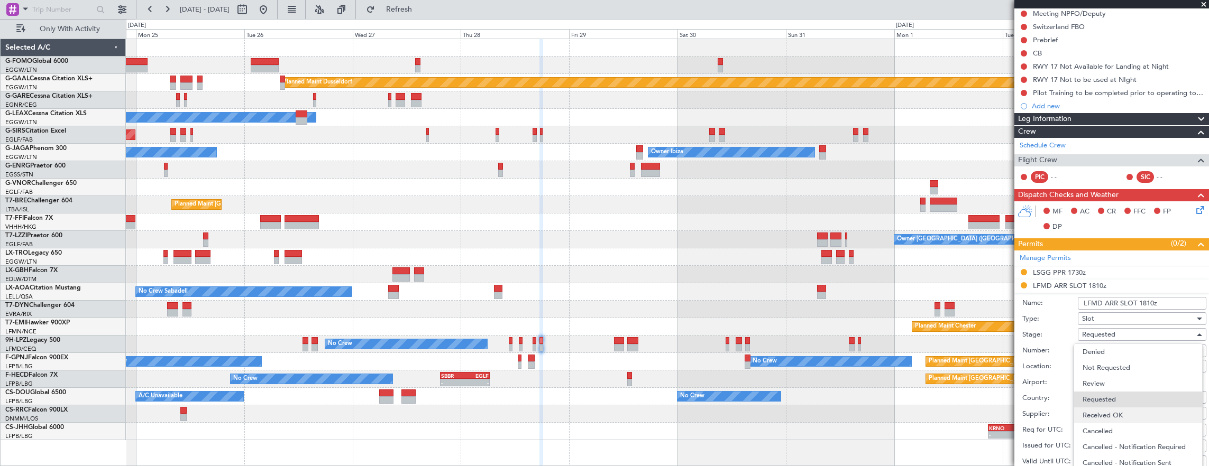
scroll to position [2, 0]
click at [1117, 416] on span "Received OK" at bounding box center [1138, 414] width 111 height 16
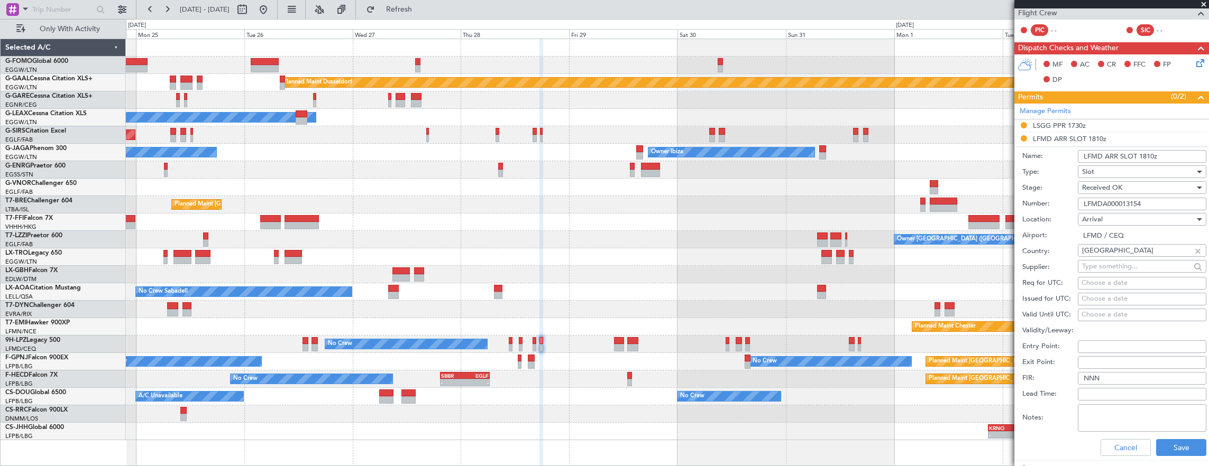
scroll to position [320, 0]
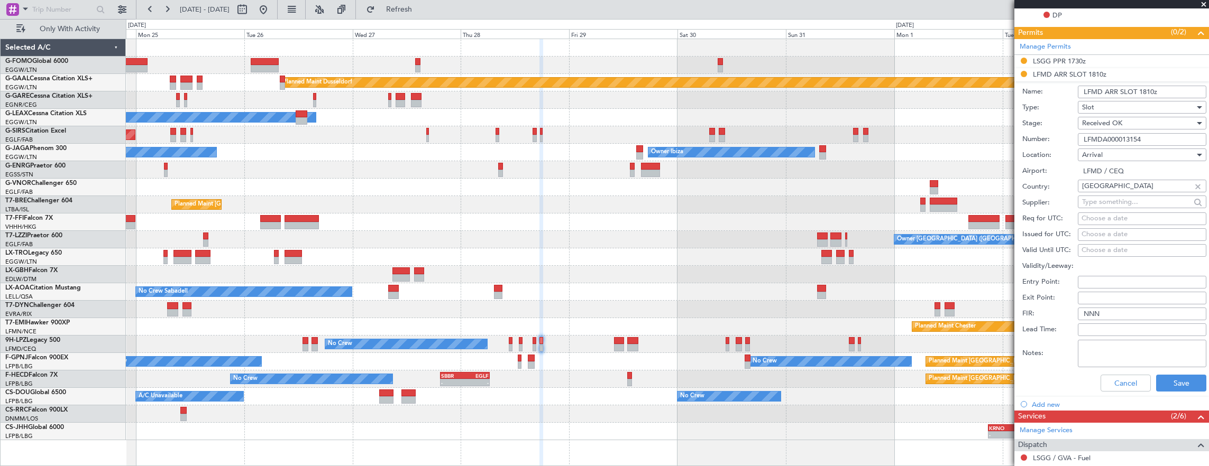
click at [1178, 390] on div "Cancel Save" at bounding box center [1114, 383] width 184 height 27
click at [1175, 383] on button "Save" at bounding box center [1181, 383] width 50 height 17
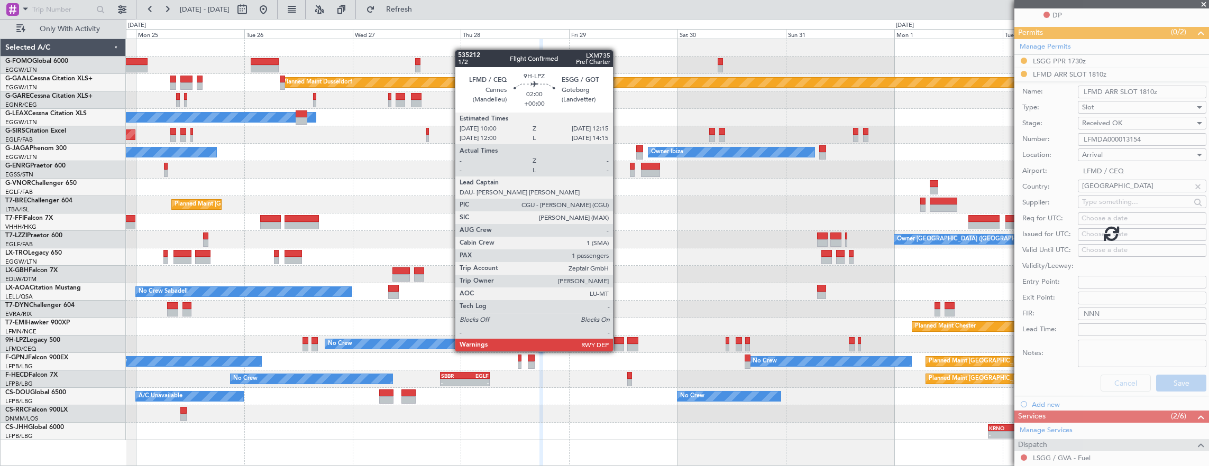
scroll to position [109, 0]
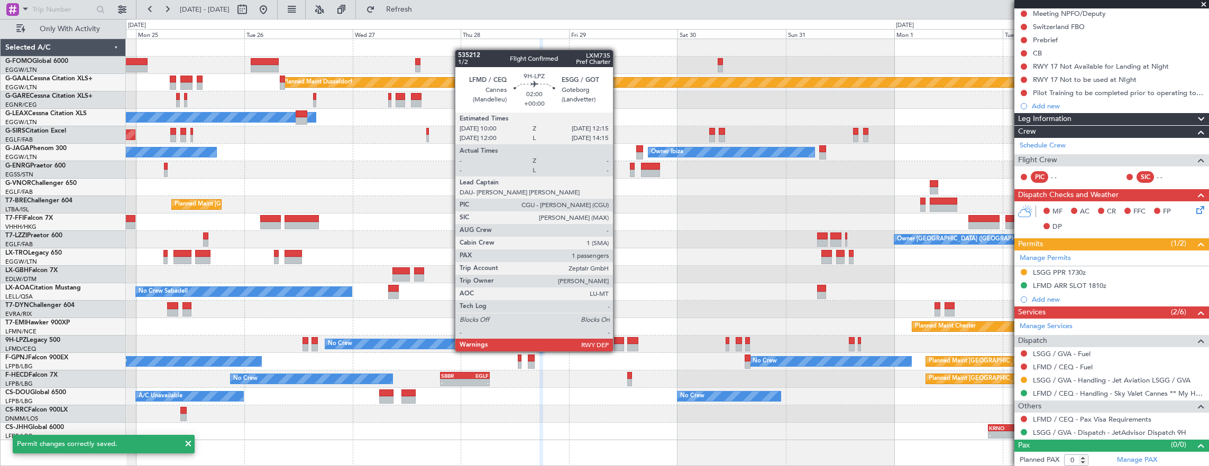
click at [618, 341] on div at bounding box center [619, 340] width 11 height 7
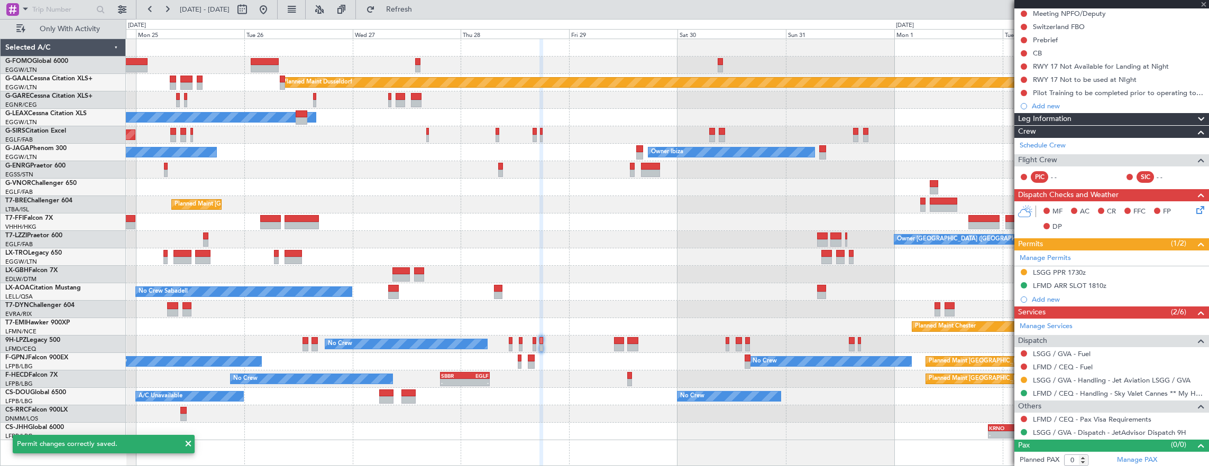
type input "1"
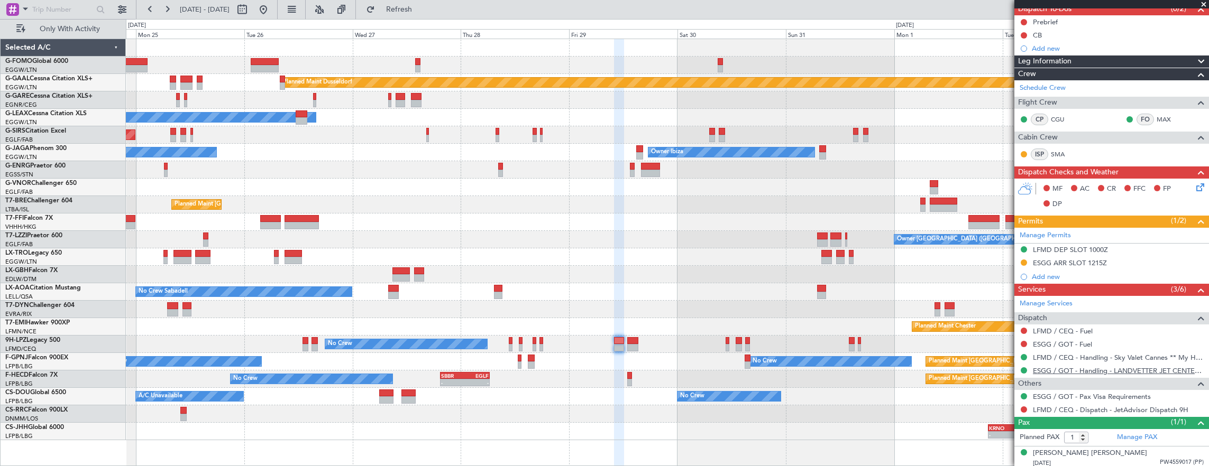
scroll to position [102, 0]
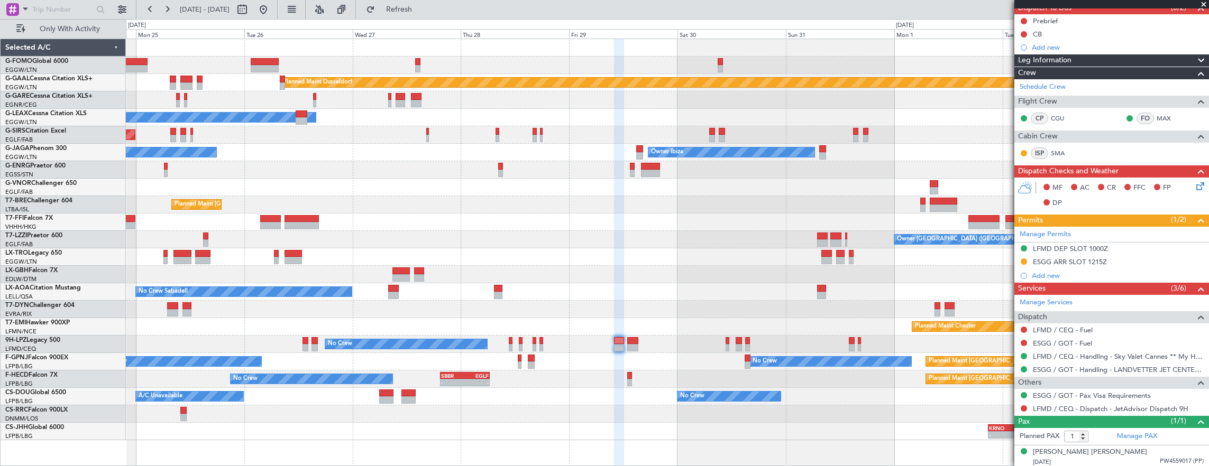
drag, startPoint x: 1144, startPoint y: 246, endPoint x: 1145, endPoint y: 253, distance: 6.4
click at [1144, 246] on div "LFMD DEP SLOT 1000Z" at bounding box center [1111, 249] width 195 height 13
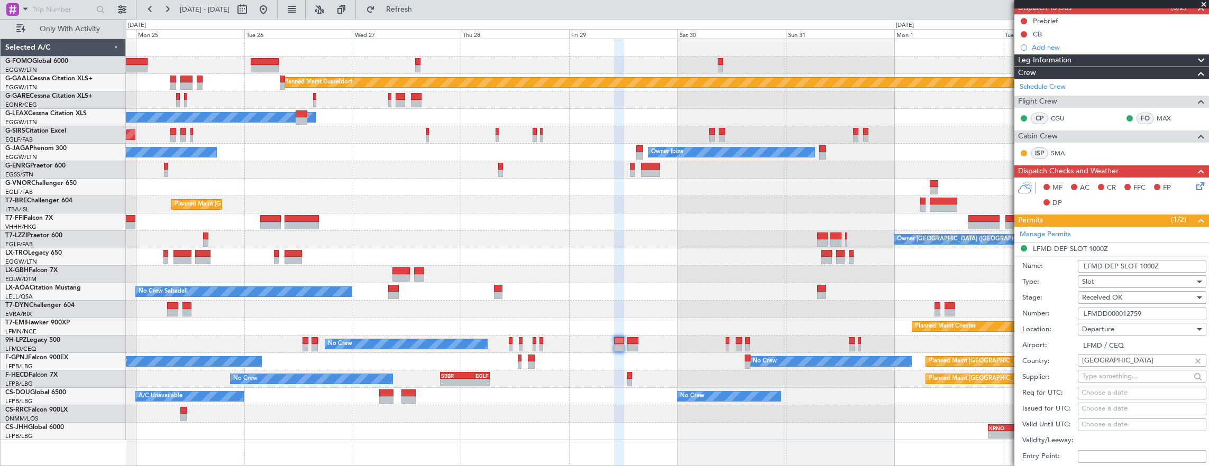
click at [1152, 311] on input "LFMDD000012759" at bounding box center [1142, 314] width 129 height 13
paste input "LFMDD000013155"
paste input "text"
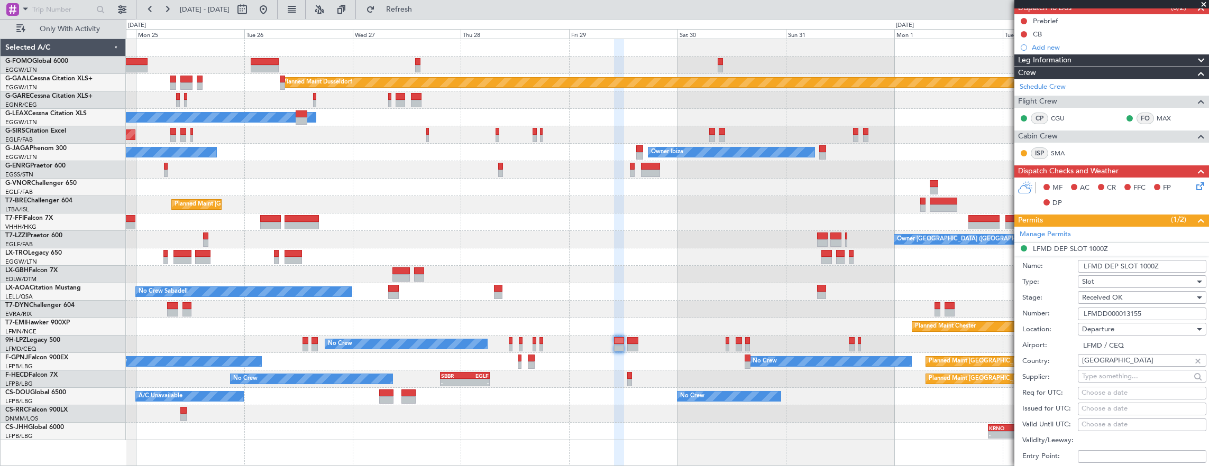
type input "LFMDD000013155"
click at [1150, 260] on input "LFMD DEP SLOT 1000Z" at bounding box center [1142, 266] width 129 height 13
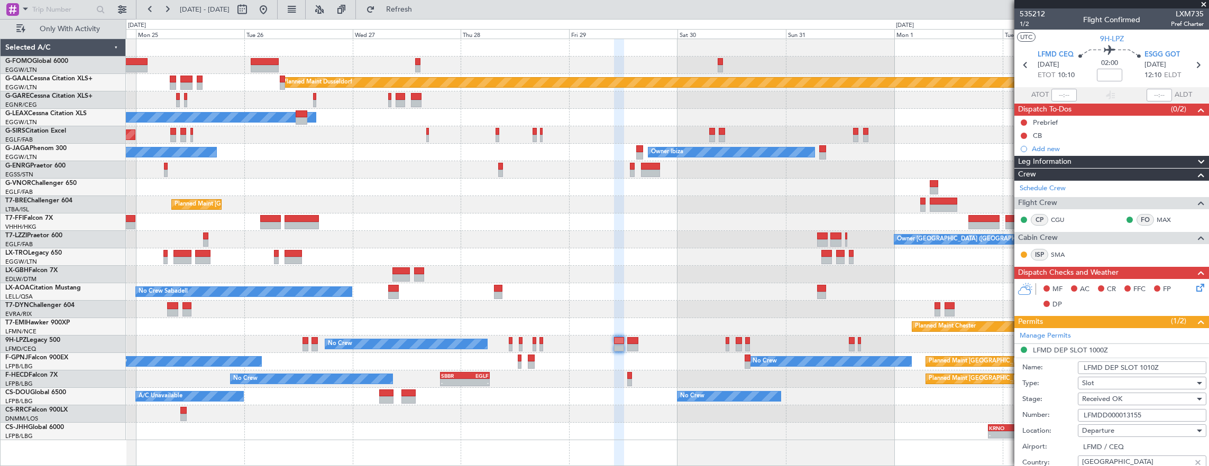
scroll to position [212, 0]
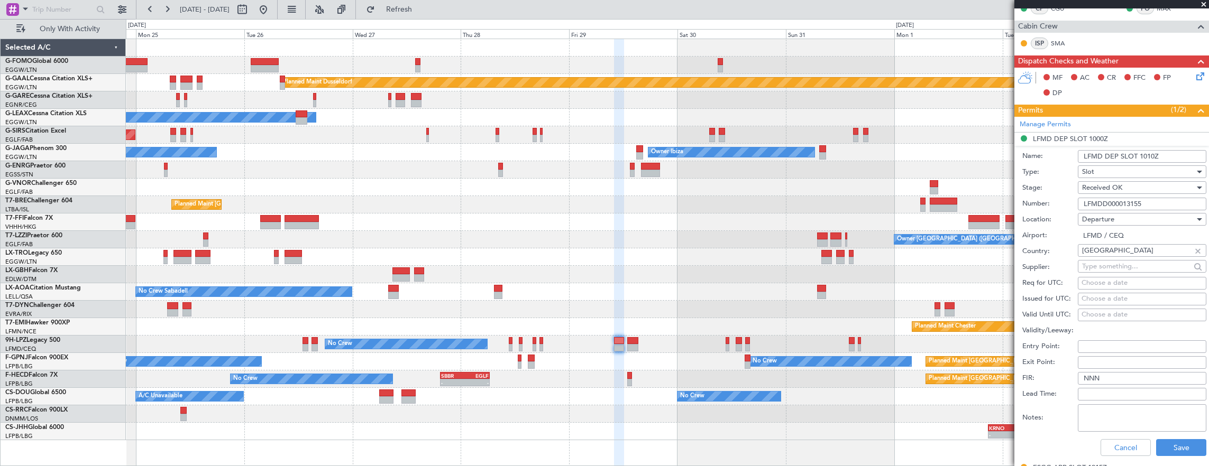
type input "LFMD DEP SLOT 1010Z"
click at [1171, 456] on div "Cancel Save" at bounding box center [1114, 447] width 184 height 27
click at [1169, 441] on button "Save" at bounding box center [1181, 447] width 50 height 17
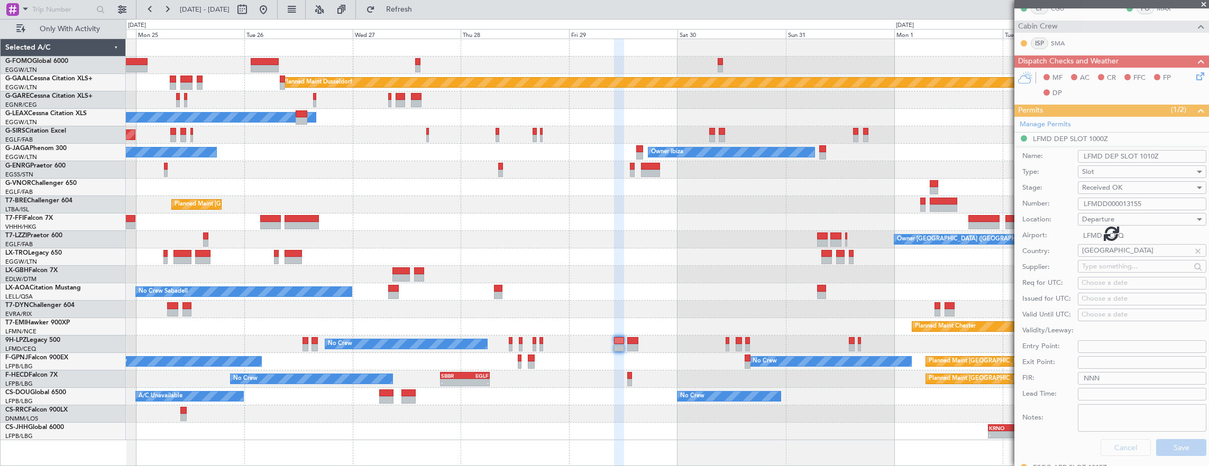
scroll to position [102, 0]
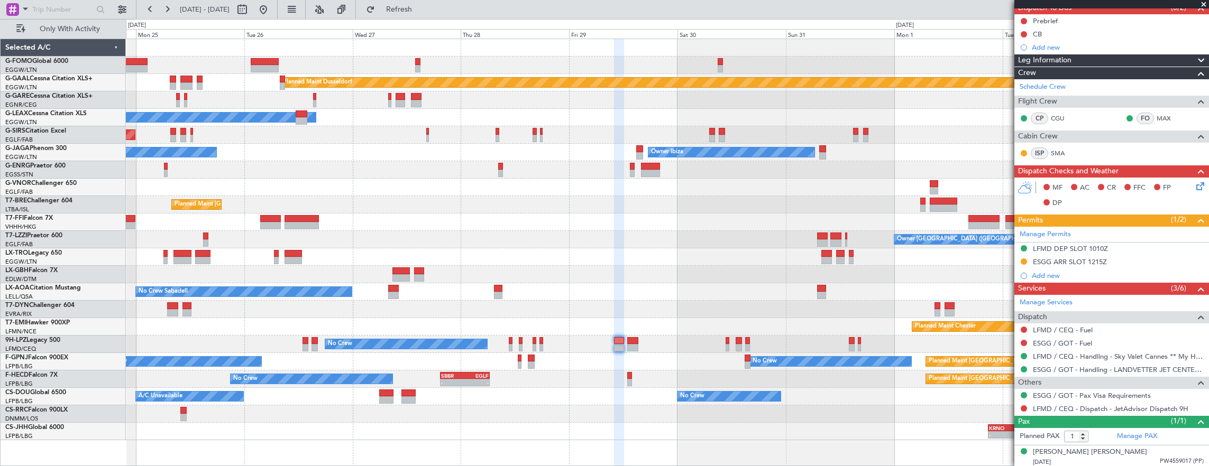
click at [709, 290] on div "No Crew Sabadell" at bounding box center [667, 291] width 1083 height 17
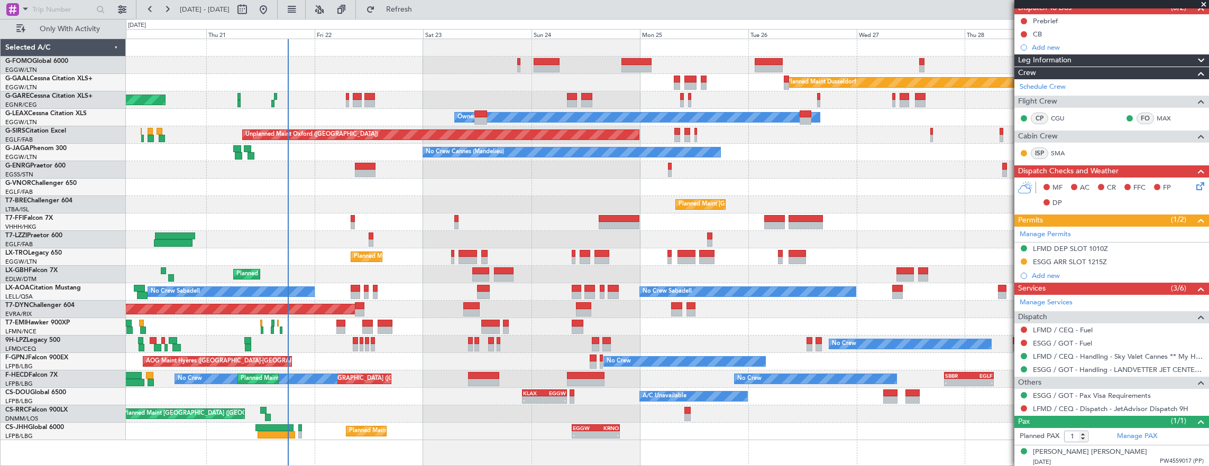
click at [421, 343] on div "No Crew No Crew" at bounding box center [667, 344] width 1083 height 17
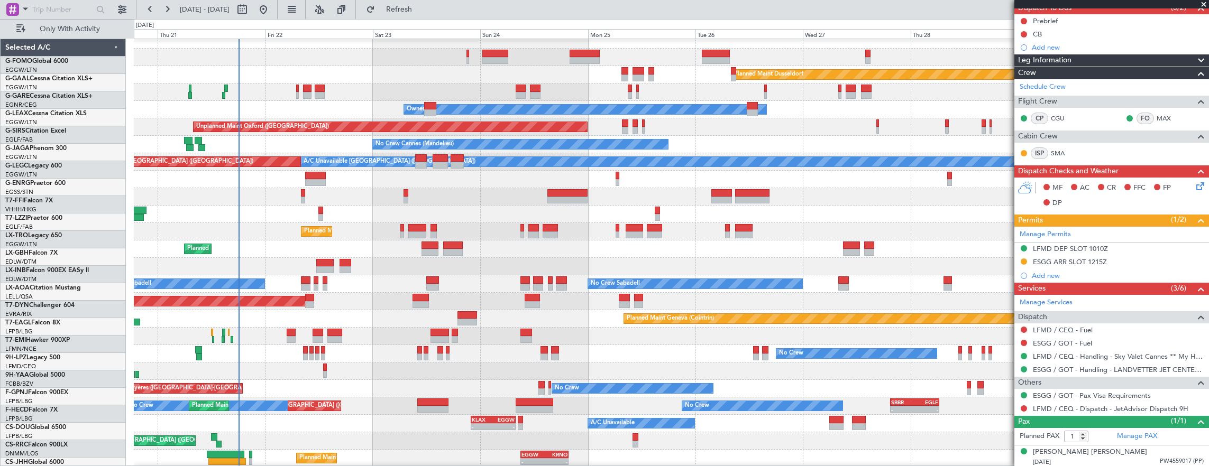
click at [349, 328] on div "Planned Maint Chester" at bounding box center [671, 336] width 1075 height 17
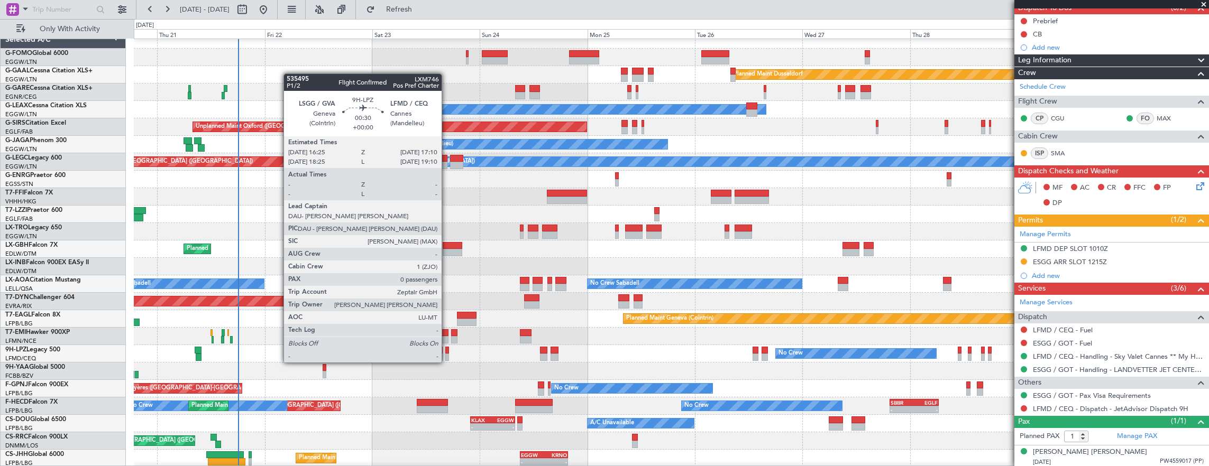
click at [447, 352] on div at bounding box center [447, 350] width 4 height 7
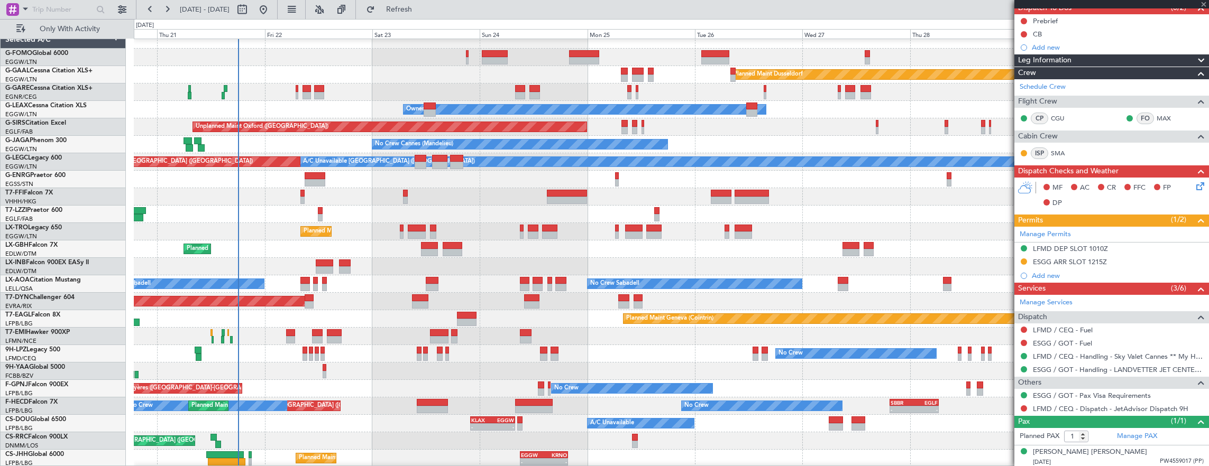
type input "0"
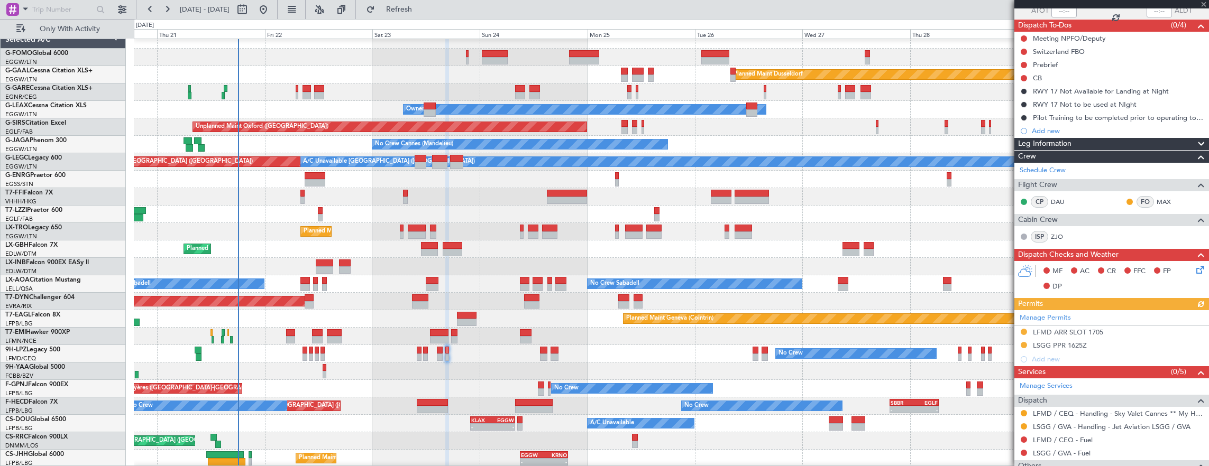
scroll to position [131, 0]
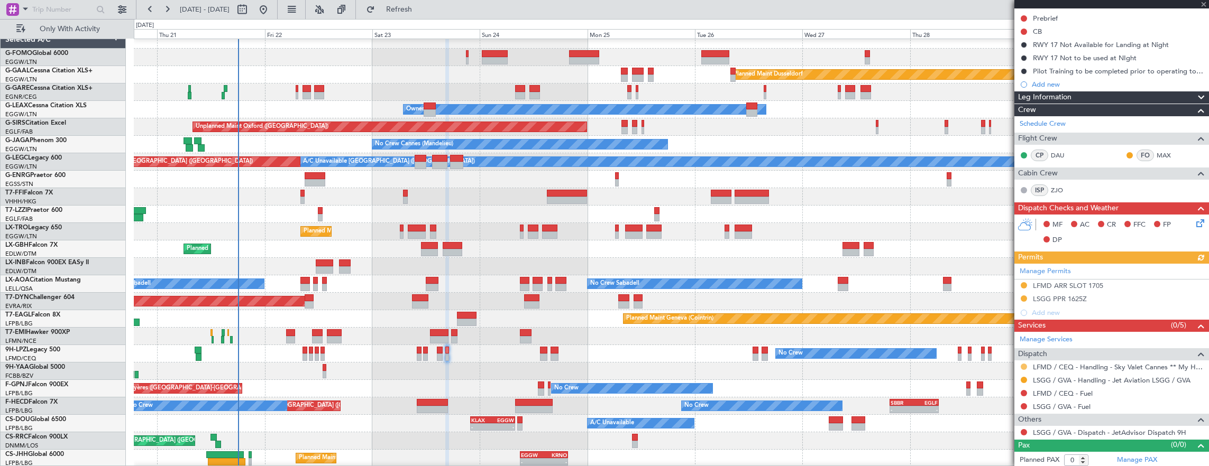
click at [1022, 364] on button at bounding box center [1024, 367] width 6 height 6
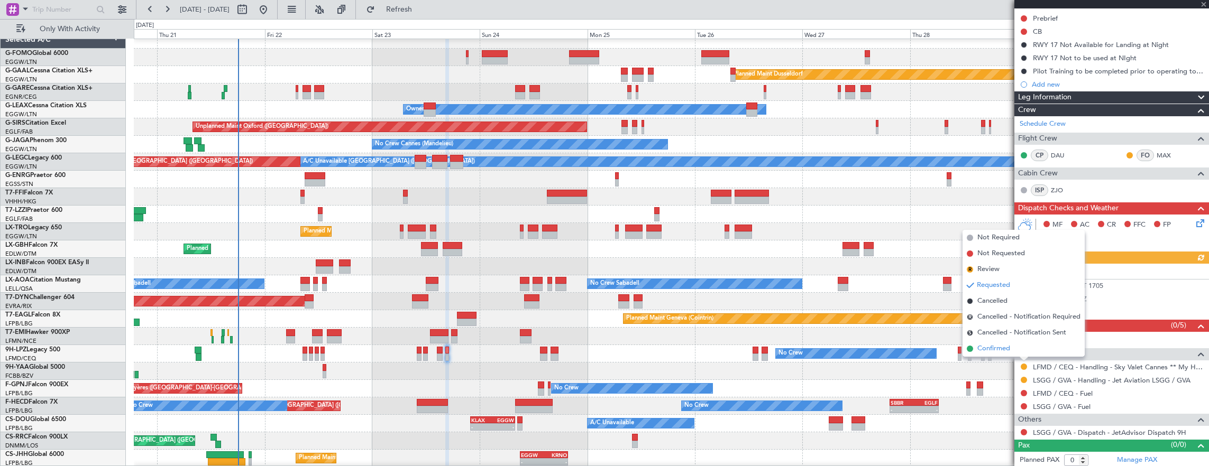
click at [1016, 343] on li "Confirmed" at bounding box center [1023, 349] width 122 height 16
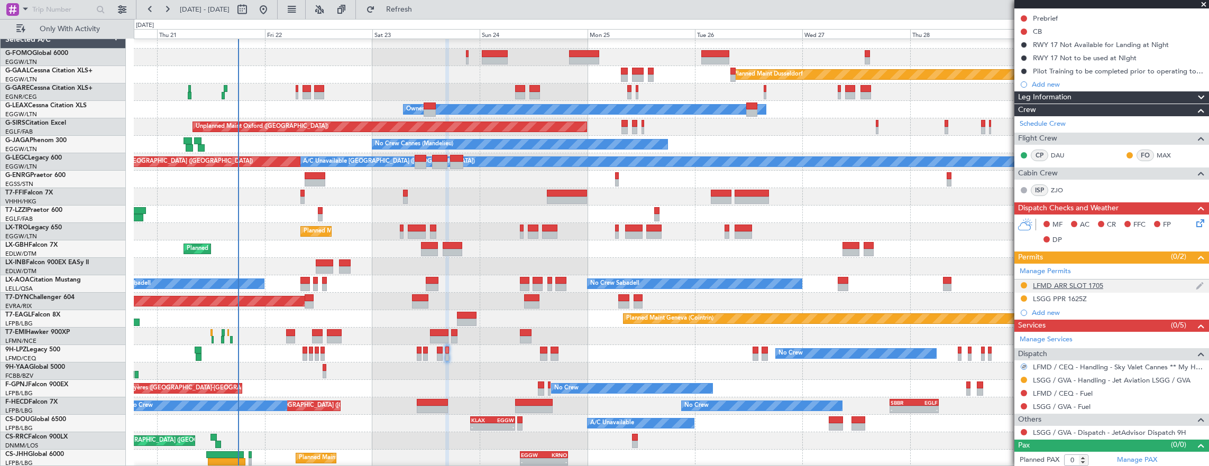
click at [1140, 287] on div "LFMD ARR SLOT 1705" at bounding box center [1111, 286] width 195 height 13
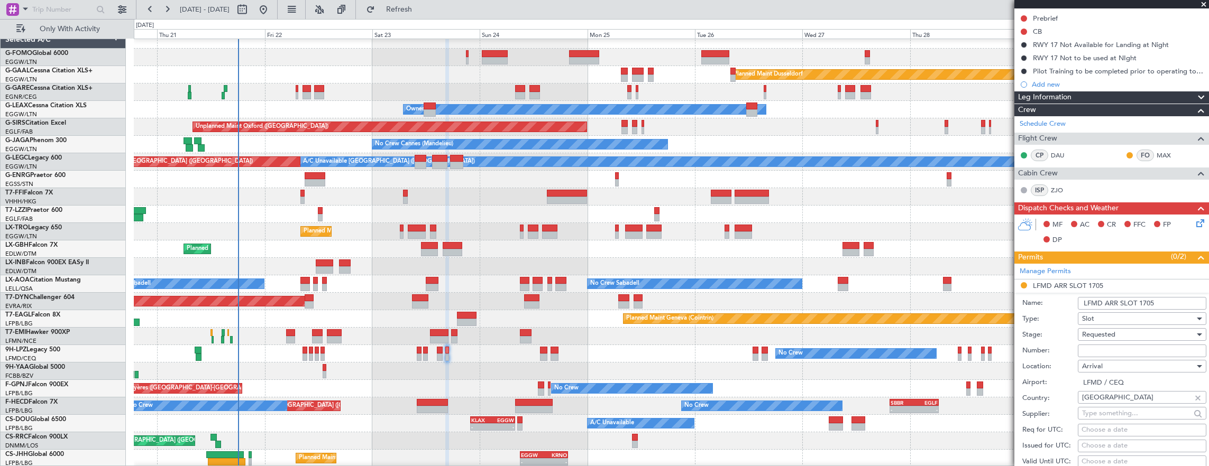
click at [1138, 348] on input "Number:" at bounding box center [1142, 351] width 129 height 13
paste input "LFMDA000012933"
type input "LFMDA000012933"
click at [1166, 304] on input "LFMD ARR SLOT 1705" at bounding box center [1142, 303] width 129 height 13
type input "LFMD ARR SLOT 1705z"
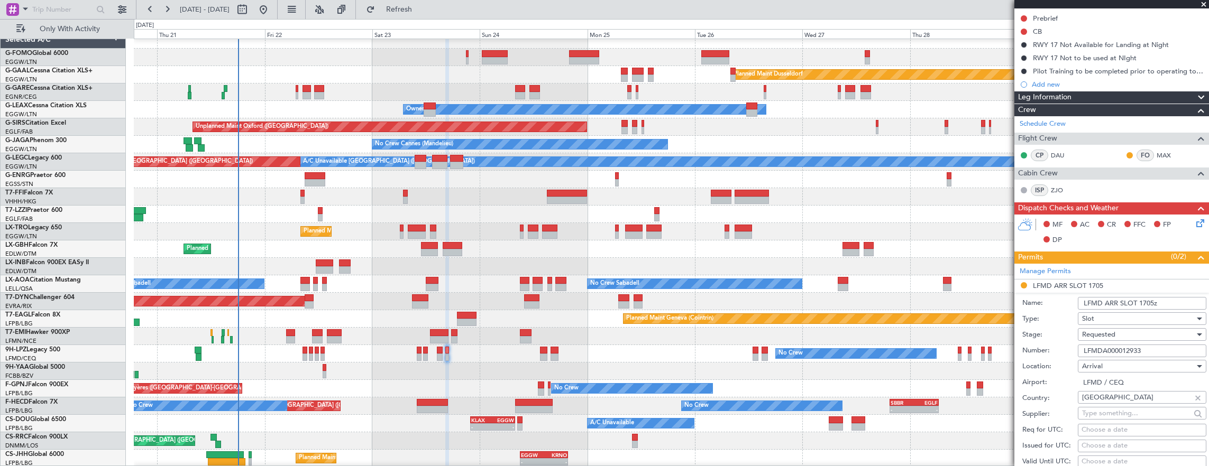
click at [1130, 332] on div "Requested" at bounding box center [1138, 335] width 113 height 16
click at [1116, 415] on span "Received OK" at bounding box center [1138, 414] width 111 height 16
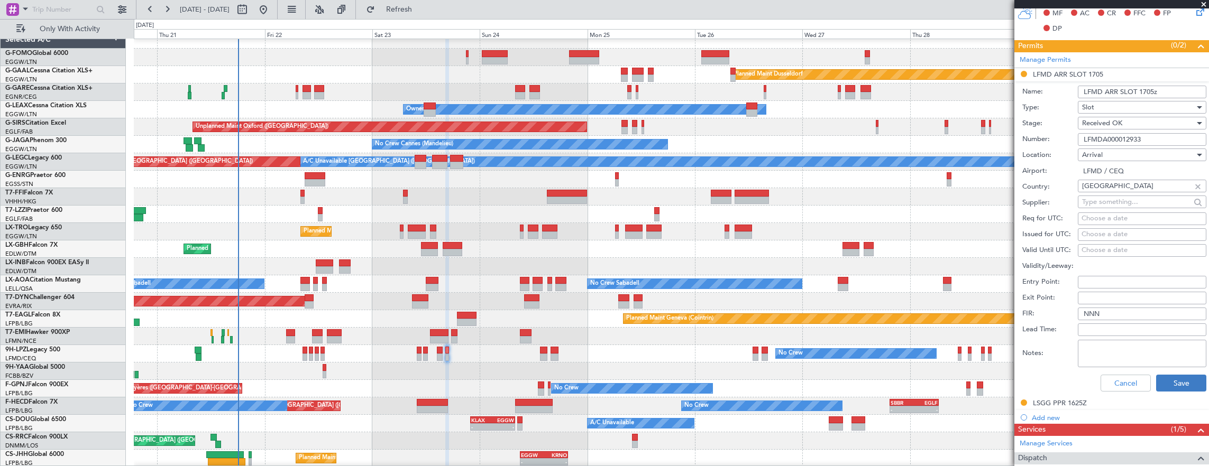
type input "+00:10"
drag, startPoint x: 1171, startPoint y: 380, endPoint x: 875, endPoint y: 466, distance: 308.3
click at [1170, 380] on button "Save" at bounding box center [1181, 383] width 50 height 17
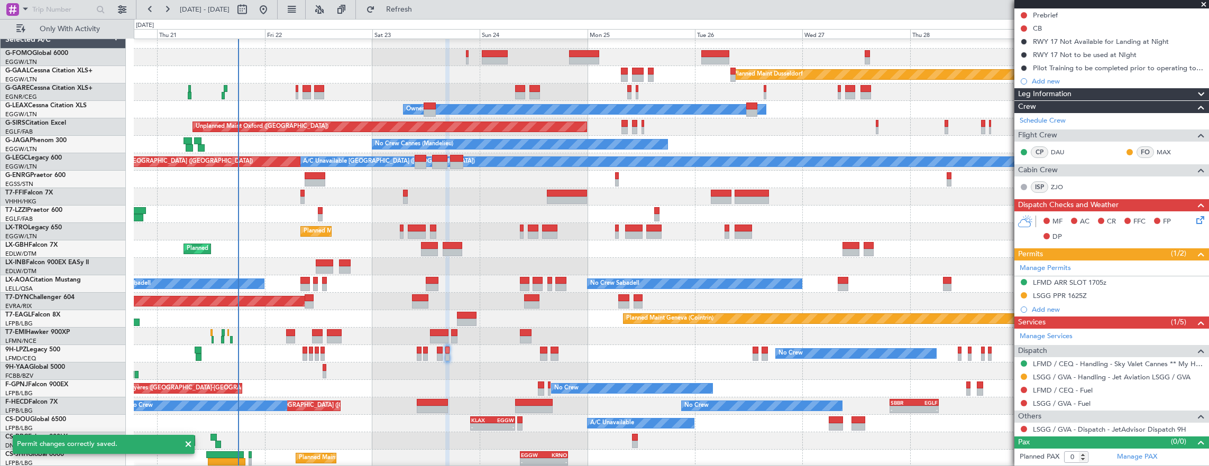
scroll to position [131, 0]
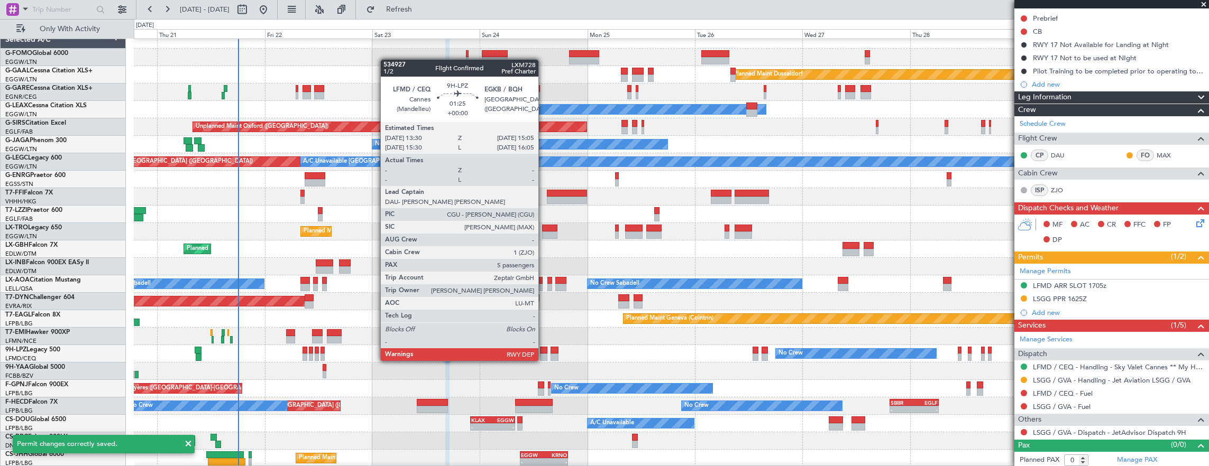
click at [544, 351] on div at bounding box center [543, 350] width 7 height 7
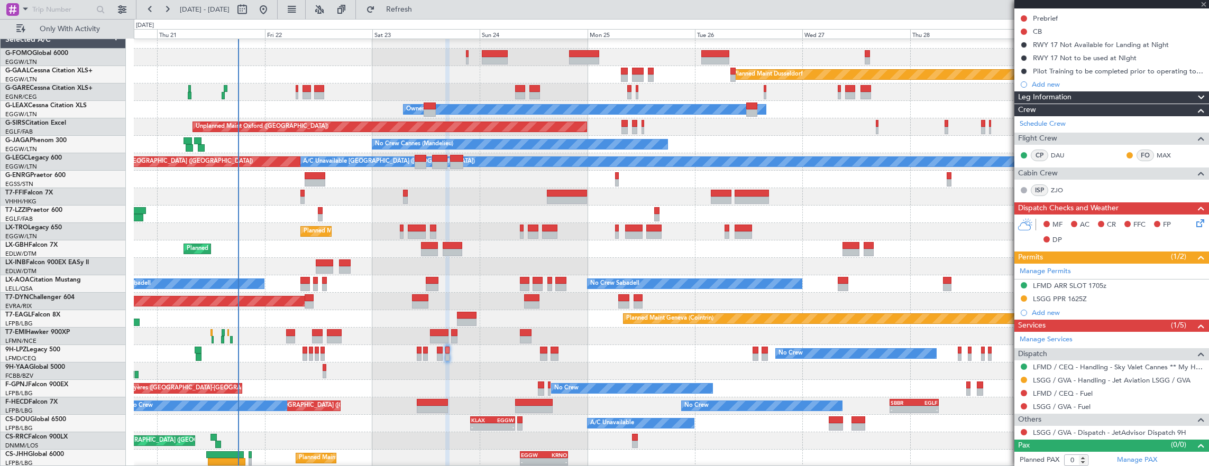
type input "5"
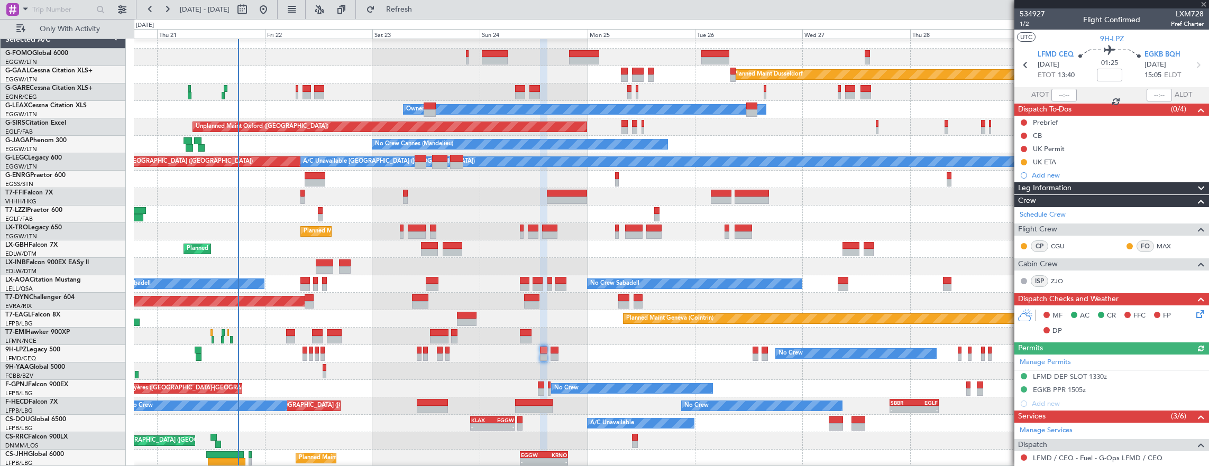
scroll to position [159, 0]
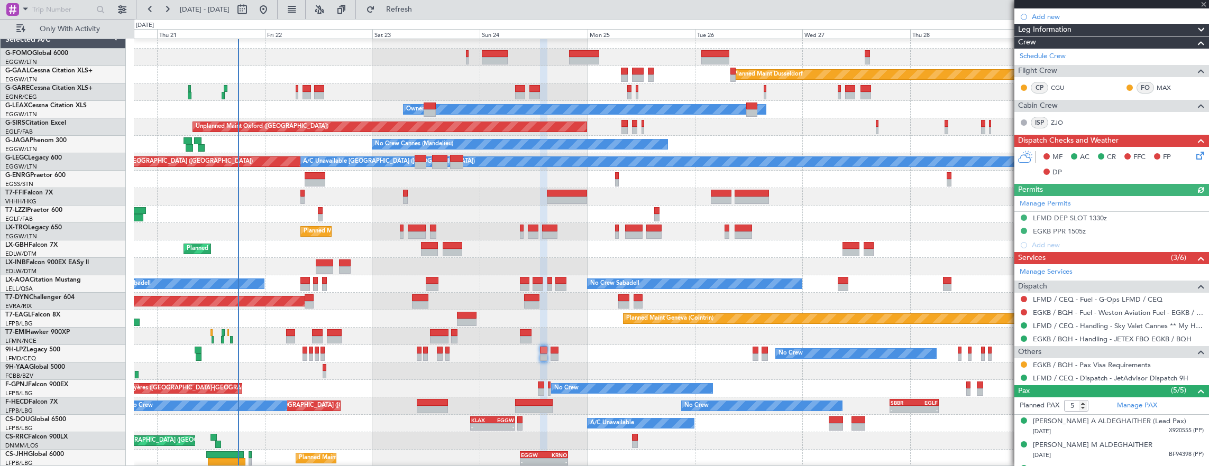
click at [1118, 222] on div "Manage Permits LFMD DEP SLOT 1330z EGKB PPR 1505z Add new" at bounding box center [1111, 224] width 195 height 56
click at [1146, 215] on div "Manage Permits LFMD DEP SLOT 1330z EGKB PPR 1505z Add new" at bounding box center [1111, 224] width 195 height 56
click at [1130, 216] on div "LFMD DEP SLOT 1330z" at bounding box center [1111, 218] width 195 height 13
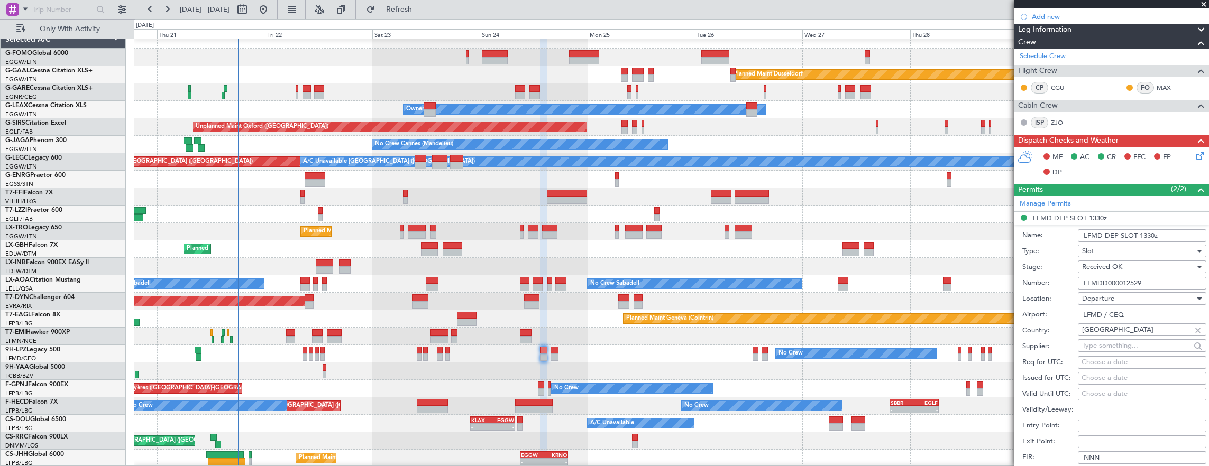
click at [1156, 279] on input "LFMDD000012529" at bounding box center [1142, 283] width 129 height 13
paste input "934"
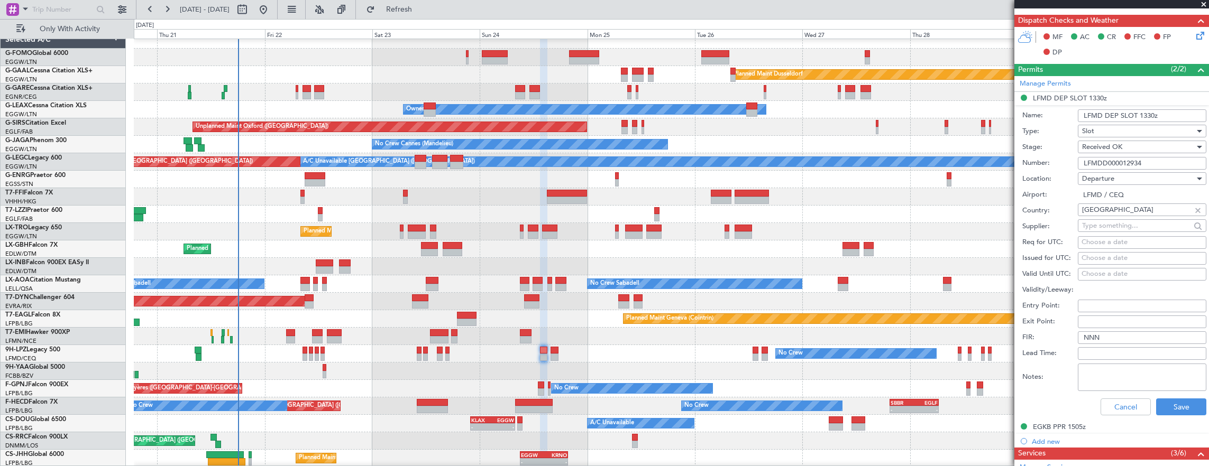
scroll to position [370, 0]
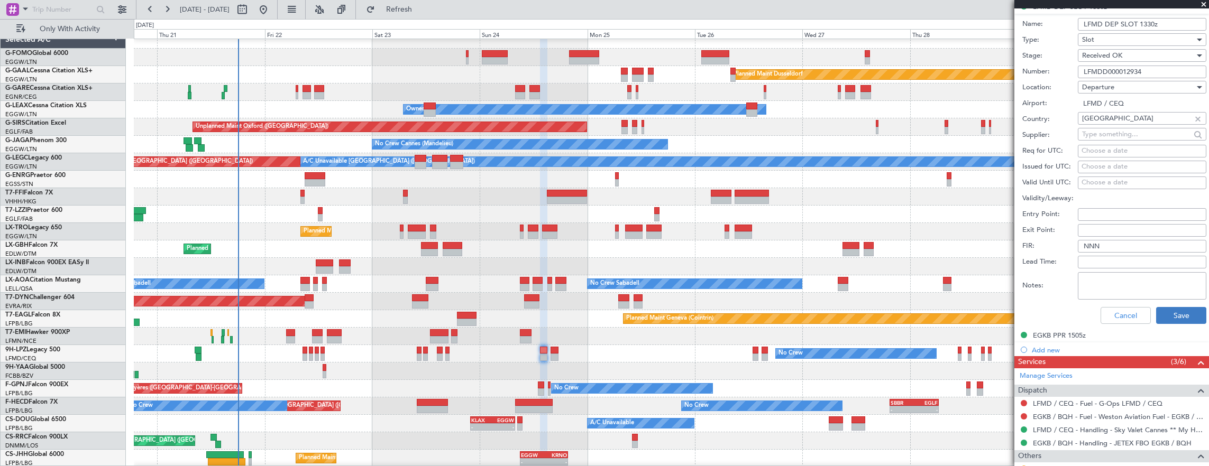
type input "LFMDD000012934"
click at [1170, 315] on button "Save" at bounding box center [1181, 315] width 50 height 17
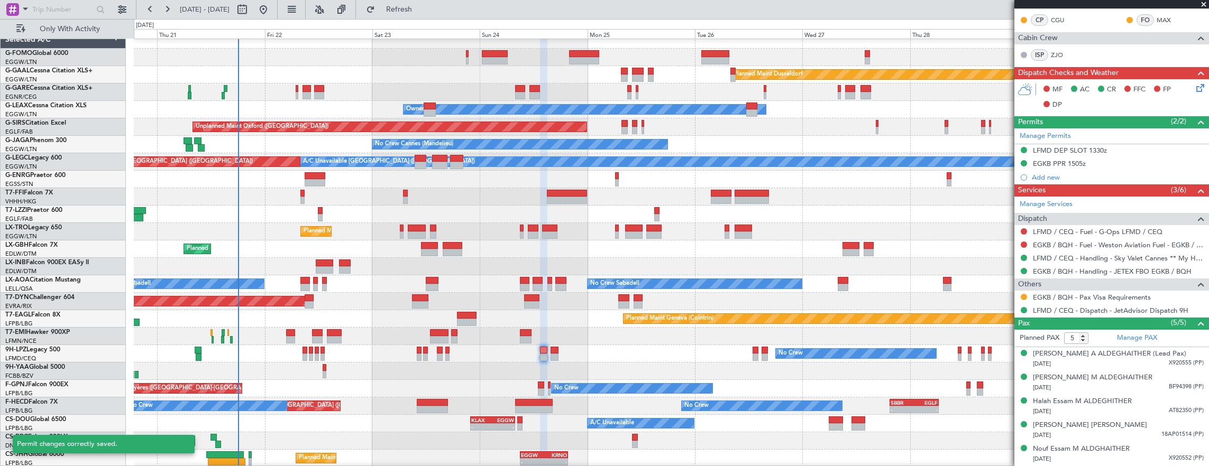
scroll to position [54, 0]
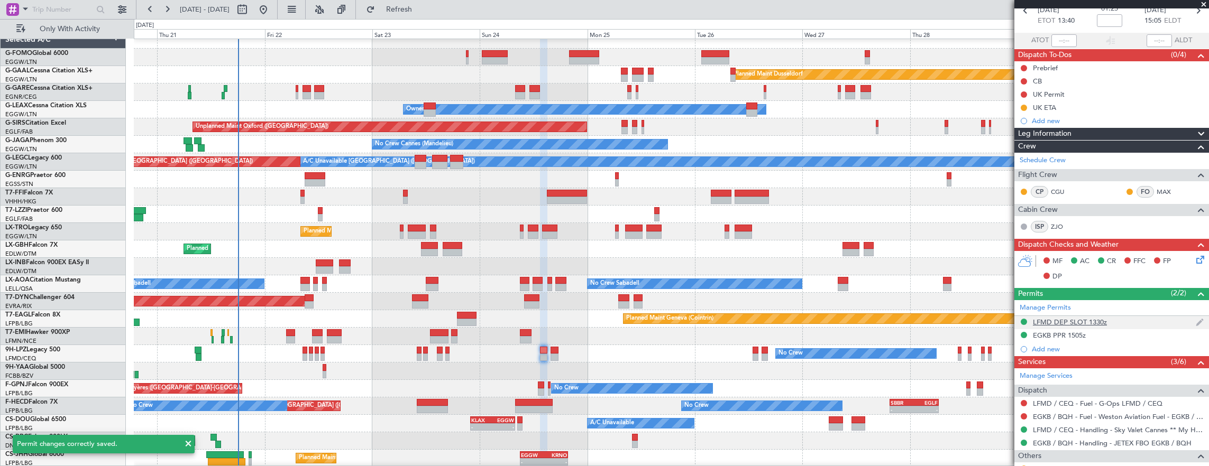
click at [1140, 316] on div "LFMD DEP SLOT 1330z" at bounding box center [1111, 322] width 195 height 13
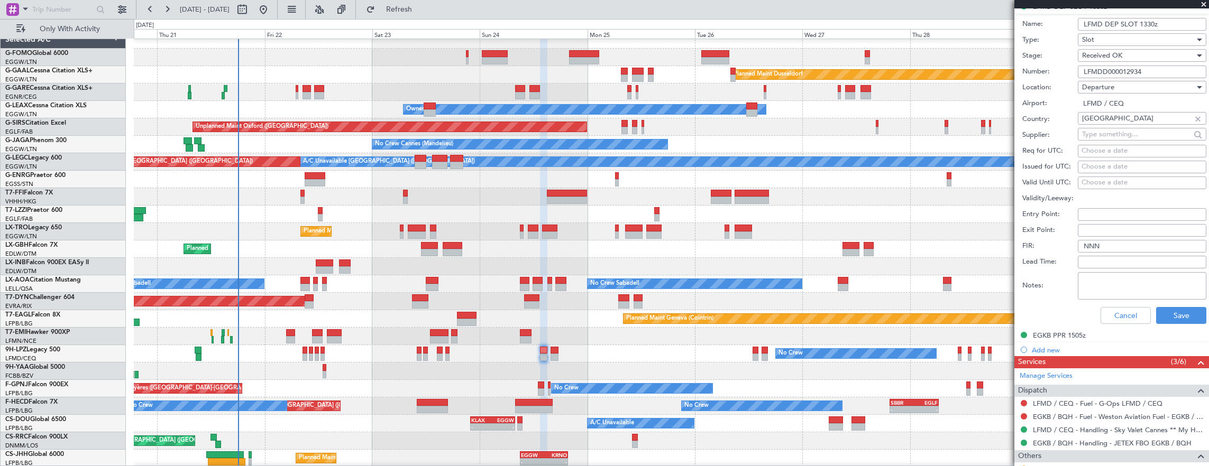
click at [1157, 71] on input "LFMDD000012934" at bounding box center [1142, 72] width 129 height 13
click at [1111, 310] on button "Cancel" at bounding box center [1126, 315] width 50 height 17
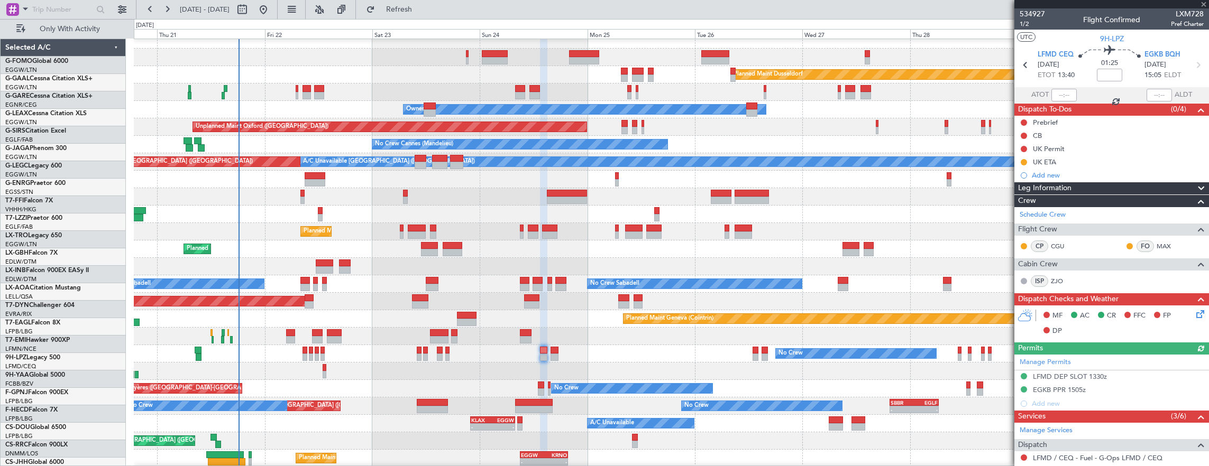
scroll to position [223, 0]
